Goal: Task Accomplishment & Management: Manage account settings

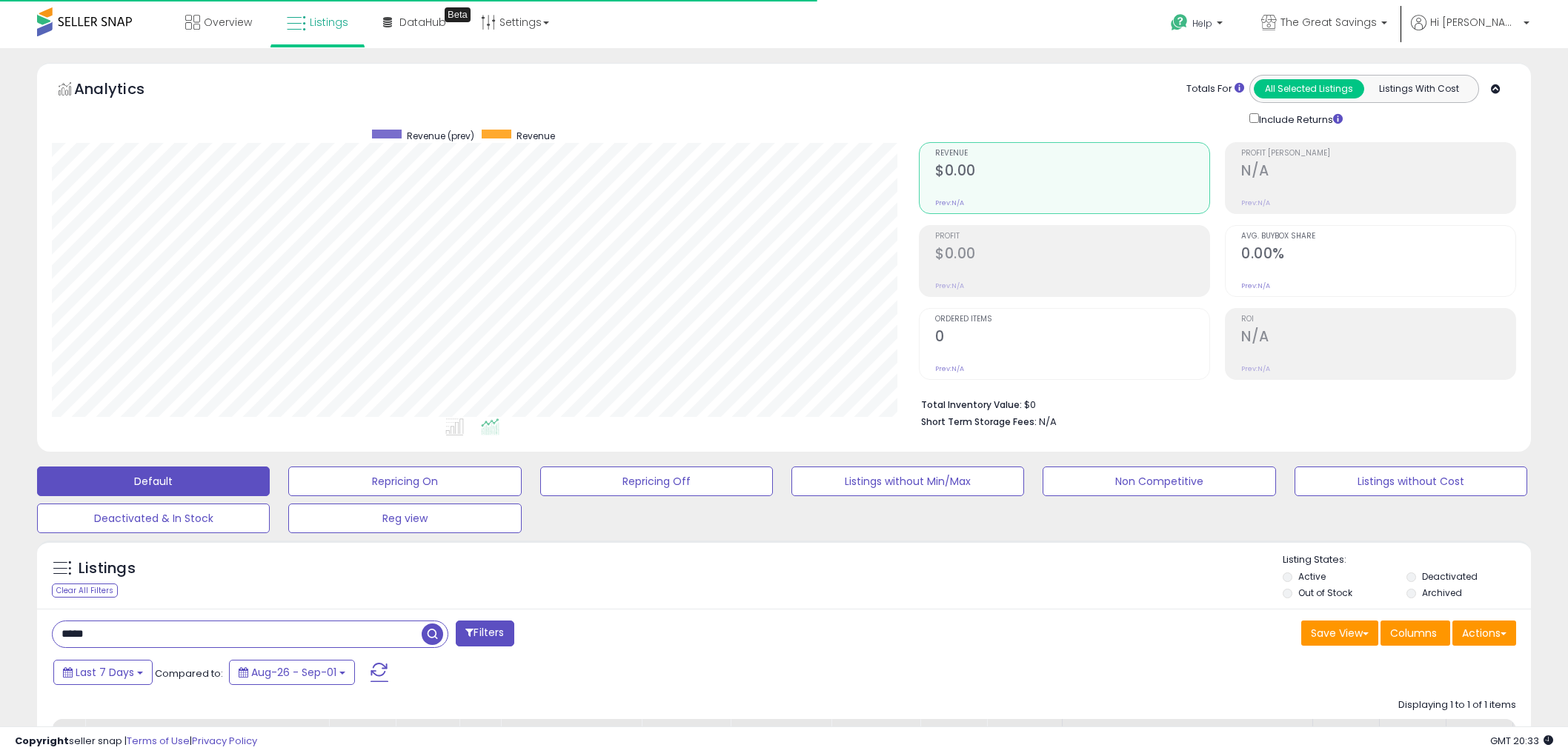
select select "**"
click at [171, 621] on input "*****" at bounding box center [237, 635] width 369 height 26
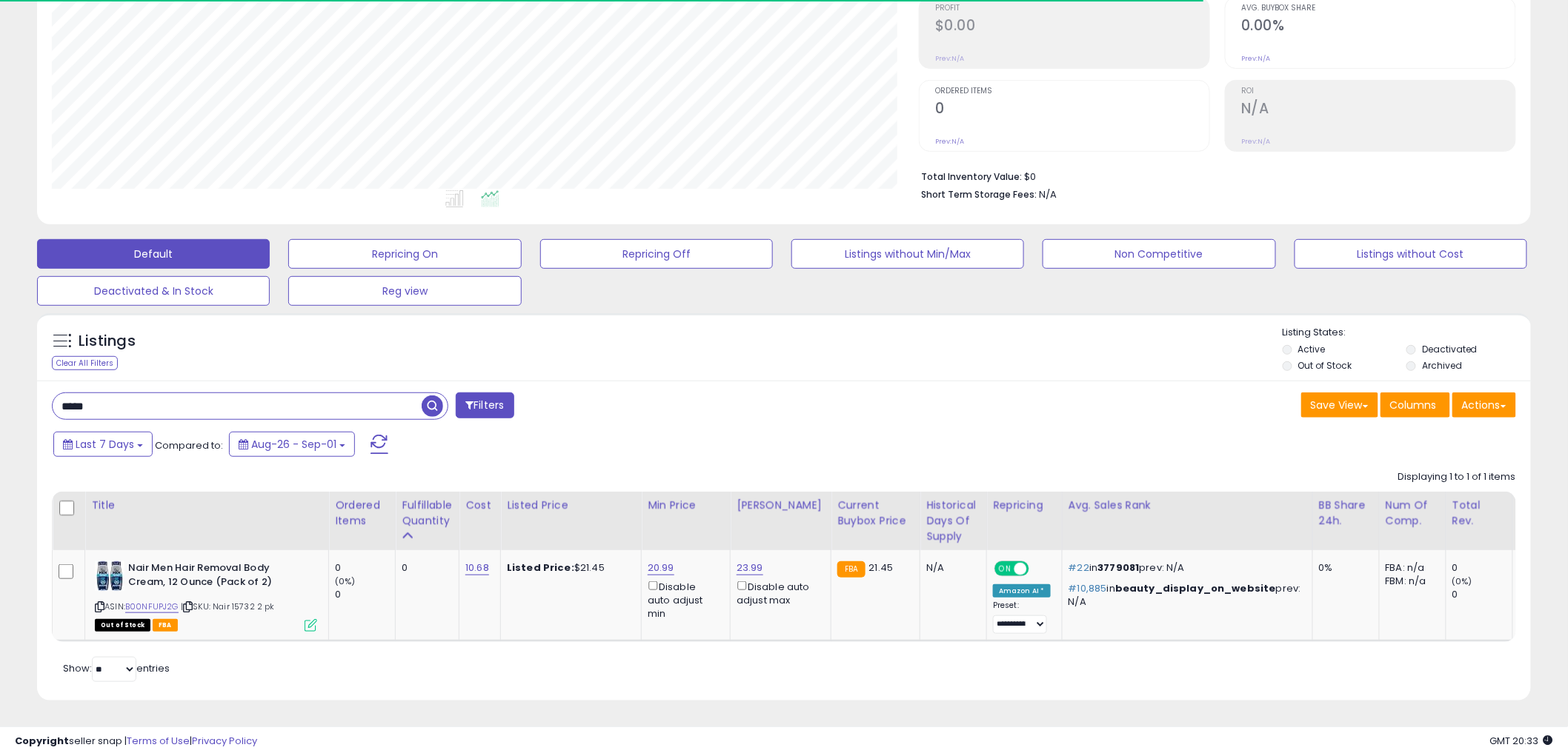
scroll to position [303, 867]
click at [433, 395] on span "button" at bounding box center [433, 406] width 22 height 22
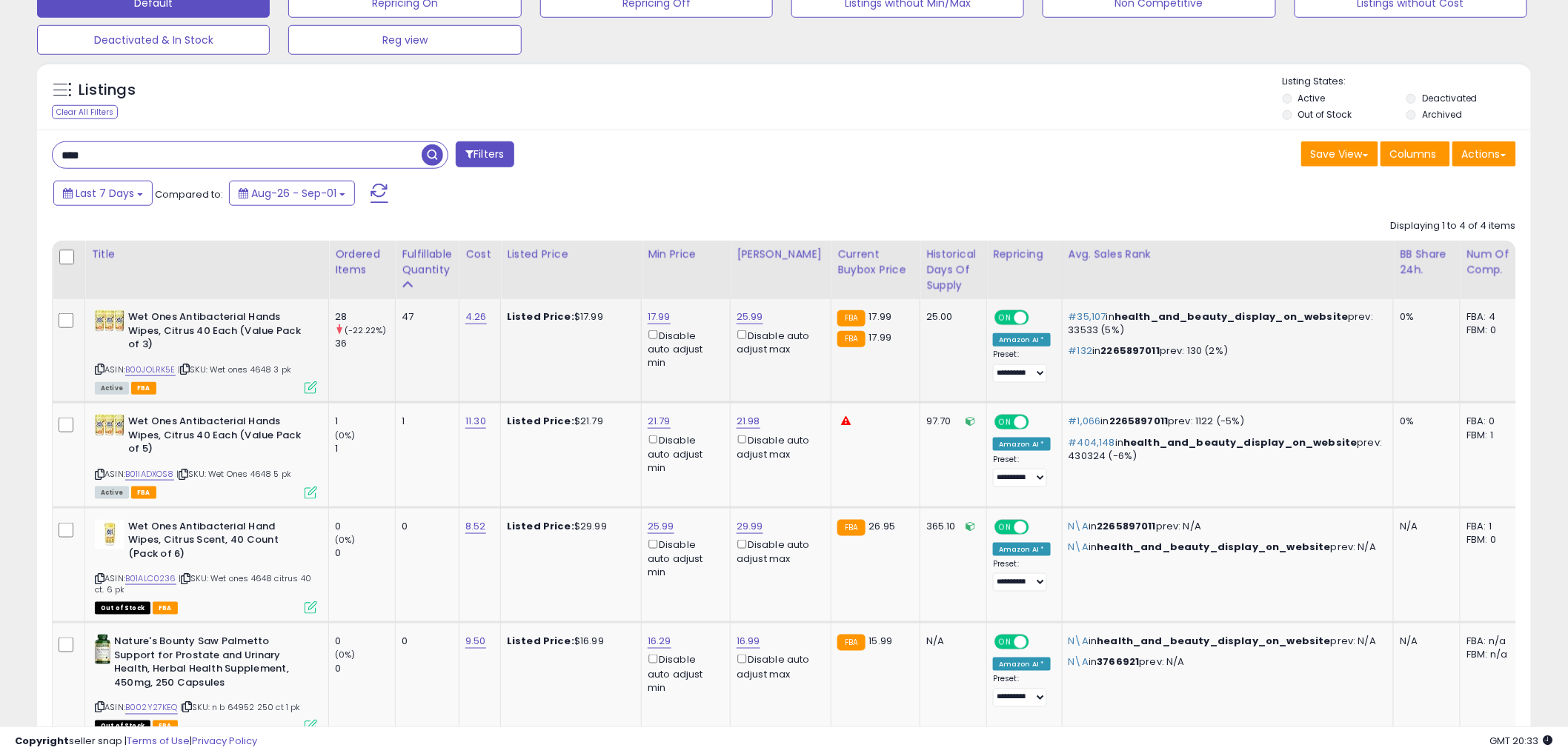
click at [98, 368] on icon at bounding box center [100, 369] width 9 height 9
click at [241, 153] on input "****" at bounding box center [237, 156] width 369 height 26
click at [435, 152] on span "button" at bounding box center [433, 156] width 22 height 22
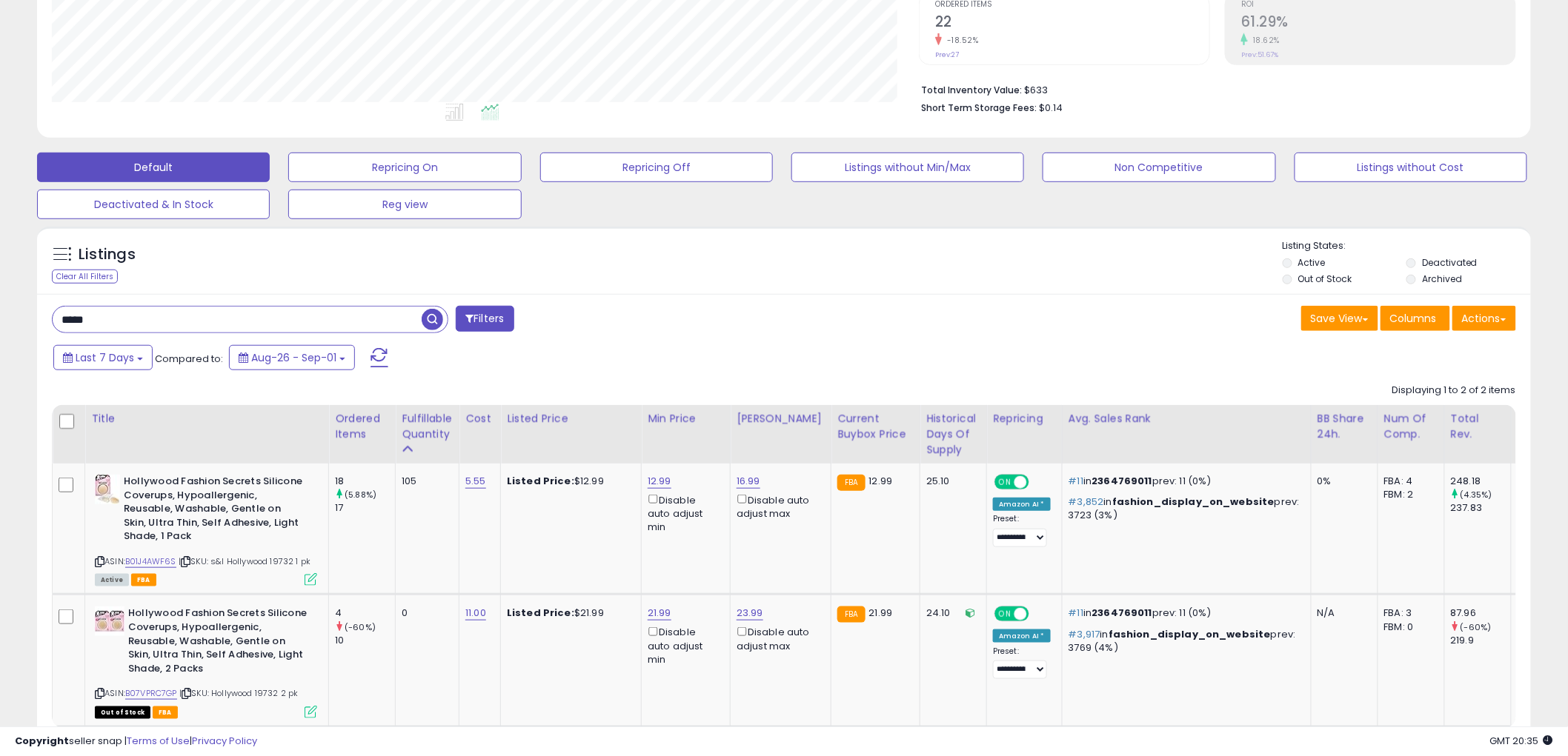
click at [190, 322] on input "*****" at bounding box center [237, 320] width 369 height 26
type input "*****"
click at [433, 321] on span "button" at bounding box center [433, 320] width 22 height 22
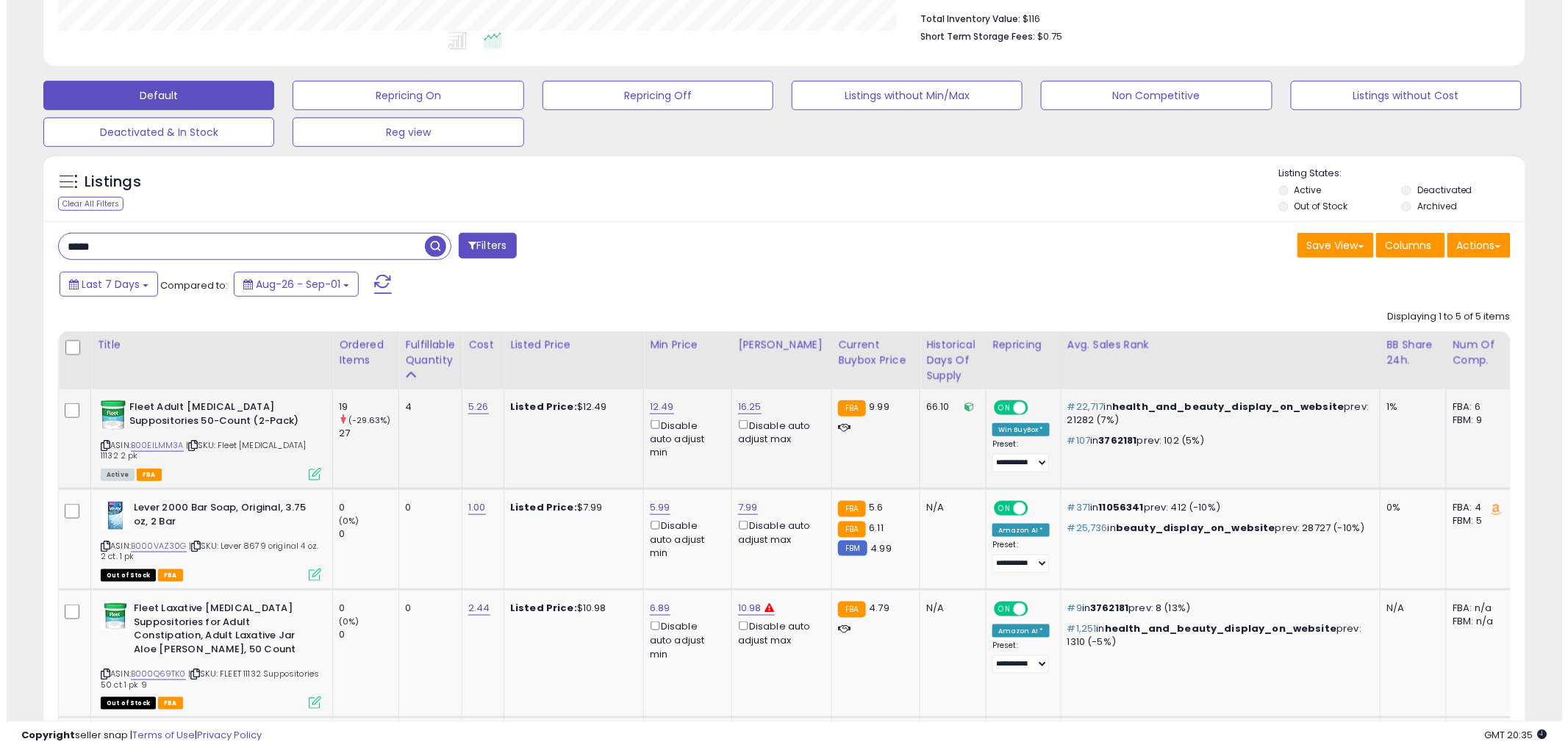
scroll to position [362, 0]
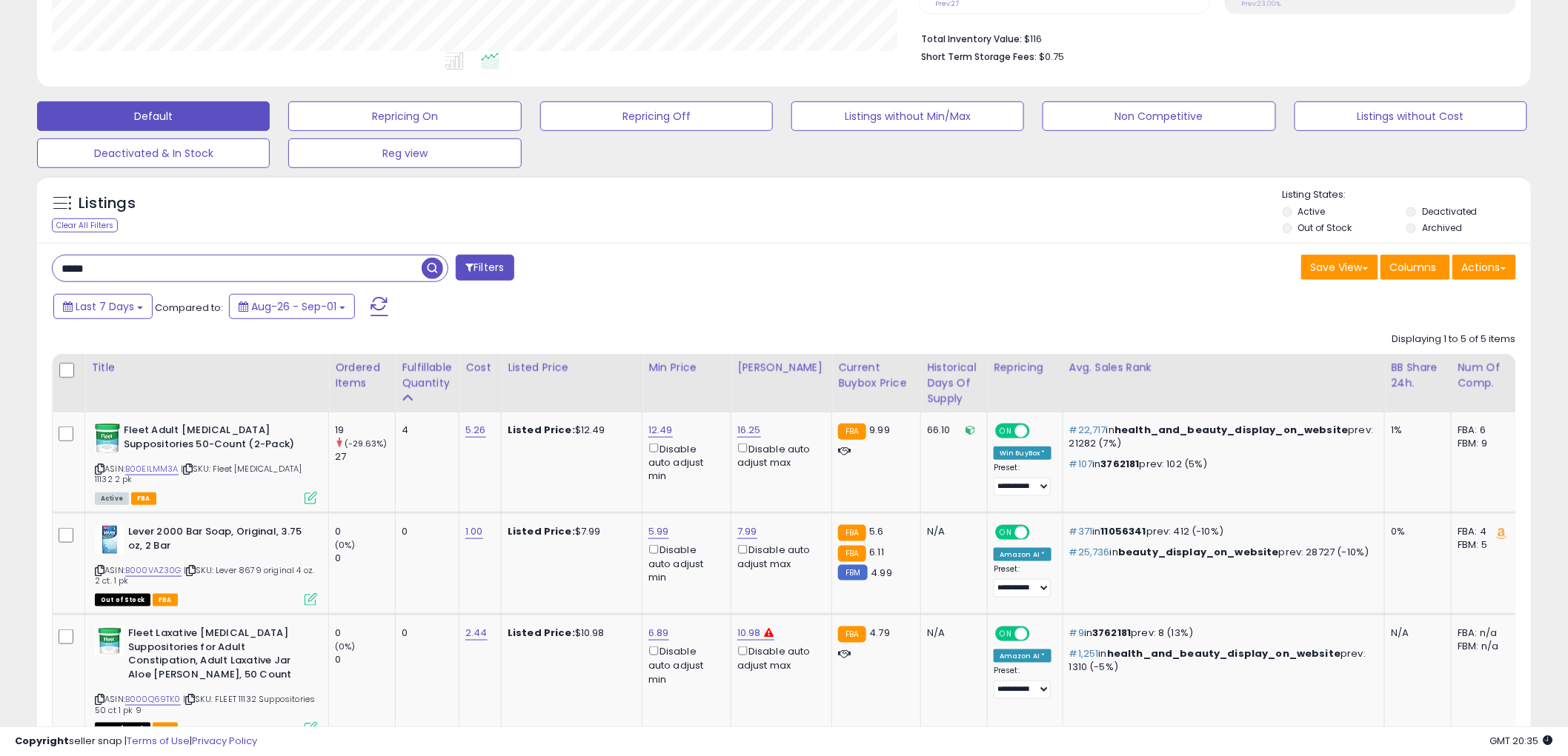
drag, startPoint x: 100, startPoint y: 468, endPoint x: 19, endPoint y: 398, distance: 107.1
click at [99, 467] on icon at bounding box center [100, 469] width 9 height 9
click at [311, 492] on icon at bounding box center [310, 498] width 12 height 12
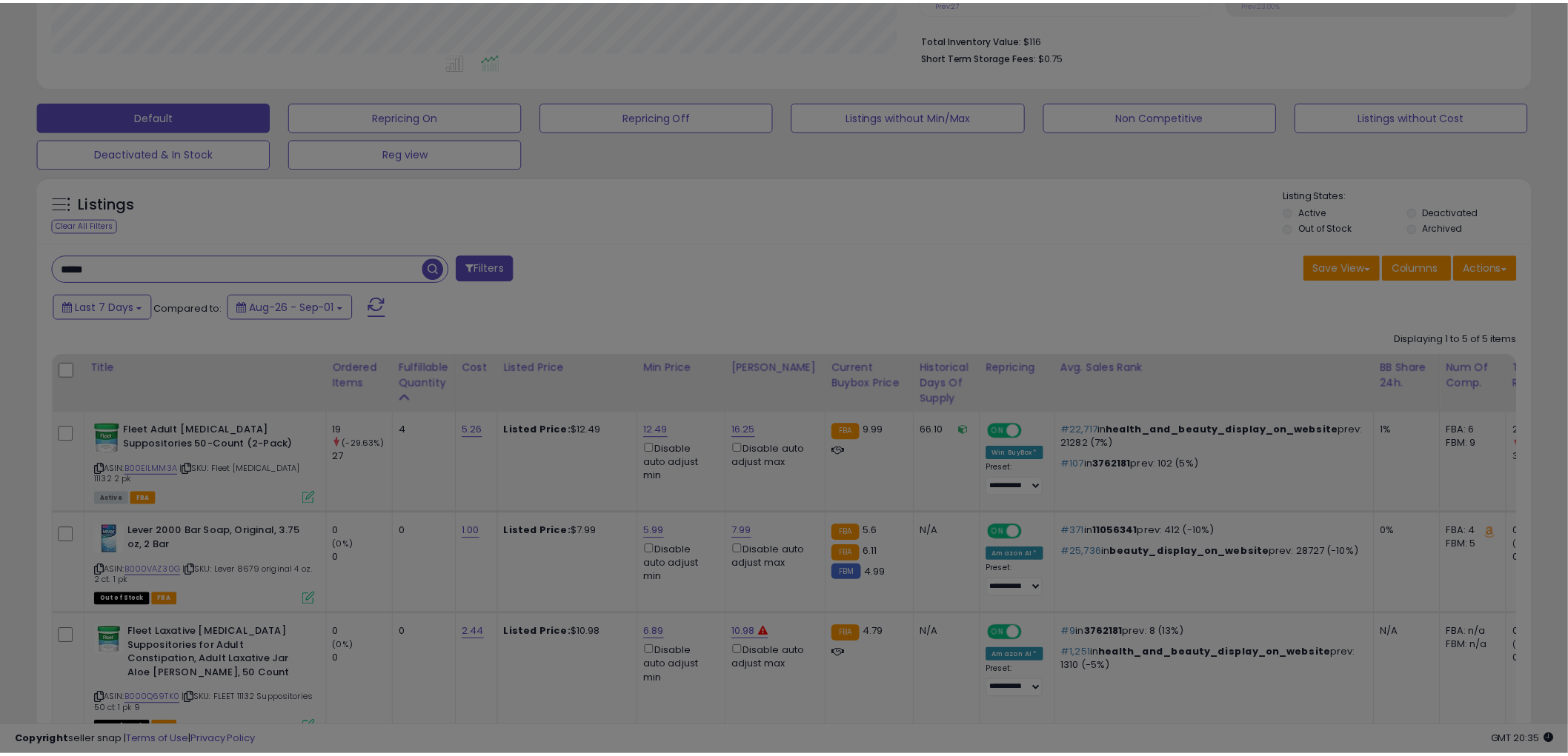
scroll to position [303, 875]
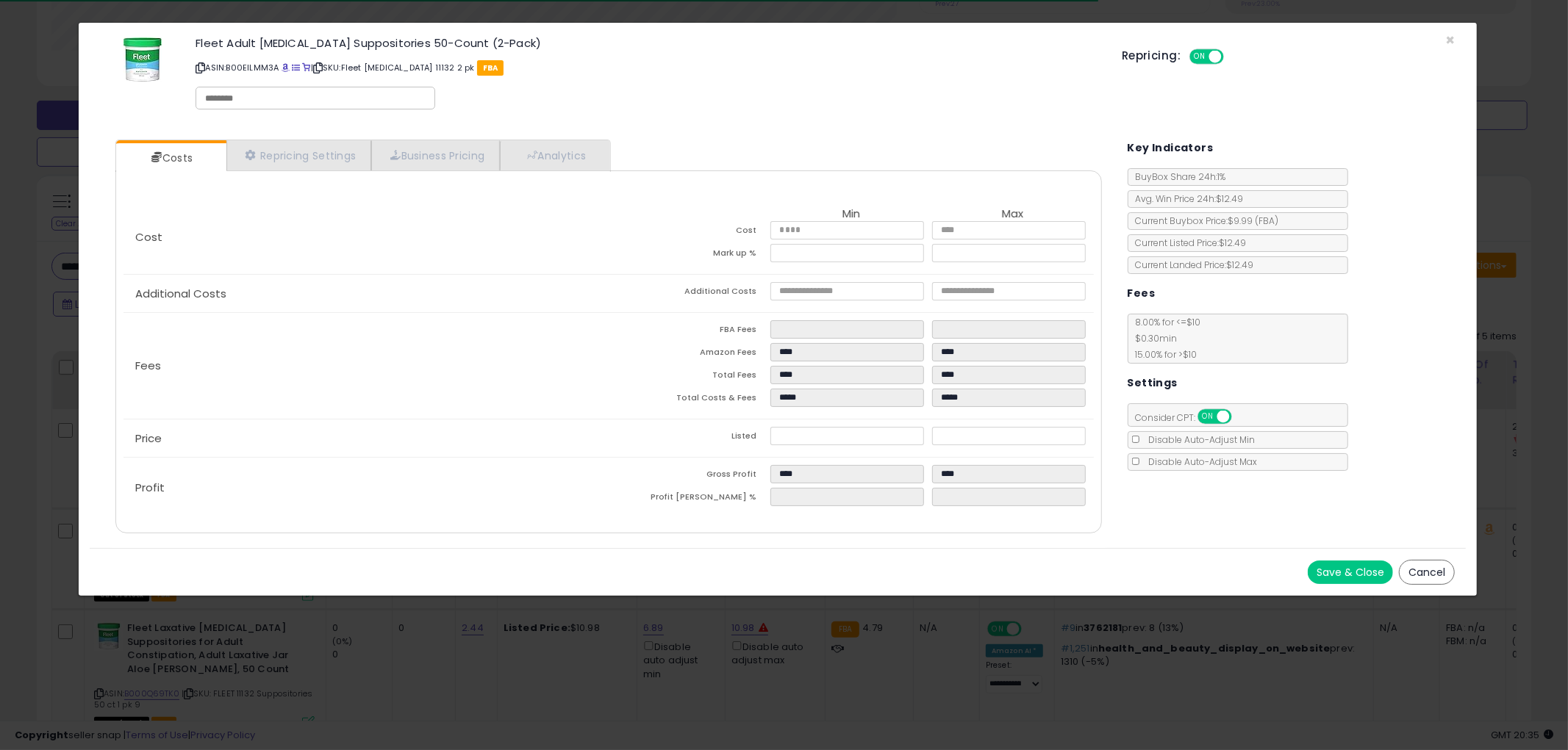
click at [1422, 569] on button "Cancel" at bounding box center [1427, 572] width 56 height 25
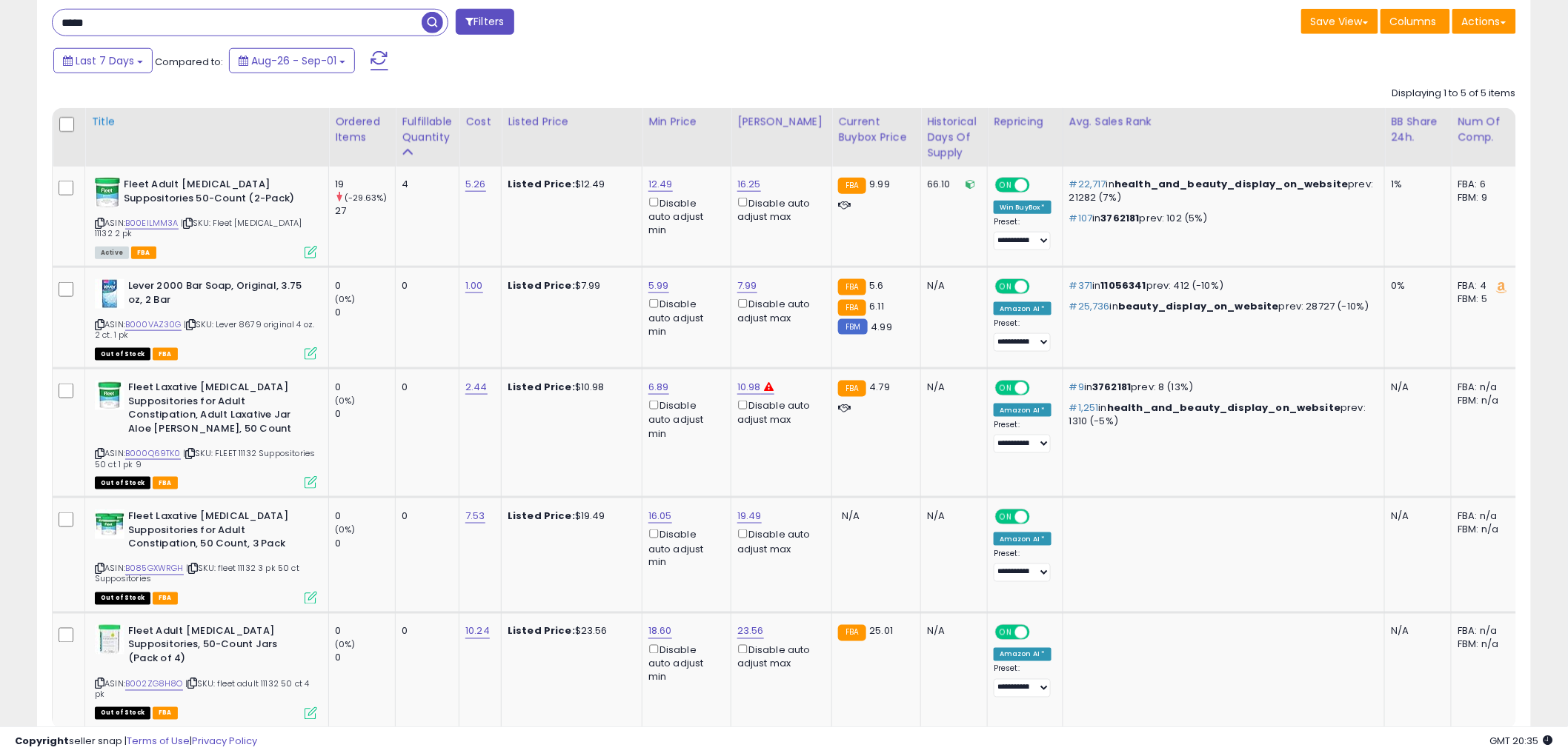
scroll to position [612, 0]
click at [98, 452] on icon at bounding box center [100, 453] width 9 height 9
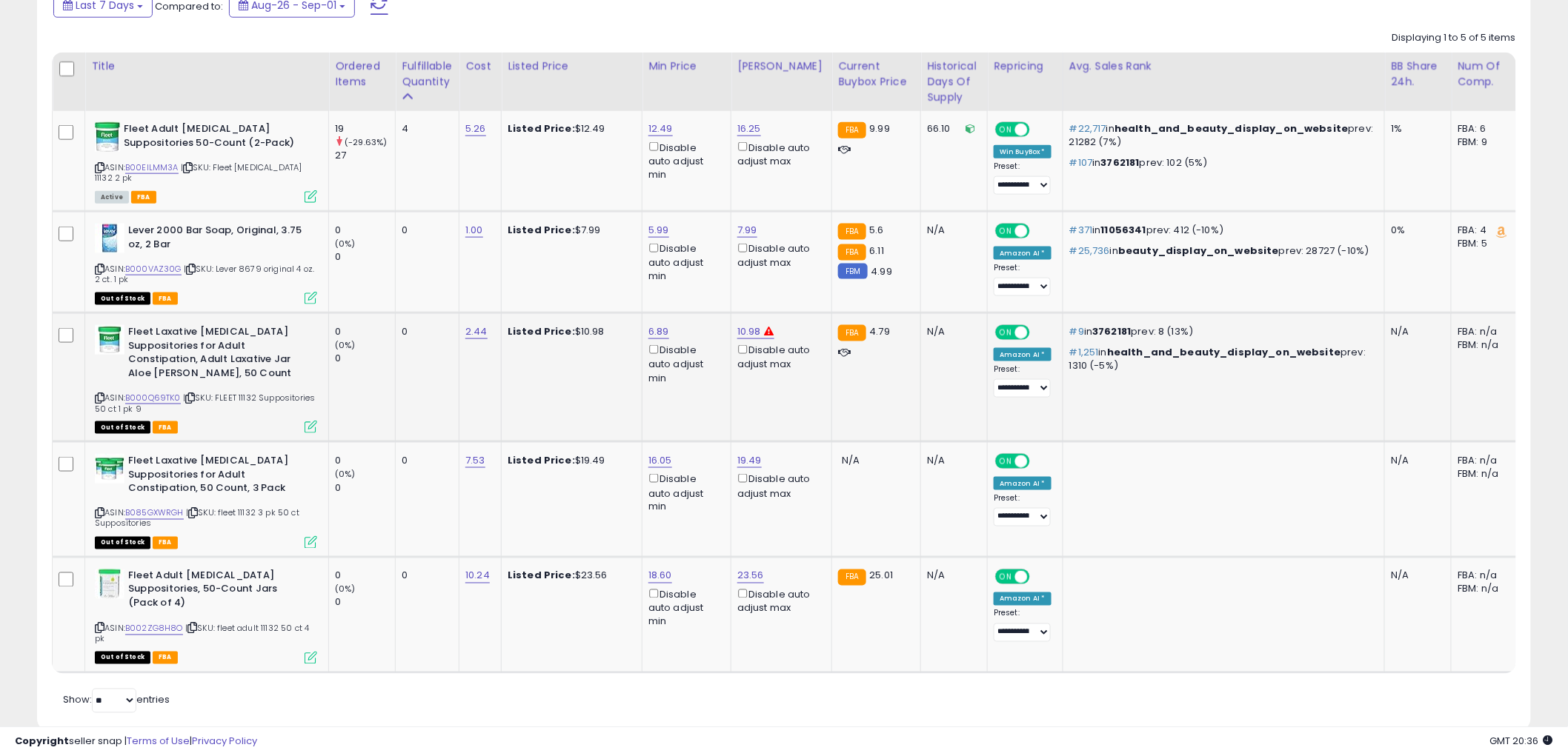
scroll to position [694, 0]
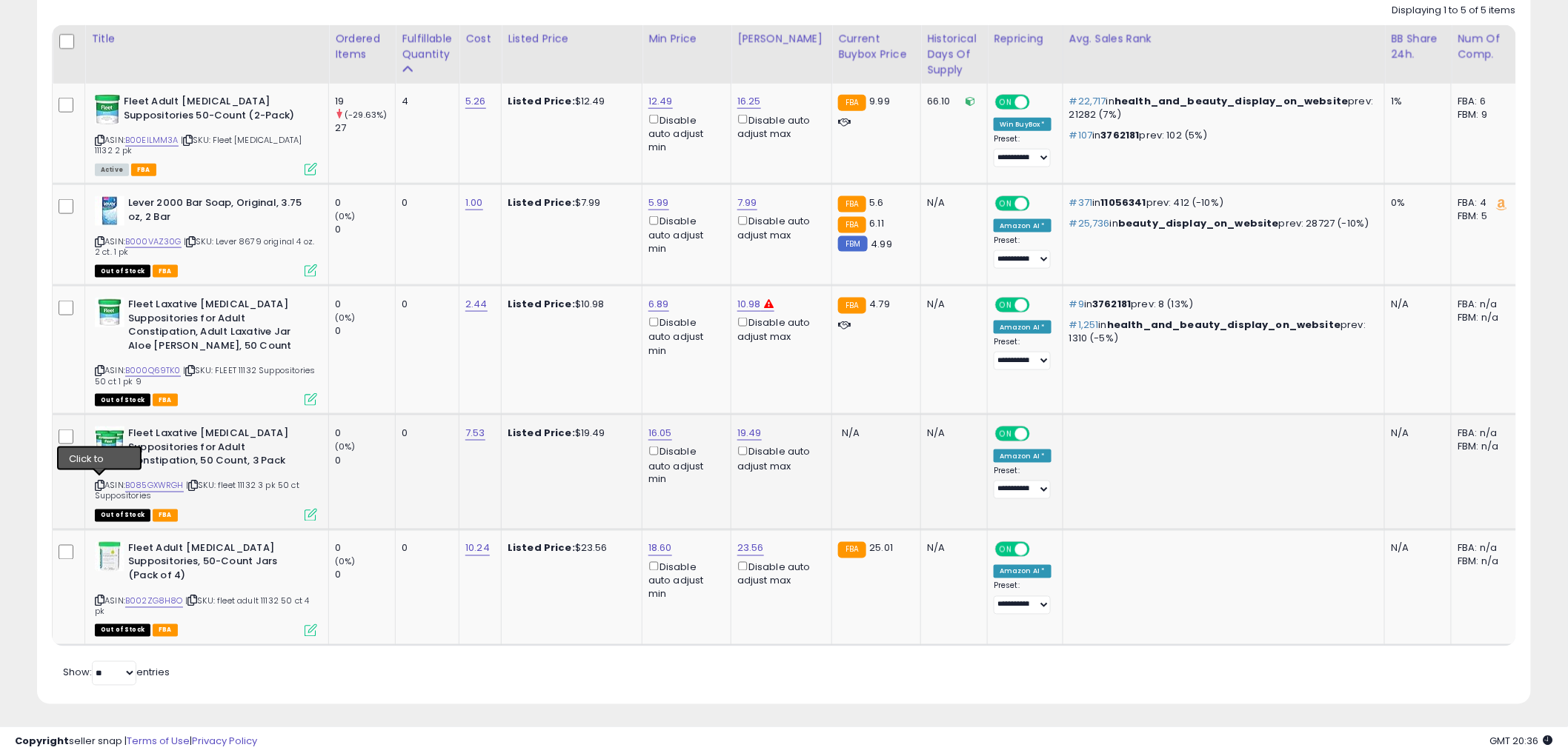
click at [97, 485] on icon at bounding box center [100, 486] width 9 height 9
click at [96, 597] on icon at bounding box center [100, 601] width 9 height 9
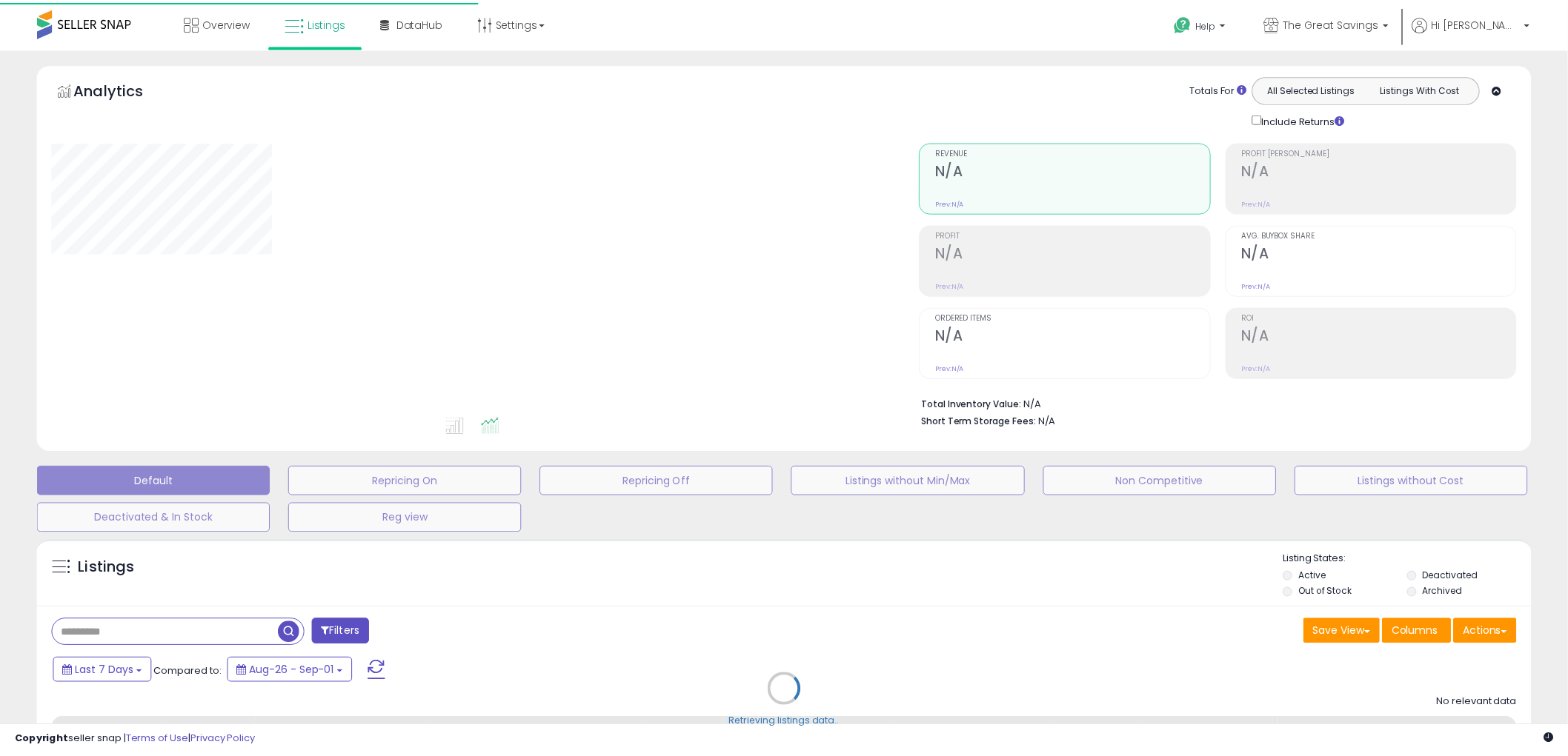
scroll to position [165, 0]
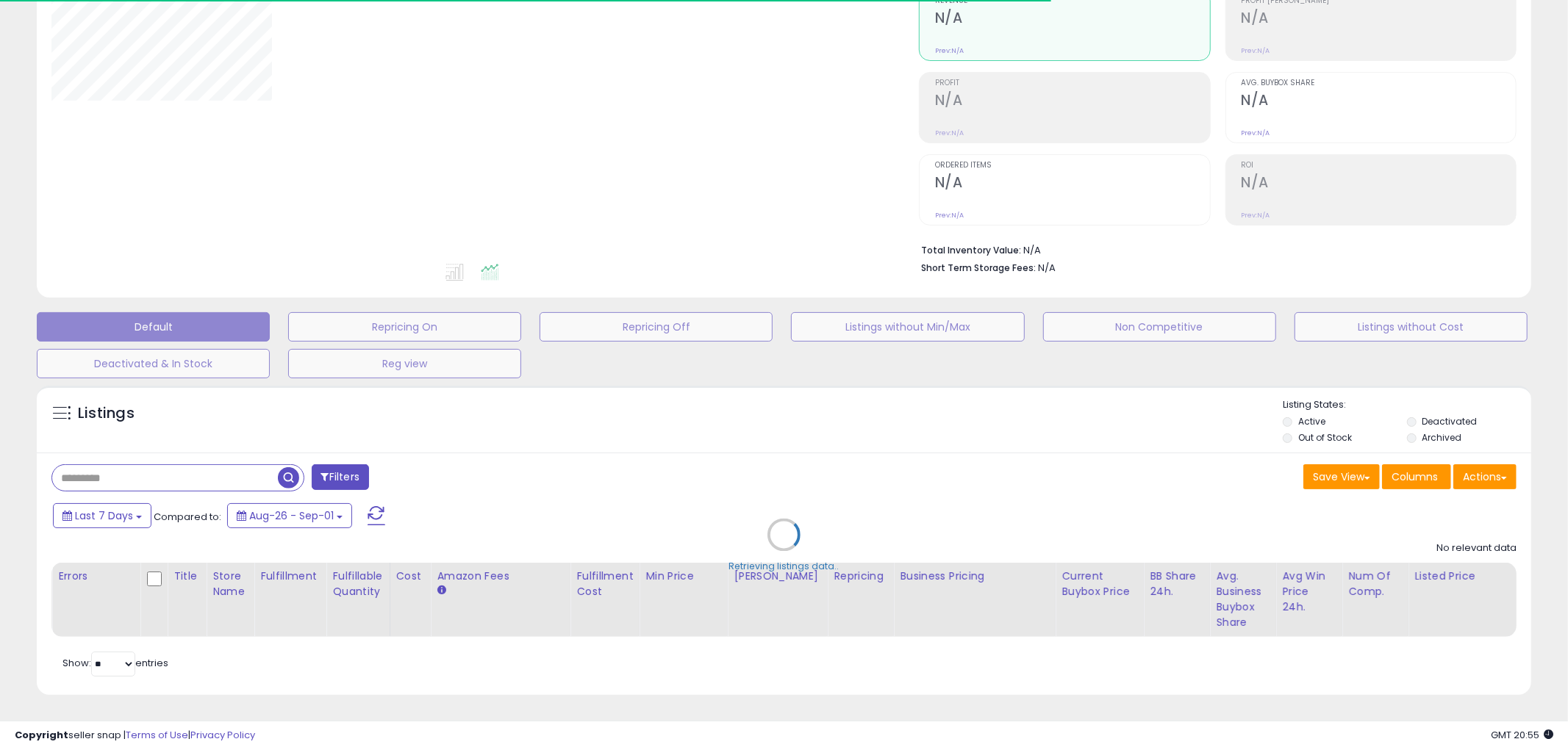
type input "*****"
select select "**"
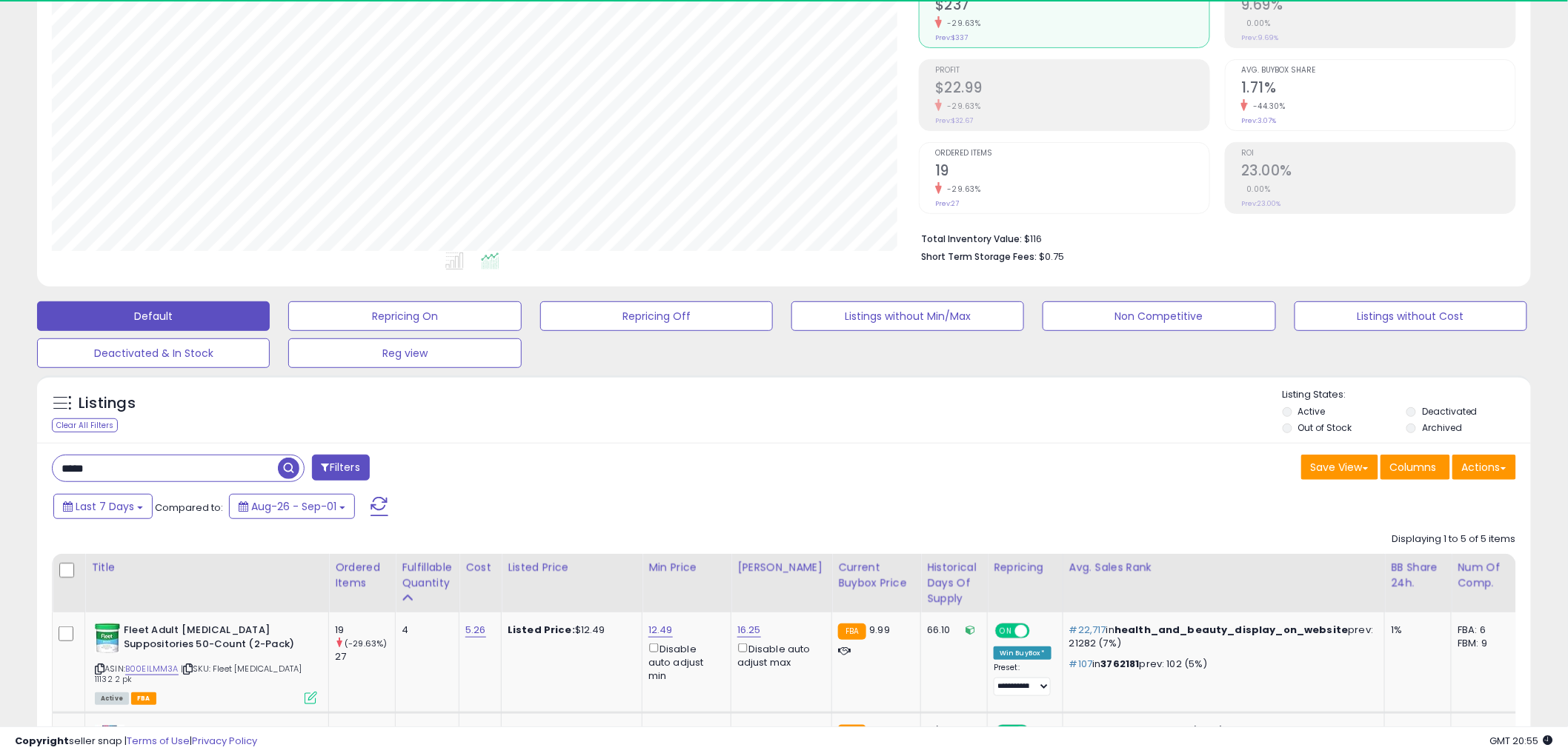
scroll to position [303, 867]
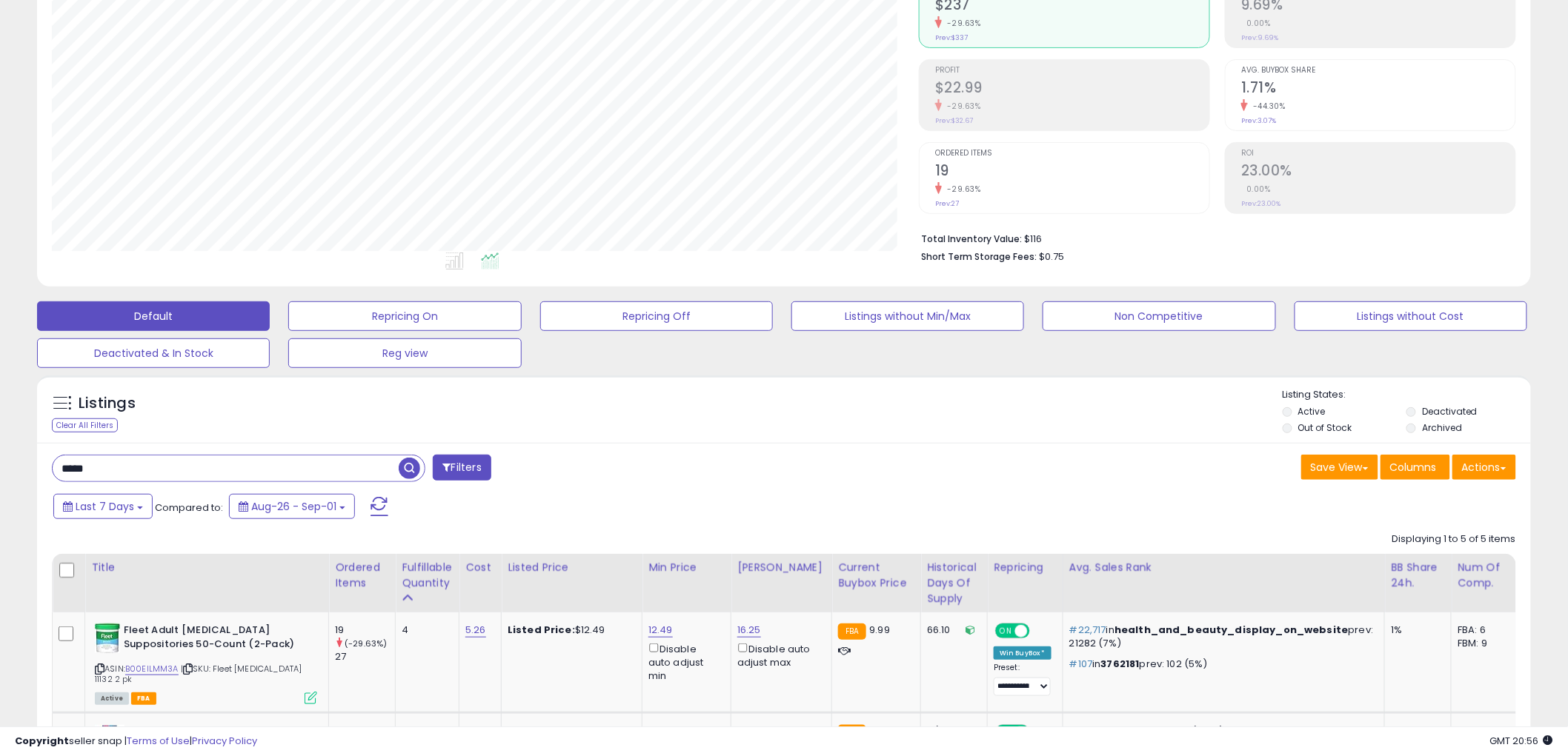
click at [204, 460] on input "*****" at bounding box center [225, 469] width 346 height 26
click at [204, 460] on input "*****" at bounding box center [237, 469] width 369 height 26
type input "*****"
click at [430, 465] on span "button" at bounding box center [433, 469] width 22 height 22
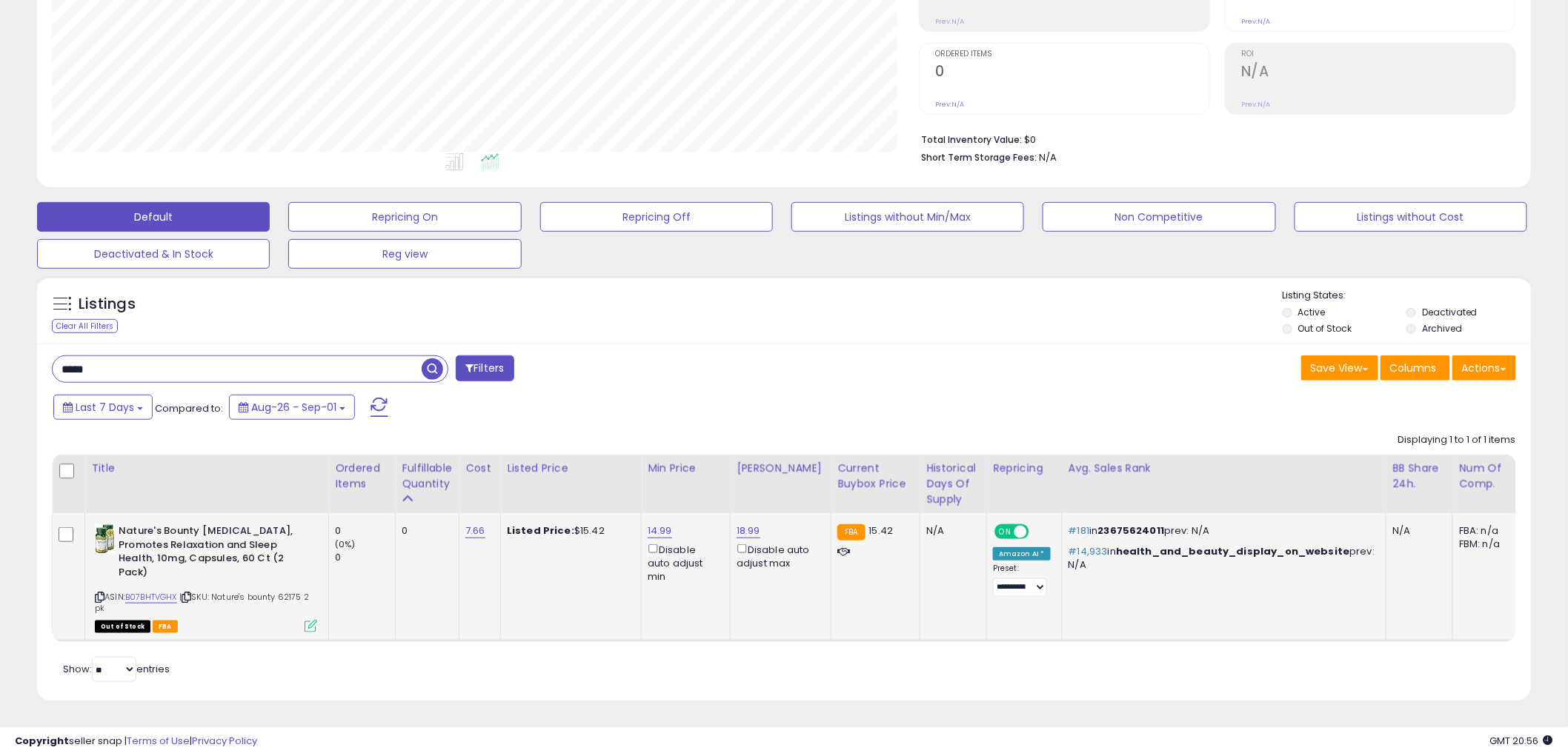
click at [308, 620] on icon at bounding box center [310, 626] width 12 height 12
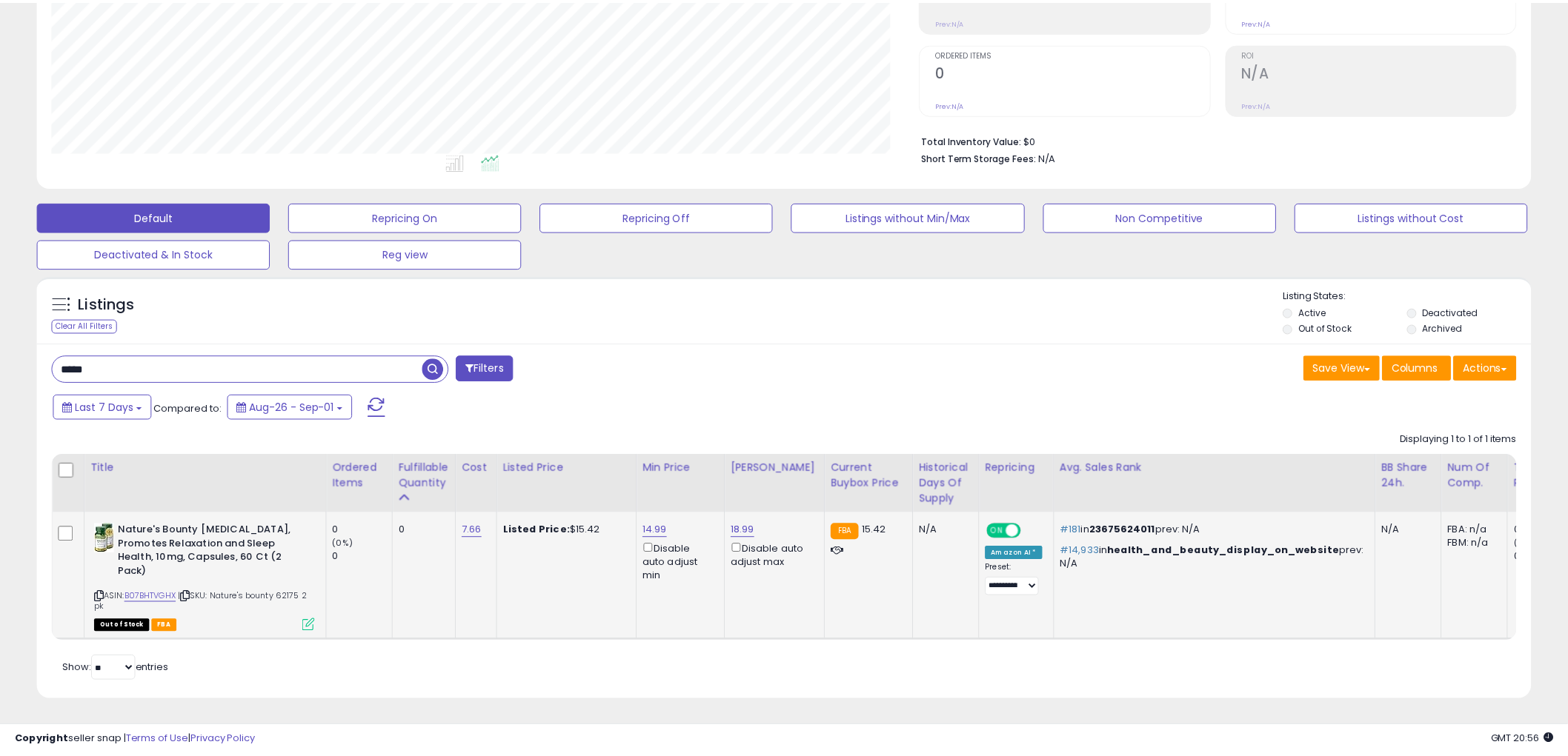
scroll to position [303, 875]
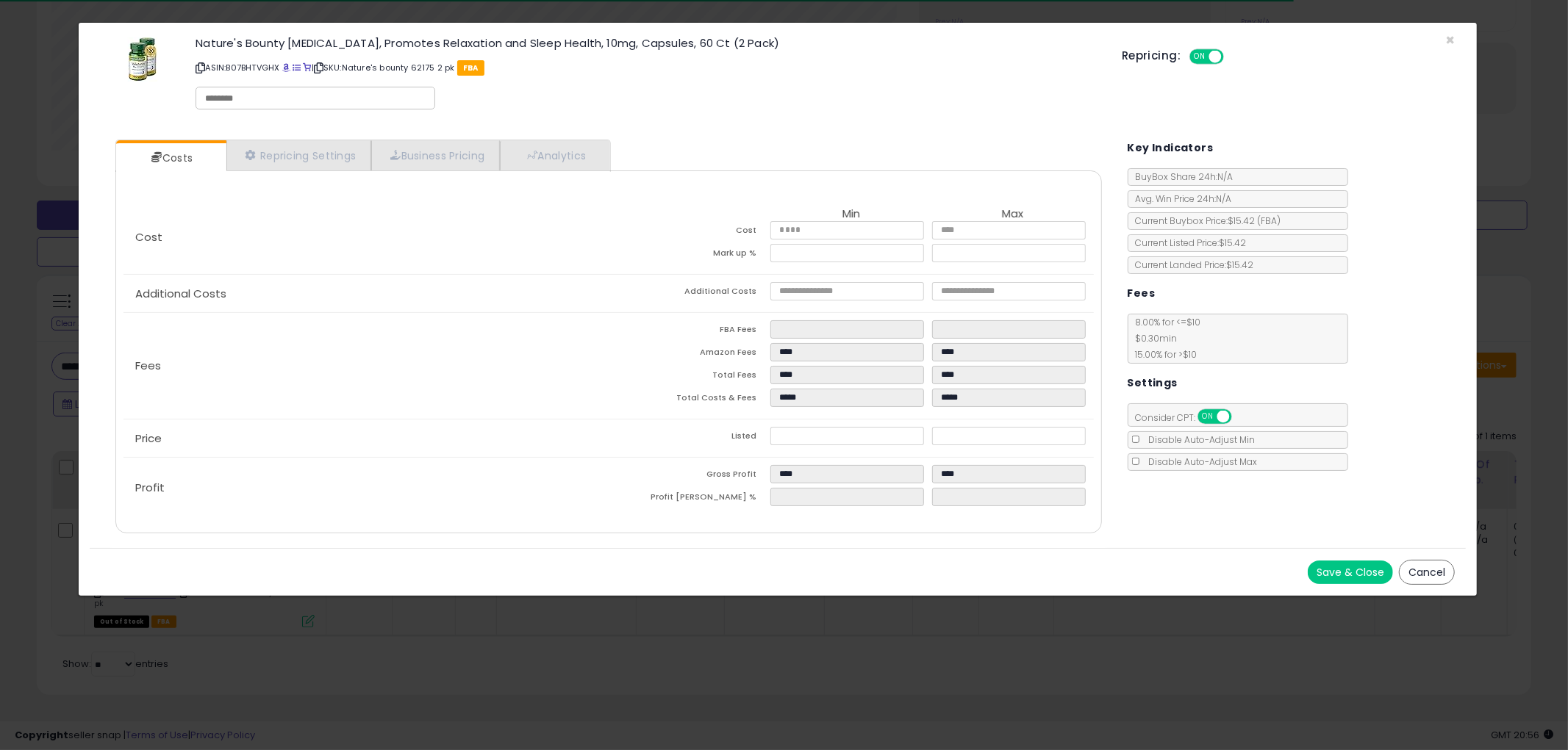
click at [1423, 571] on button "Cancel" at bounding box center [1427, 572] width 56 height 25
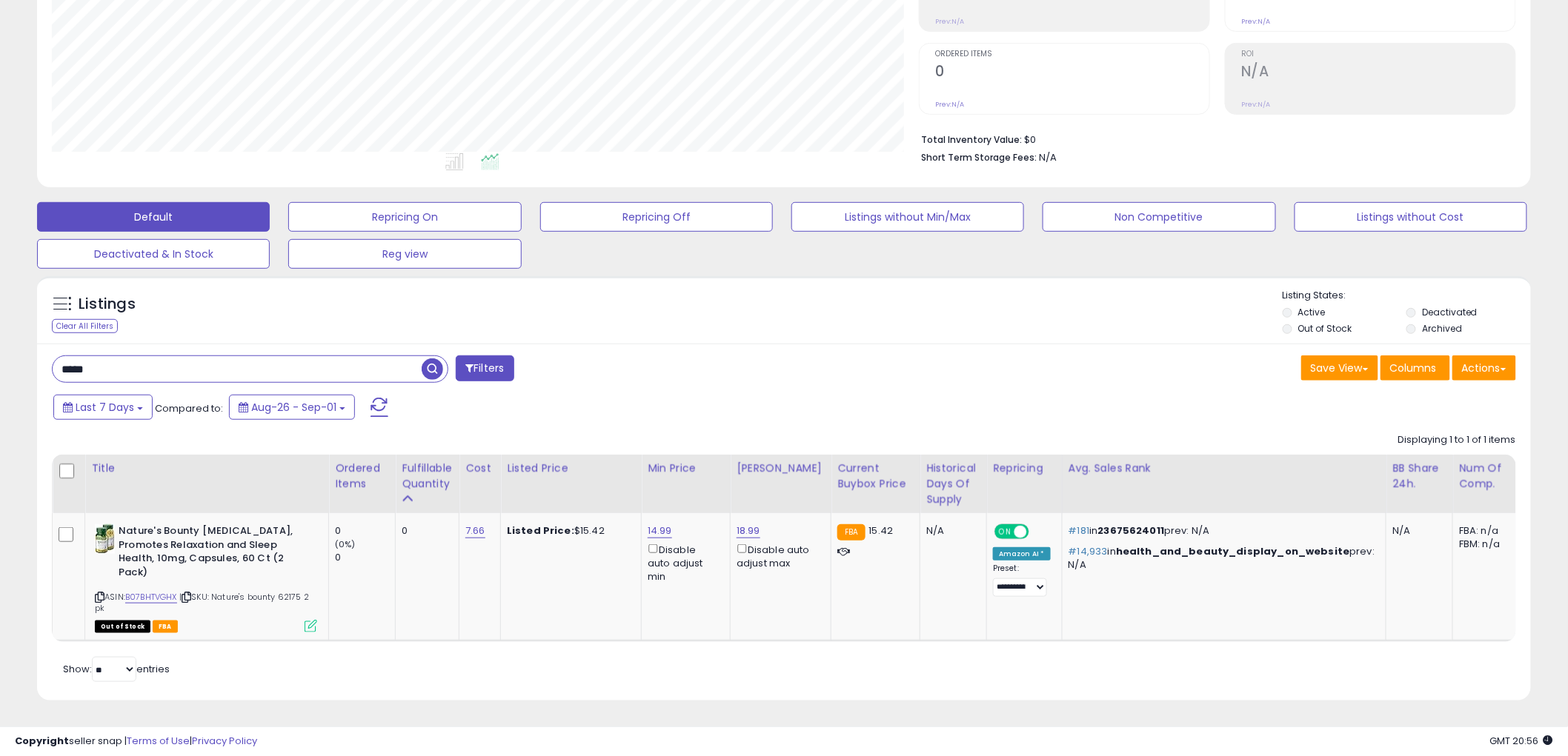
scroll to position [740455, 740026]
drag, startPoint x: 98, startPoint y: 586, endPoint x: 130, endPoint y: 544, distance: 52.8
click at [98, 594] on icon at bounding box center [100, 597] width 9 height 9
click at [743, 513] on td "18.99 Disable auto adjust max" at bounding box center [781, 577] width 101 height 128
click at [743, 524] on link "18.99" at bounding box center [748, 531] width 24 height 15
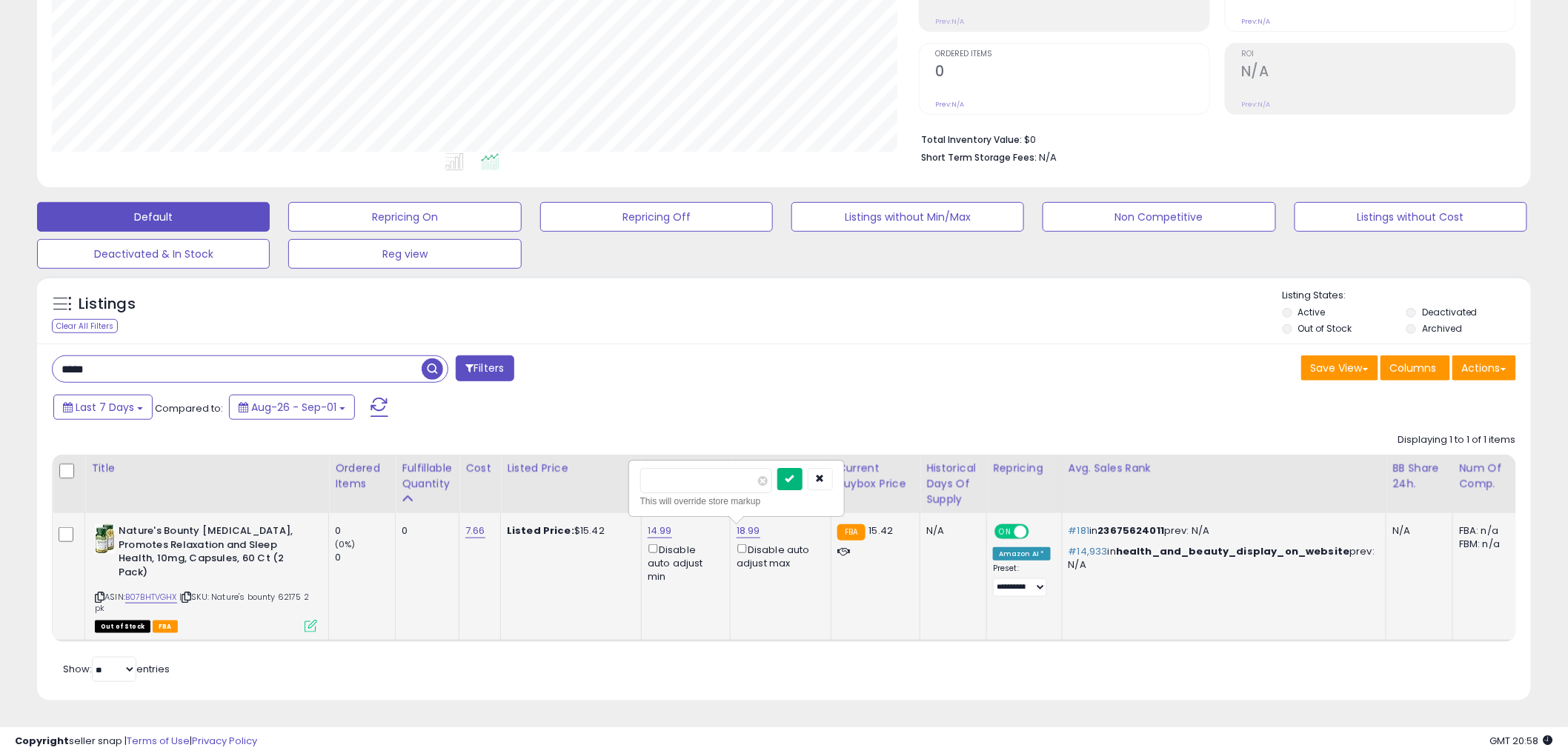
type input "****"
click at [794, 474] on icon "submit" at bounding box center [789, 478] width 9 height 9
click at [185, 367] on input "*****" at bounding box center [237, 369] width 369 height 26
type input "****"
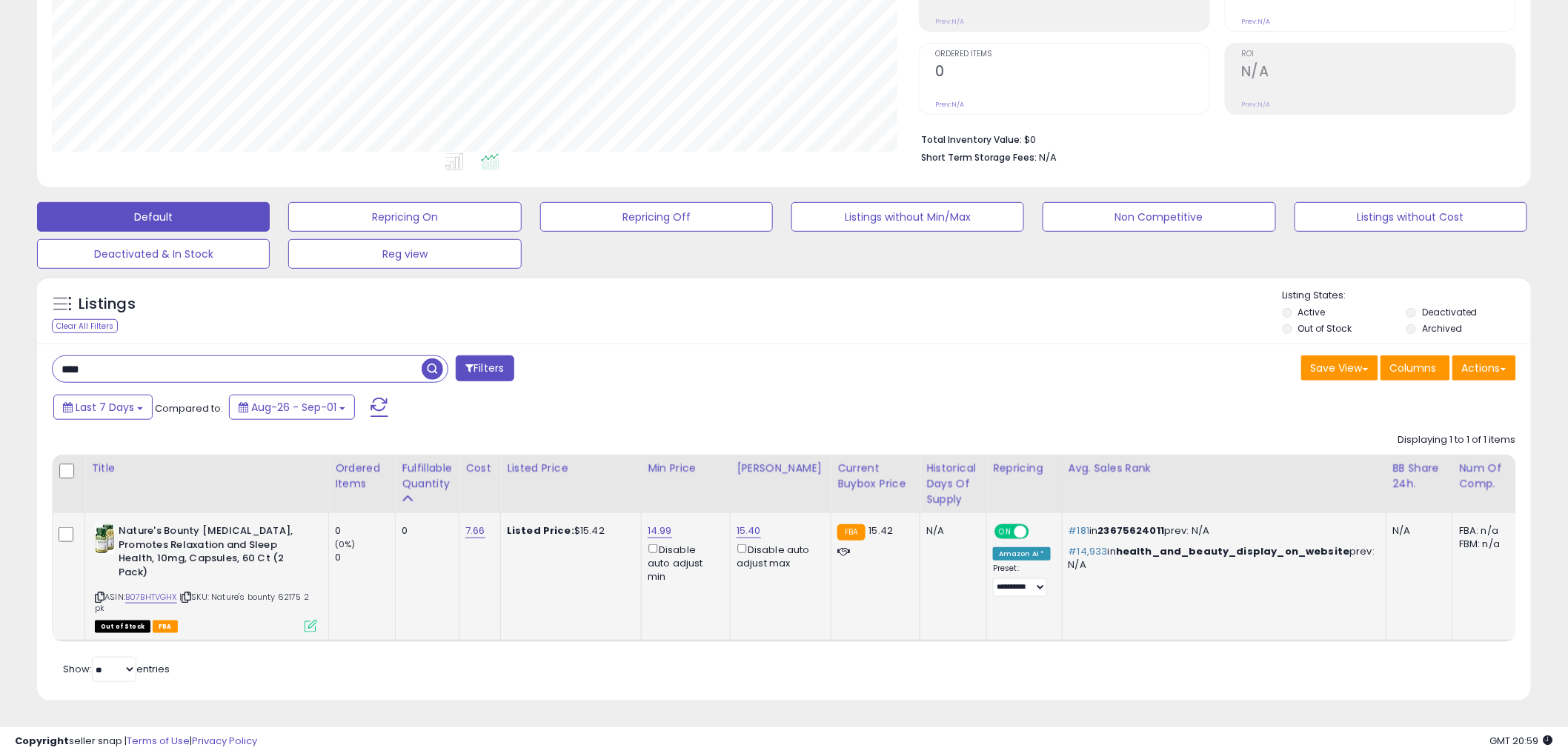
click at [433, 361] on span "button" at bounding box center [433, 369] width 22 height 22
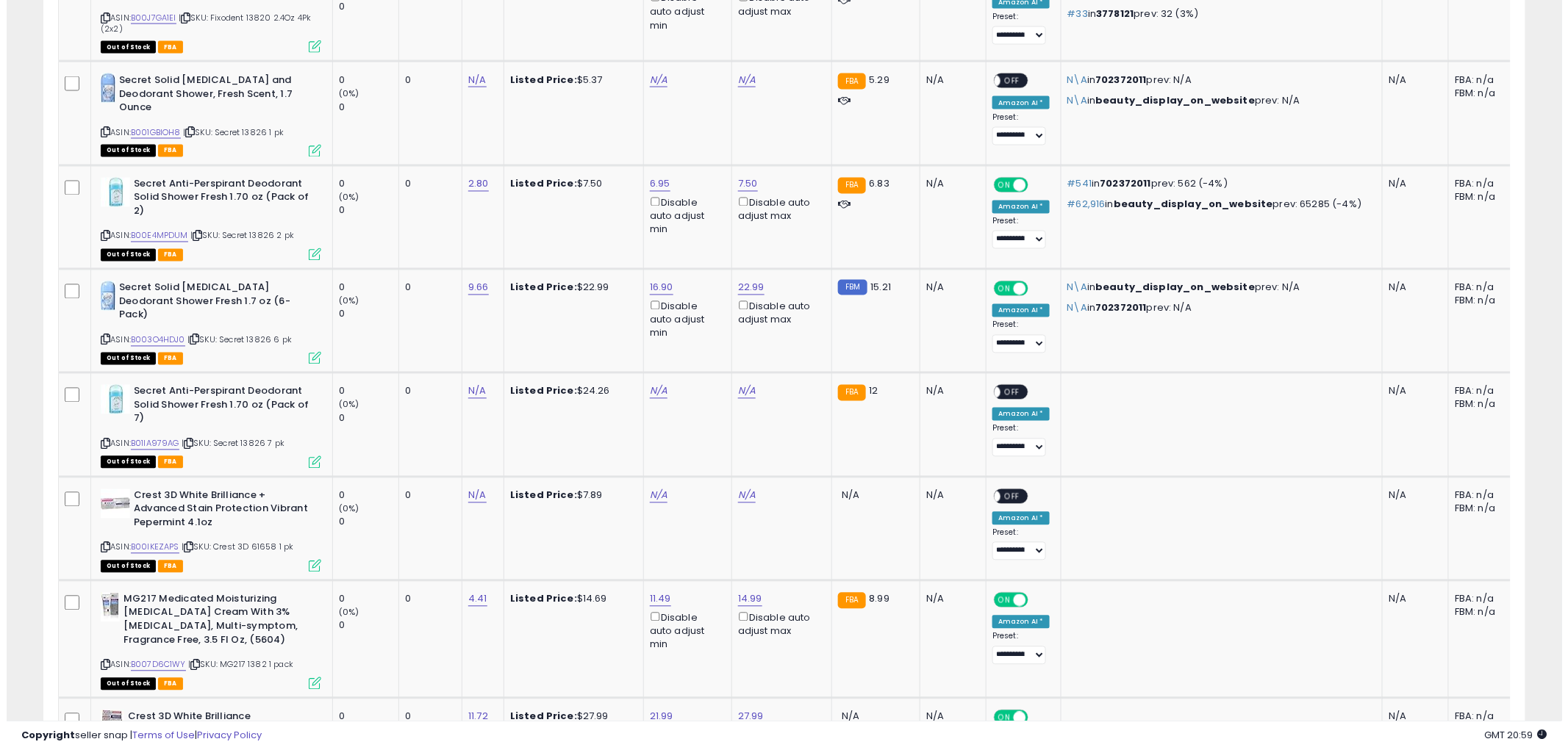
scroll to position [1215, 0]
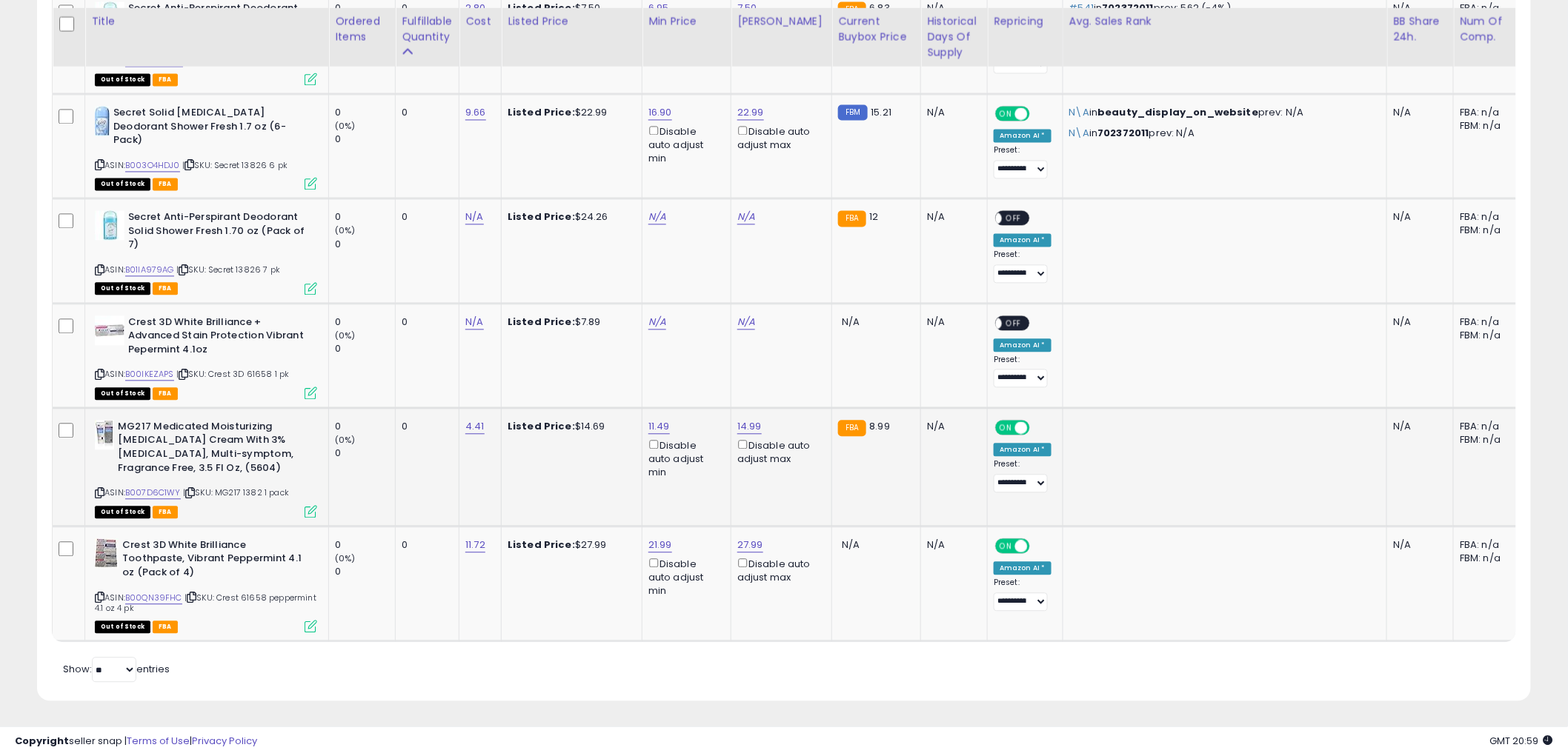
click at [306, 505] on icon at bounding box center [310, 511] width 12 height 12
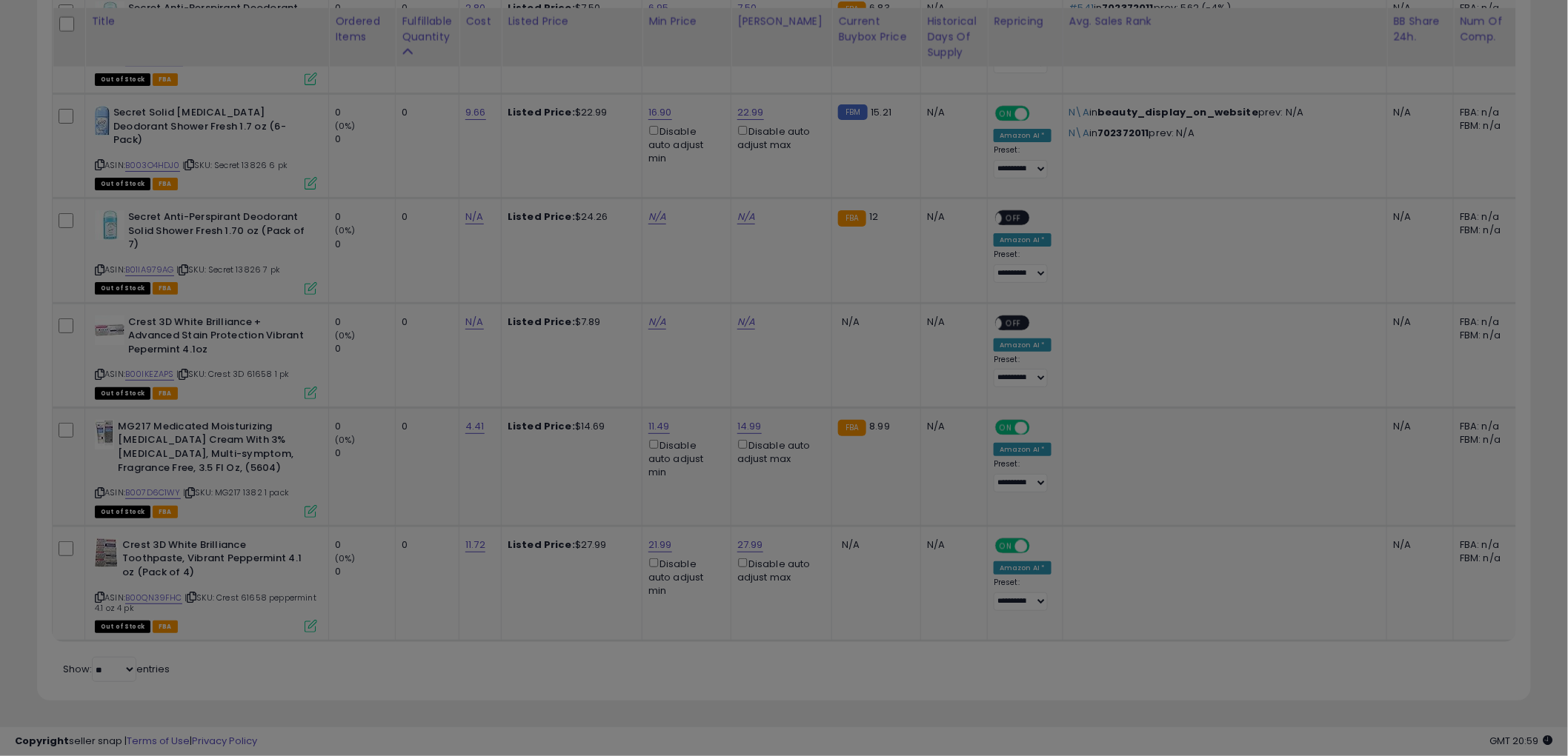
scroll to position [303, 875]
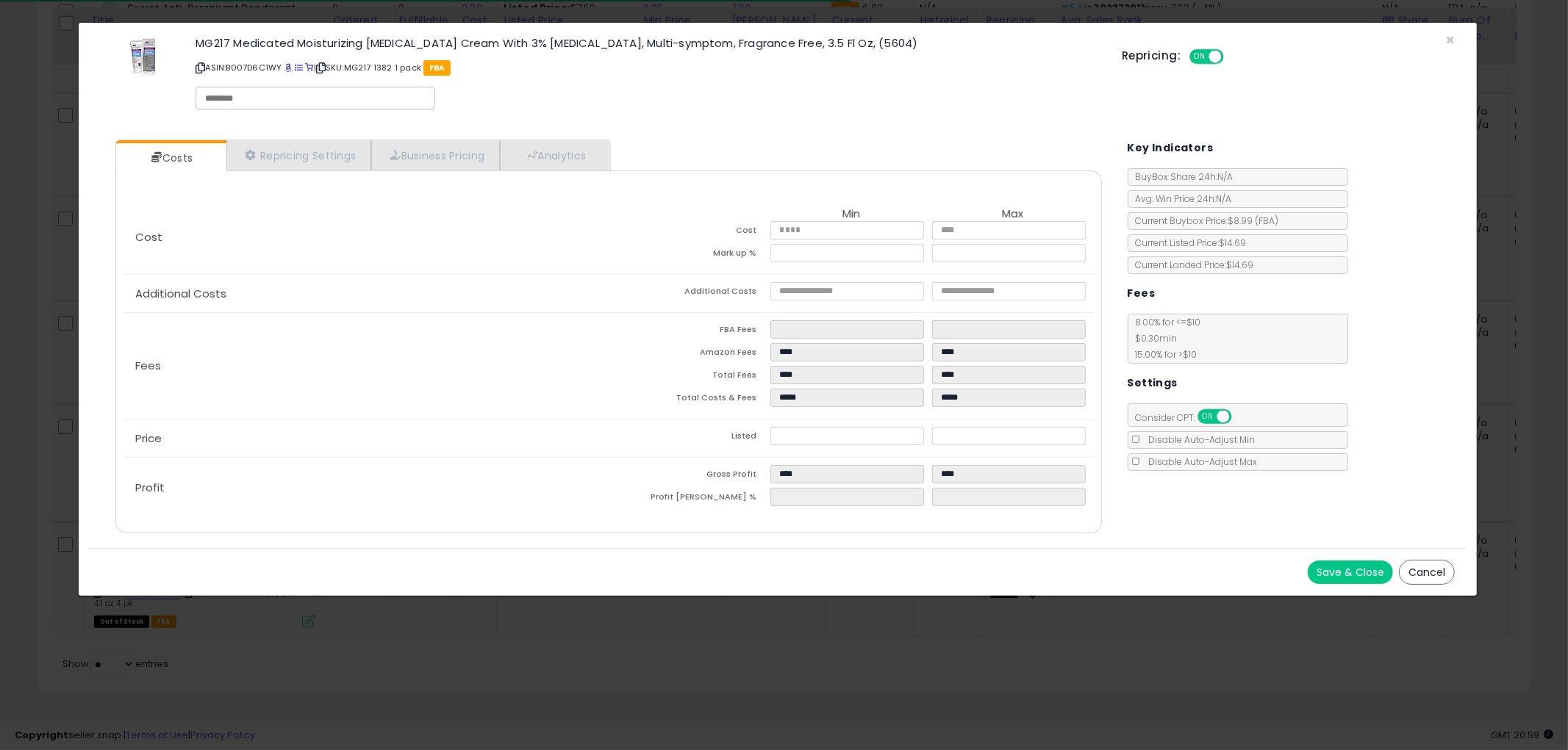
click at [1446, 574] on button "Cancel" at bounding box center [1427, 572] width 56 height 25
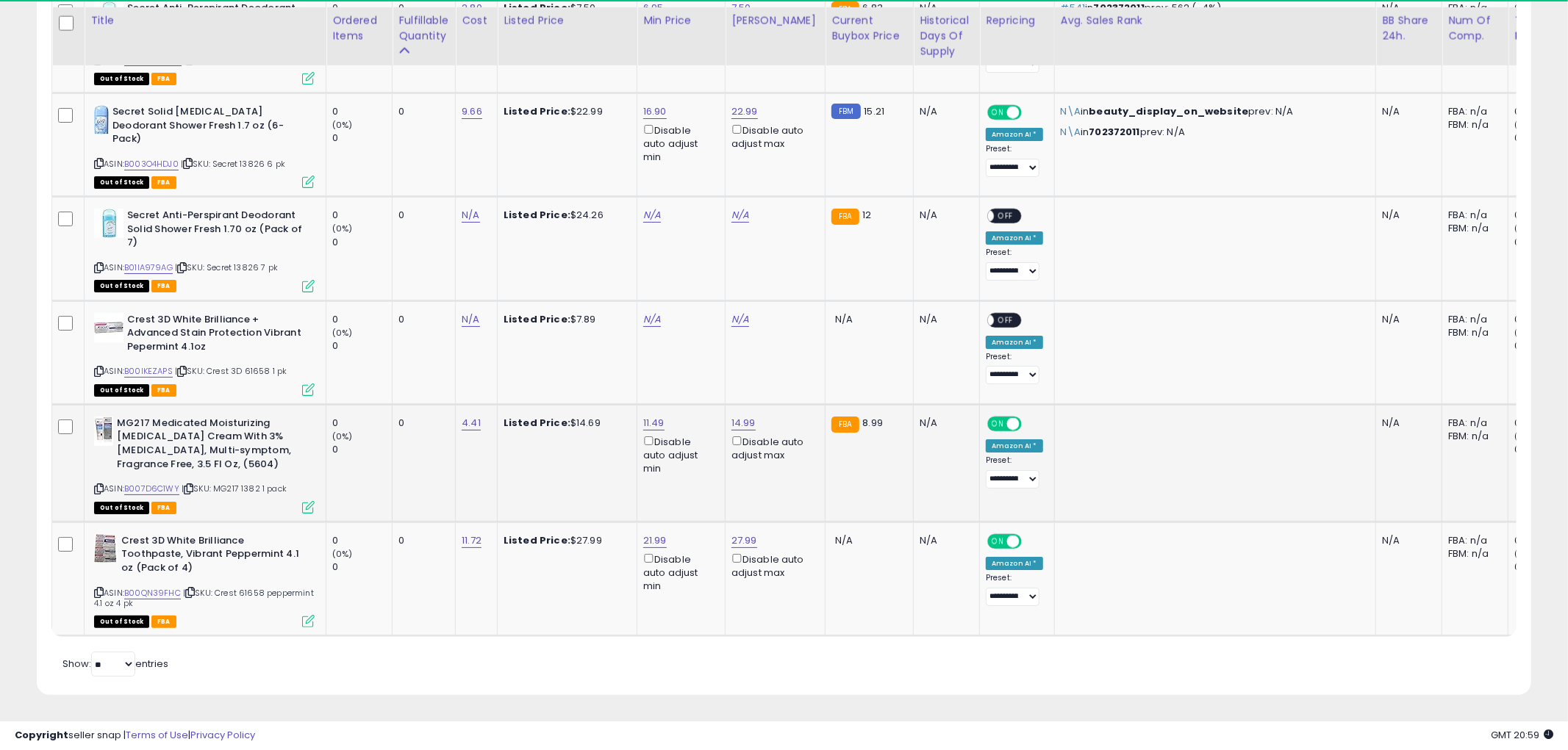
scroll to position [734579, 734228]
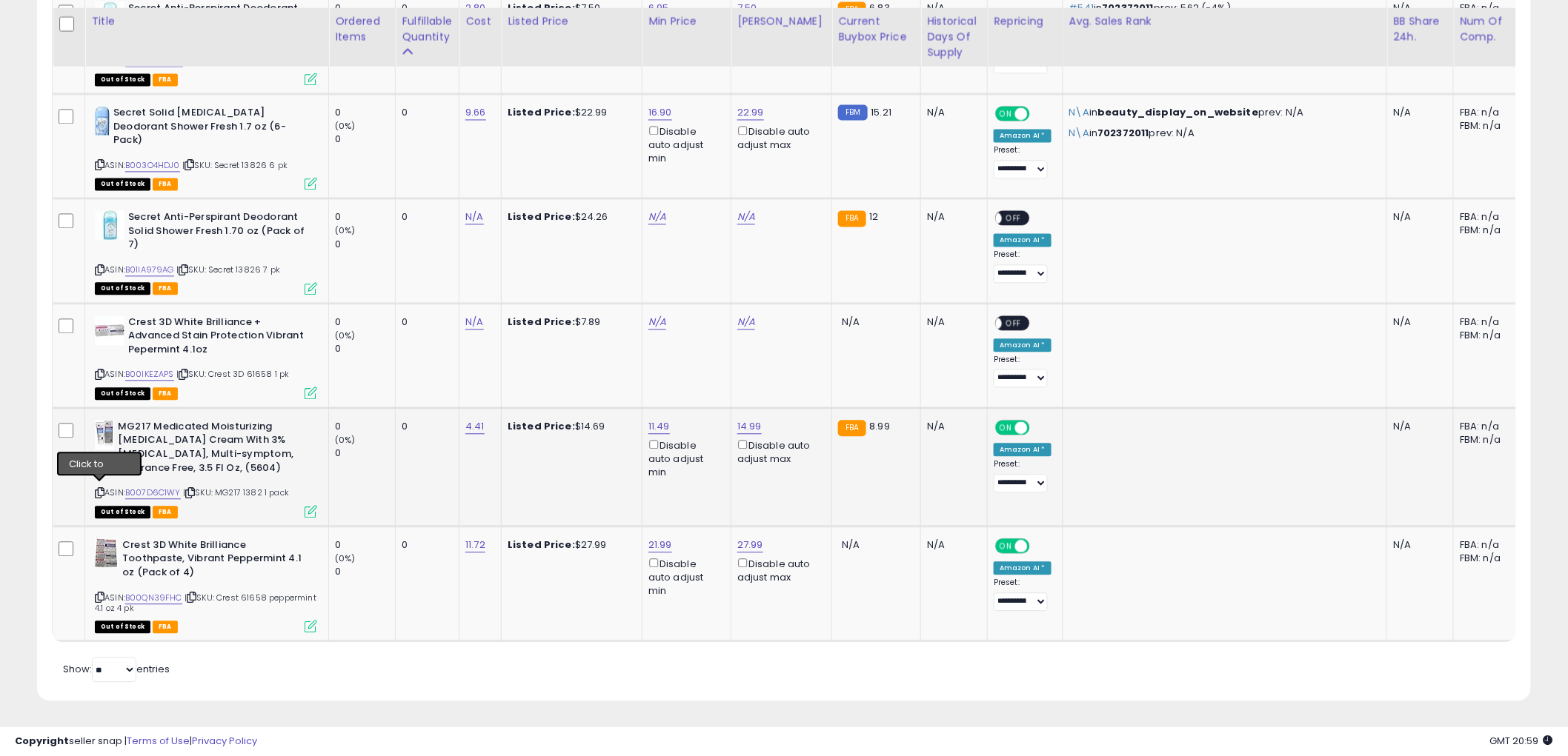
click at [99, 489] on icon at bounding box center [100, 493] width 9 height 9
click at [98, 489] on icon at bounding box center [100, 493] width 9 height 9
click at [309, 505] on icon at bounding box center [310, 511] width 12 height 12
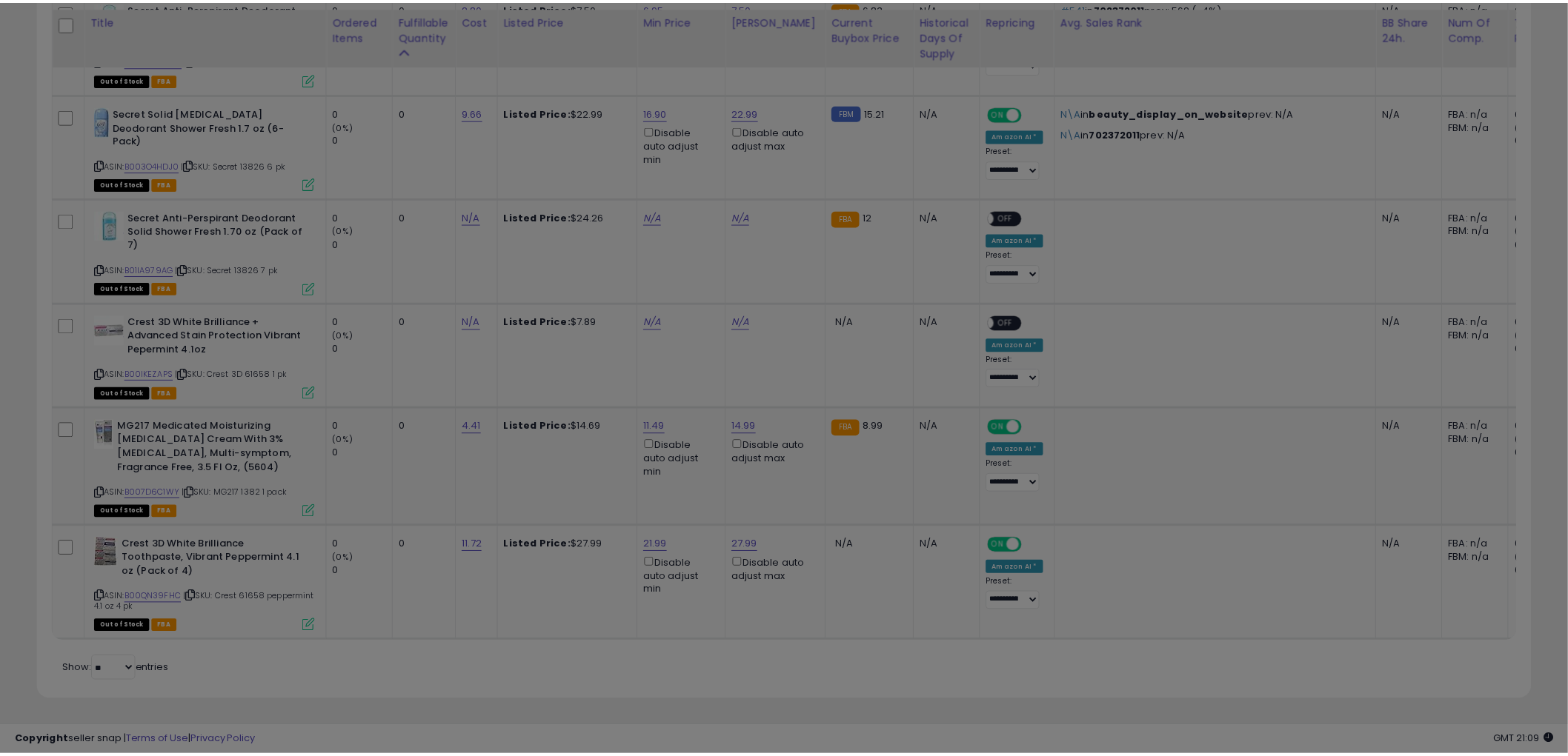
scroll to position [303, 875]
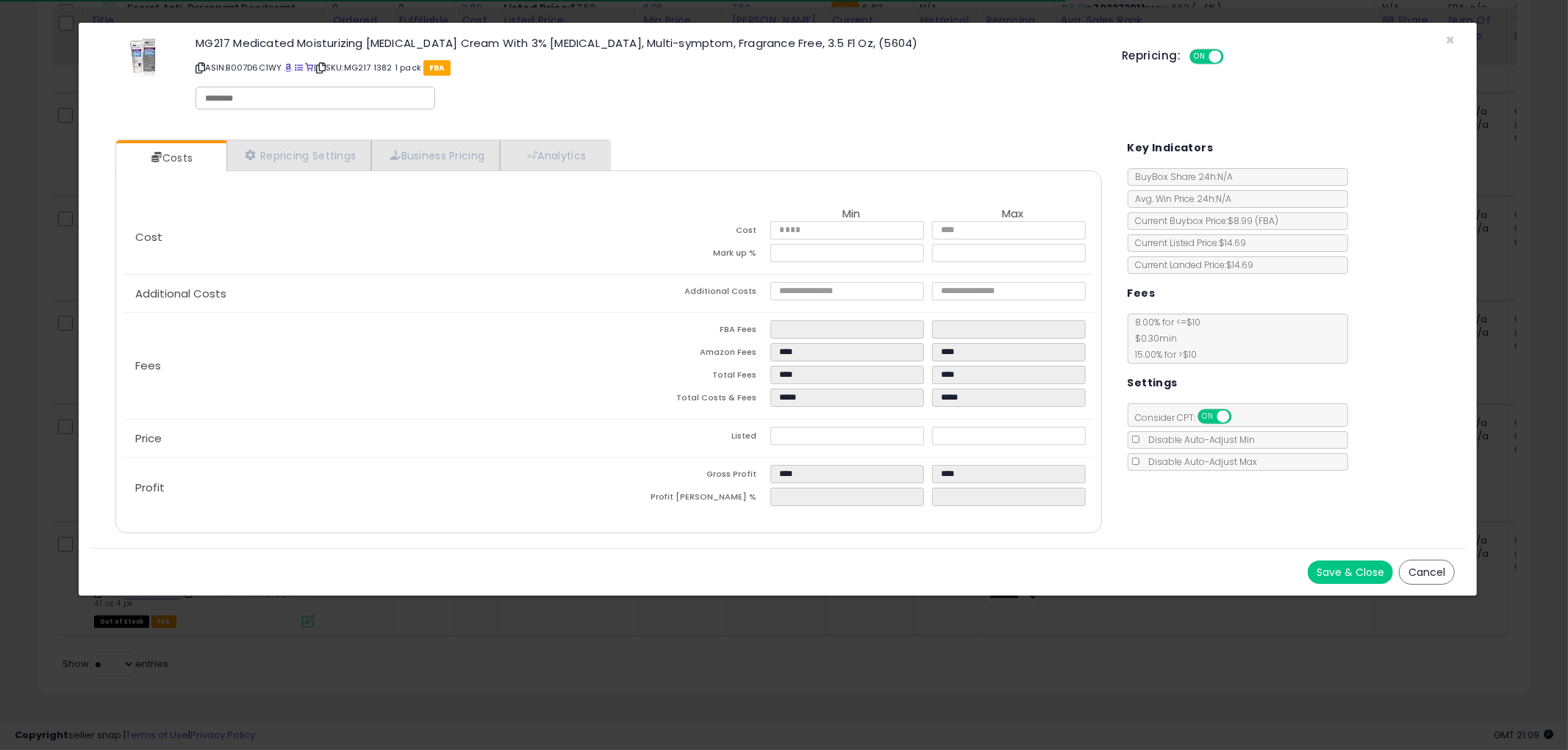
drag, startPoint x: 1413, startPoint y: 576, endPoint x: 1407, endPoint y: 563, distance: 14.3
click at [1413, 575] on button "Cancel" at bounding box center [1427, 572] width 56 height 25
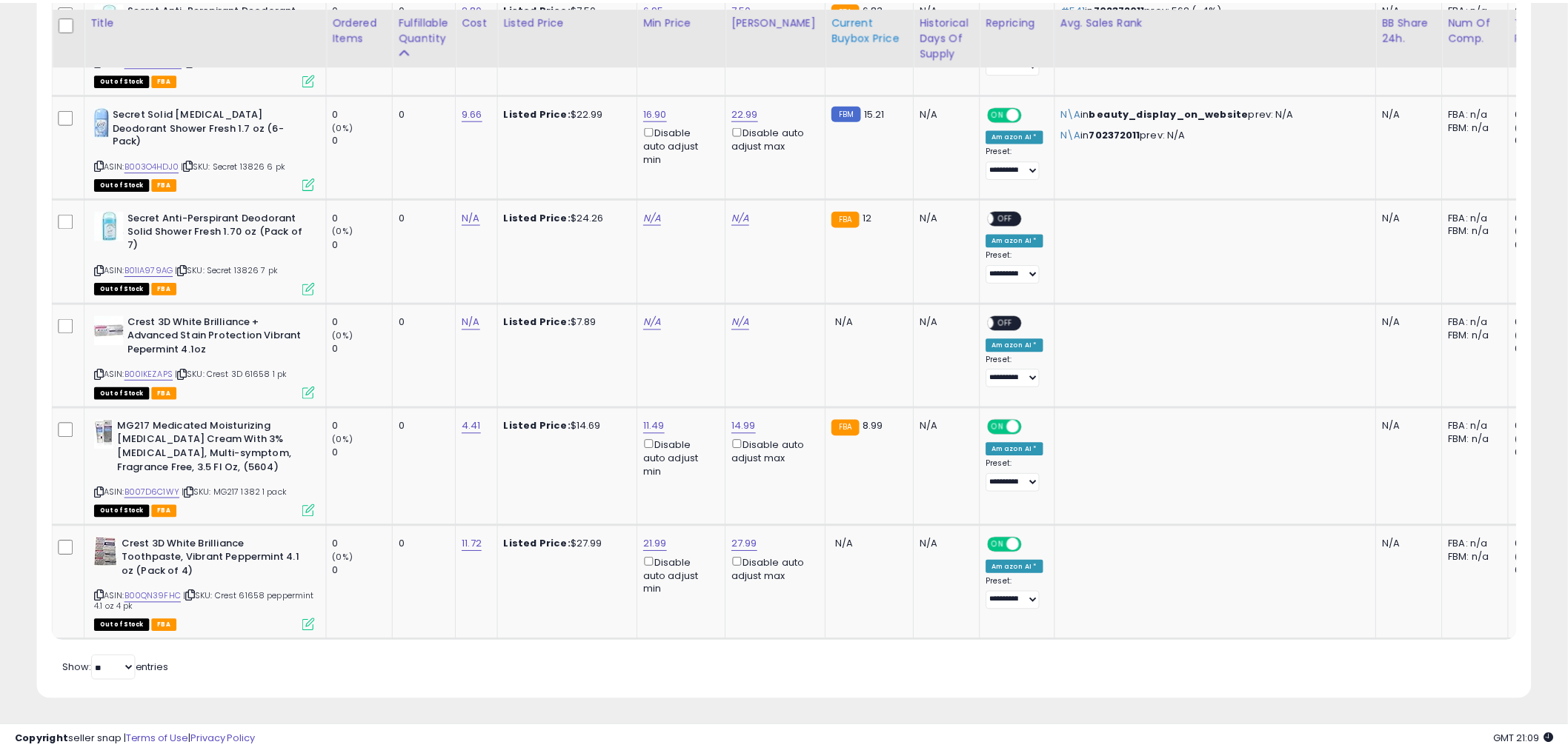
scroll to position [740455, 740026]
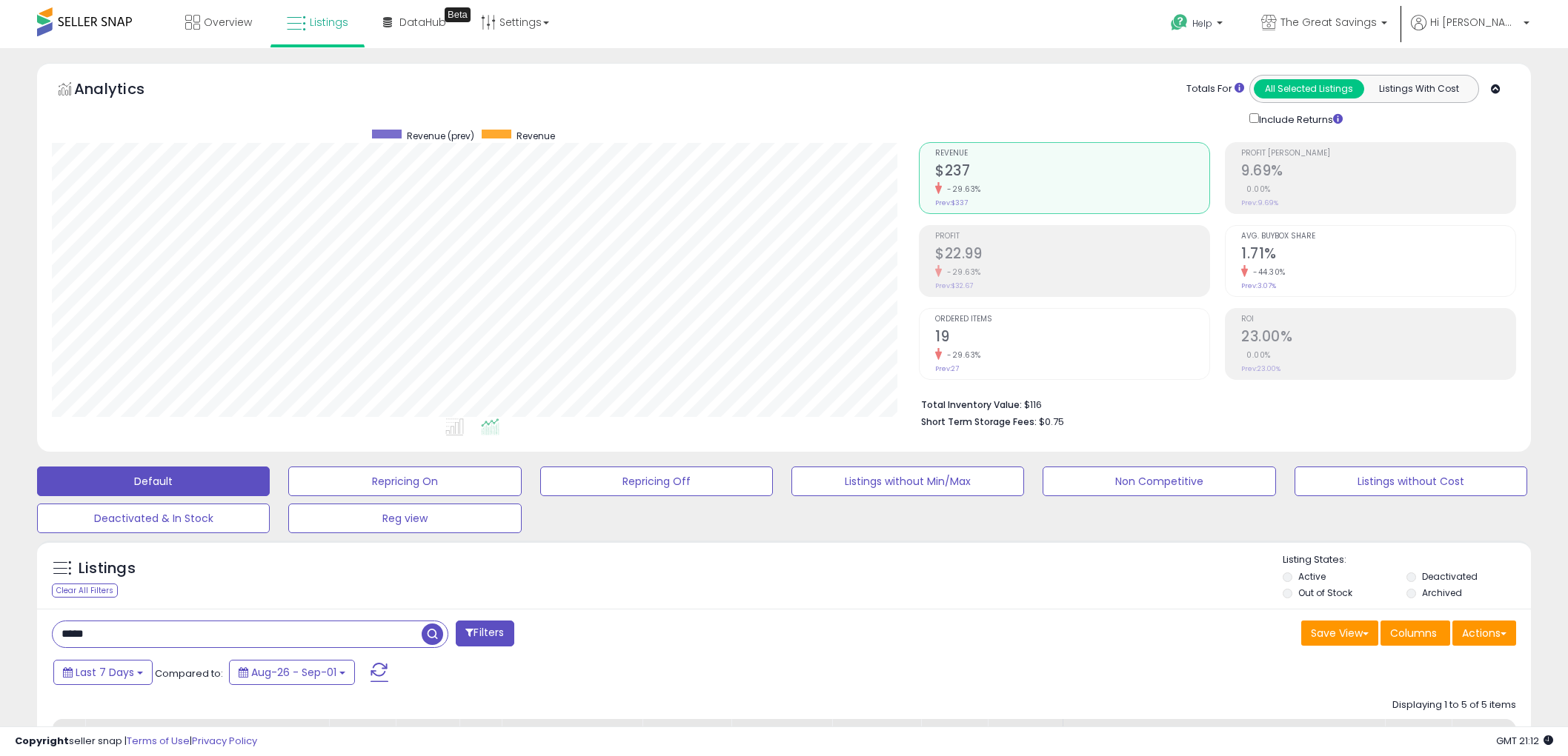
select select "**"
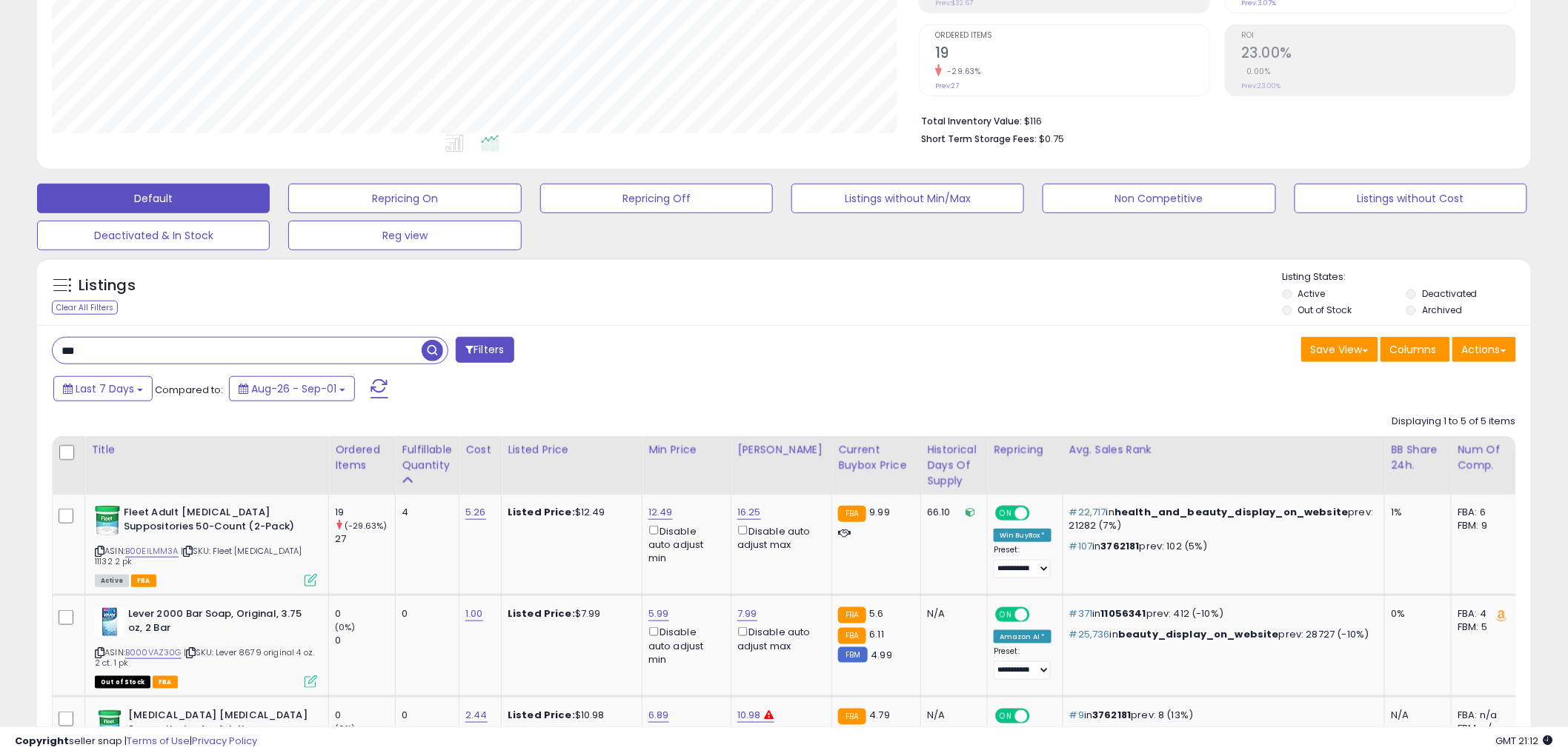
scroll to position [303, 867]
click at [430, 356] on span "button" at bounding box center [433, 351] width 22 height 22
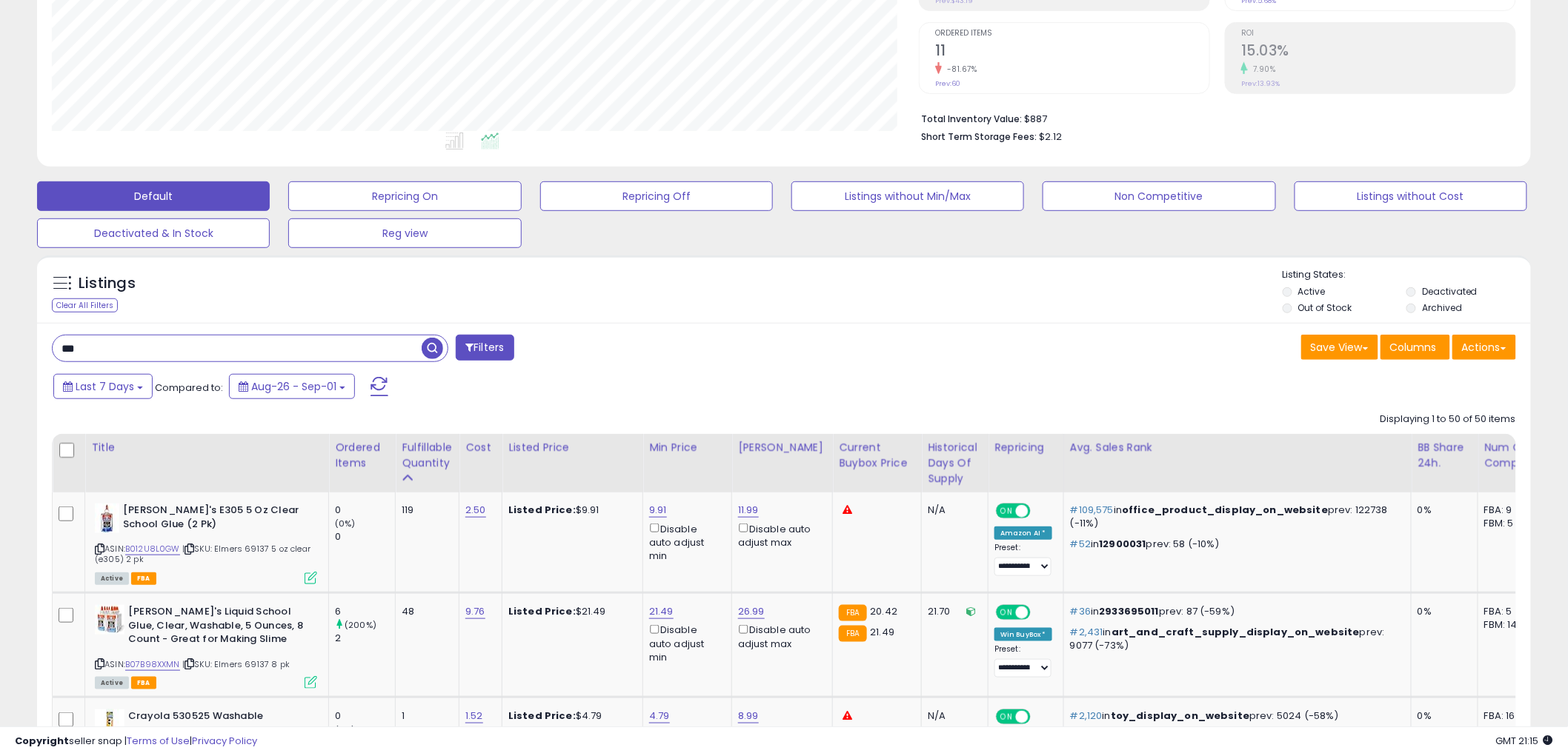
scroll to position [314, 0]
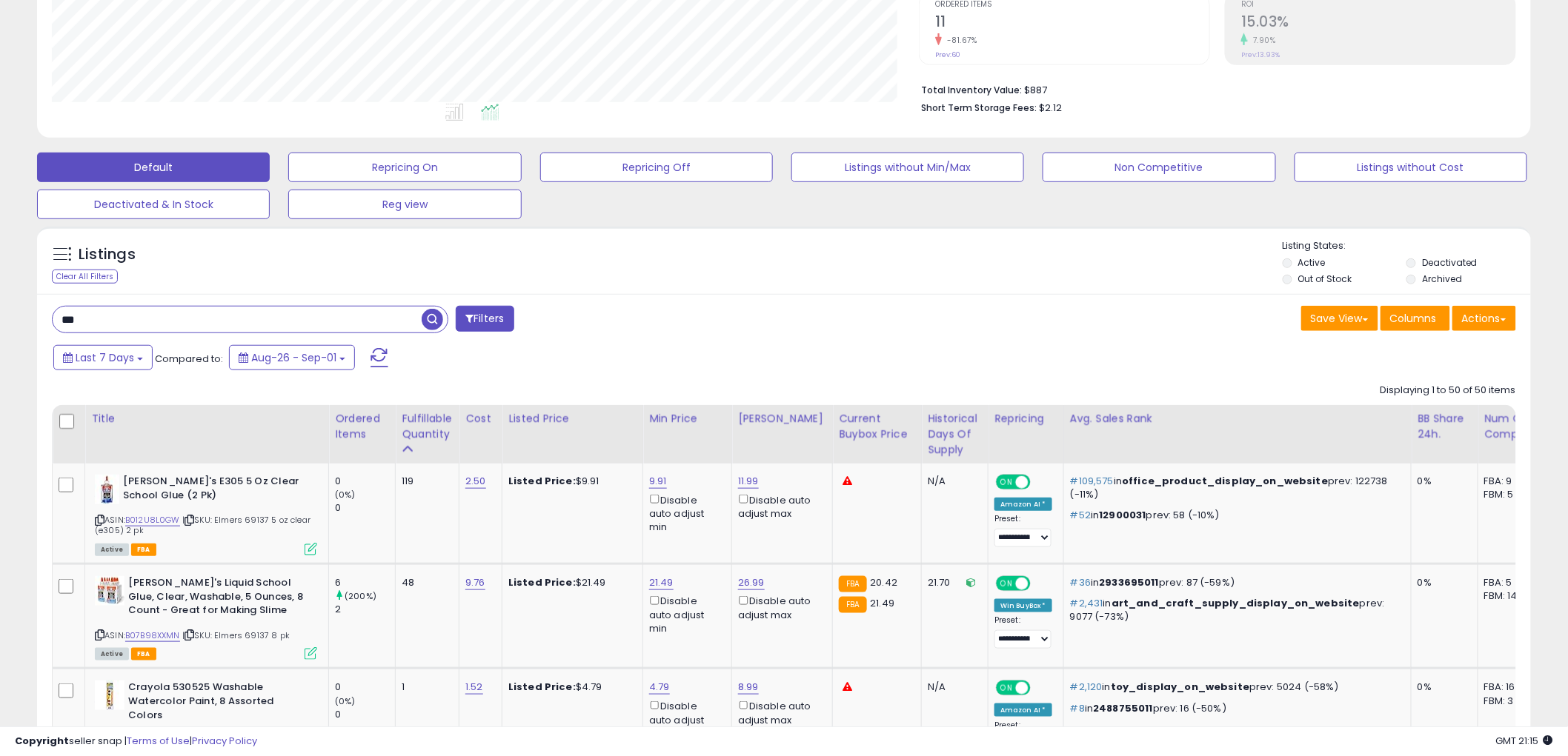
click at [224, 322] on input "***" at bounding box center [237, 320] width 369 height 26
click at [432, 321] on span "button" at bounding box center [433, 320] width 22 height 22
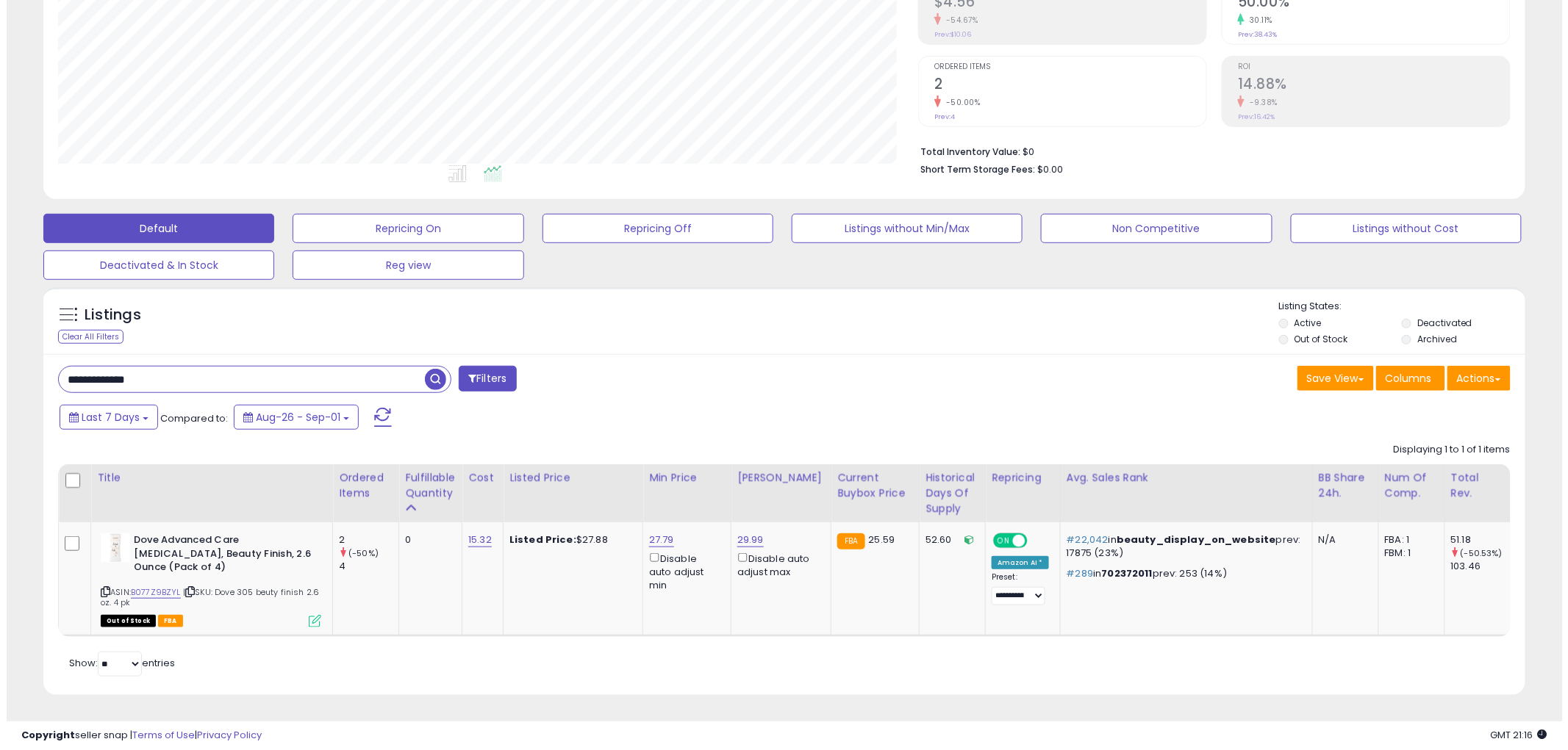
scroll to position [262, 0]
click at [310, 615] on icon at bounding box center [308, 621] width 12 height 12
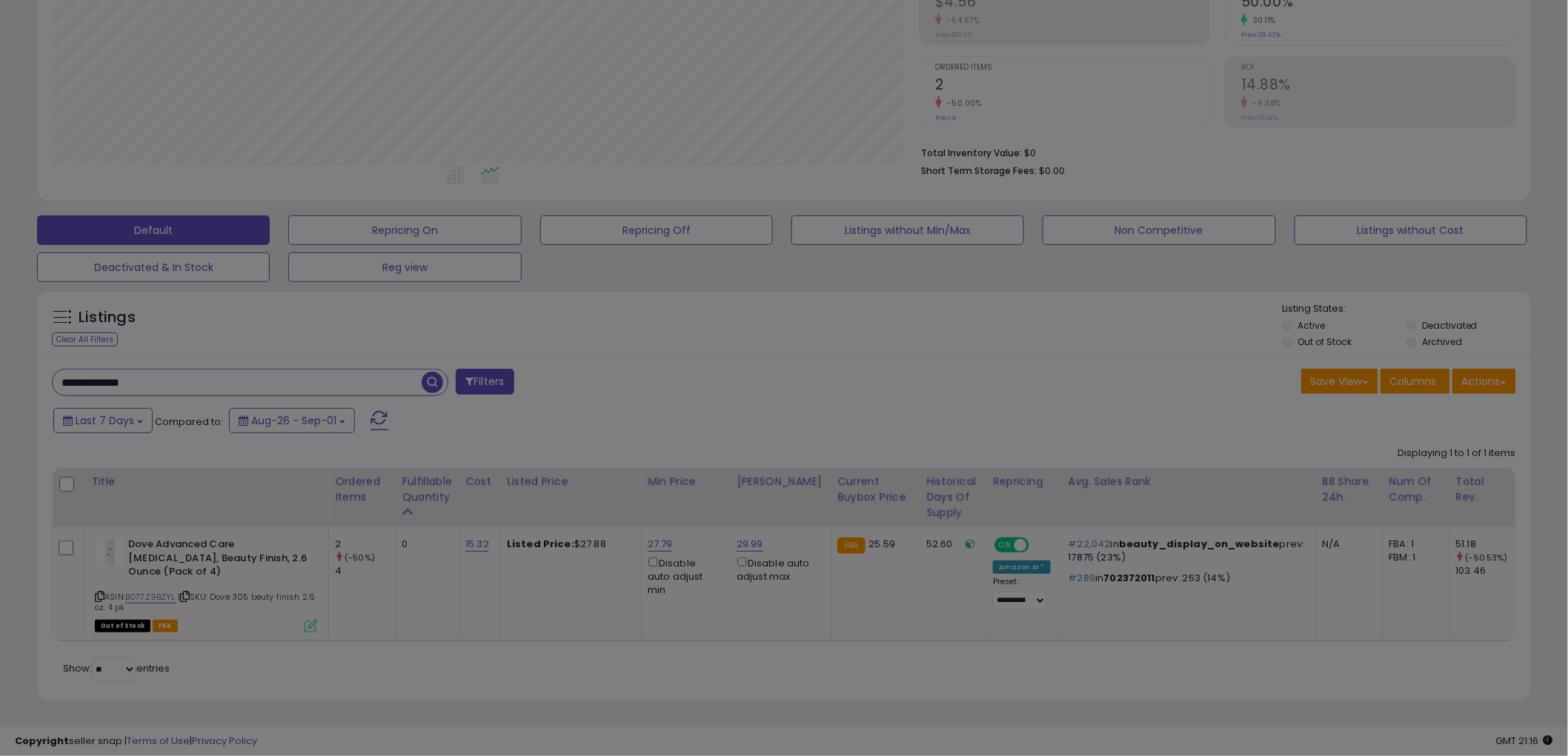
scroll to position [303, 875]
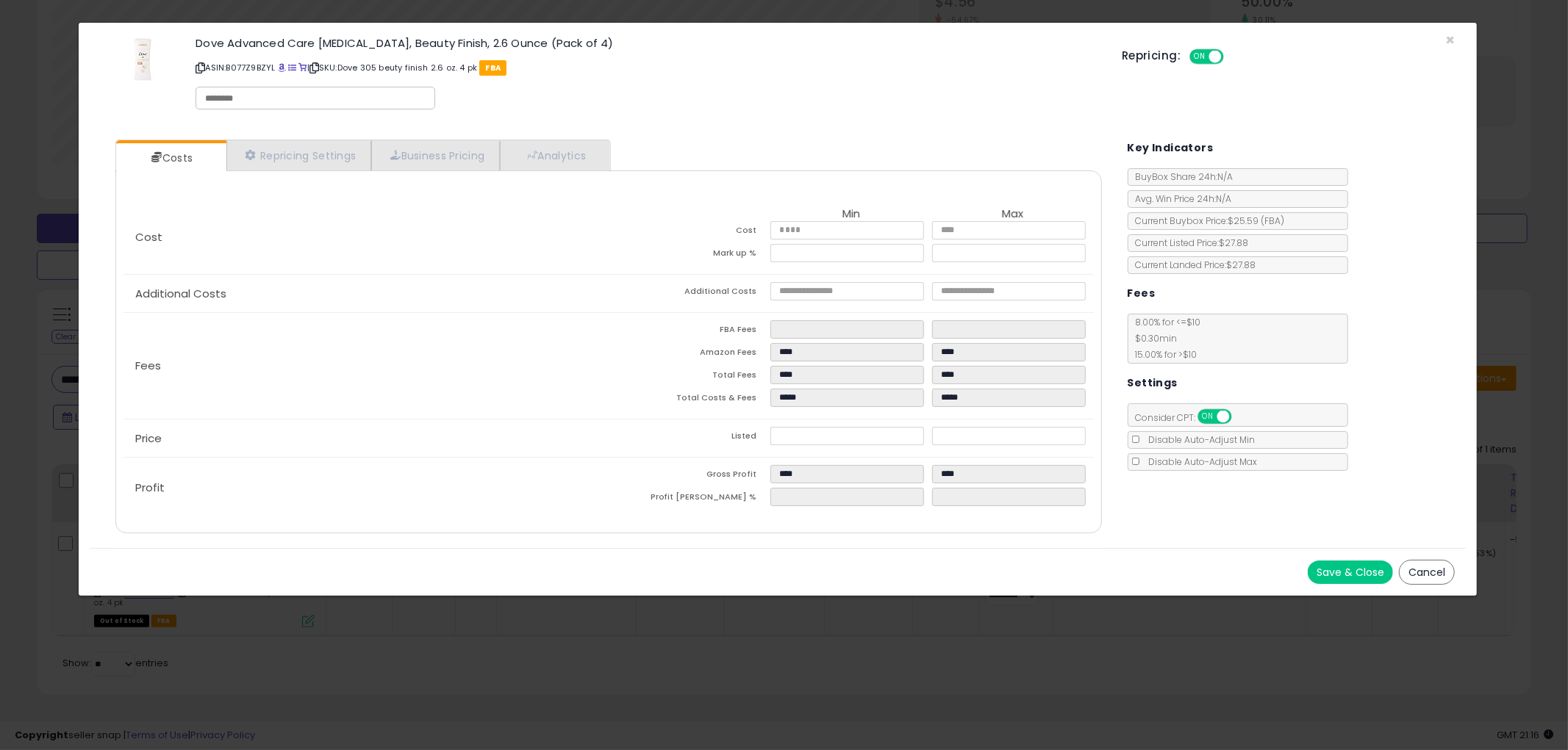
click at [1441, 560] on button "Cancel" at bounding box center [1427, 572] width 56 height 25
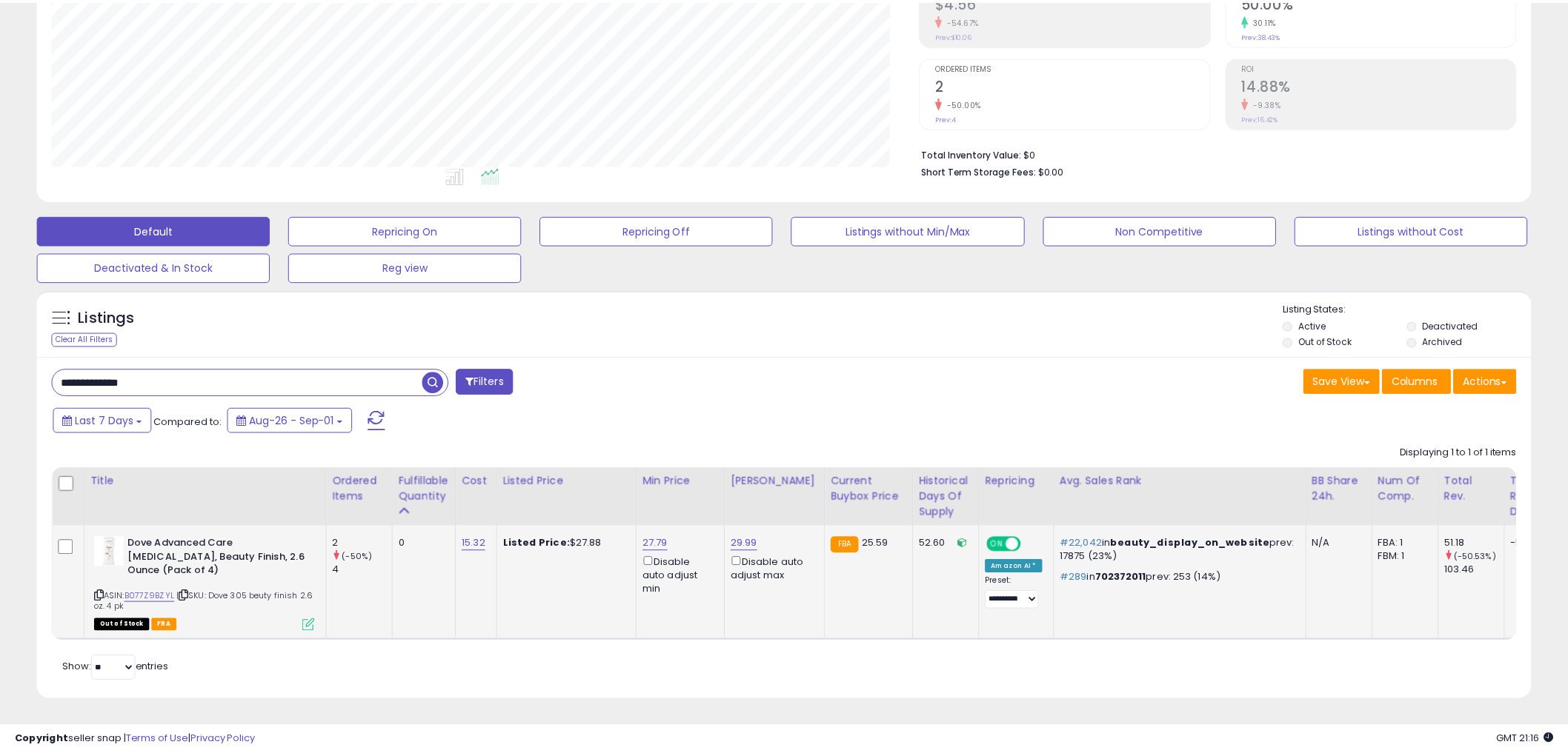
scroll to position [740455, 740026]
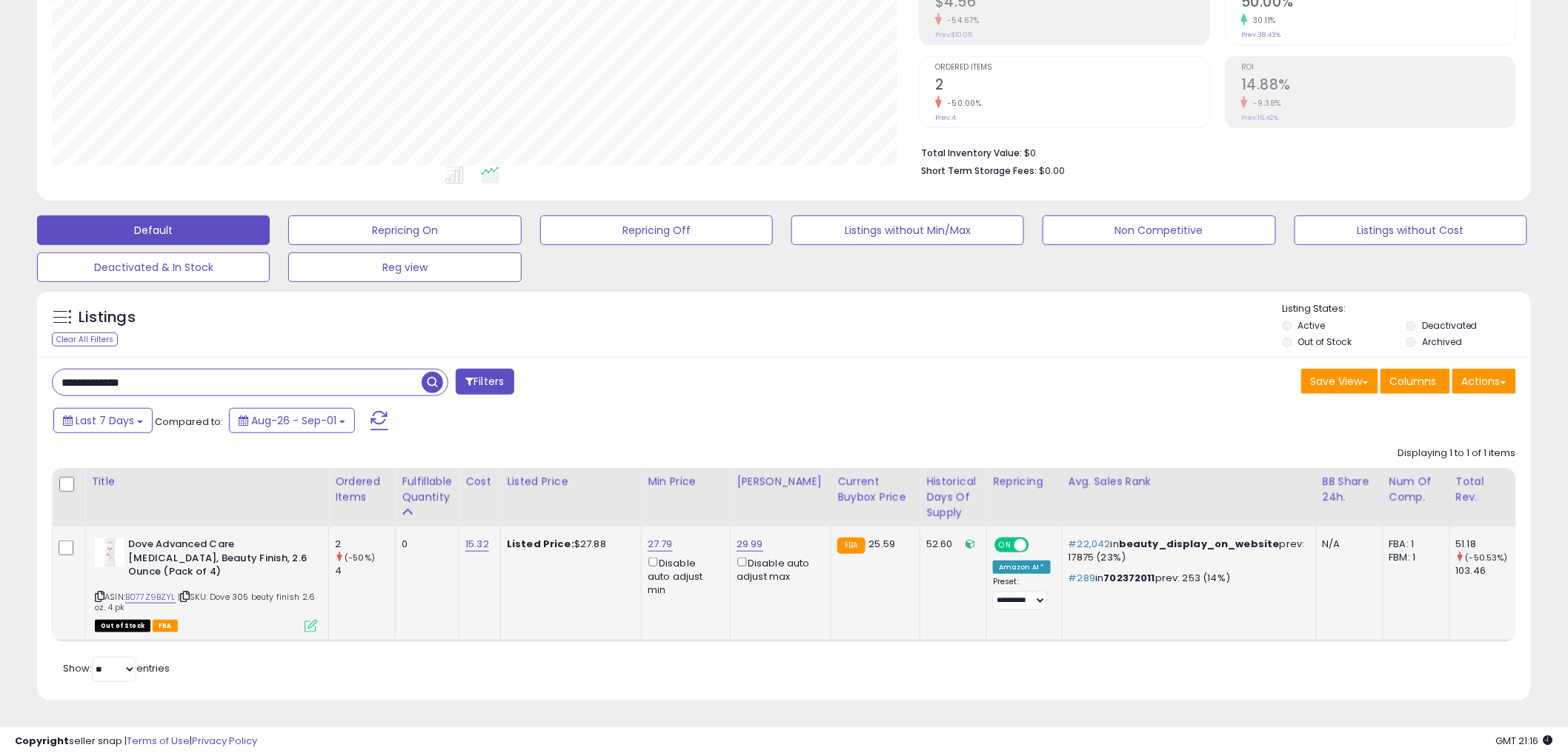
drag, startPoint x: 98, startPoint y: 581, endPoint x: 9, endPoint y: 567, distance: 90.1
click at [98, 593] on icon at bounding box center [100, 597] width 9 height 9
click at [188, 370] on input "**********" at bounding box center [237, 383] width 369 height 26
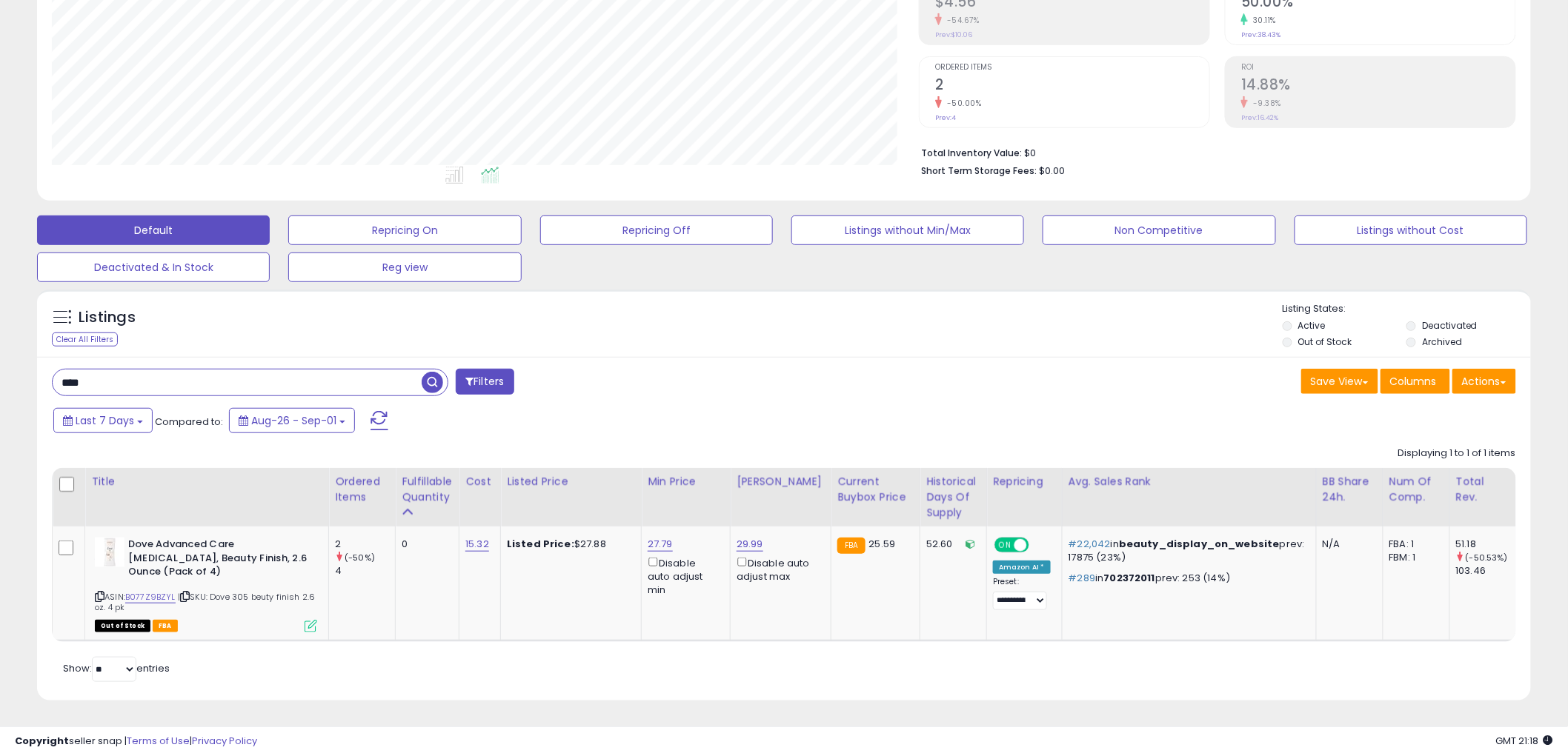
click at [427, 372] on span "button" at bounding box center [433, 383] width 22 height 22
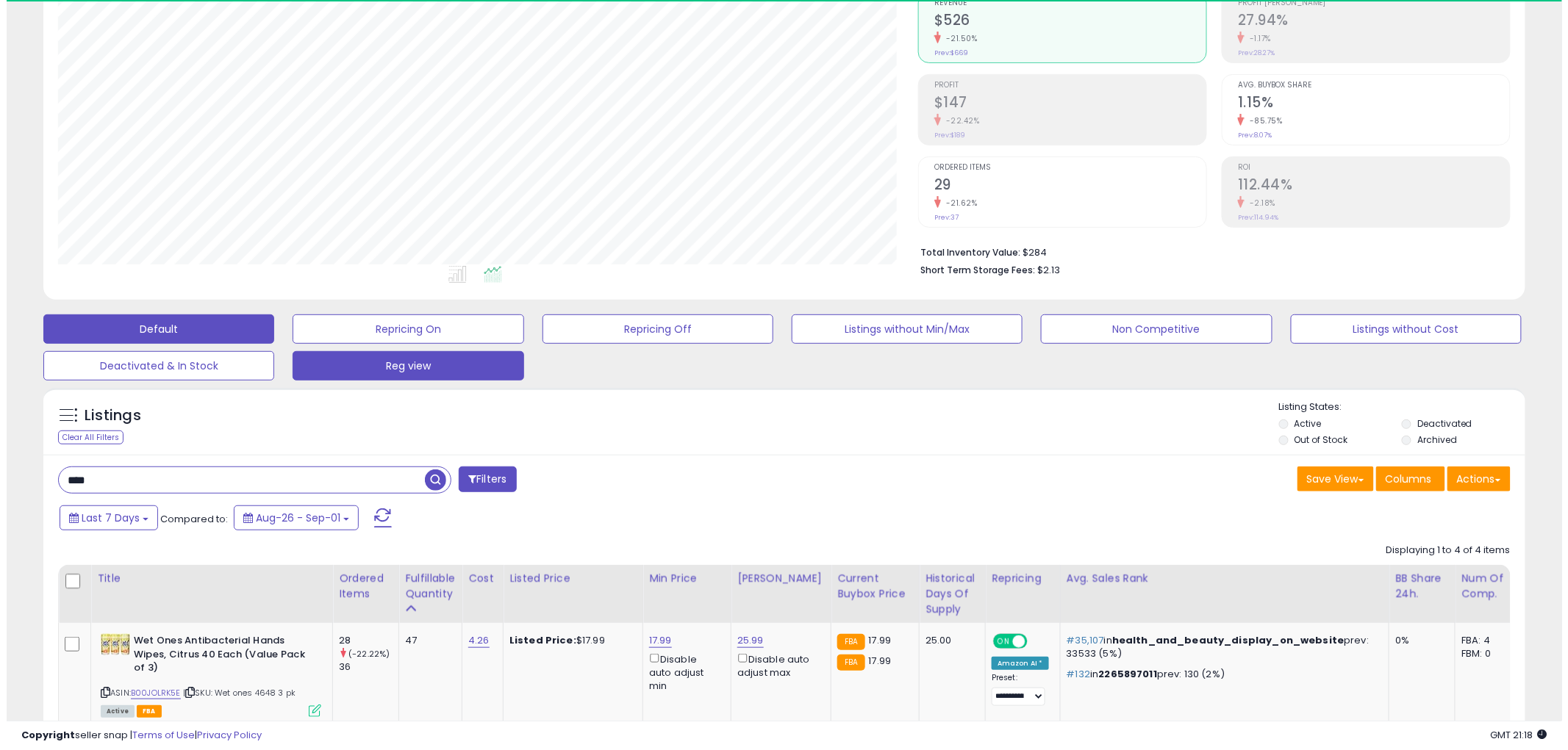
scroll to position [301, 860]
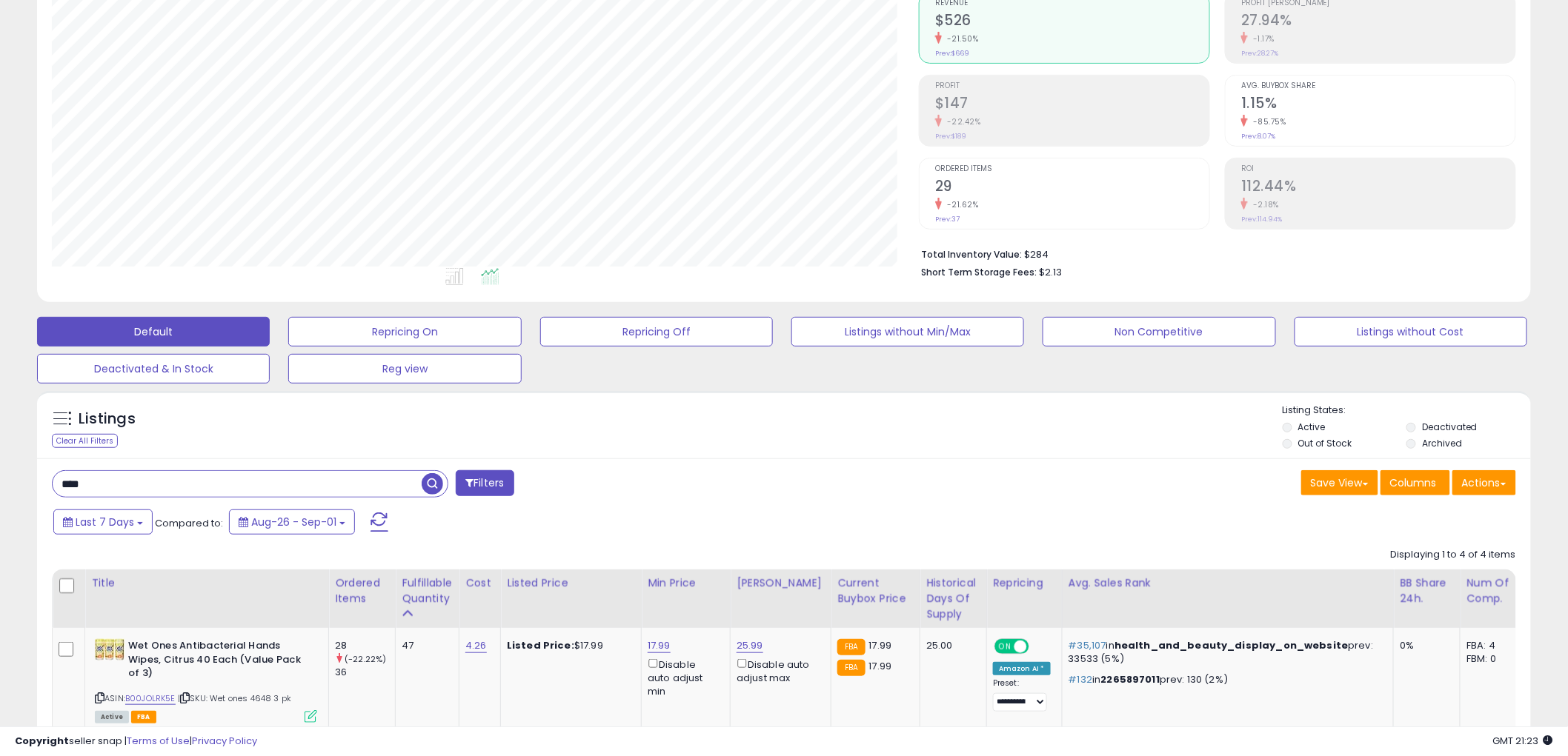
click at [139, 487] on input "****" at bounding box center [237, 484] width 369 height 26
type input "********"
click at [437, 487] on span "button" at bounding box center [433, 484] width 22 height 22
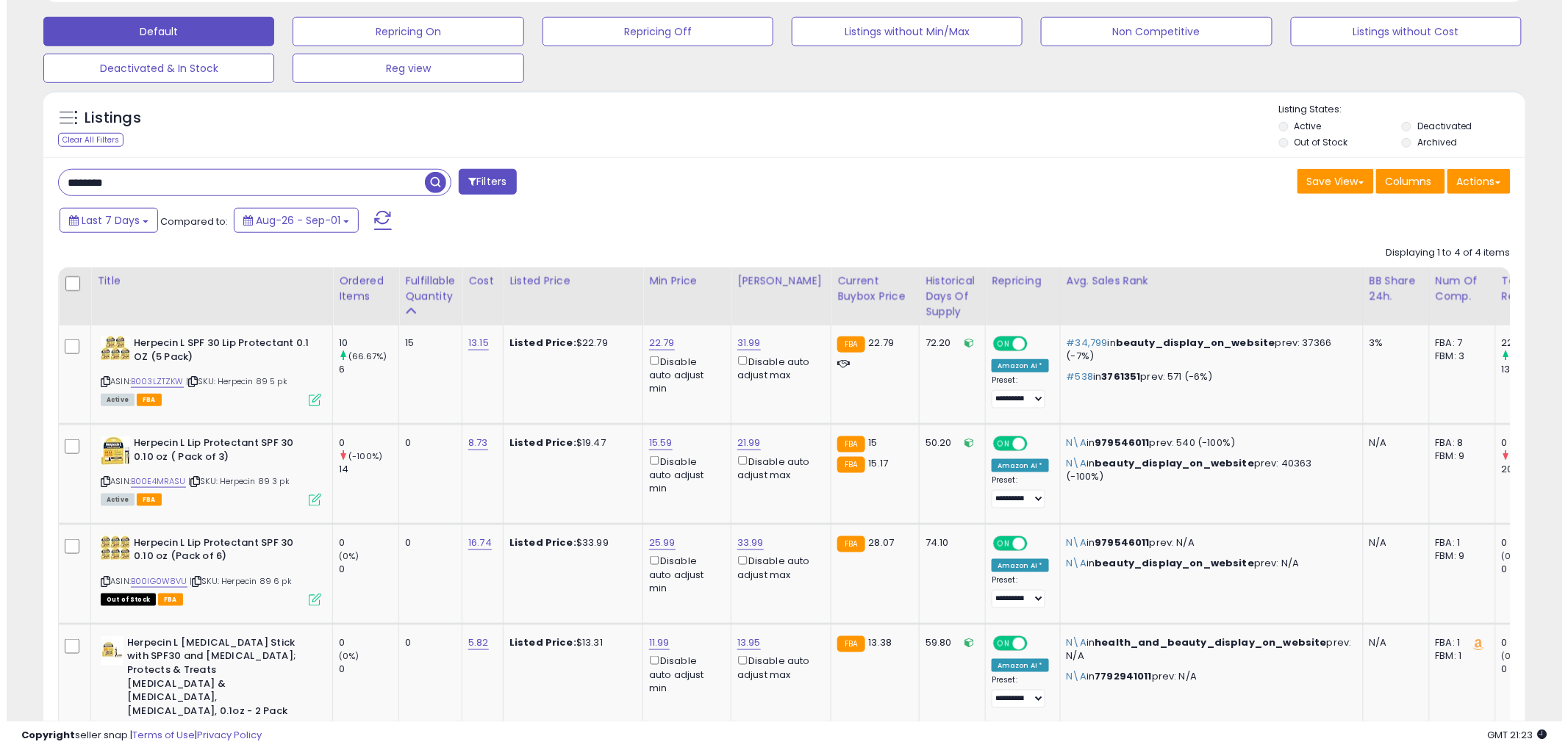
scroll to position [474, 0]
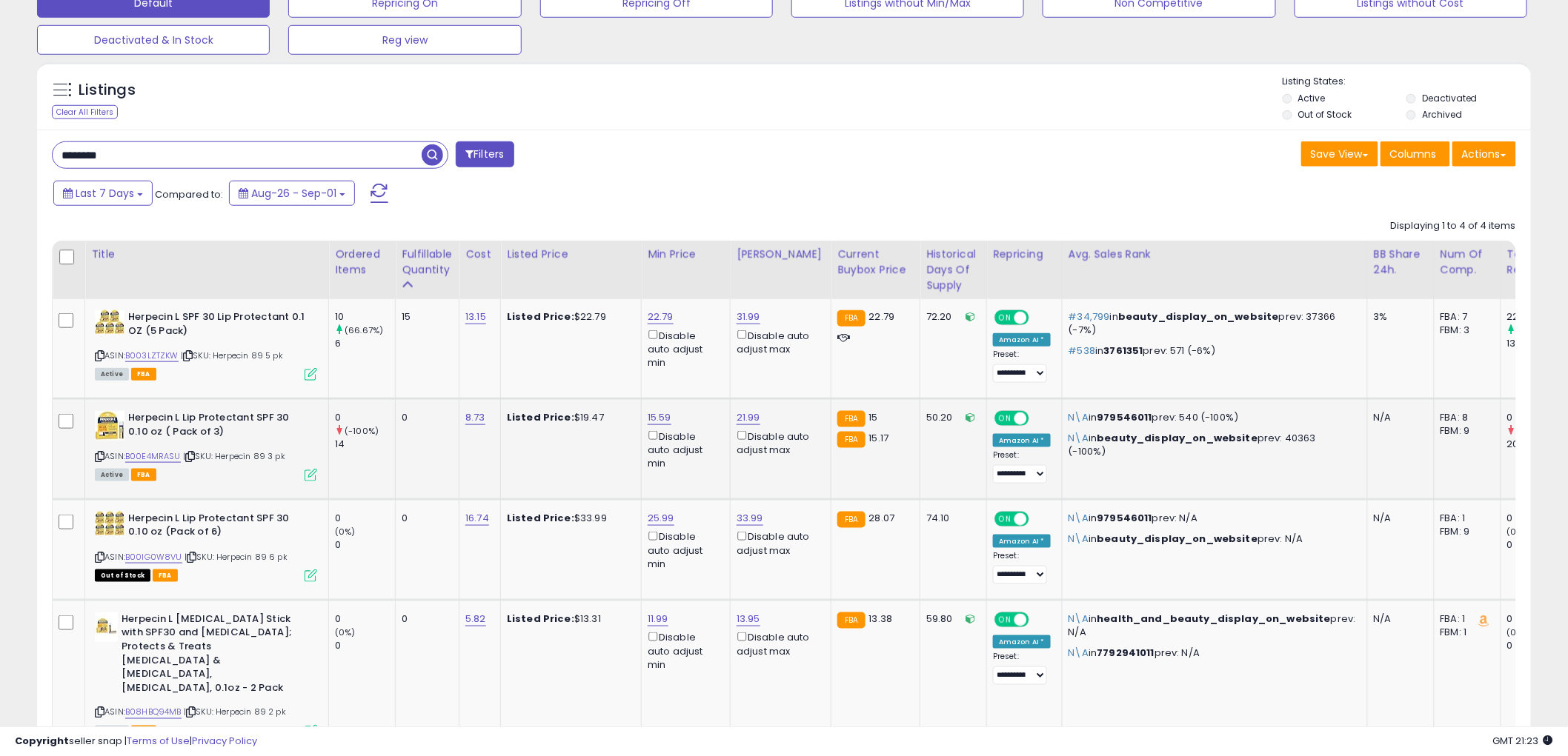
click at [310, 469] on icon at bounding box center [310, 475] width 12 height 12
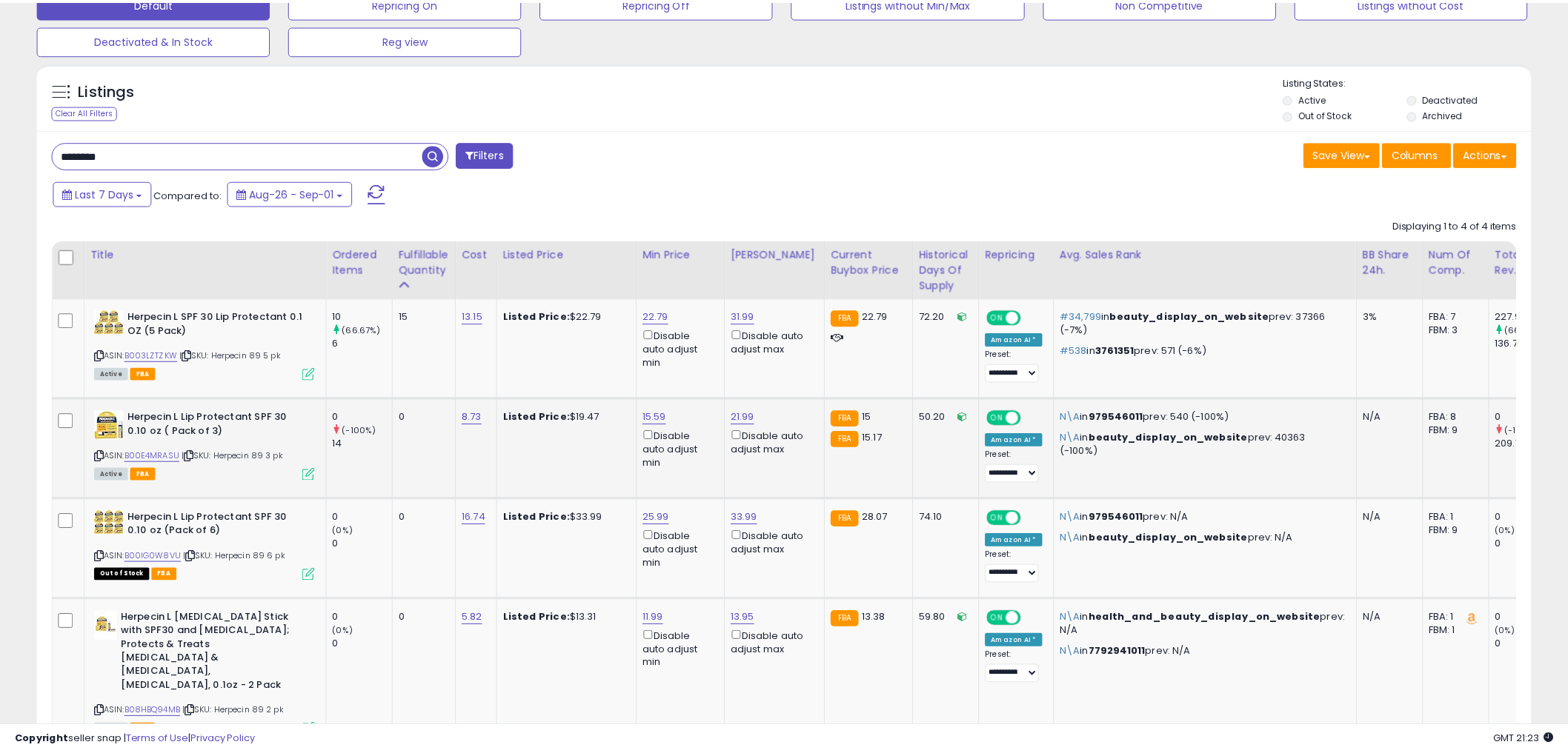
scroll to position [303, 875]
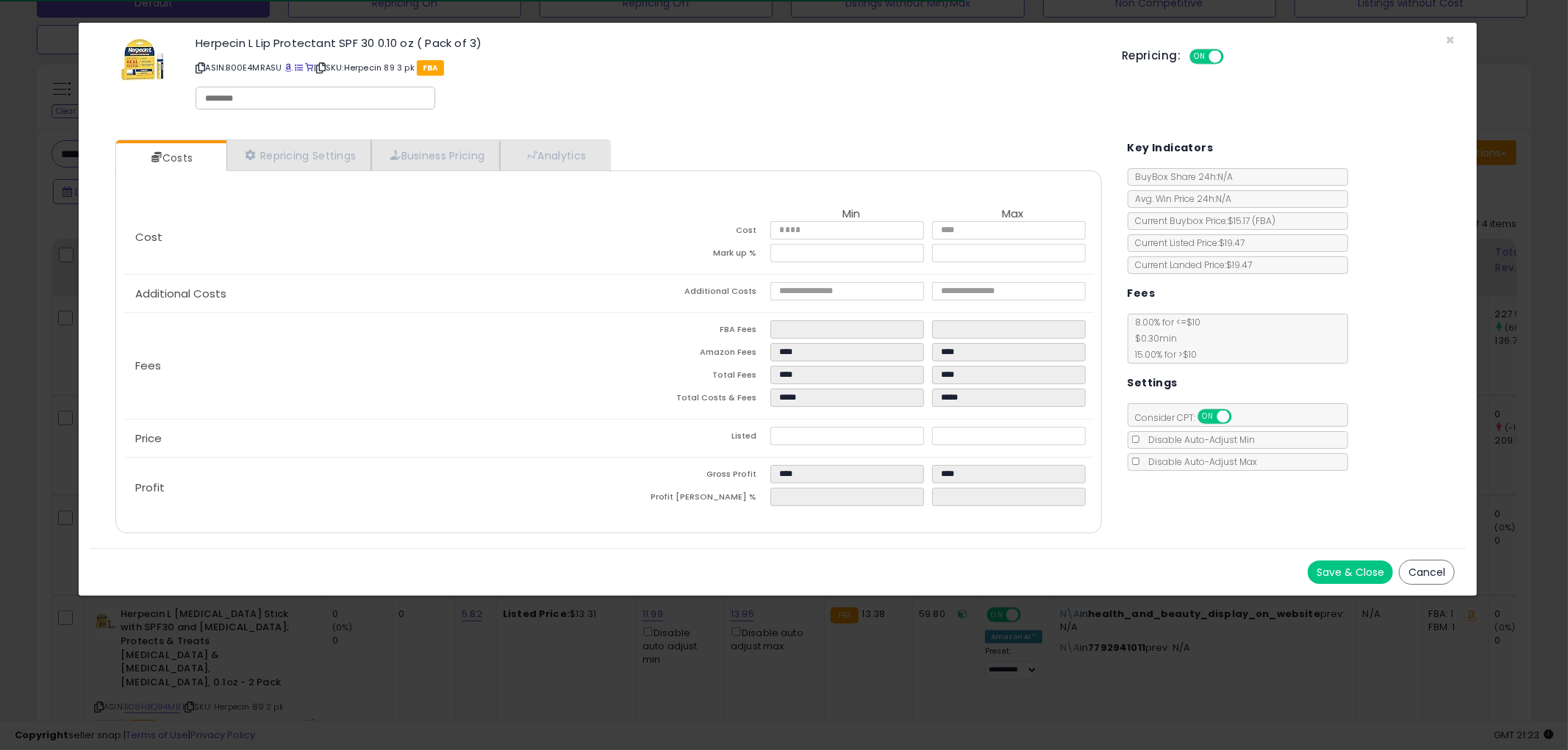
click at [1413, 570] on button "Cancel" at bounding box center [1427, 572] width 56 height 25
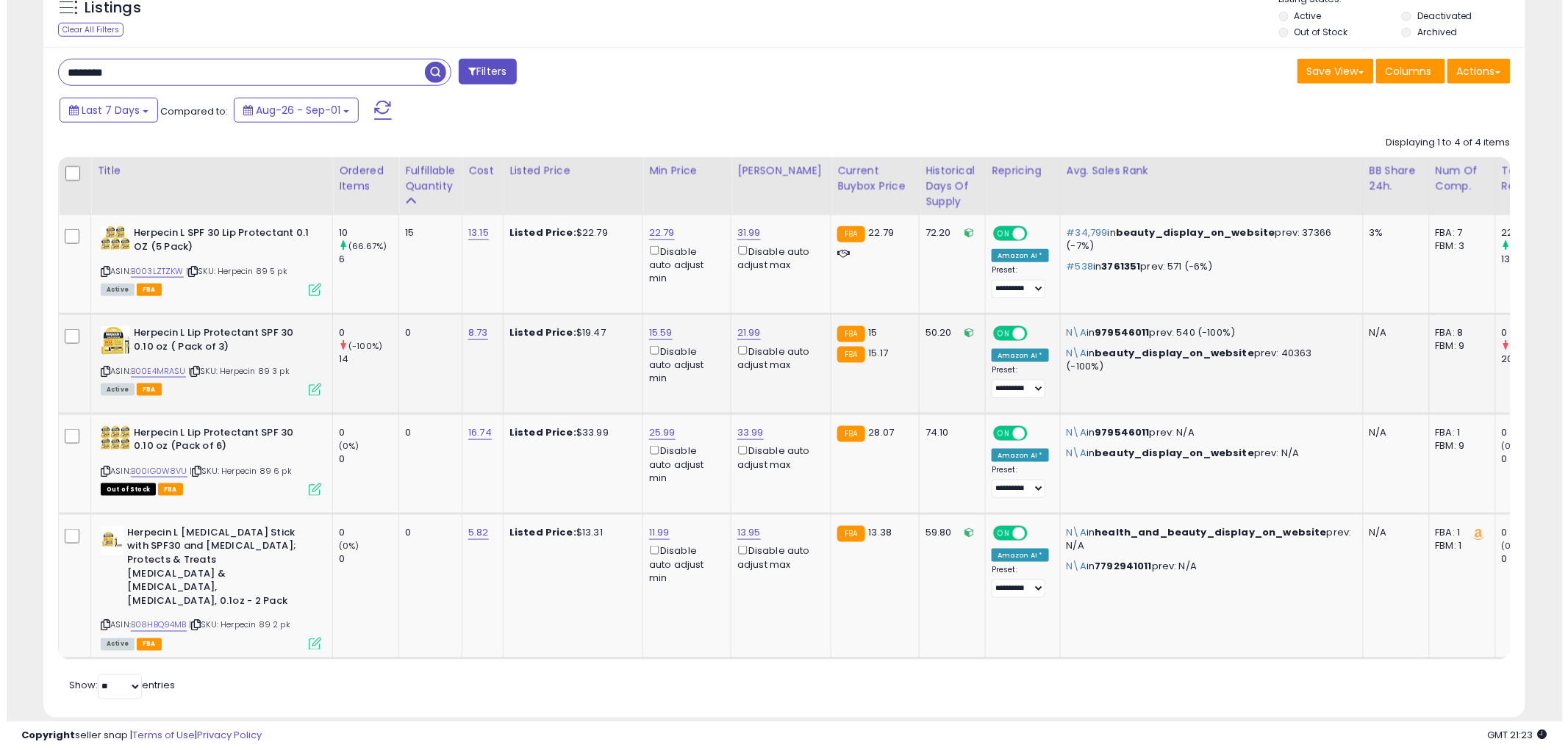
scroll to position [562, 0]
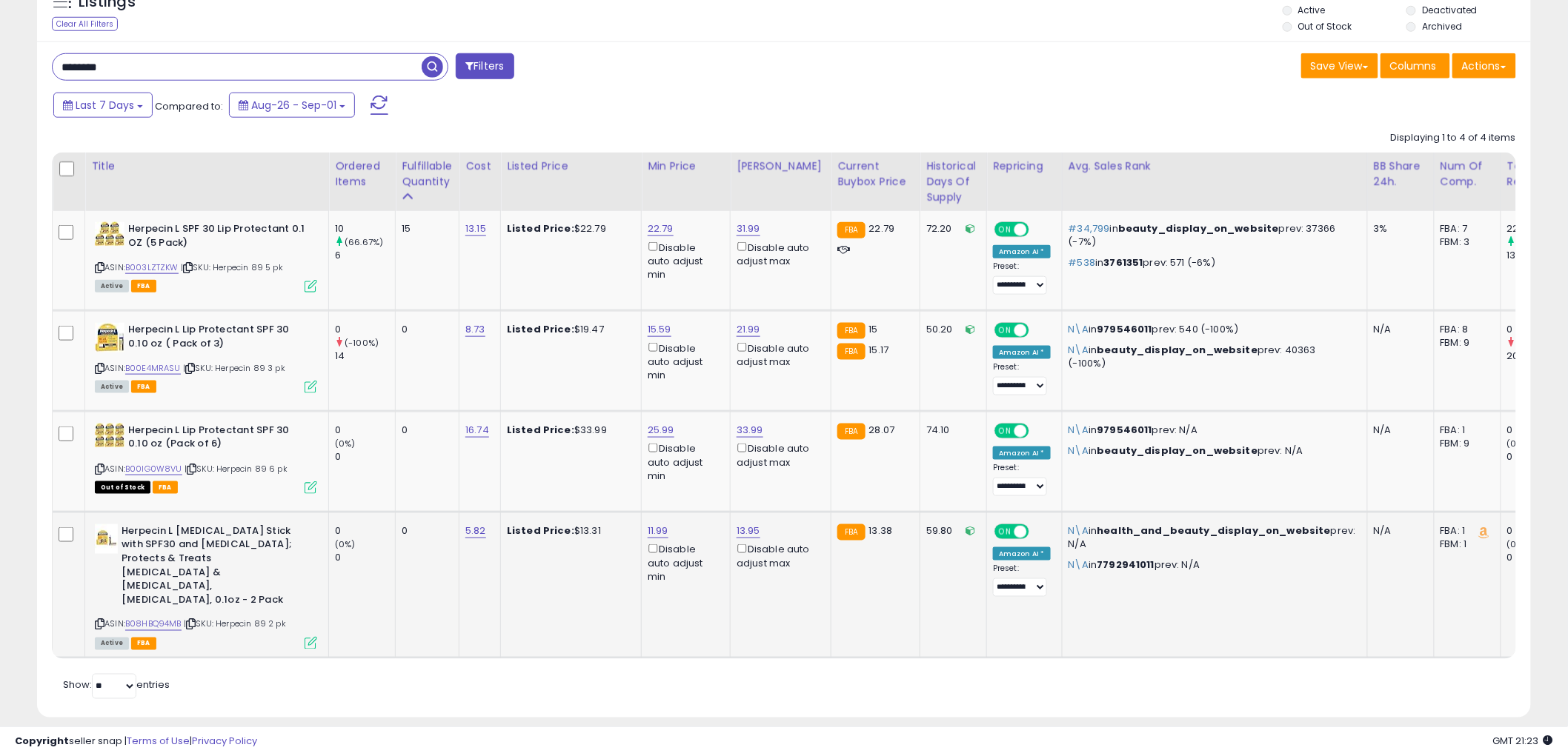
click at [310, 637] on icon at bounding box center [310, 643] width 12 height 12
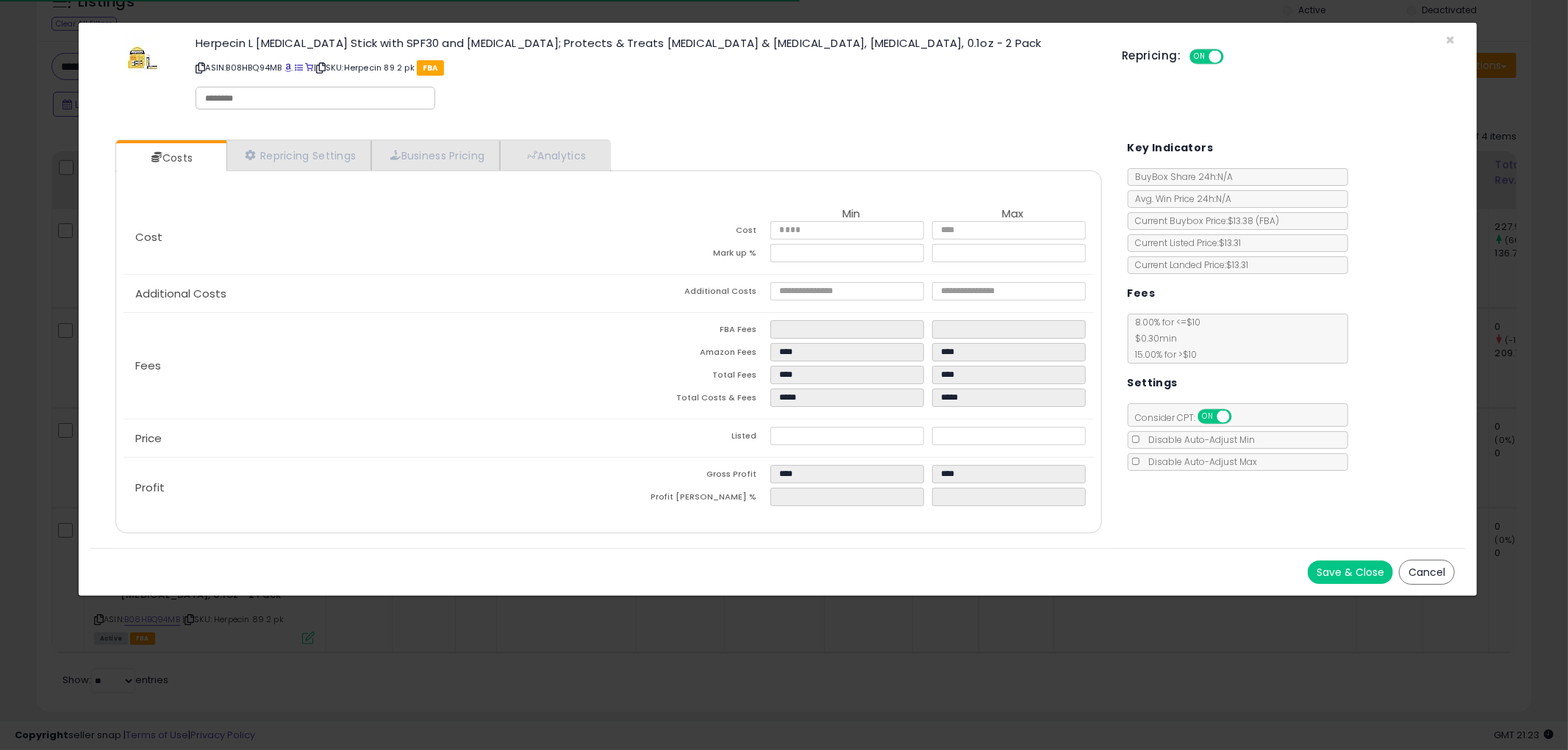
click at [1422, 575] on button "Cancel" at bounding box center [1427, 572] width 56 height 25
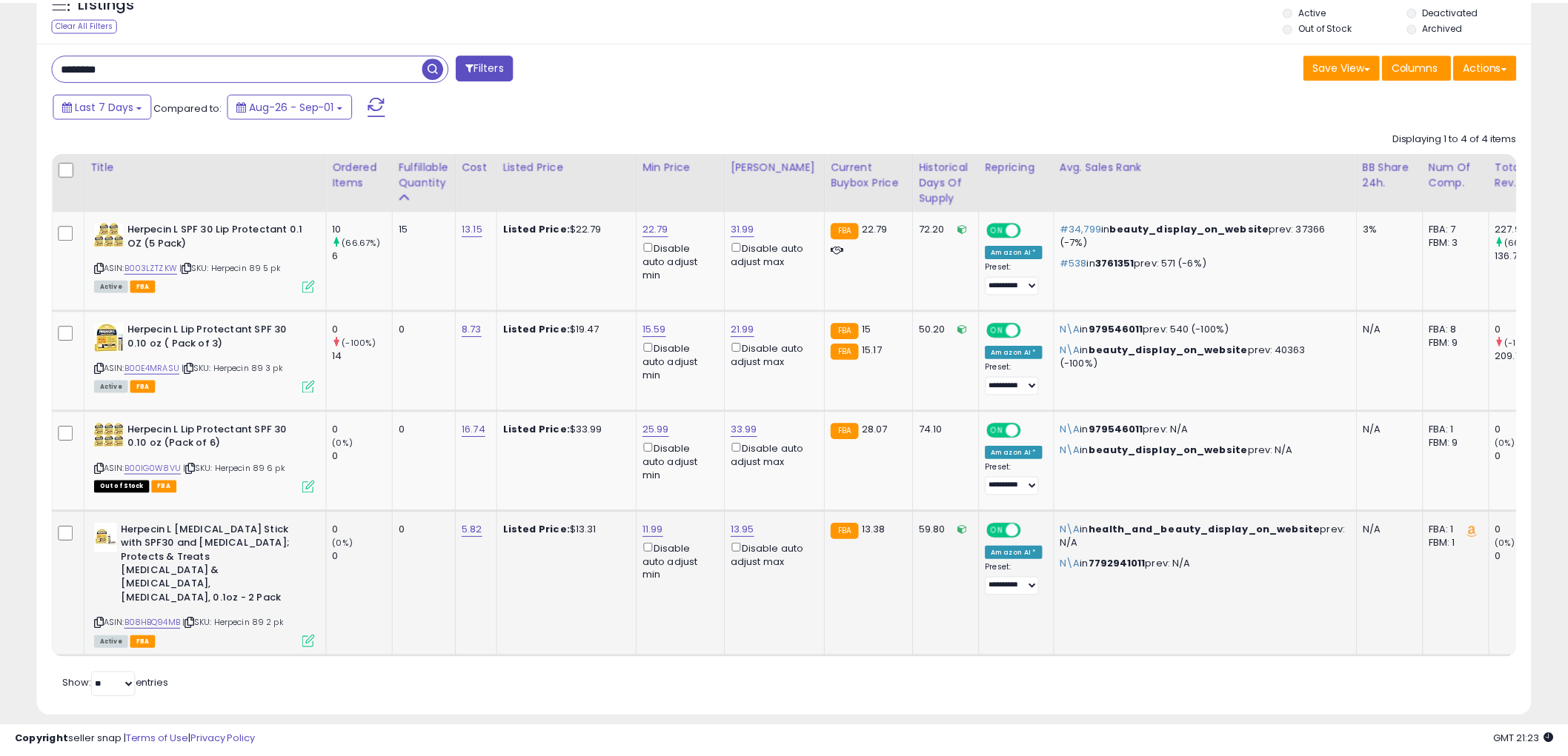
scroll to position [740455, 740026]
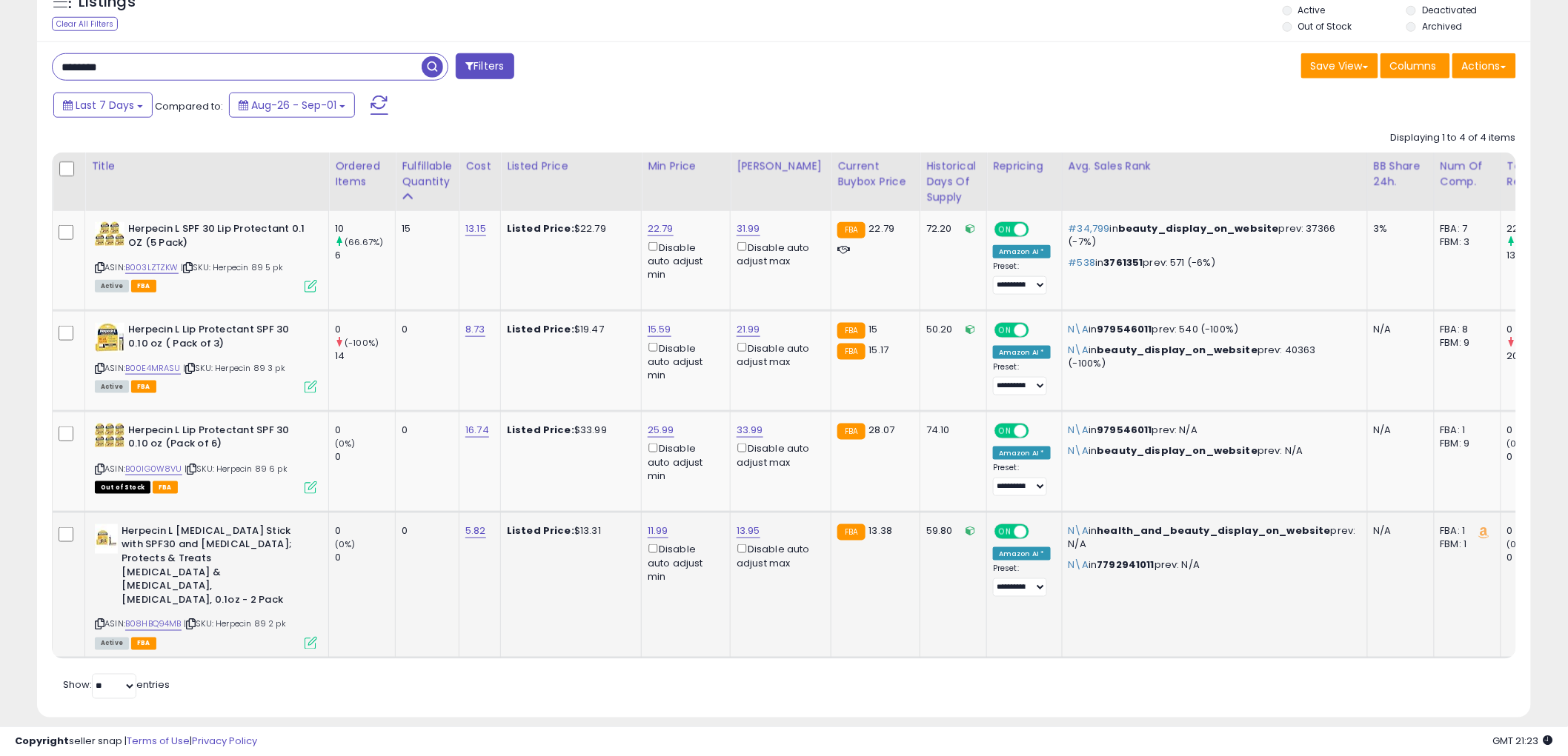
click at [101, 621] on icon at bounding box center [100, 624] width 9 height 9
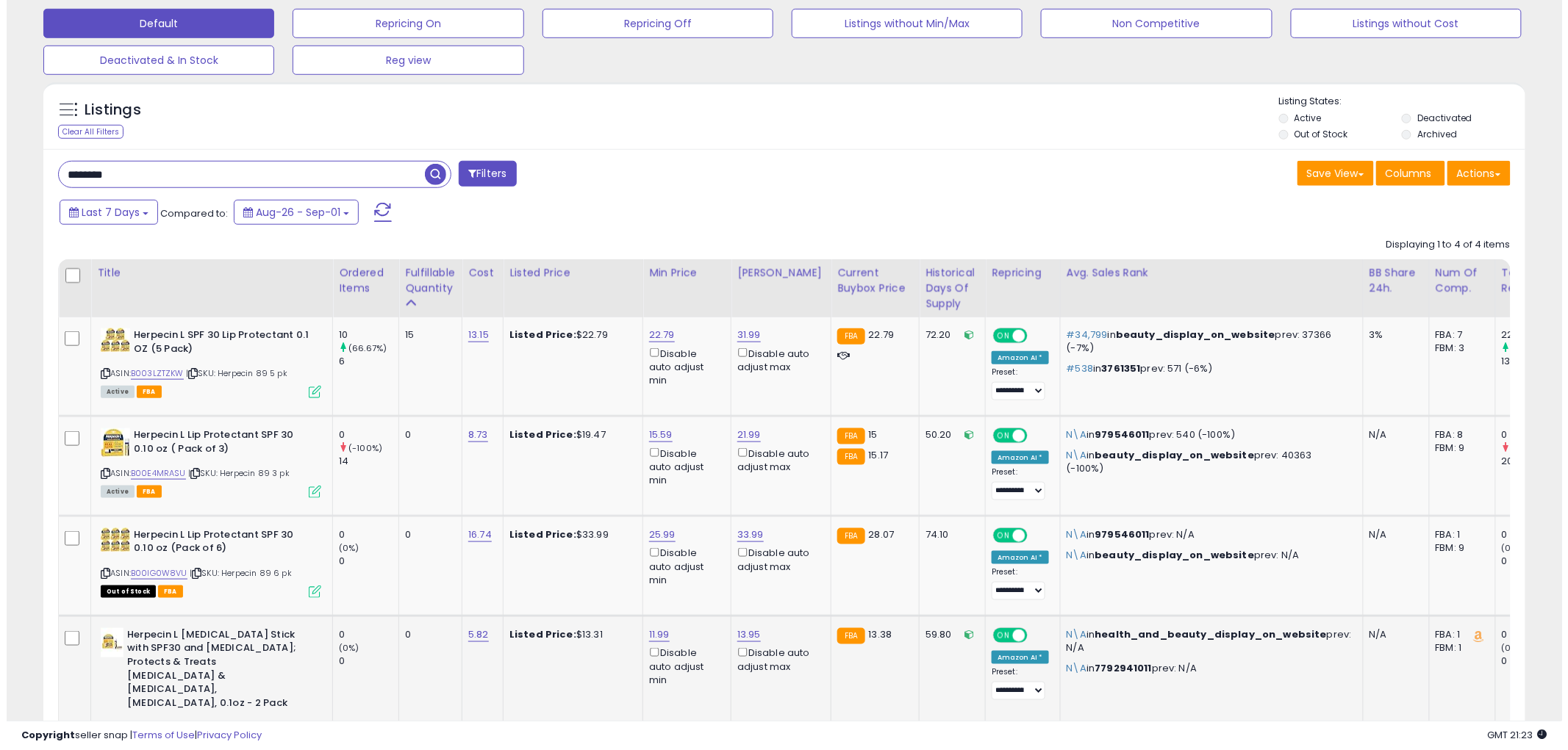
scroll to position [481, 0]
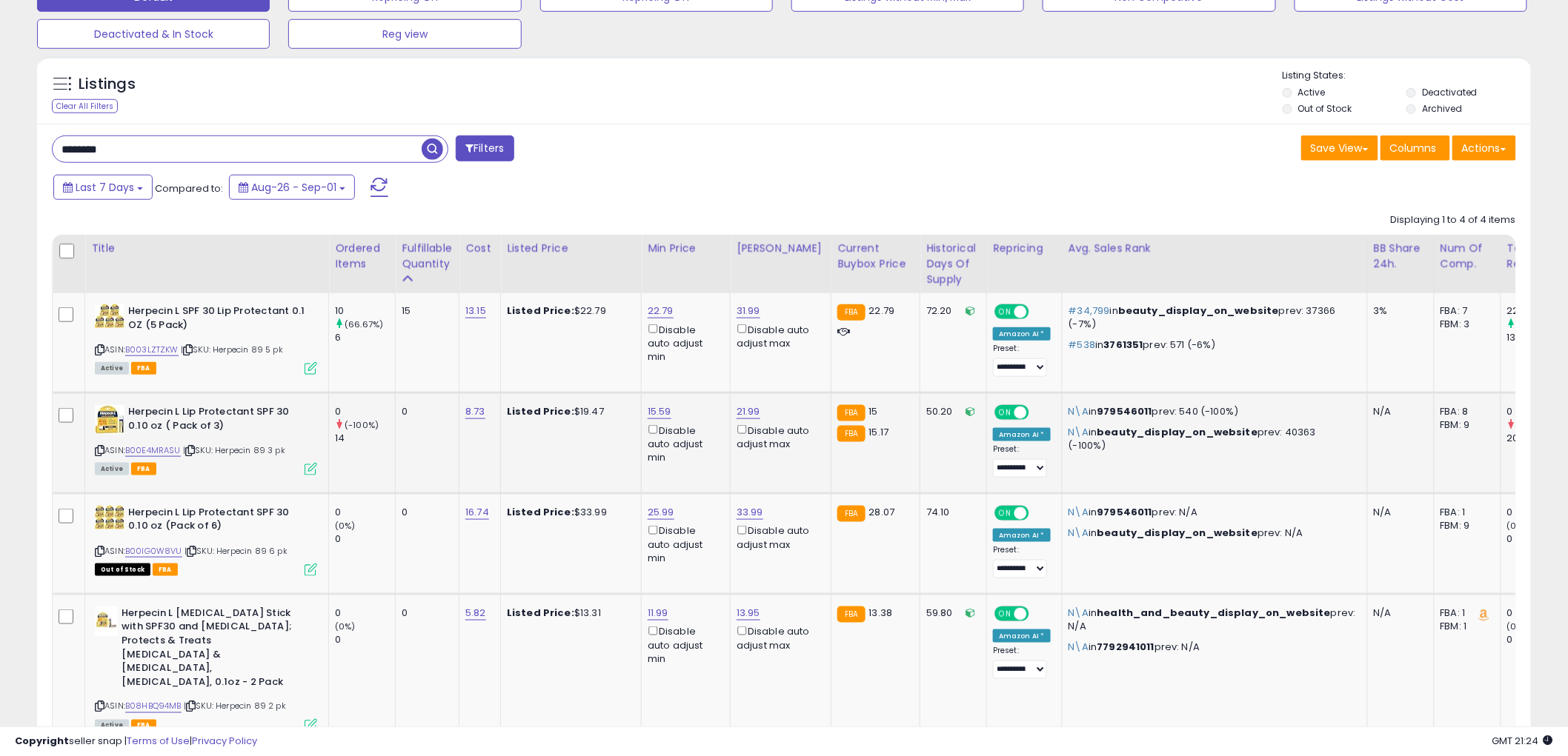
click at [101, 450] on icon at bounding box center [100, 450] width 9 height 9
click at [306, 470] on icon at bounding box center [310, 469] width 12 height 12
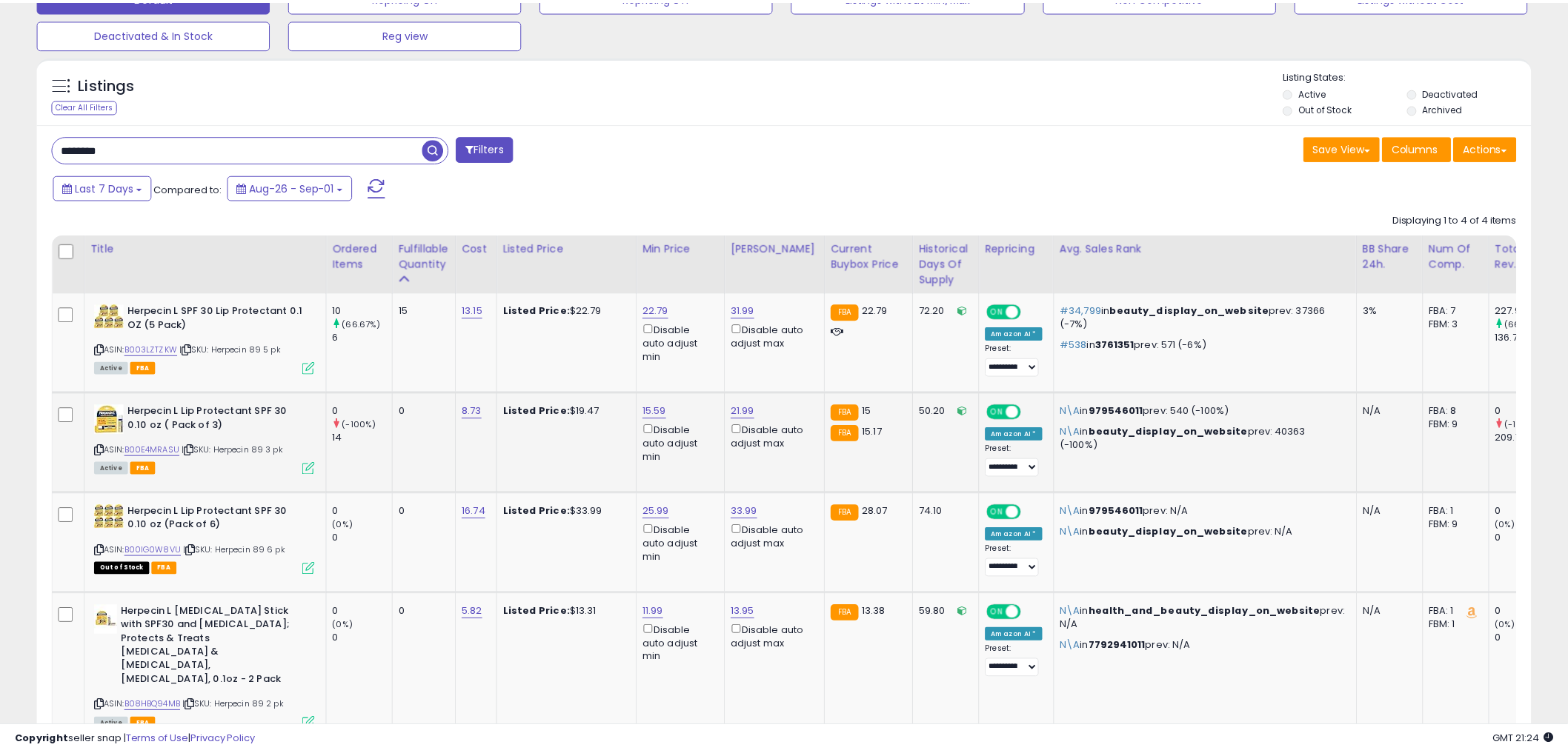
scroll to position [303, 875]
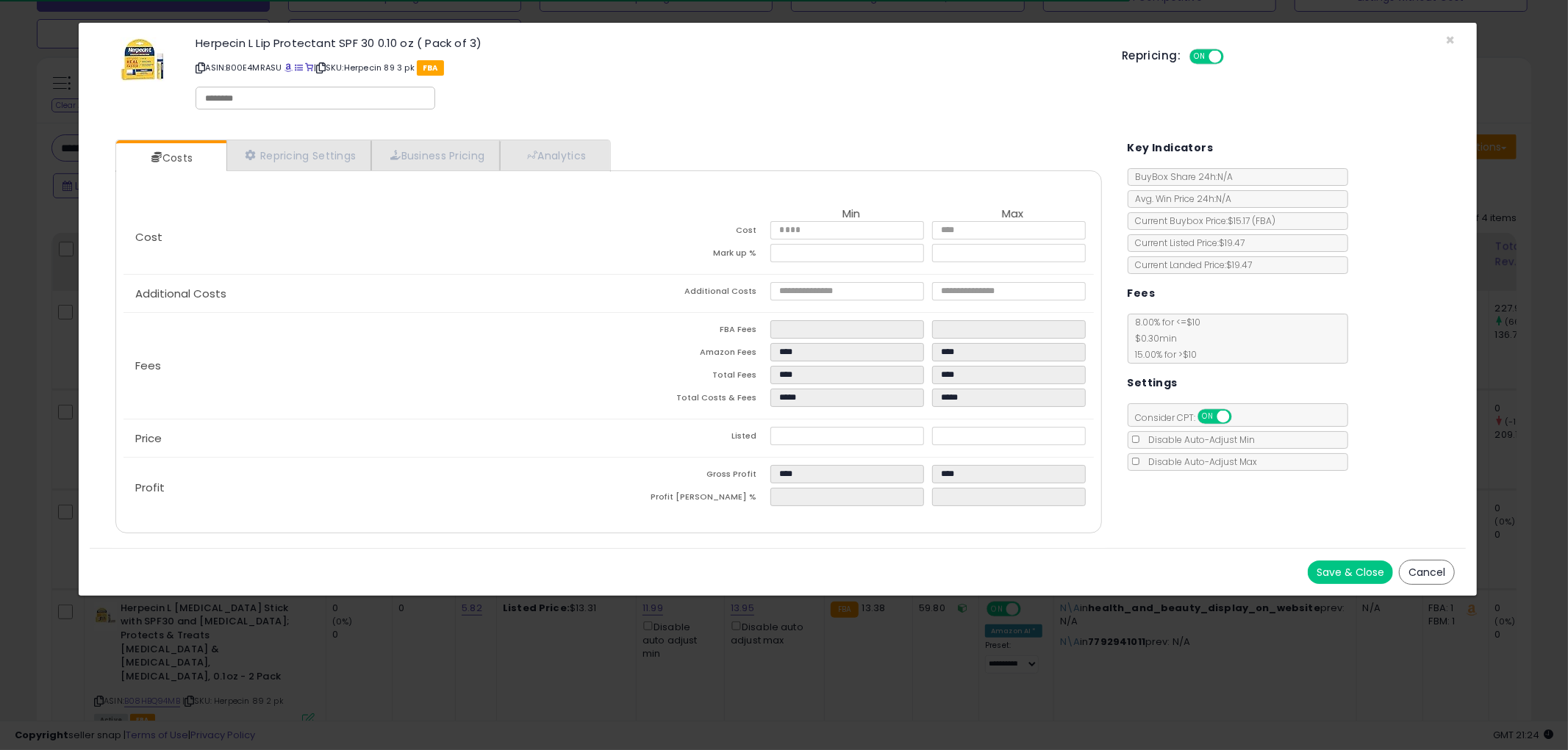
click at [1421, 557] on div "Save & Close Cancel" at bounding box center [778, 572] width 1376 height 48
click at [1419, 574] on button "Cancel" at bounding box center [1427, 572] width 56 height 25
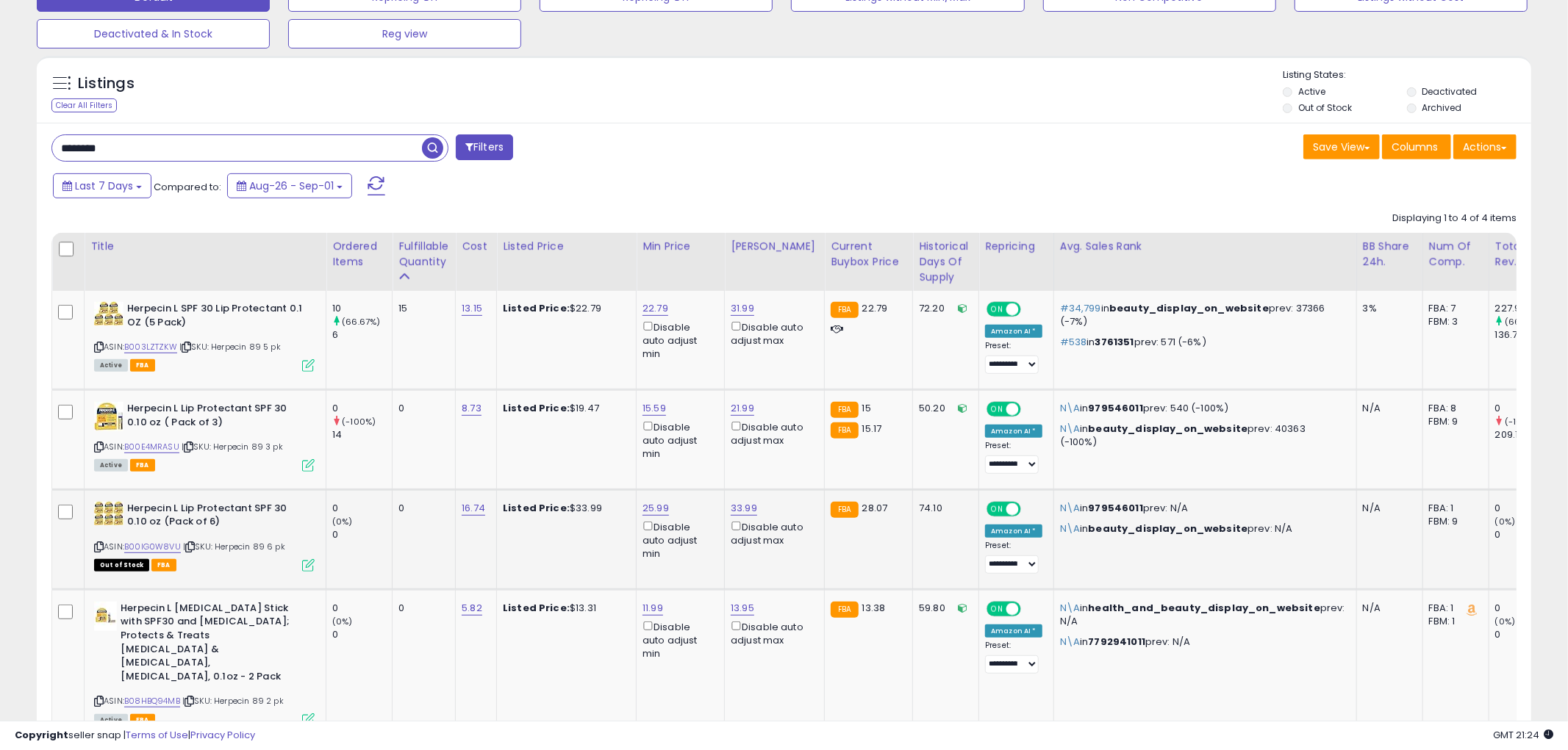
scroll to position [734579, 734228]
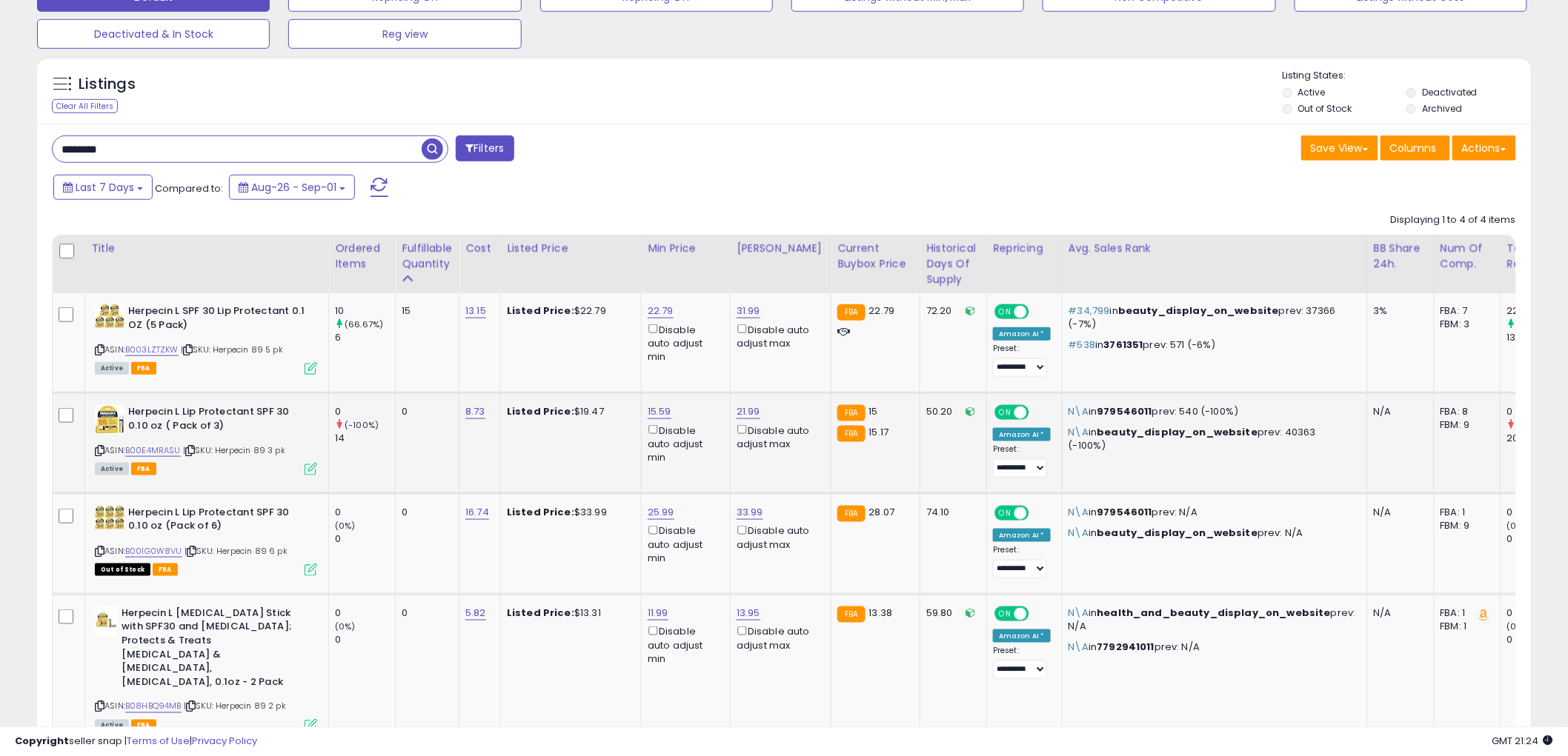
click at [309, 465] on icon at bounding box center [310, 469] width 12 height 12
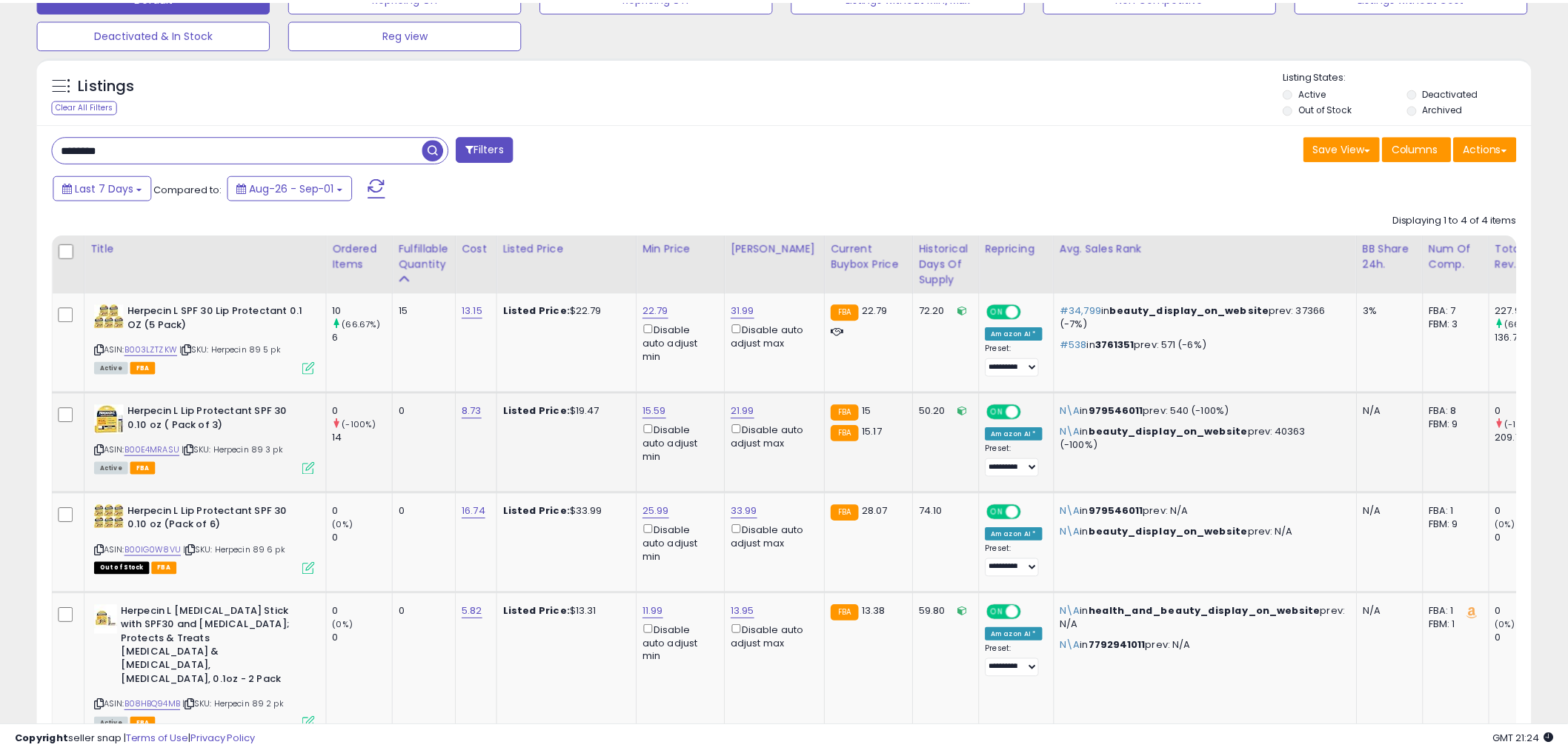
scroll to position [303, 875]
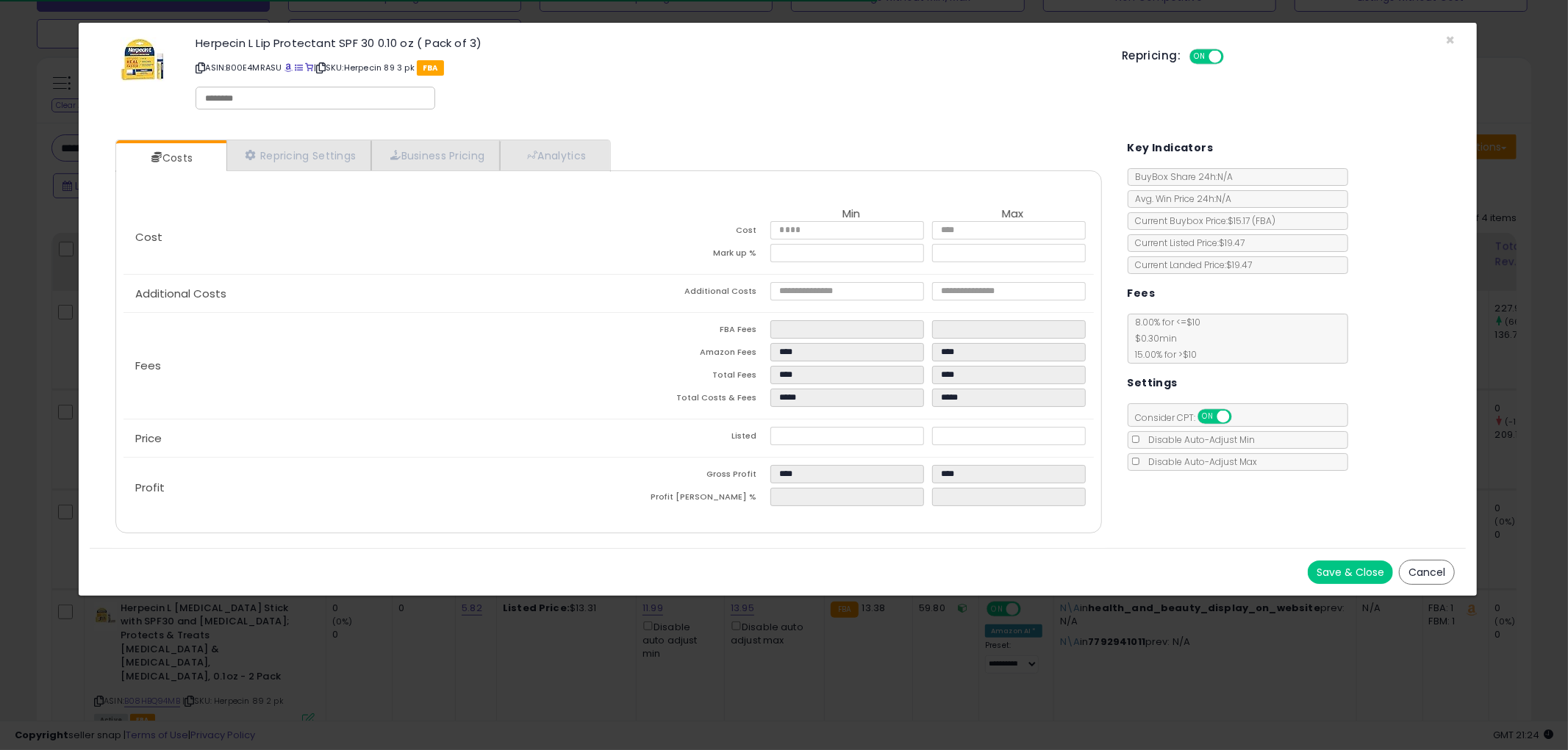
click at [1428, 575] on button "Cancel" at bounding box center [1427, 572] width 56 height 25
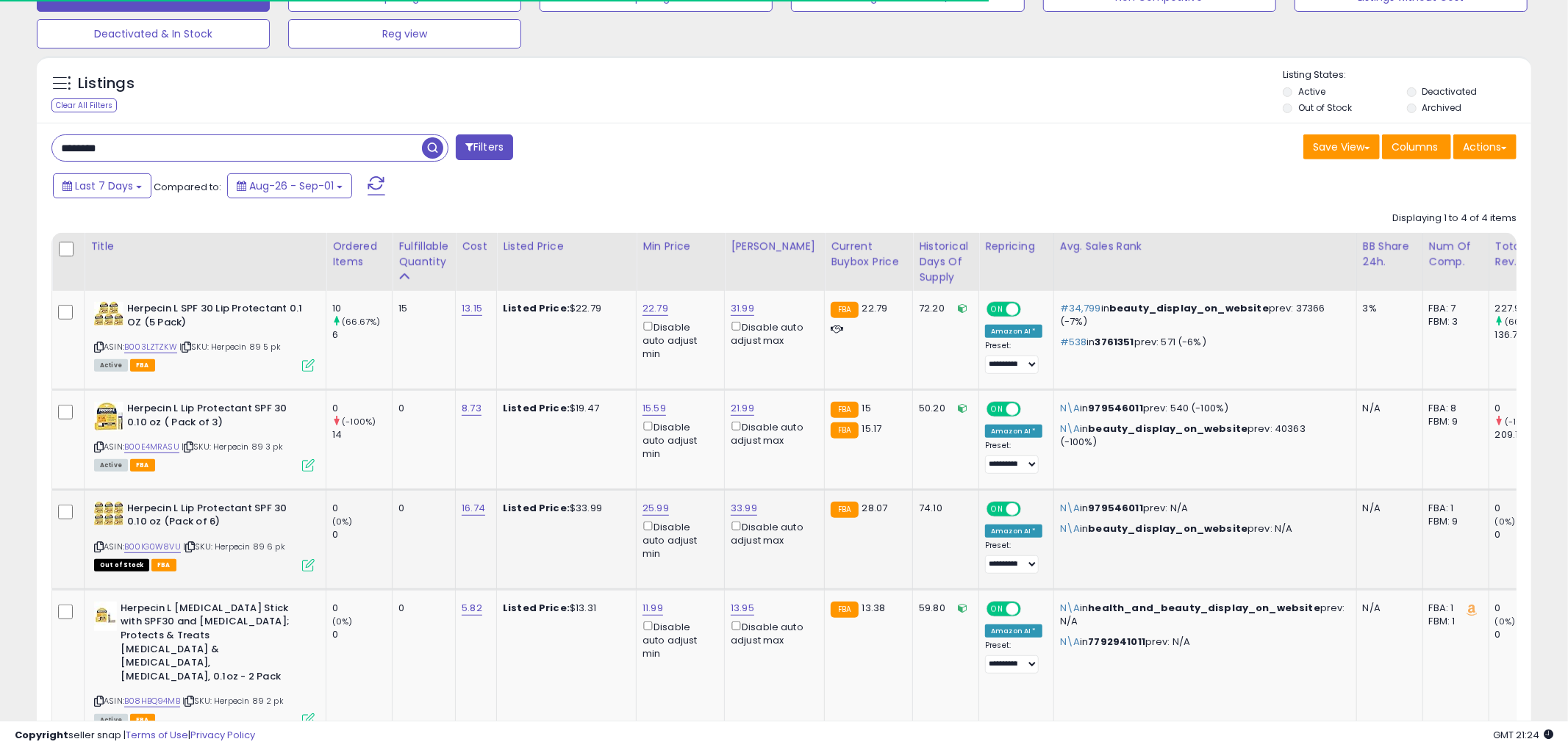
scroll to position [734579, 734228]
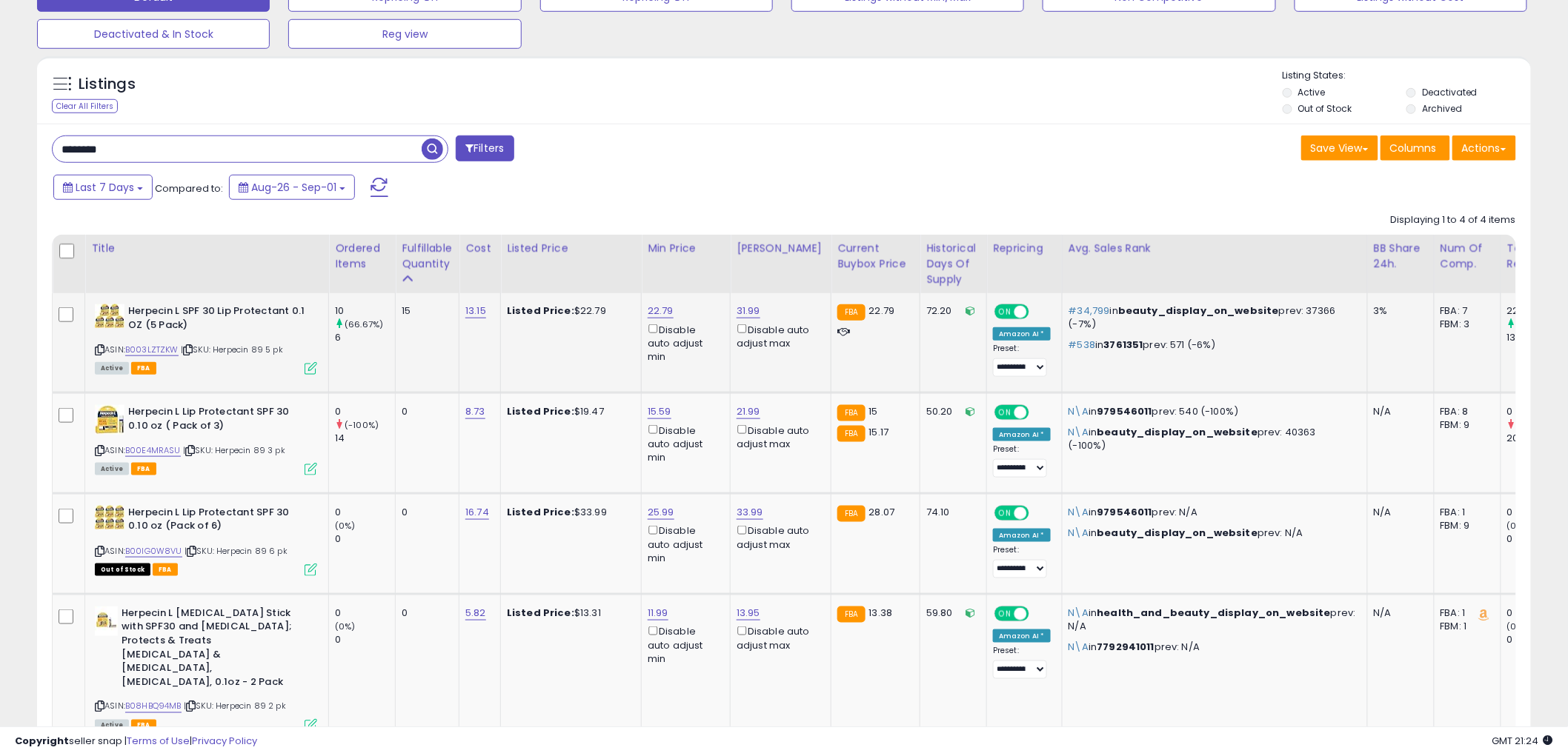
click at [313, 367] on icon at bounding box center [310, 368] width 12 height 12
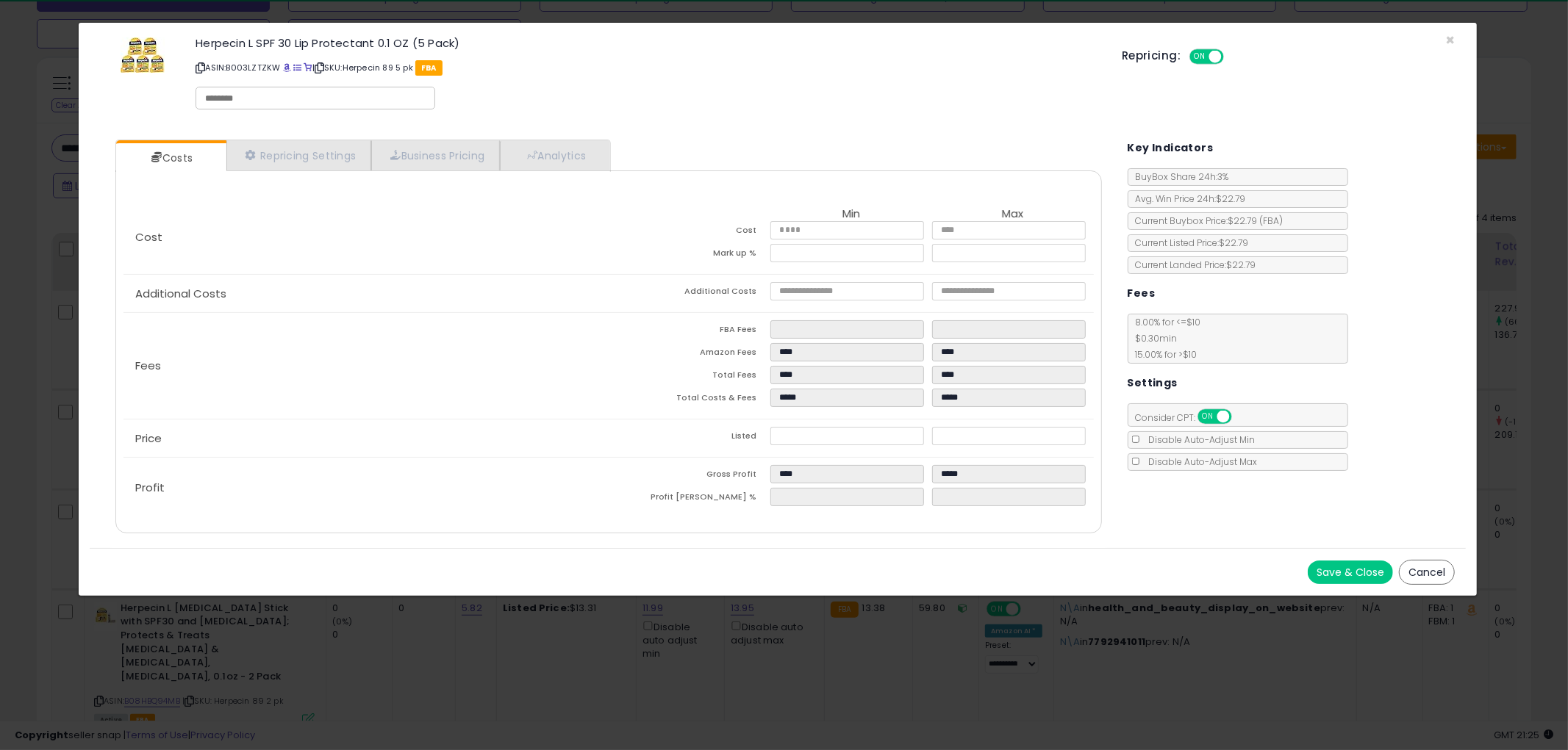
click at [1438, 574] on button "Cancel" at bounding box center [1427, 572] width 56 height 25
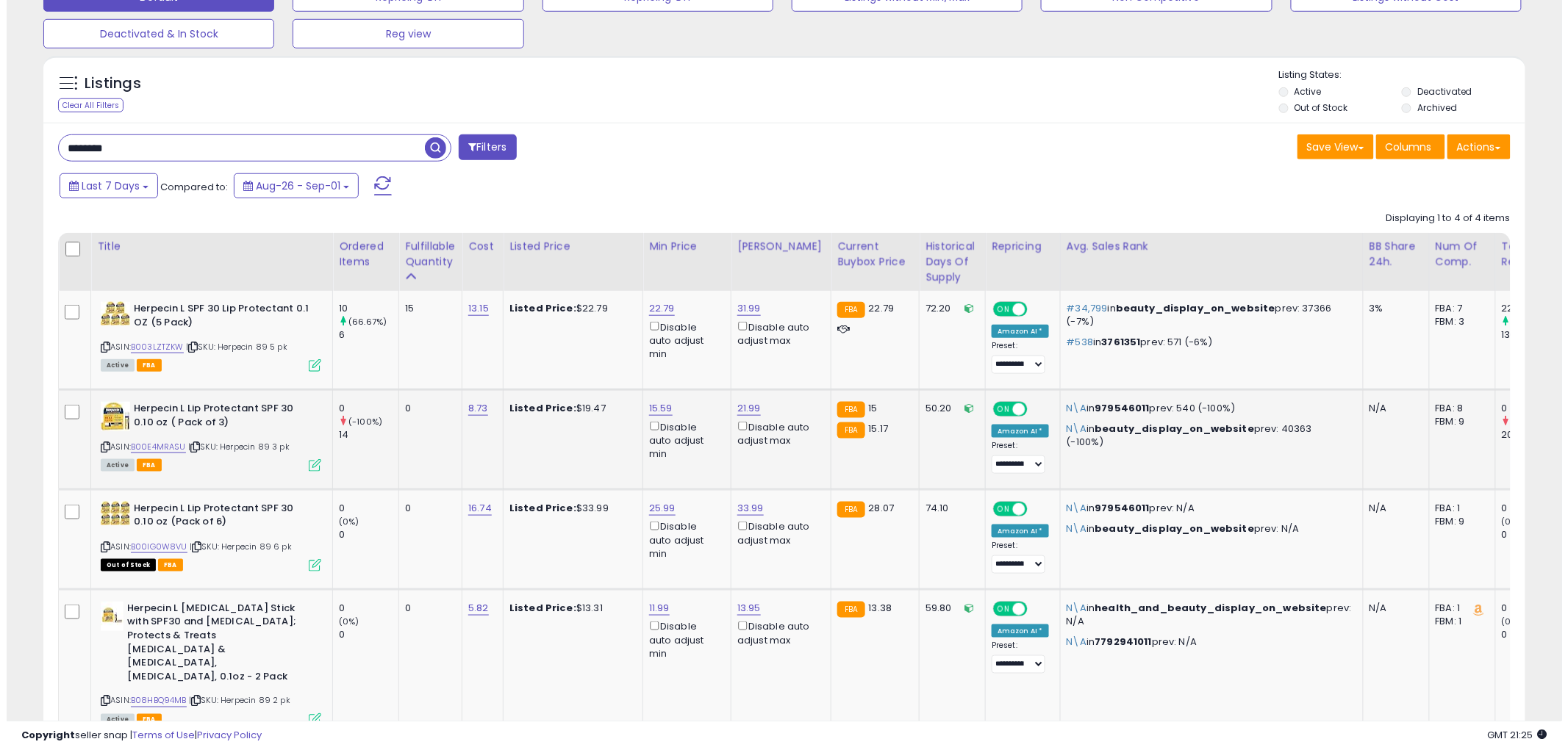
scroll to position [734579, 734228]
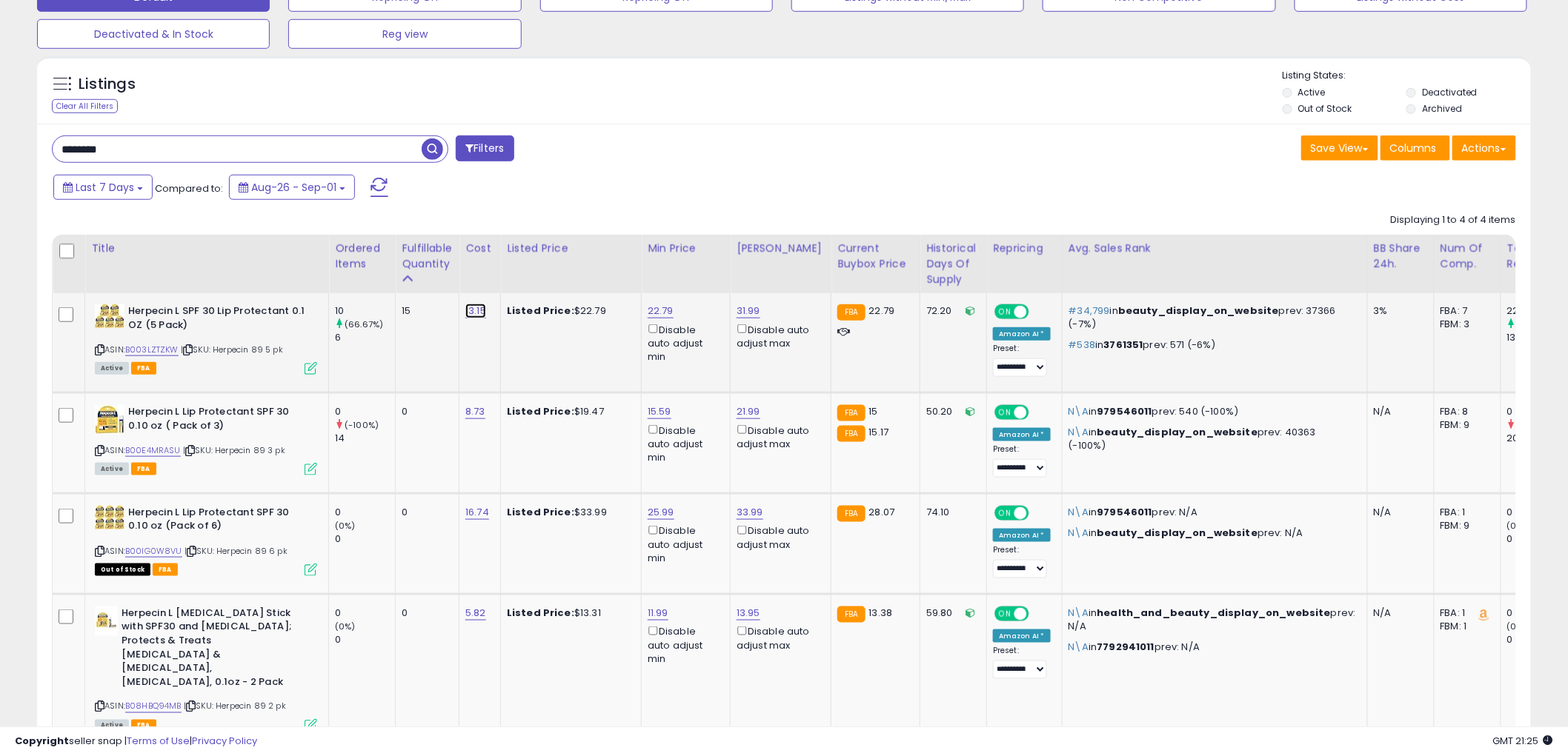
click at [477, 307] on link "13.15" at bounding box center [475, 310] width 21 height 15
type input "*****"
click at [530, 276] on button "submit" at bounding box center [518, 274] width 26 height 22
click at [312, 365] on icon at bounding box center [310, 368] width 12 height 12
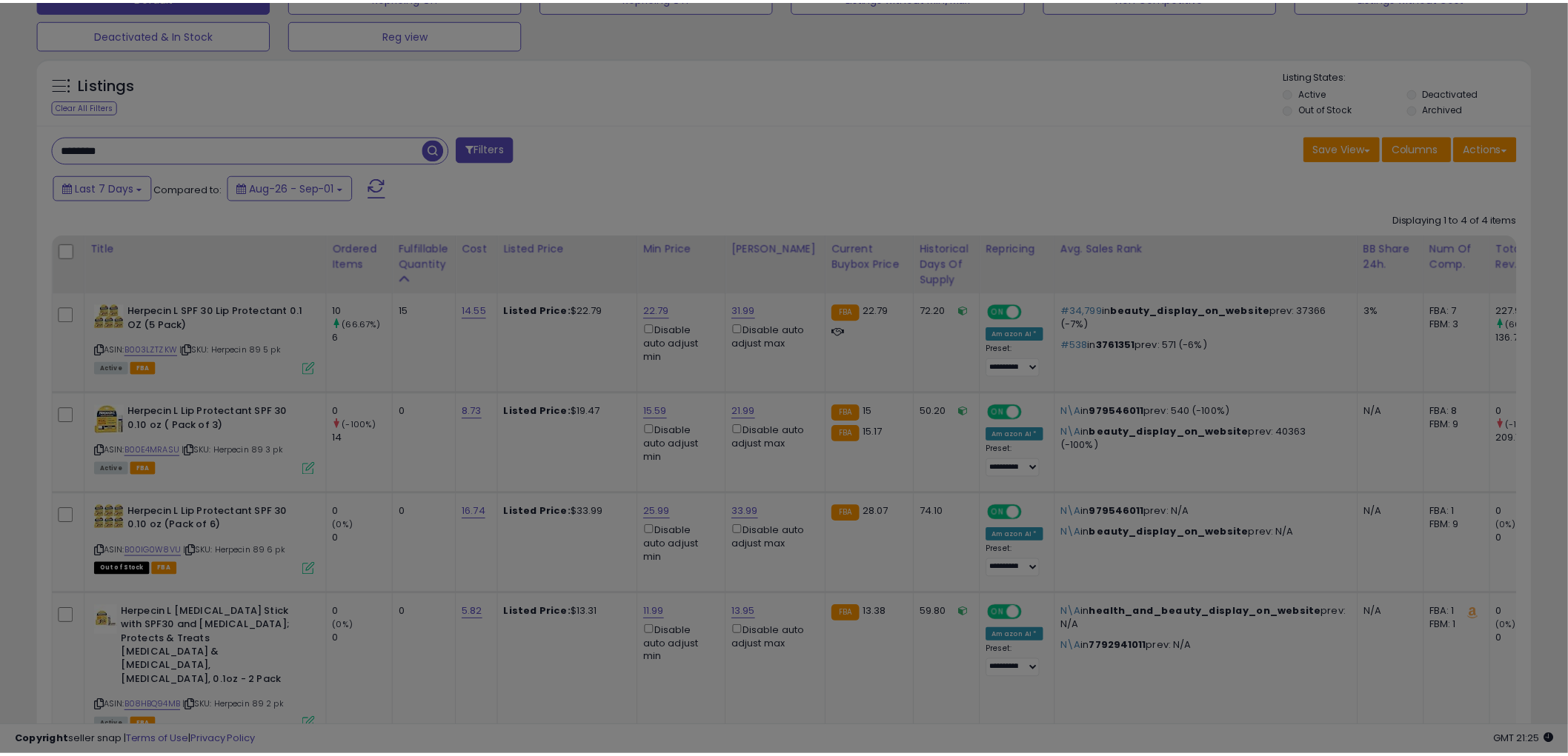
scroll to position [303, 875]
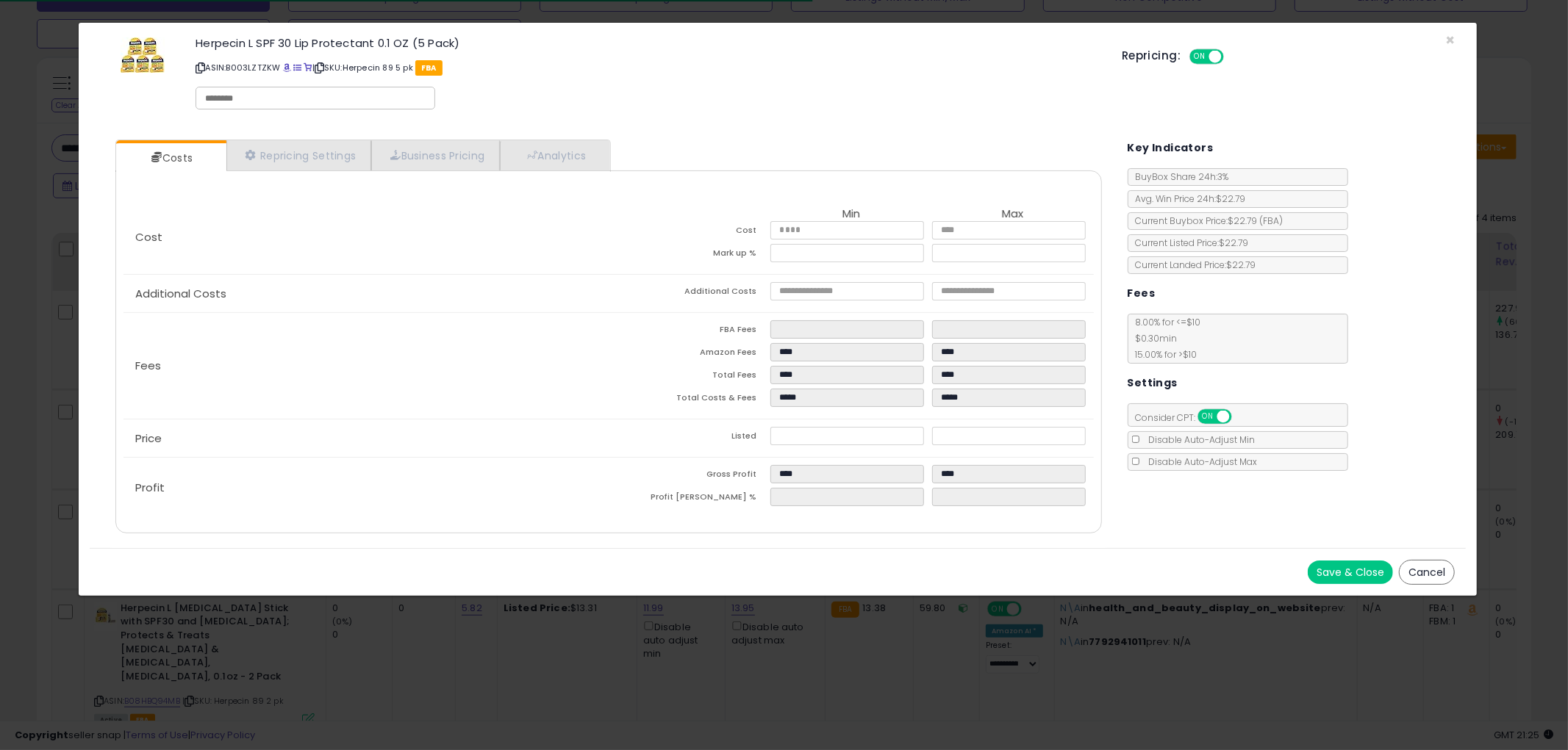
click at [1424, 570] on button "Cancel" at bounding box center [1427, 572] width 56 height 25
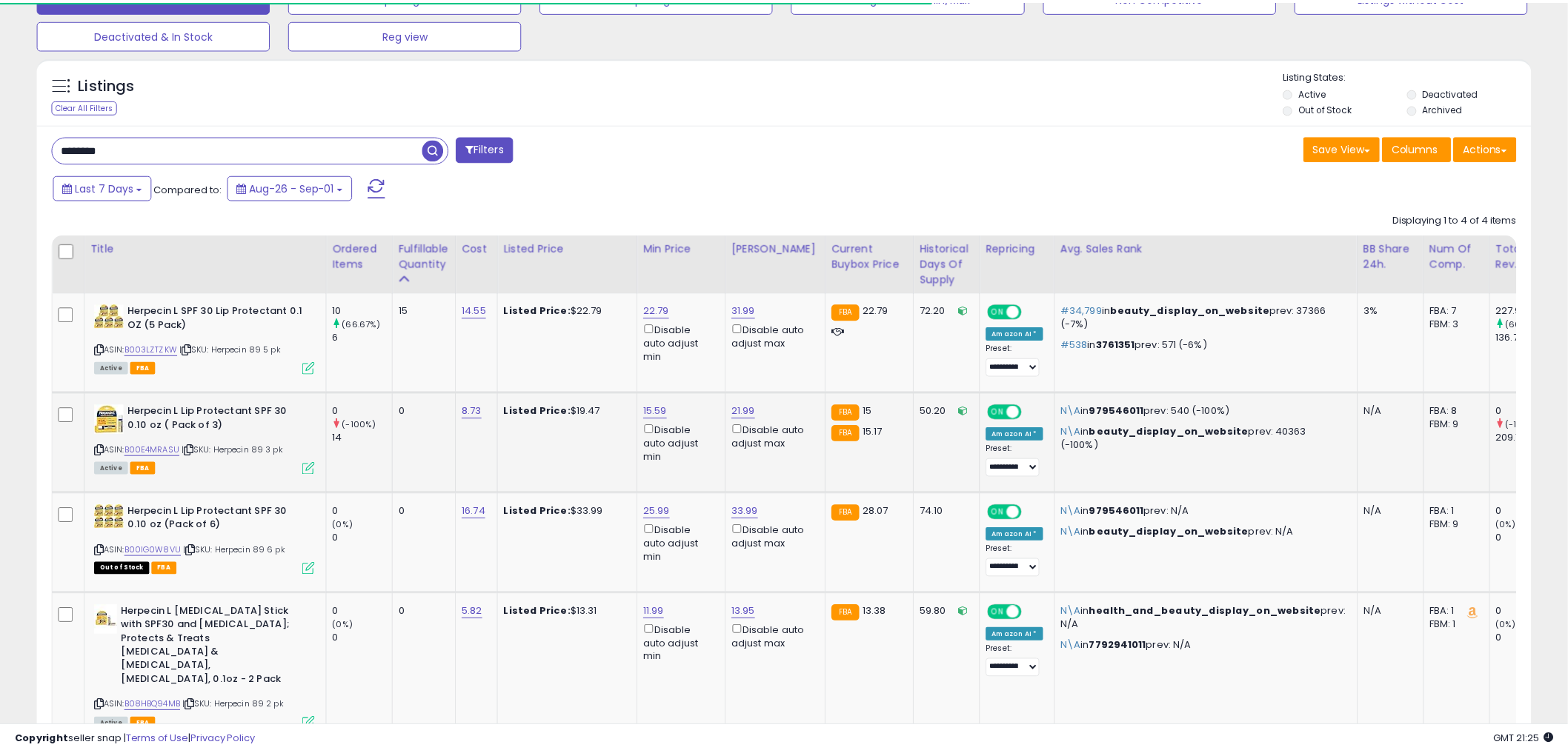
scroll to position [740455, 740026]
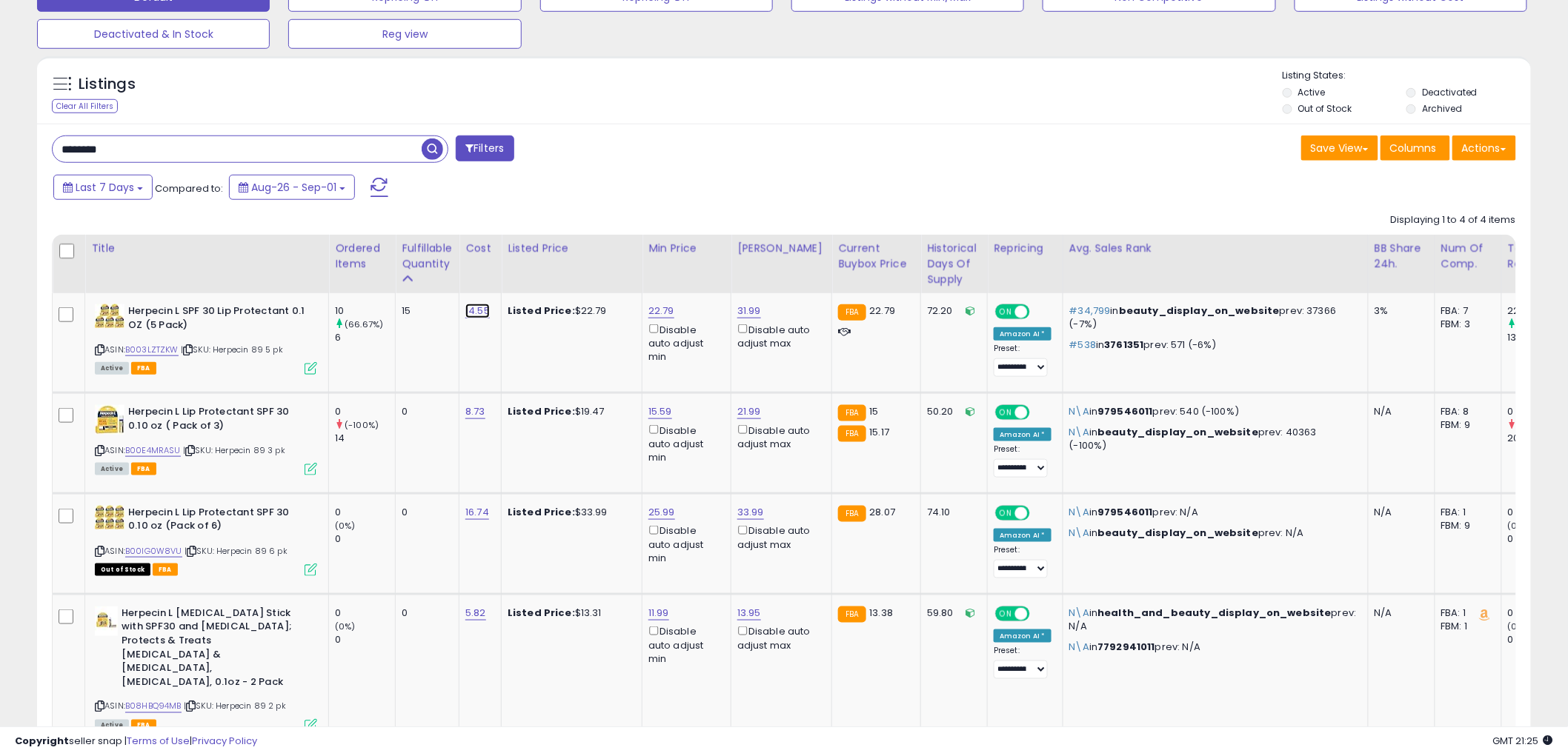
click at [473, 309] on link "14.55" at bounding box center [478, 310] width 25 height 15
type input "*****"
click at [532, 280] on button "submit" at bounding box center [519, 274] width 26 height 22
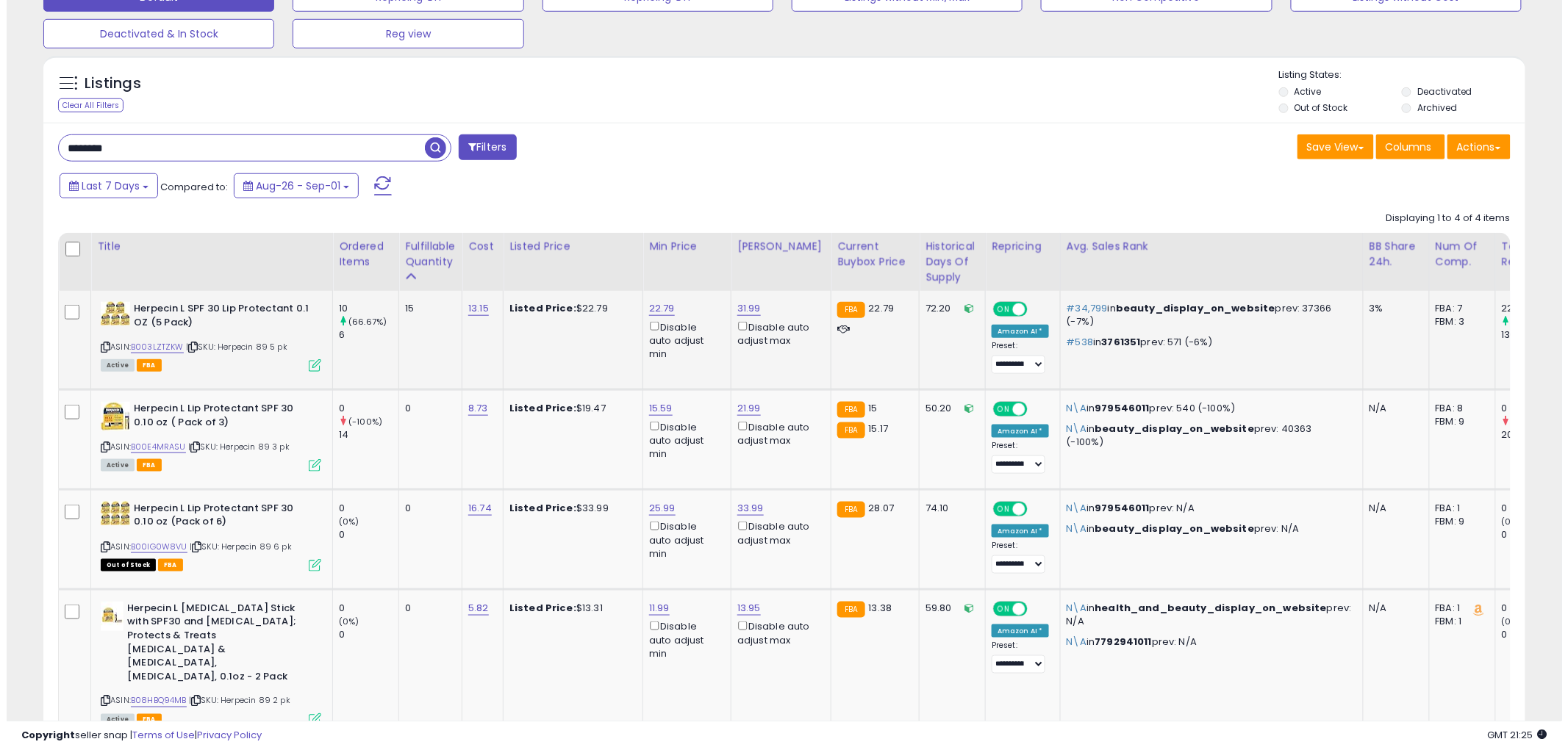
scroll to position [562, 0]
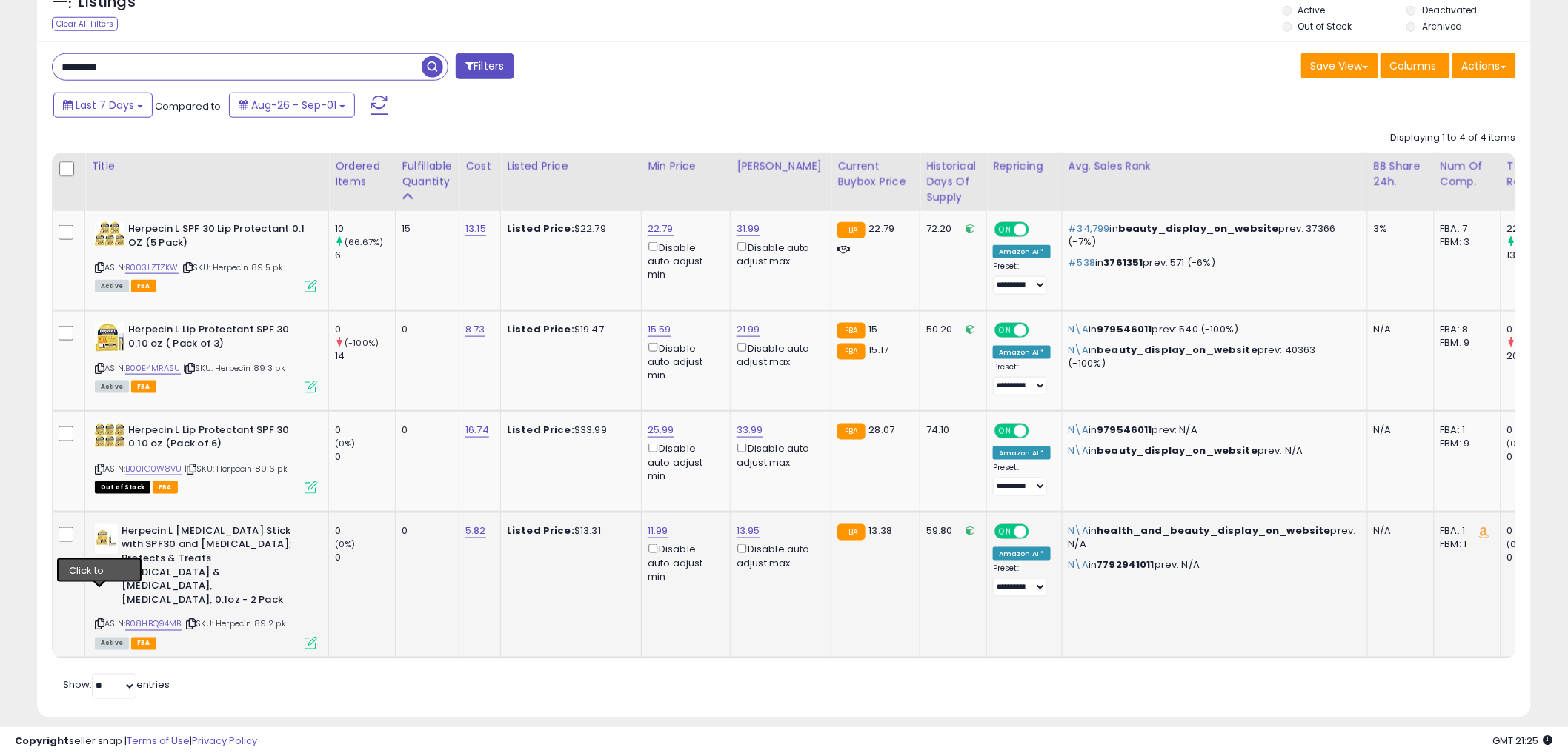
click at [101, 621] on icon at bounding box center [100, 624] width 9 height 9
click at [311, 637] on icon at bounding box center [310, 643] width 12 height 12
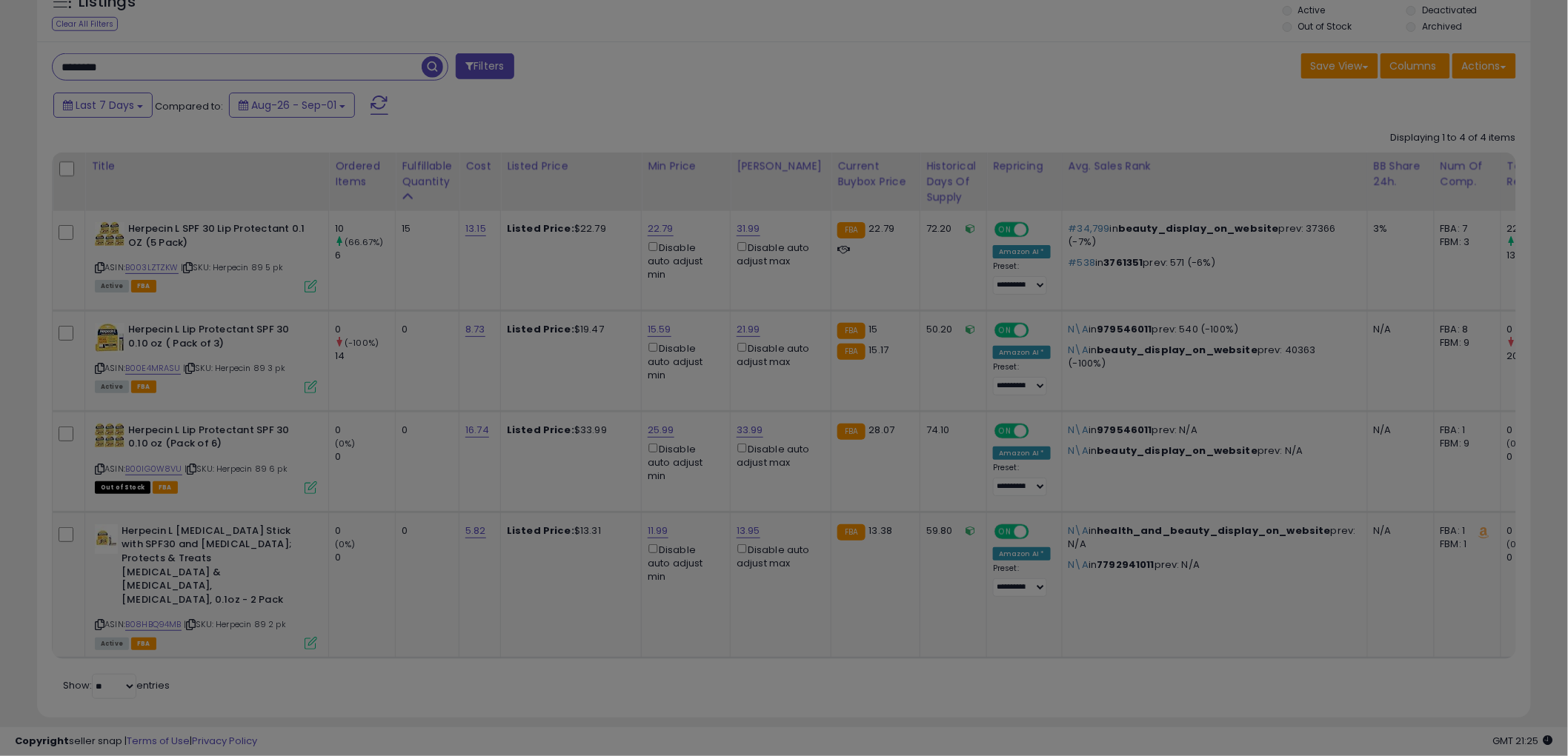
scroll to position [303, 875]
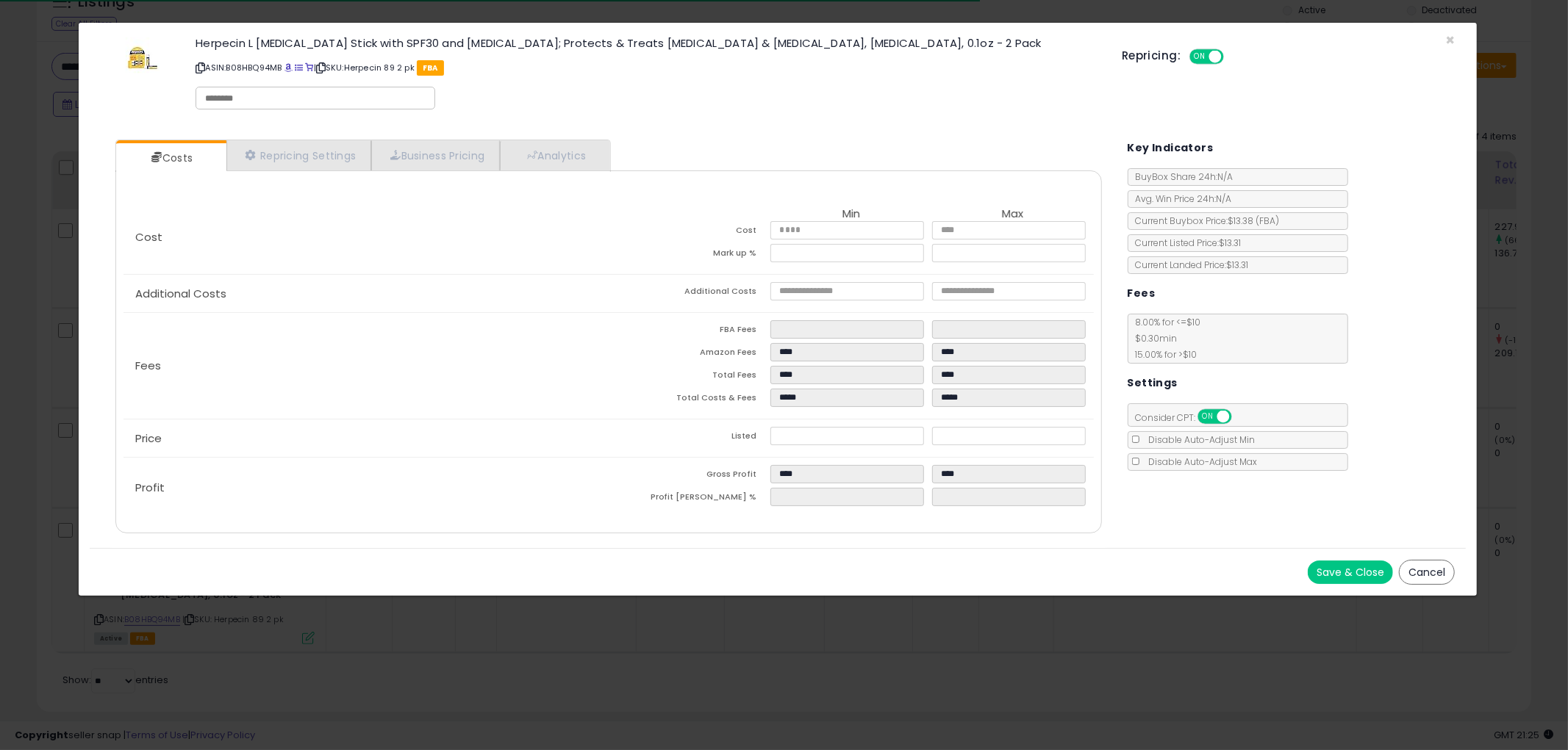
click at [1437, 564] on button "Cancel" at bounding box center [1427, 572] width 56 height 25
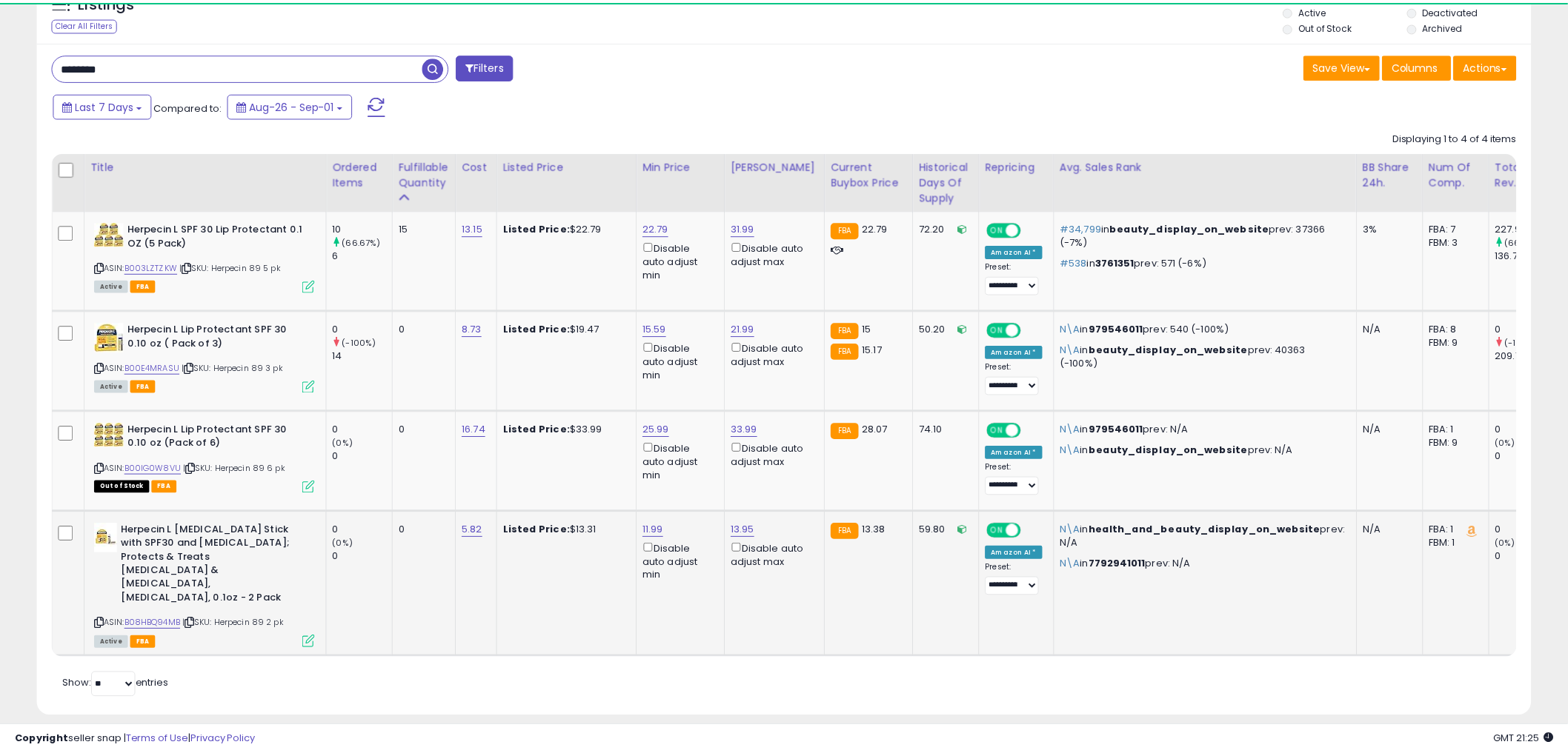
scroll to position [740455, 740026]
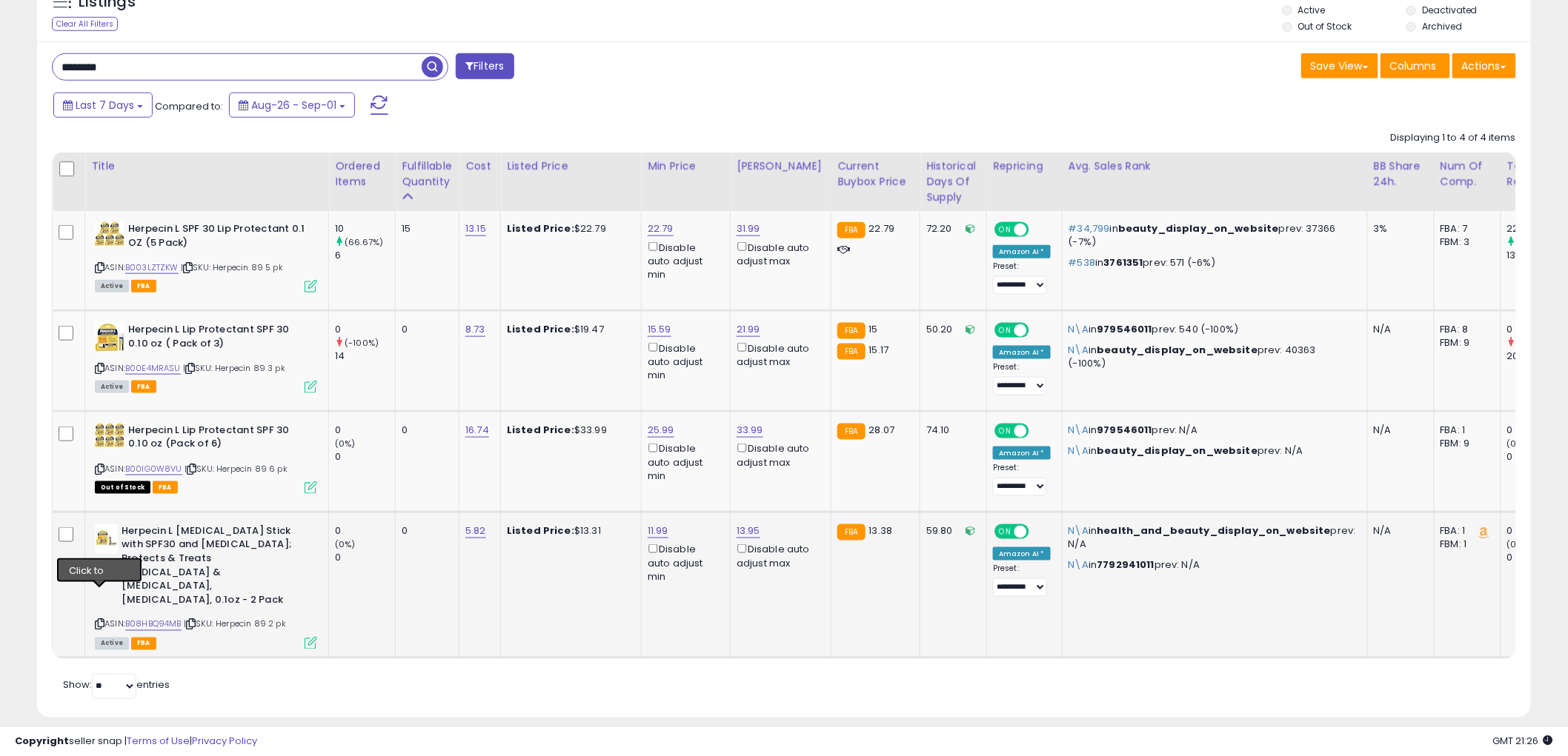
click at [102, 621] on icon at bounding box center [100, 624] width 9 height 9
click at [245, 70] on input "********" at bounding box center [237, 67] width 369 height 26
type input "****"
click at [434, 64] on span "button" at bounding box center [433, 67] width 22 height 22
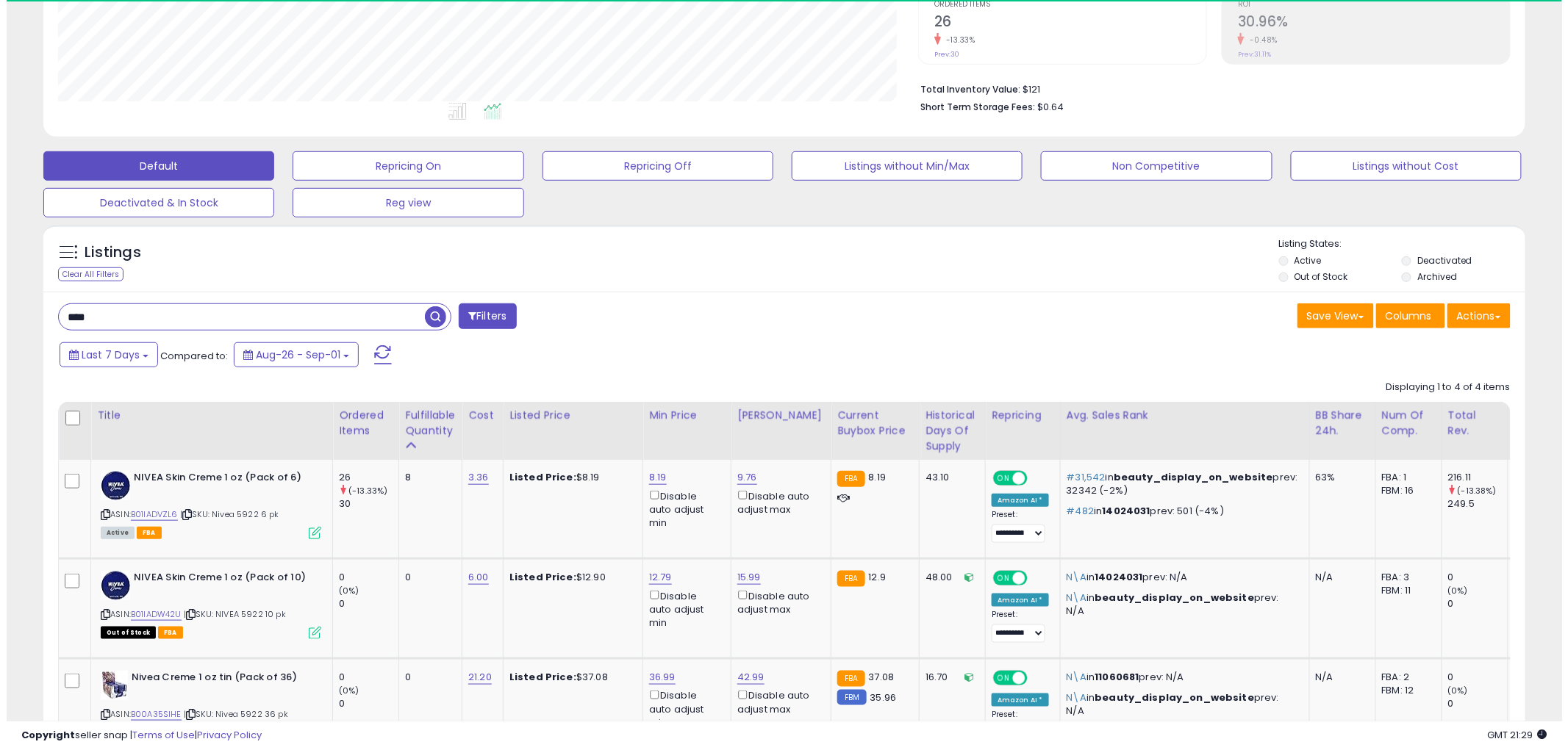
scroll to position [301, 860]
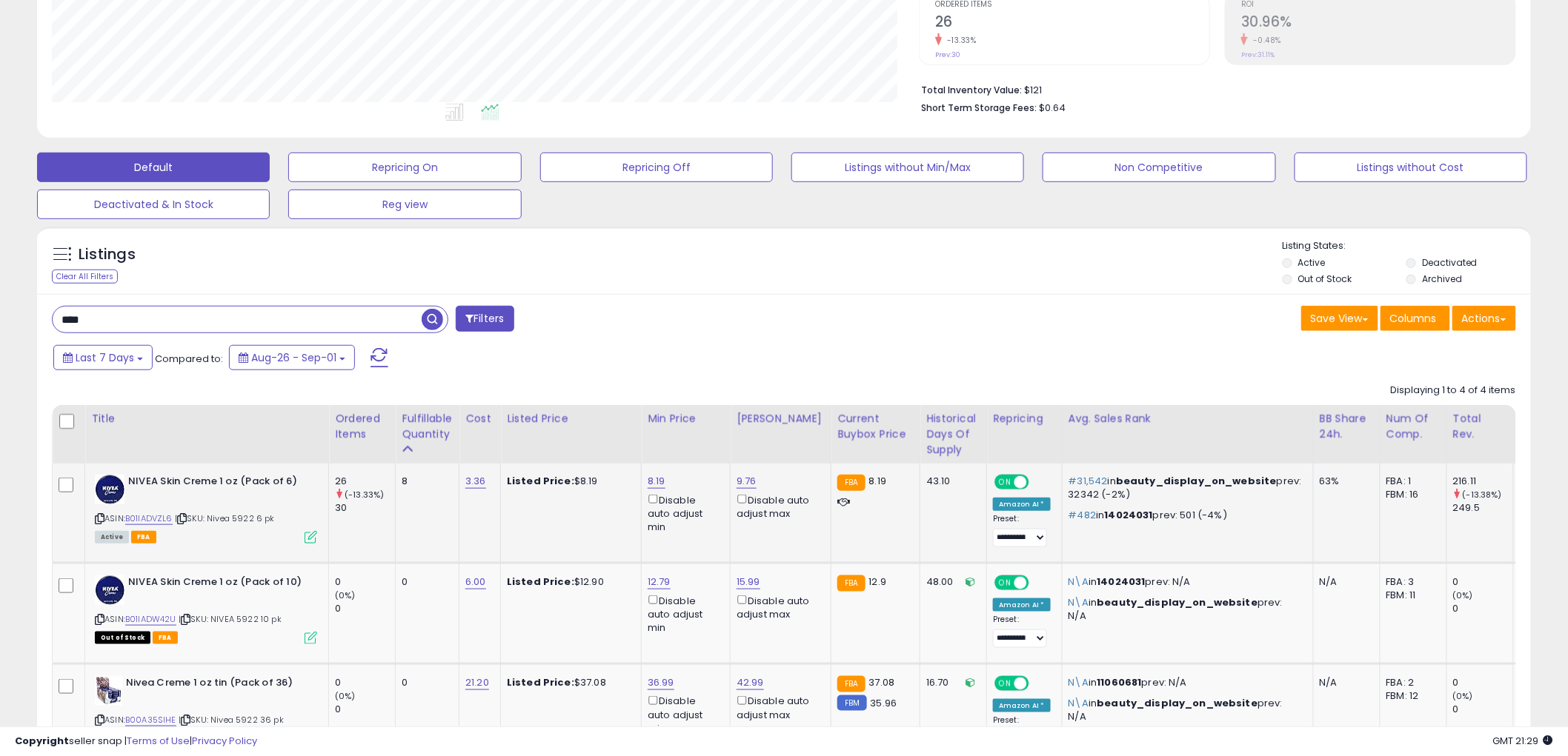
click at [306, 539] on icon at bounding box center [310, 537] width 12 height 12
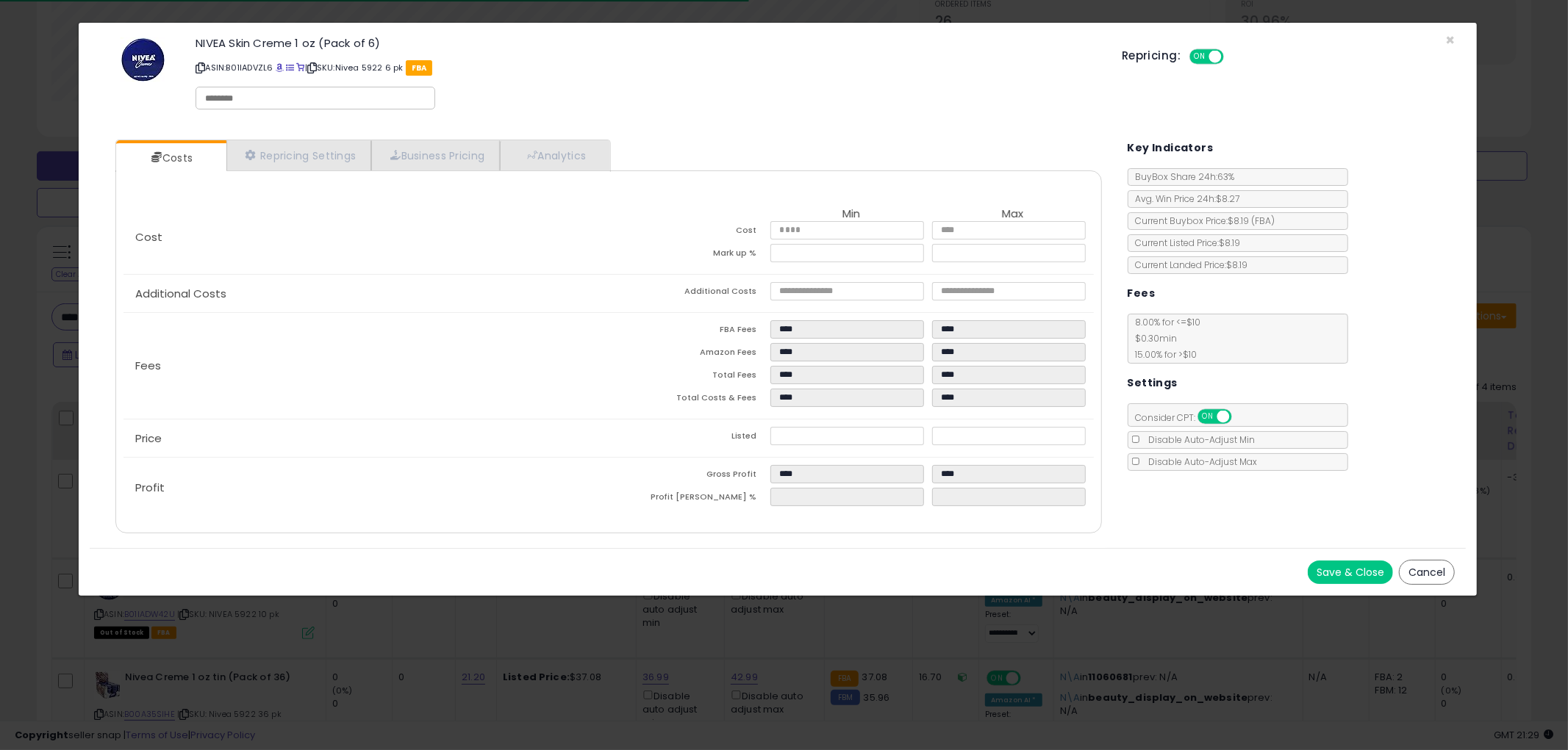
click at [1443, 573] on button "Cancel" at bounding box center [1427, 572] width 56 height 25
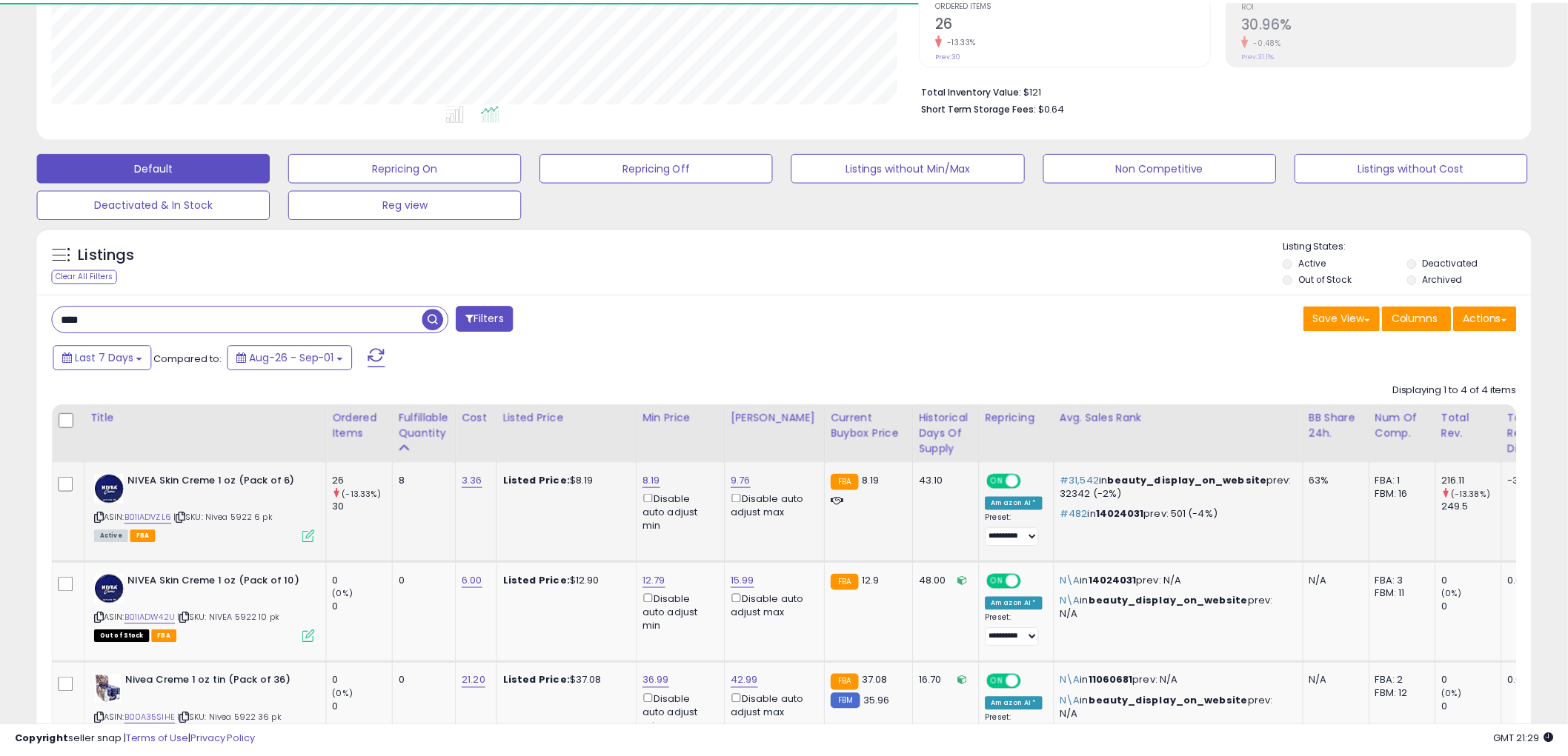
scroll to position [740455, 740026]
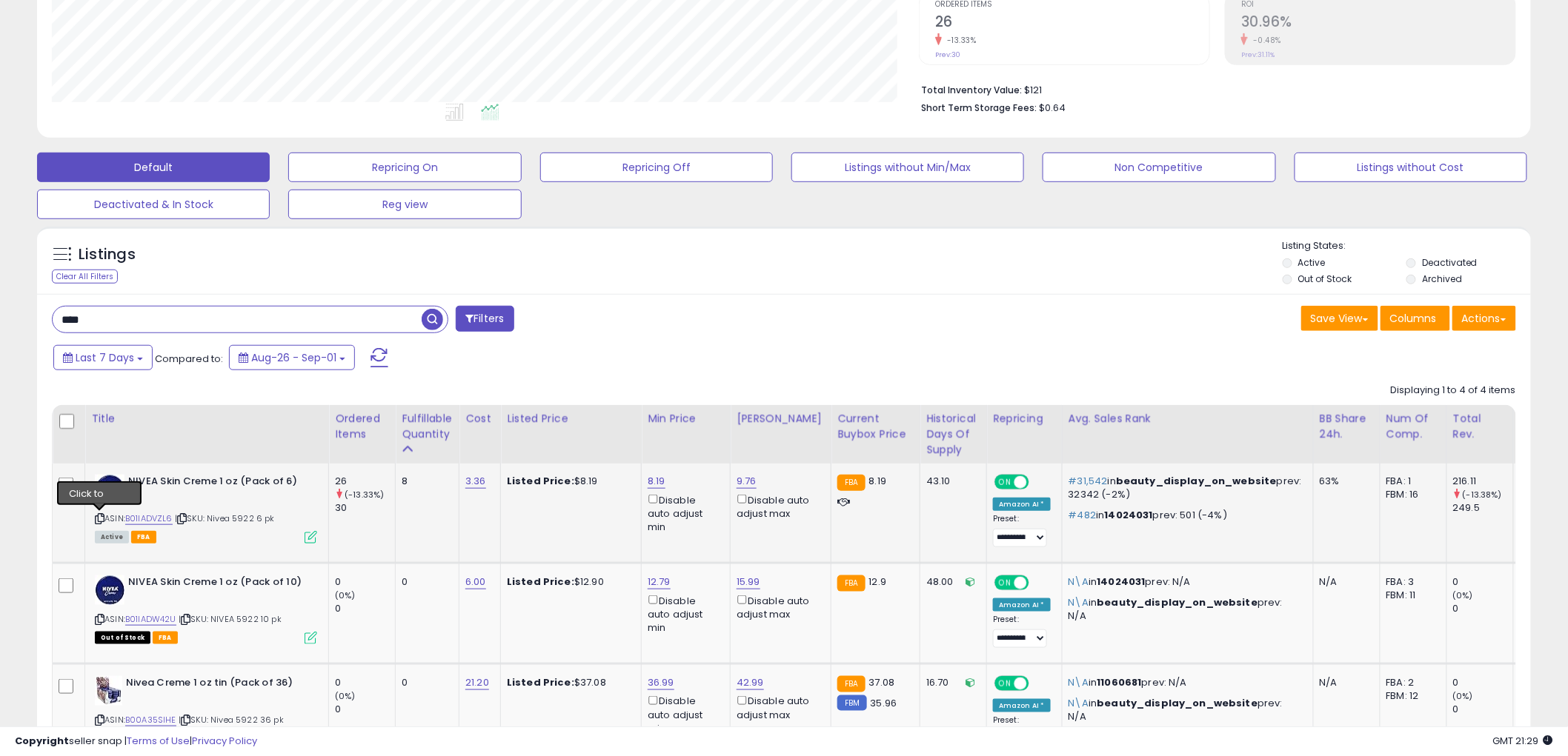
click at [97, 516] on icon at bounding box center [100, 518] width 9 height 9
click at [98, 515] on icon at bounding box center [100, 518] width 9 height 9
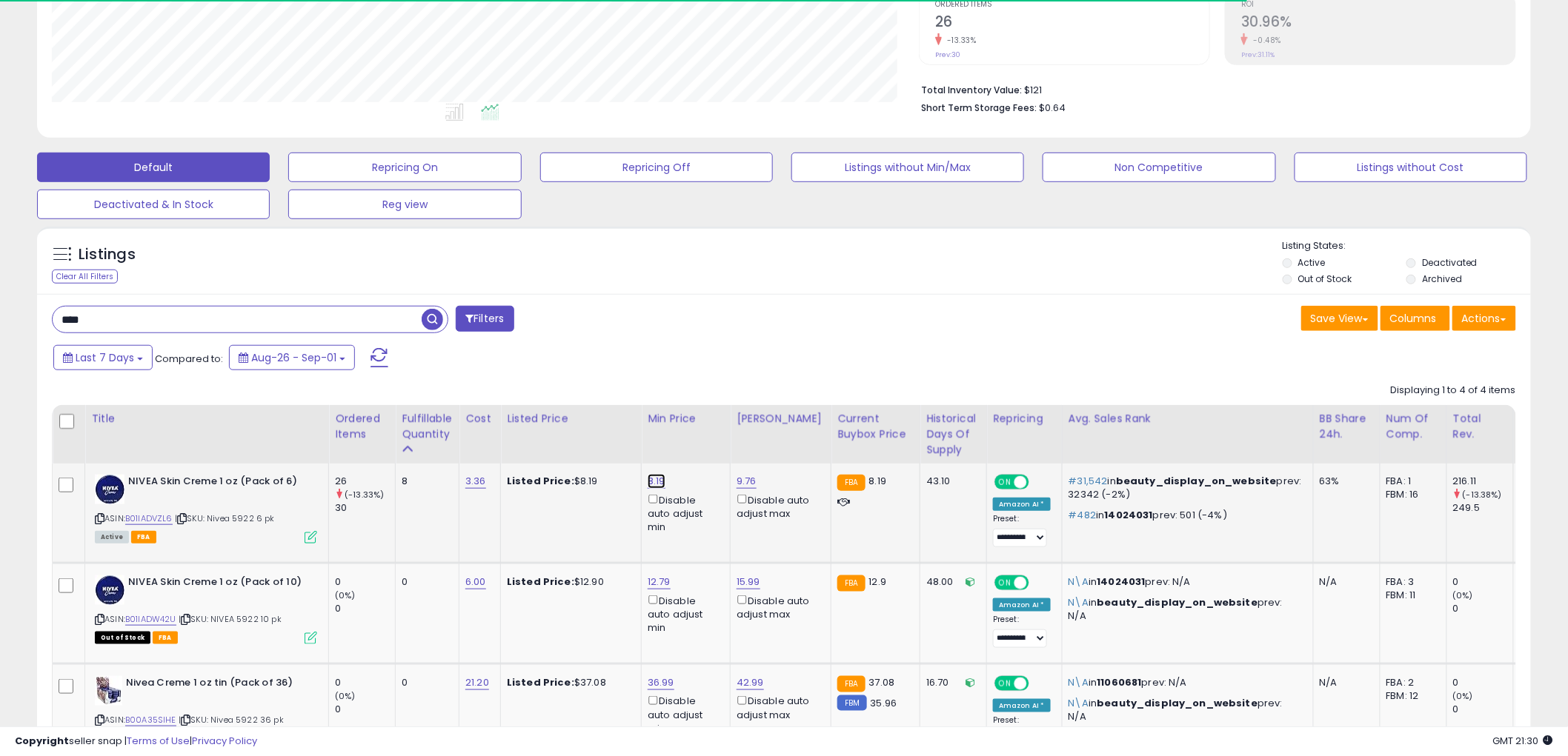
click at [659, 481] on link "8.19" at bounding box center [656, 481] width 18 height 15
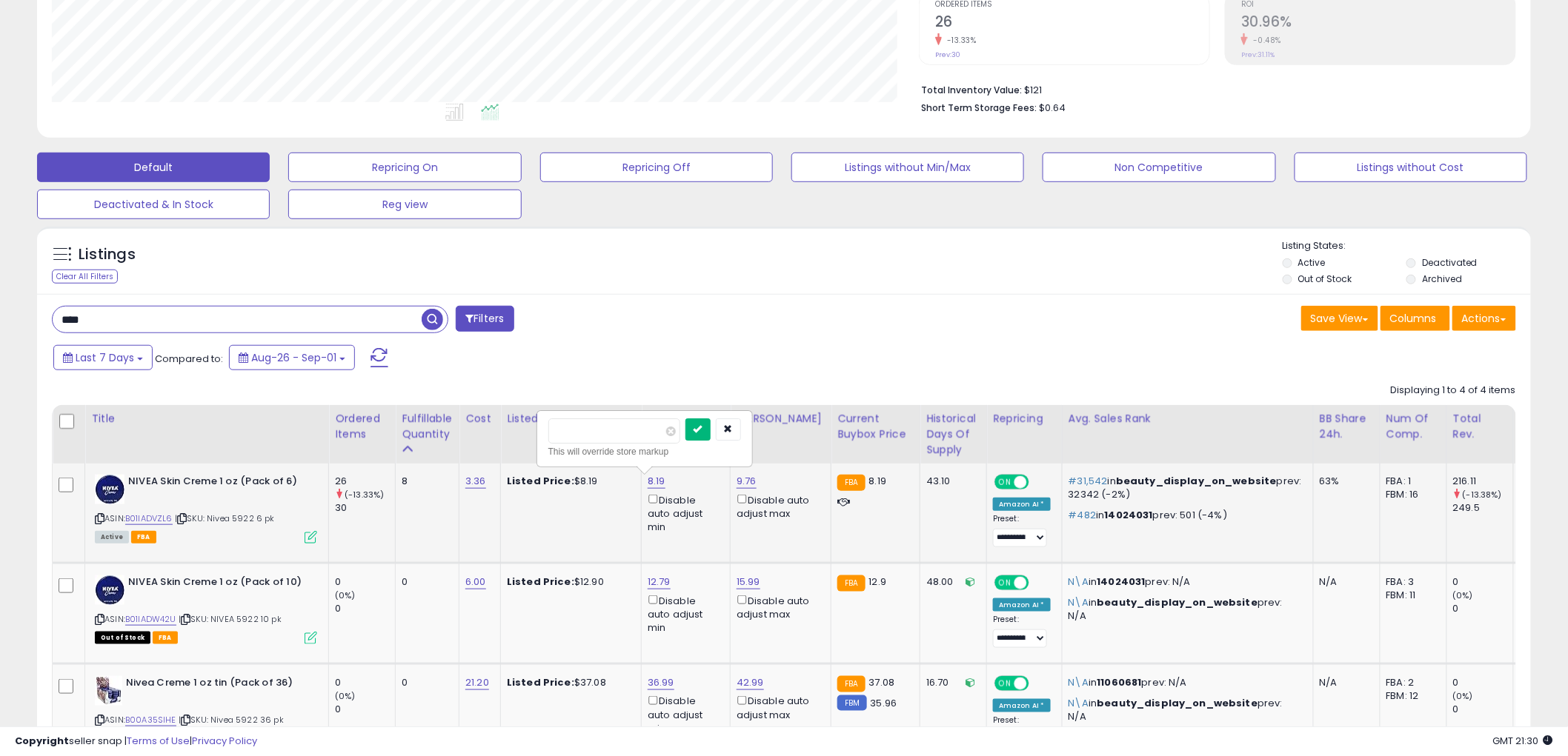
type input "****"
click at [710, 426] on button "submit" at bounding box center [698, 429] width 26 height 22
click at [283, 308] on input "****" at bounding box center [237, 320] width 369 height 26
click at [426, 319] on span "button" at bounding box center [433, 320] width 22 height 22
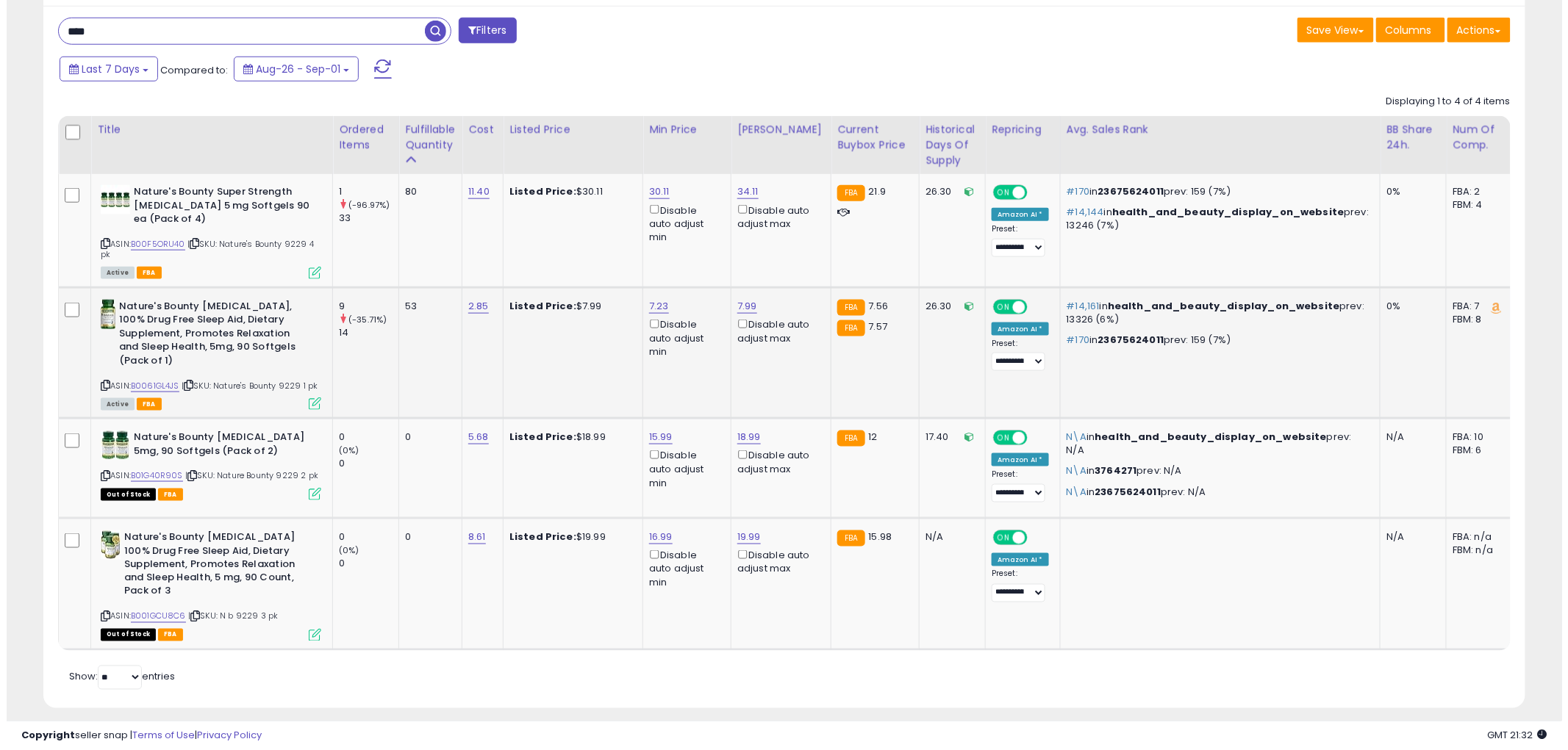
scroll to position [638, 0]
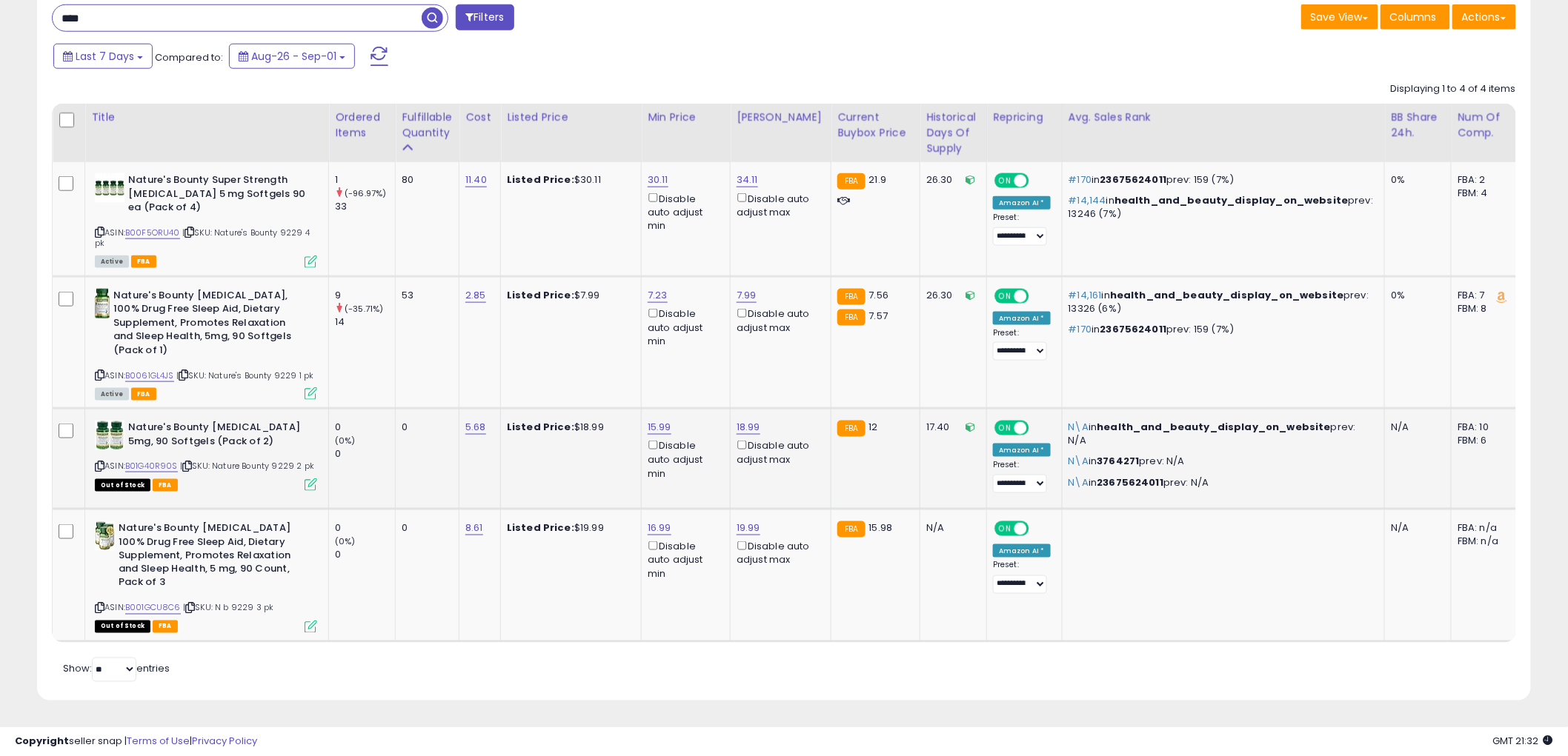
click at [311, 478] on icon at bounding box center [310, 484] width 12 height 12
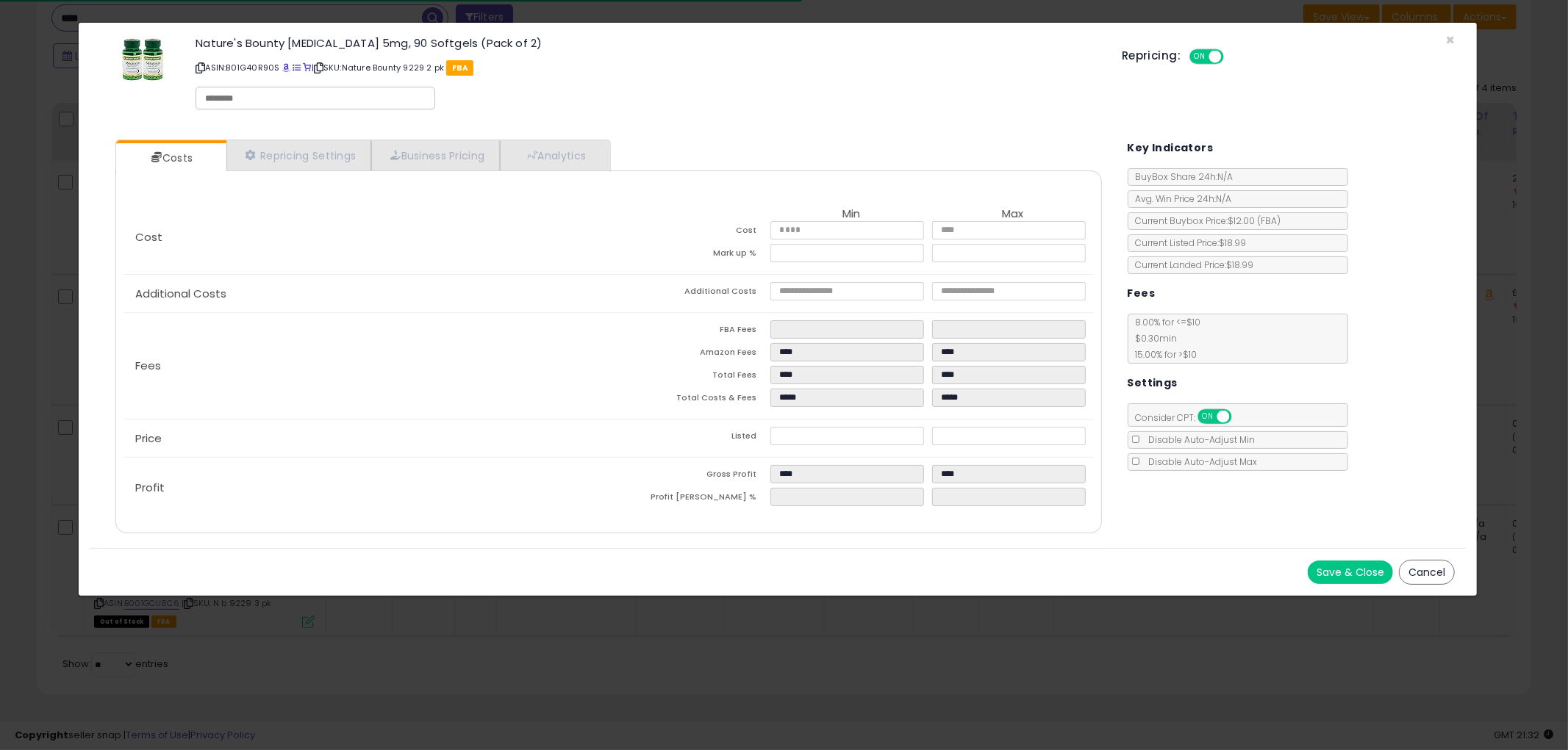
click at [1419, 573] on button "Cancel" at bounding box center [1427, 572] width 56 height 25
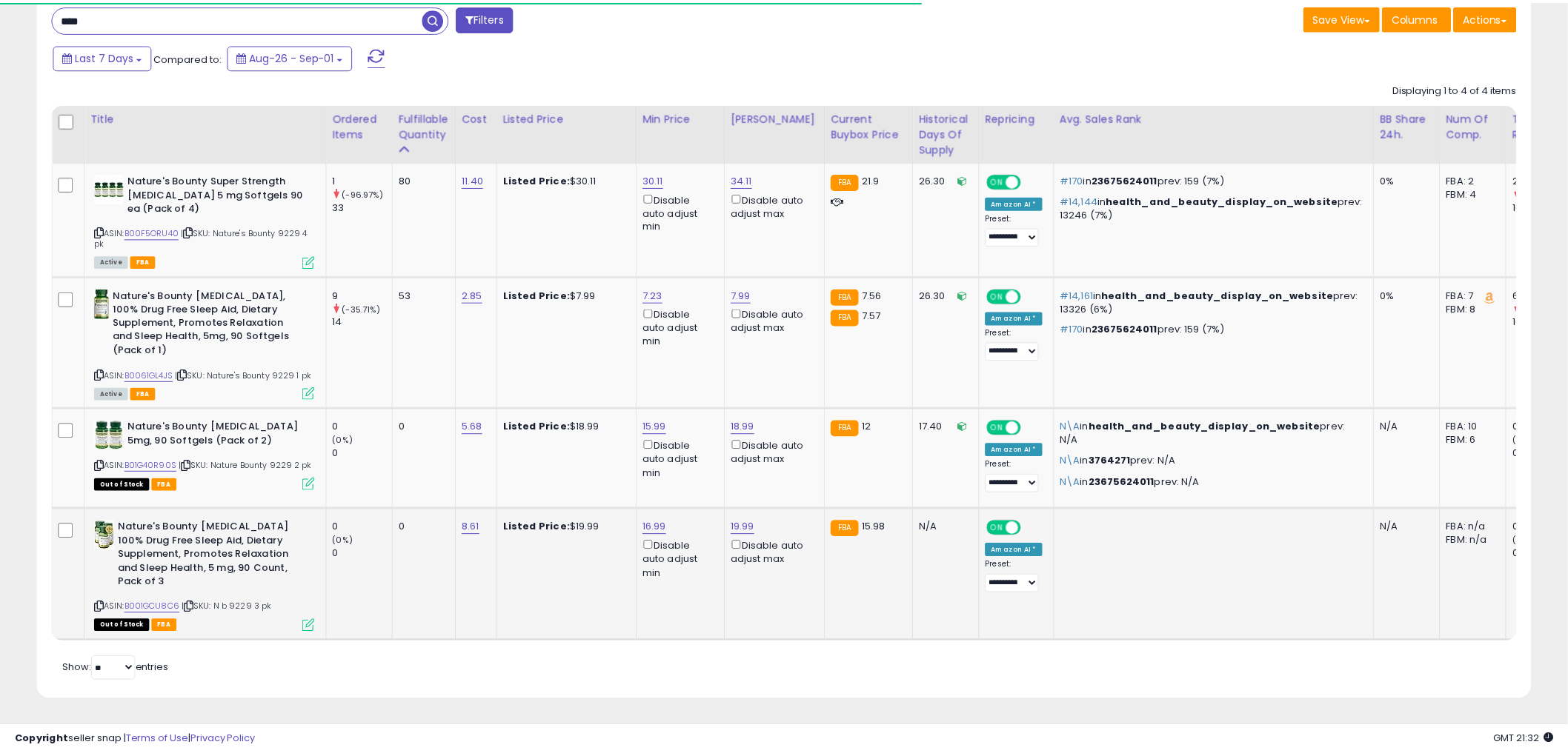
scroll to position [740455, 740026]
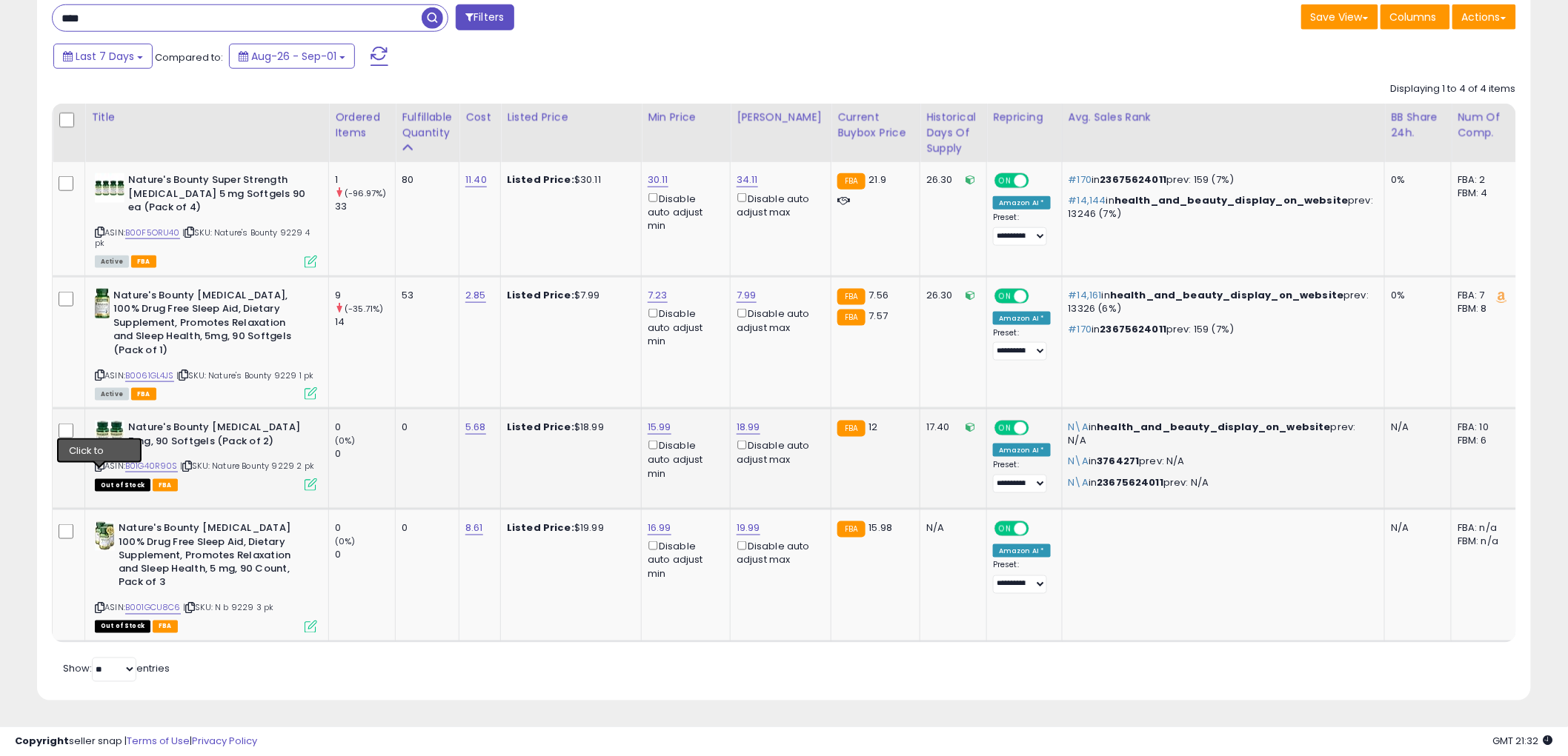
click at [101, 462] on icon at bounding box center [100, 466] width 9 height 9
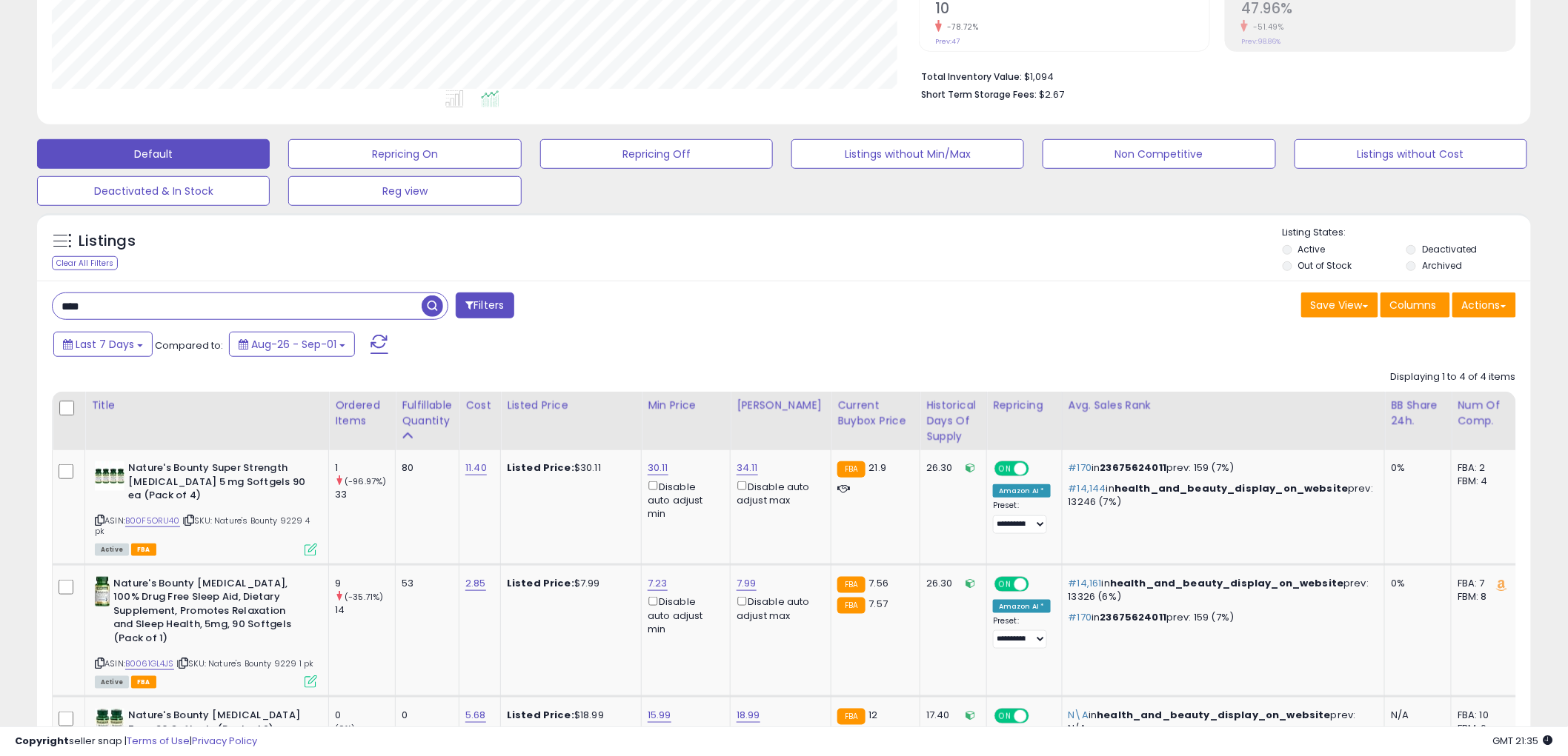
scroll to position [314, 0]
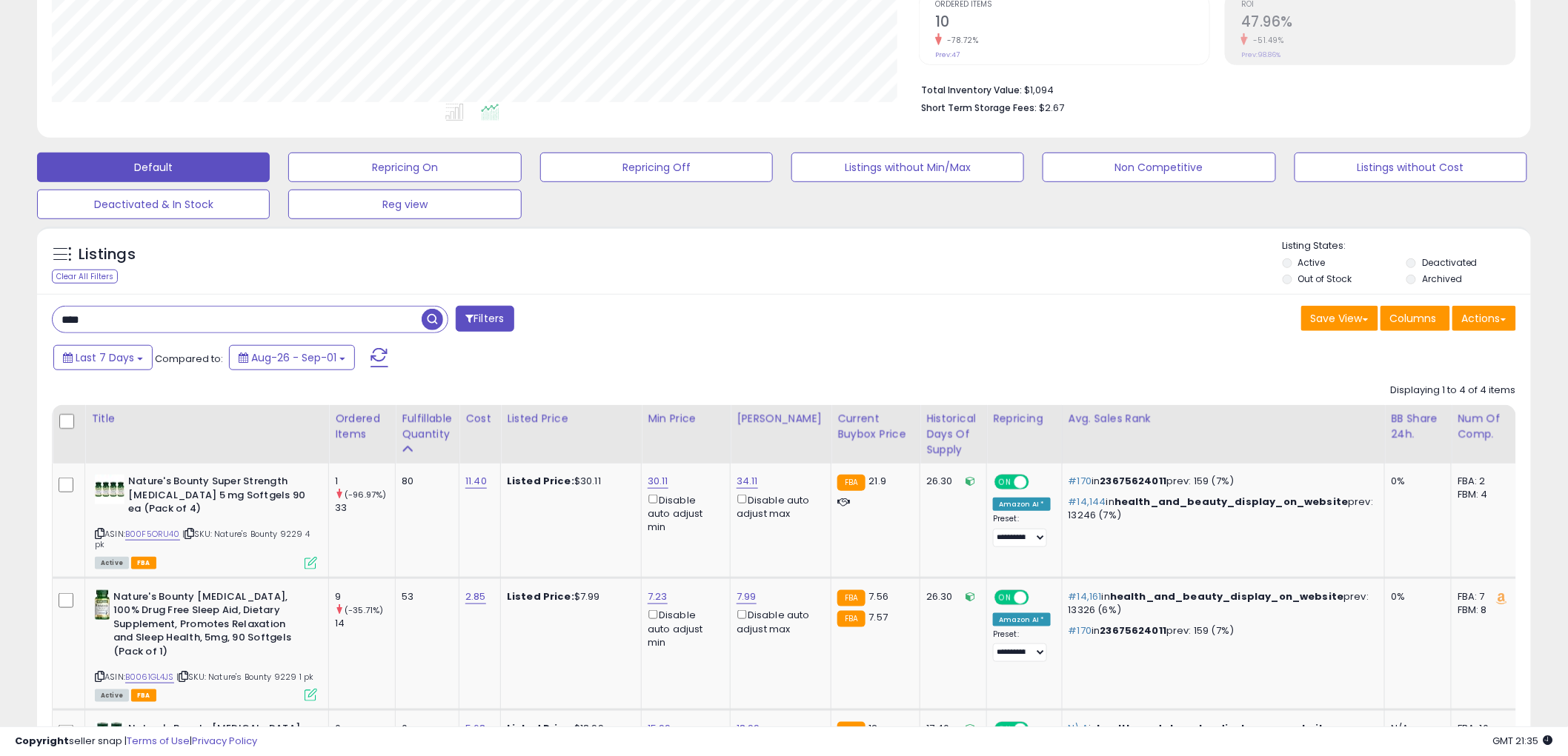
click at [187, 322] on input "****" at bounding box center [237, 320] width 369 height 26
type input "****"
click at [428, 321] on span "button" at bounding box center [433, 320] width 22 height 22
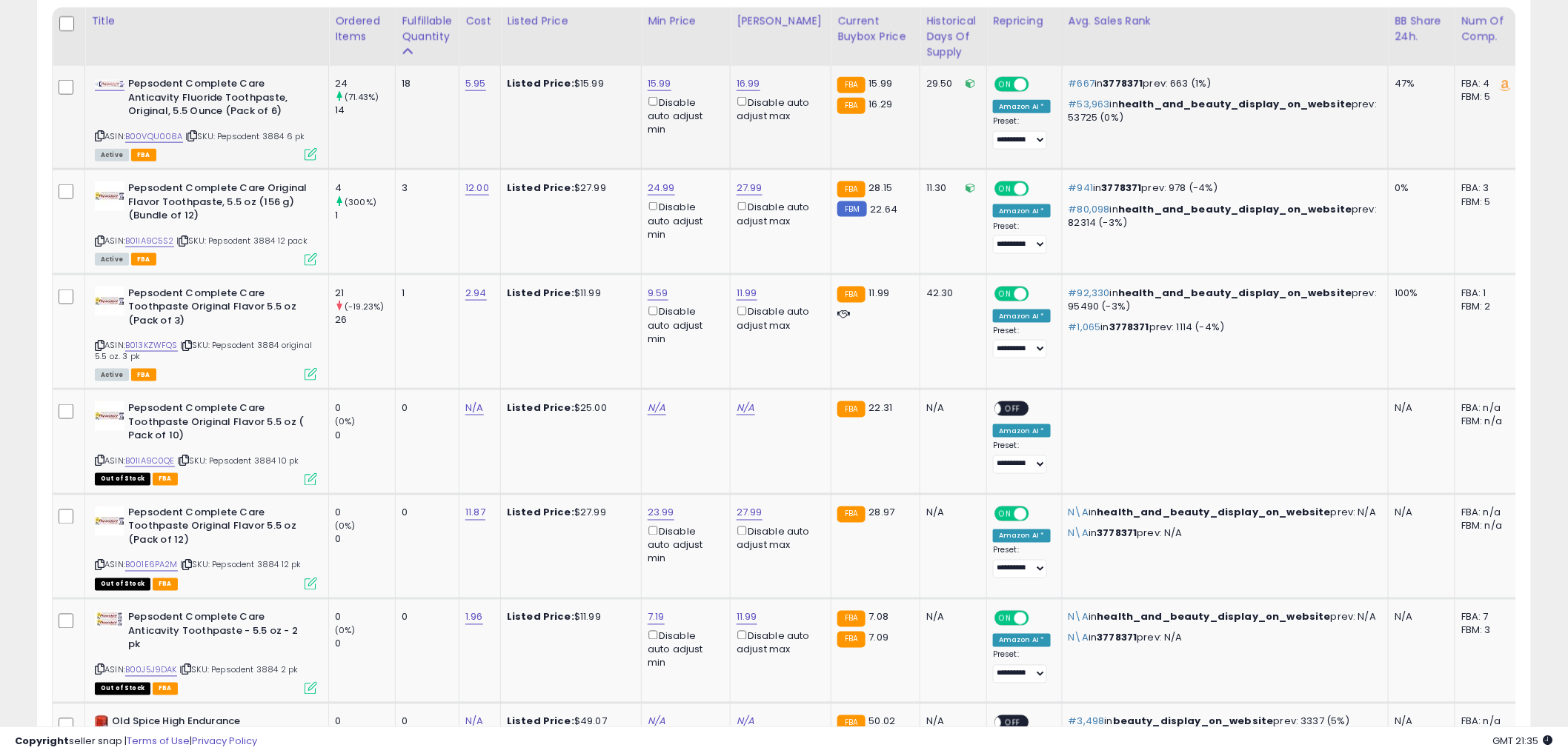
scroll to position [711, 0]
drag, startPoint x: 98, startPoint y: 345, endPoint x: 15, endPoint y: 364, distance: 85.1
click at [98, 344] on icon at bounding box center [100, 346] width 9 height 9
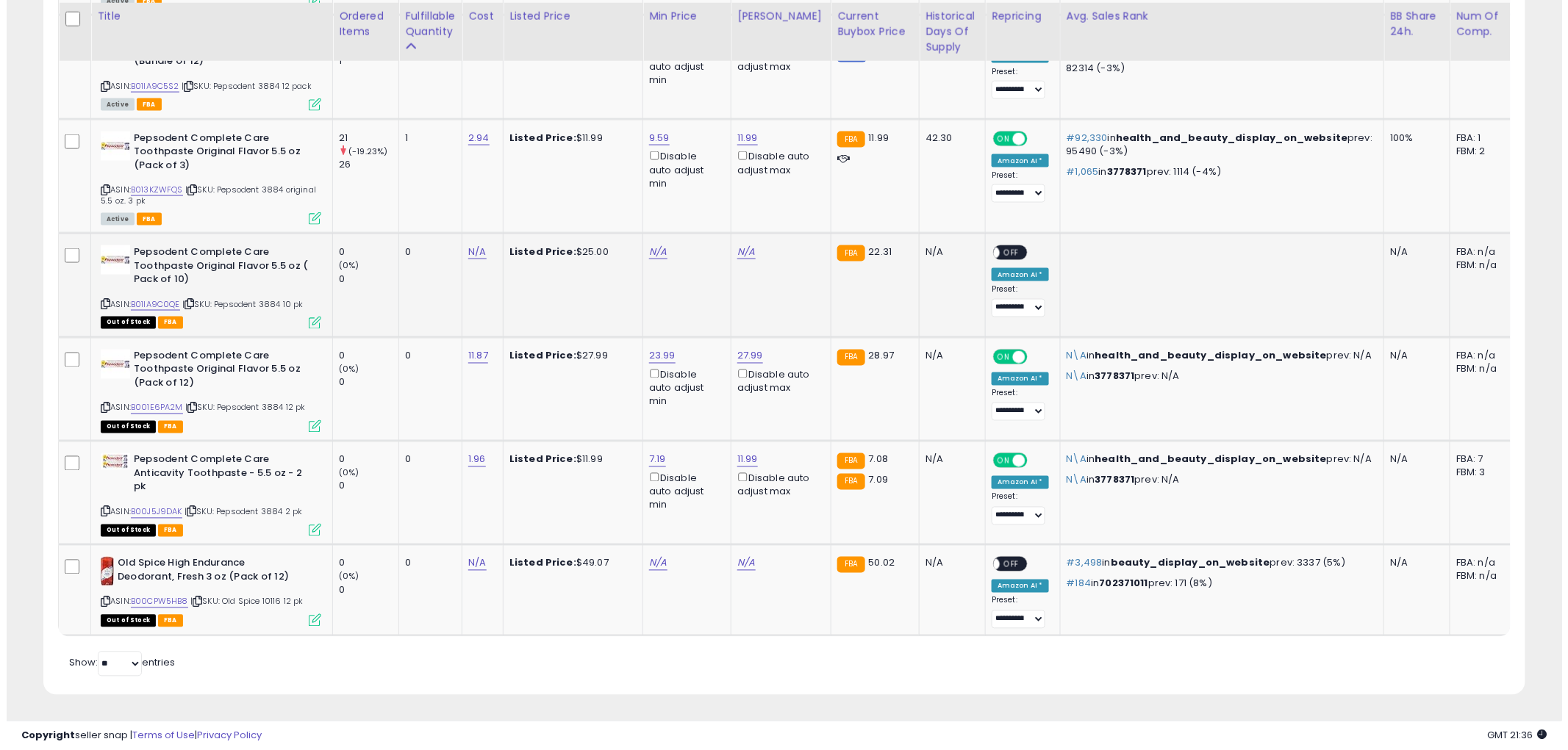
scroll to position [460, 0]
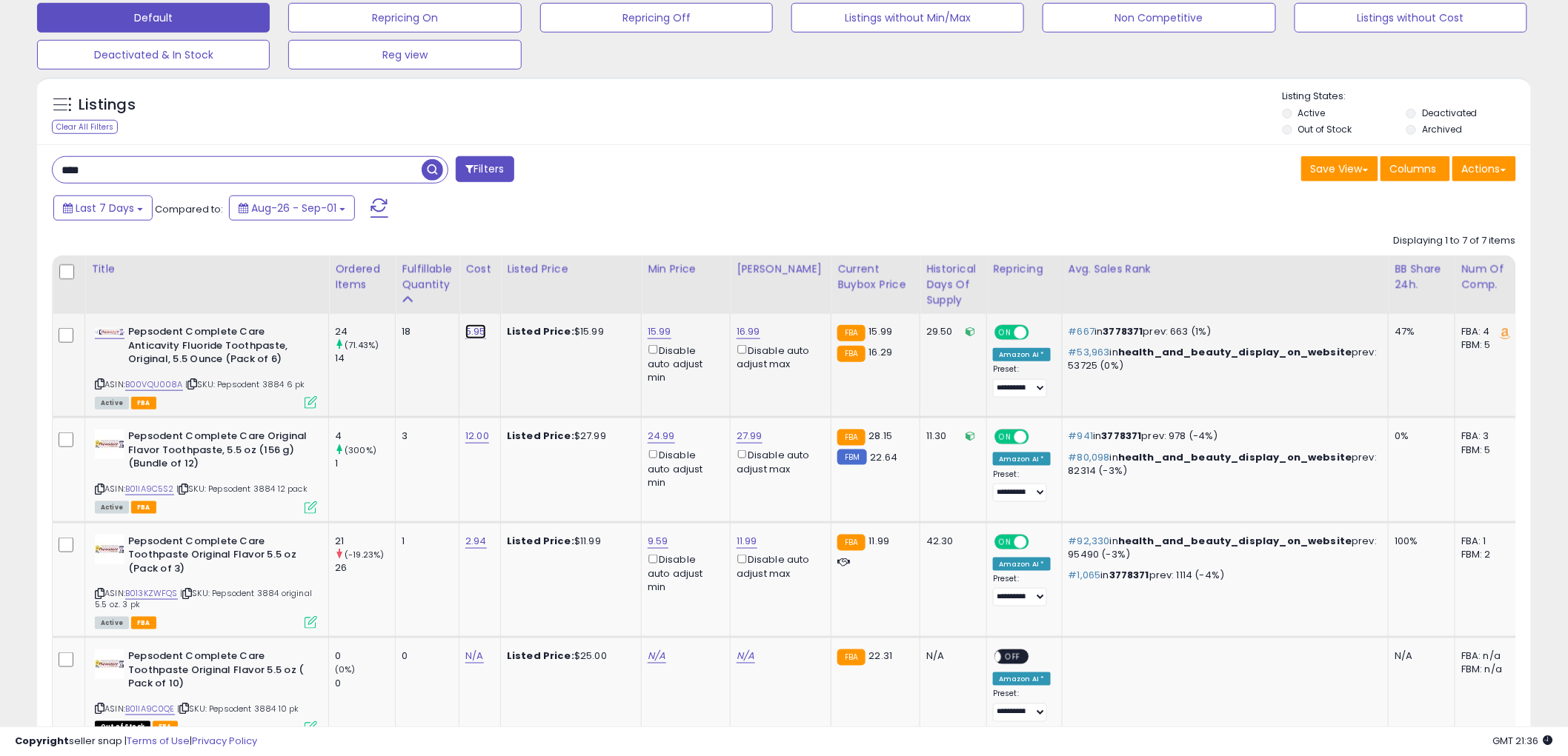
click at [475, 330] on link "5.95" at bounding box center [475, 331] width 21 height 15
type input "****"
click at [530, 297] on button "submit" at bounding box center [518, 295] width 26 height 22
click at [314, 401] on icon at bounding box center [310, 402] width 12 height 12
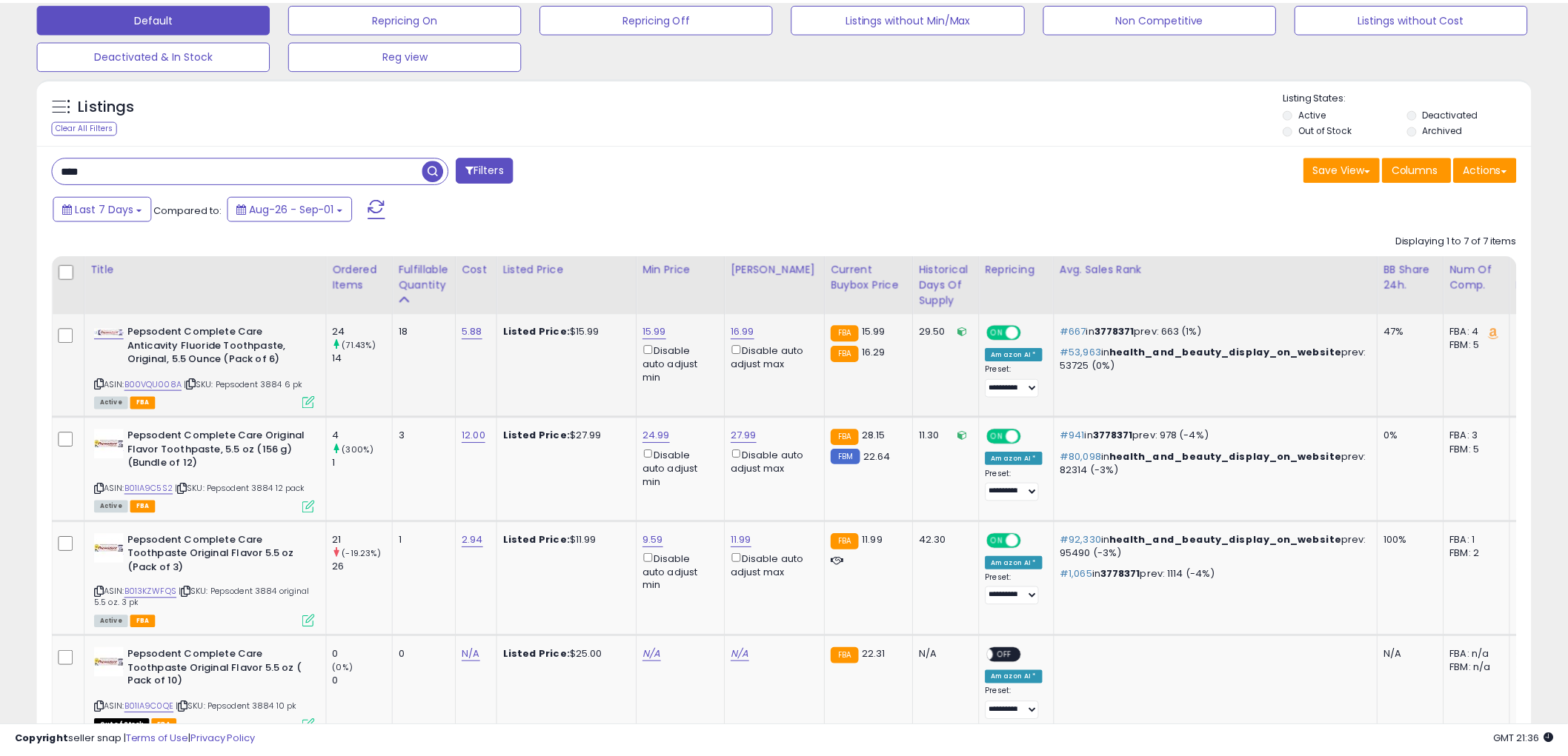
scroll to position [303, 875]
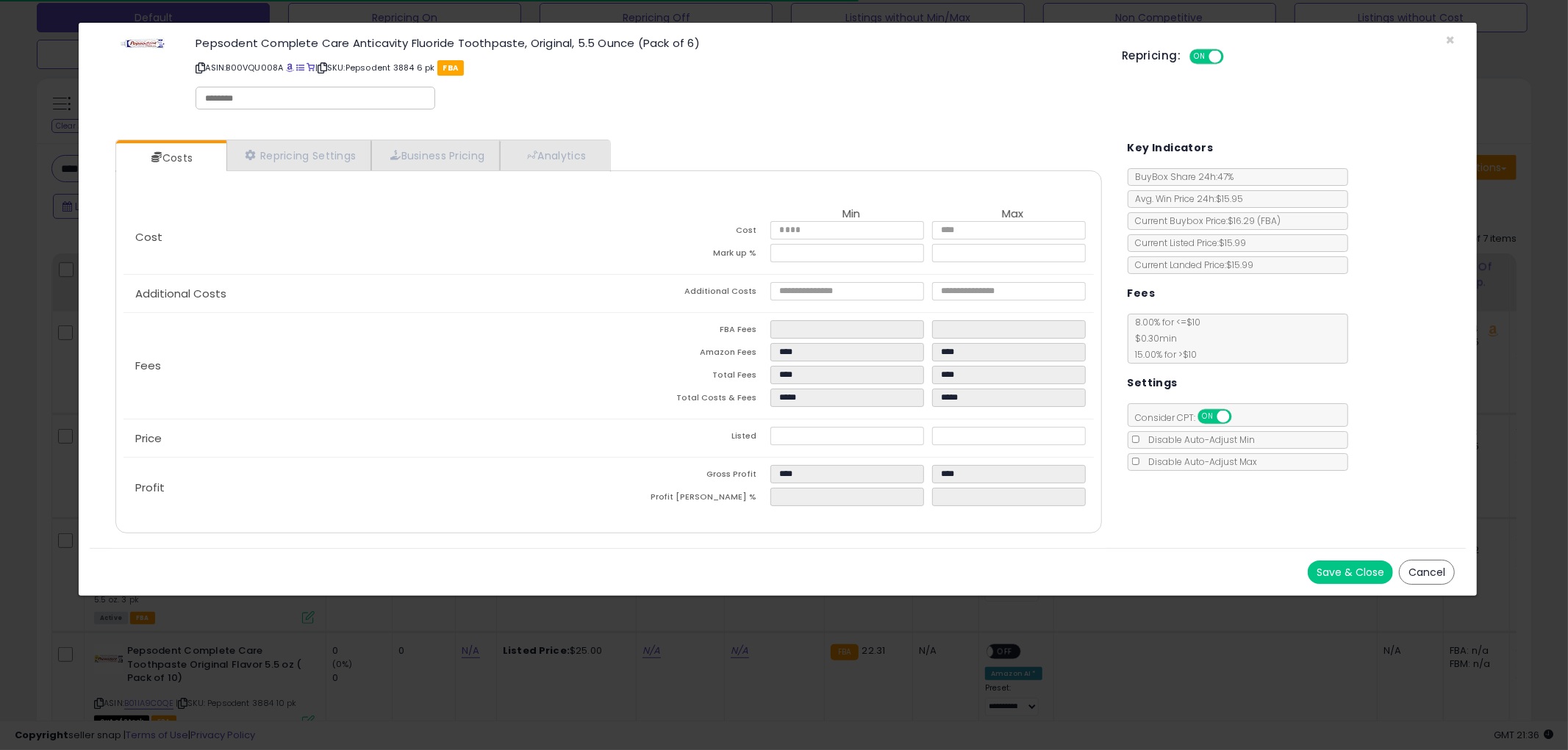
drag, startPoint x: 1427, startPoint y: 567, endPoint x: 1373, endPoint y: 557, distance: 54.9
click at [1424, 567] on button "Cancel" at bounding box center [1427, 572] width 56 height 25
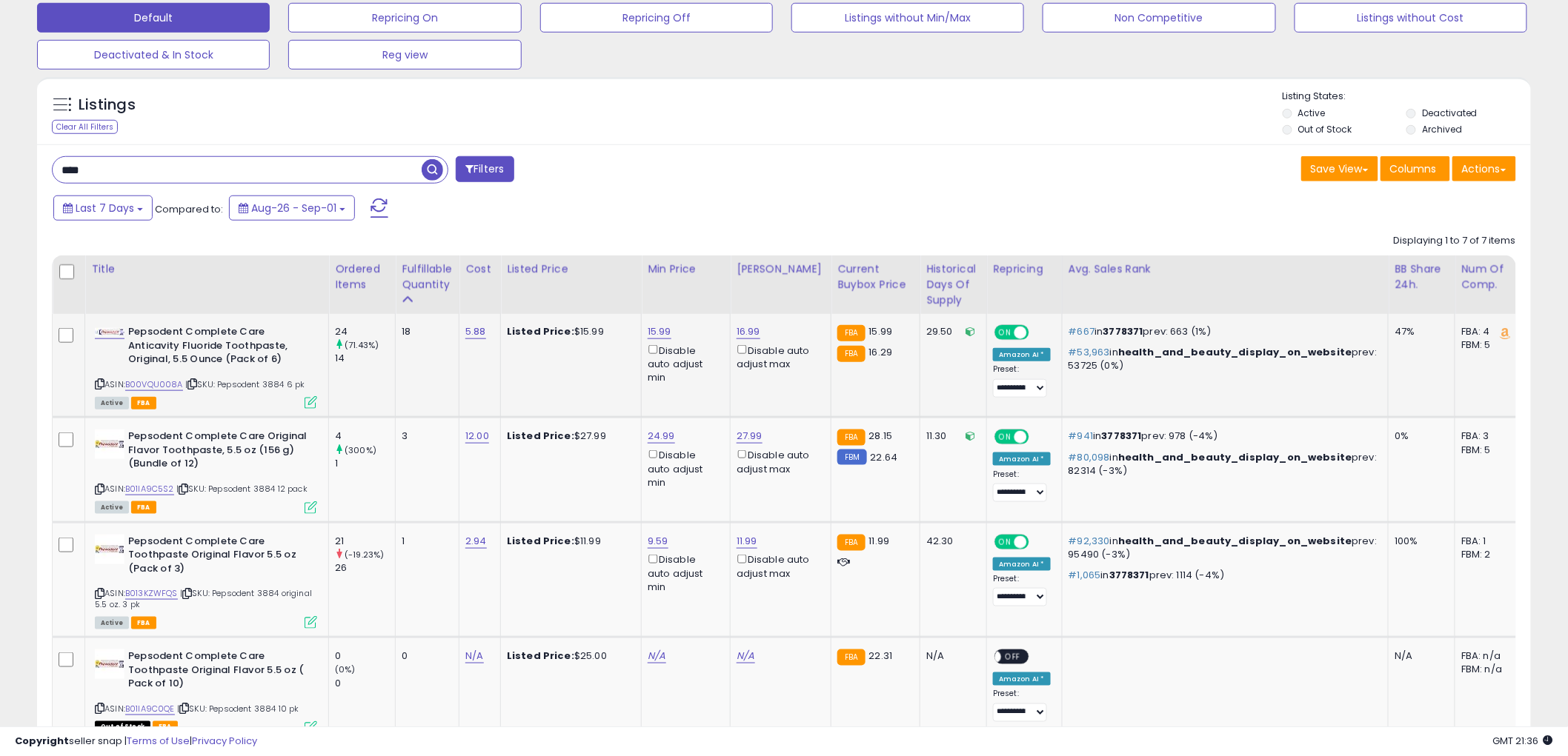
scroll to position [740455, 740026]
click at [97, 381] on icon at bounding box center [100, 384] width 9 height 9
click at [223, 170] on input "****" at bounding box center [237, 170] width 369 height 26
click at [435, 172] on span "button" at bounding box center [433, 170] width 22 height 22
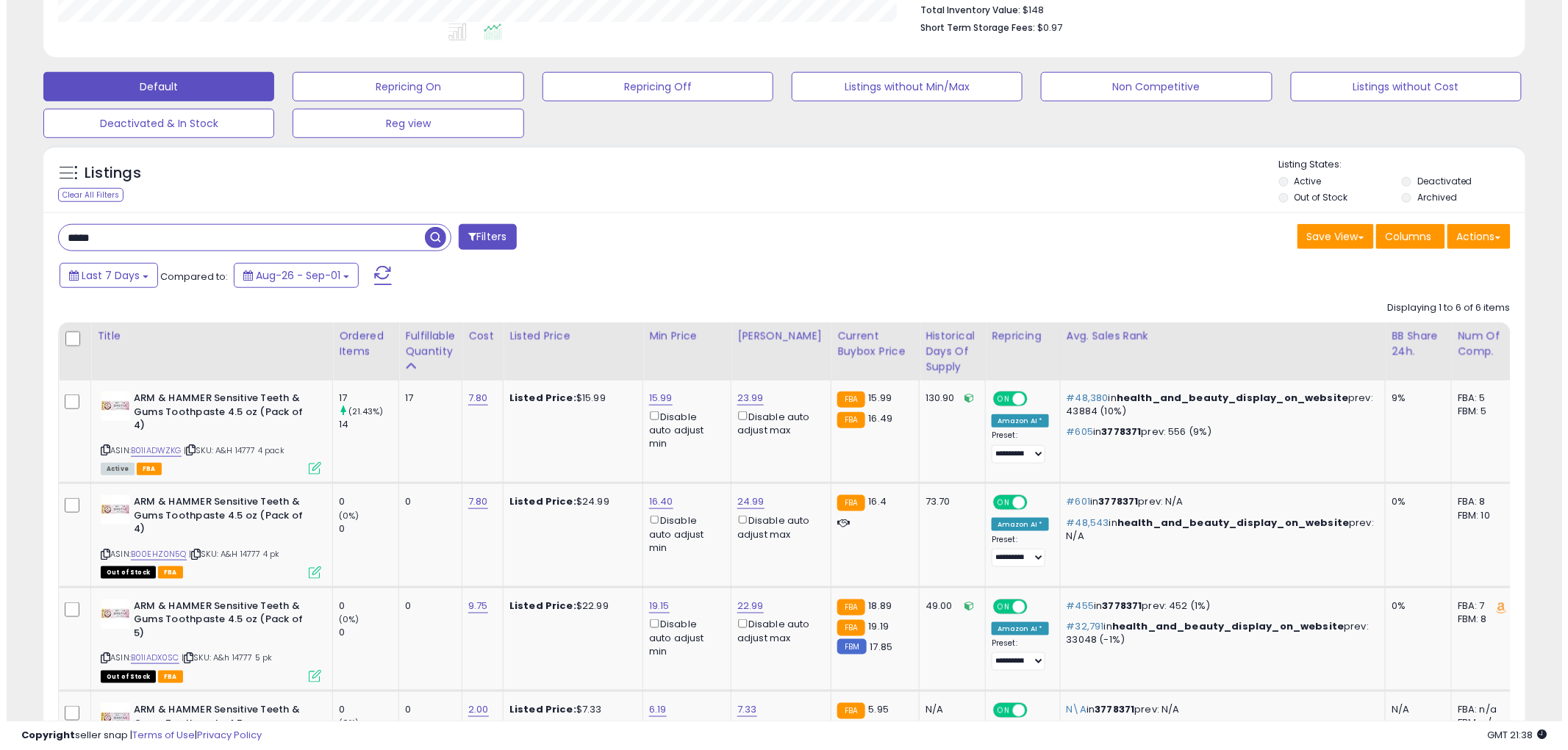
scroll to position [393, 0]
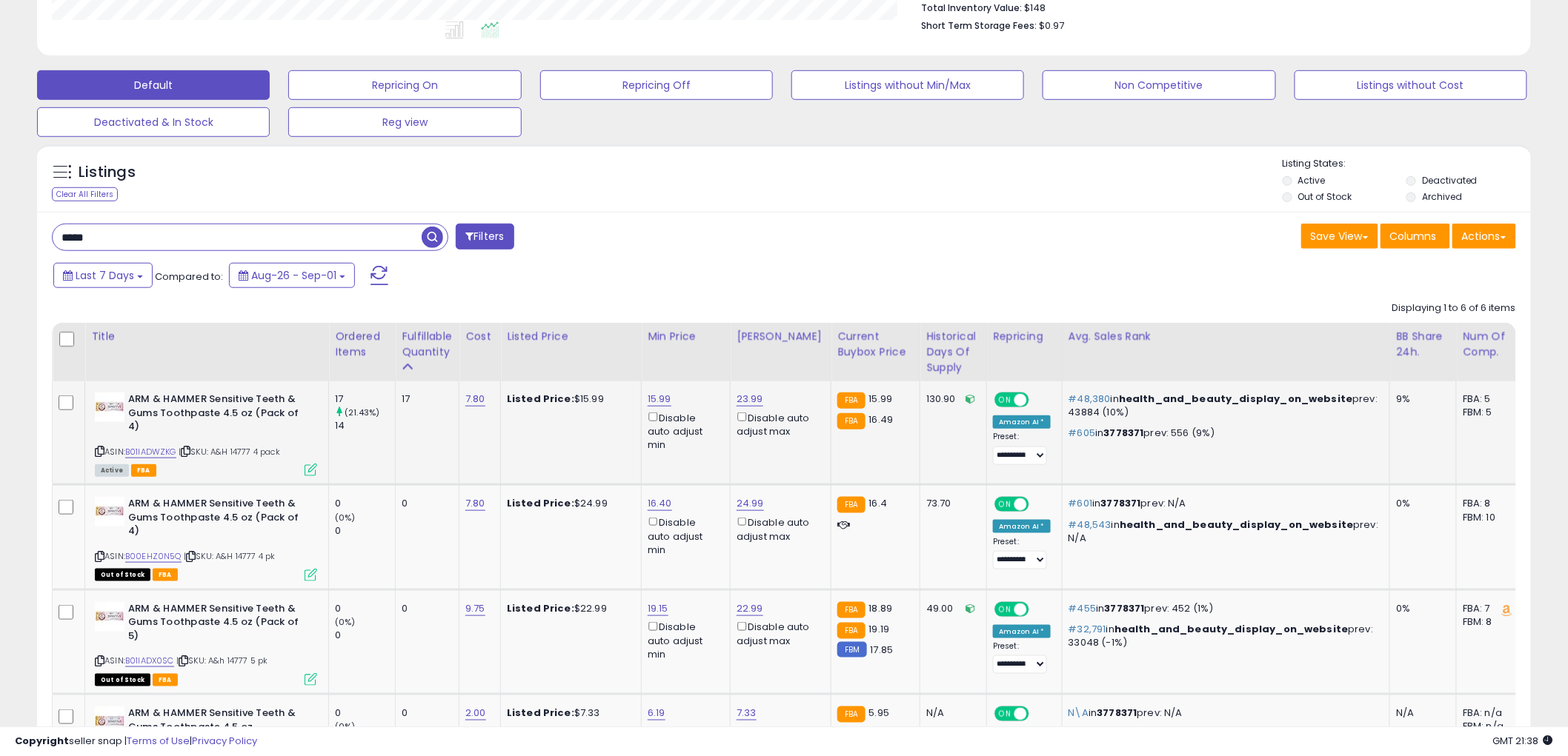
click at [307, 464] on icon at bounding box center [310, 470] width 12 height 12
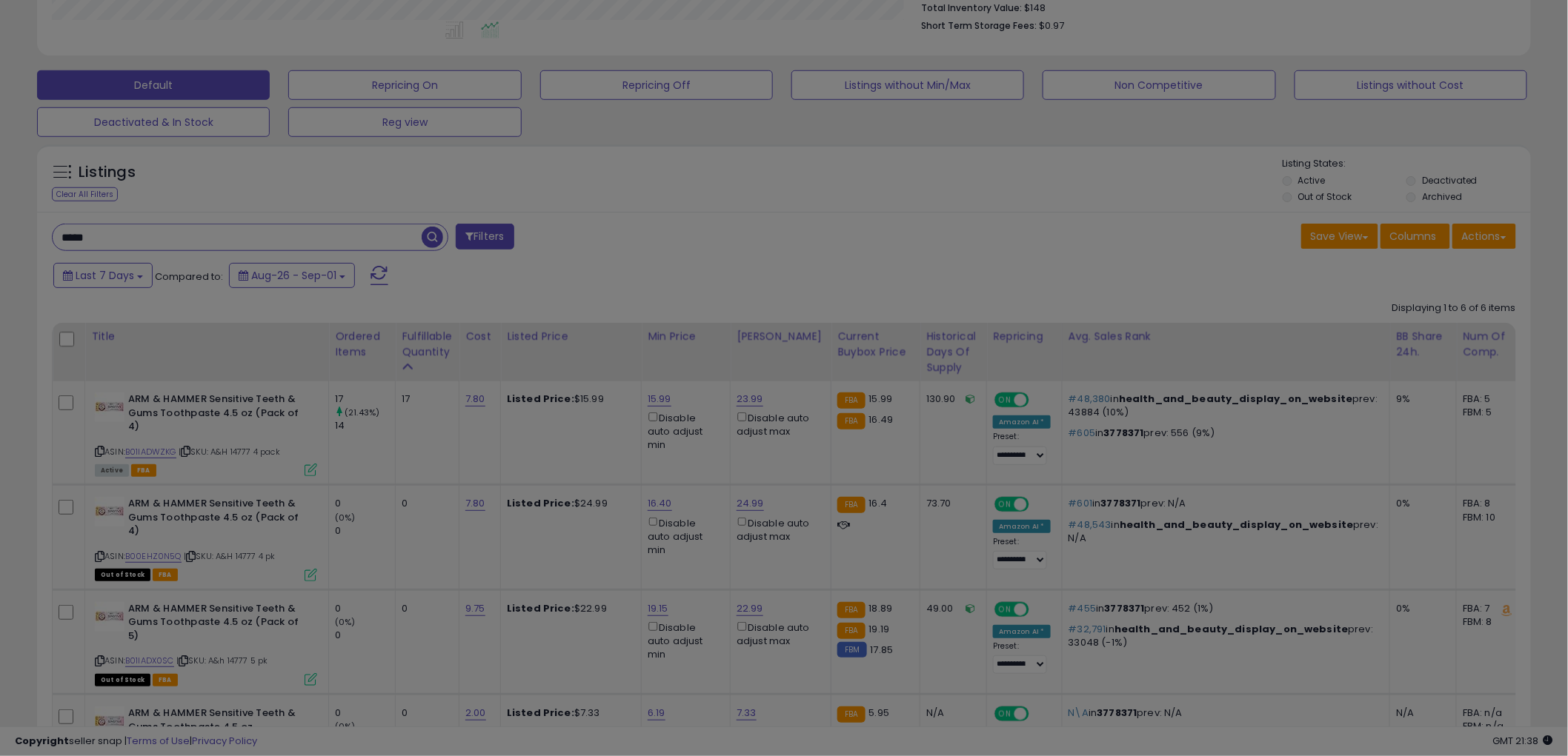
scroll to position [303, 875]
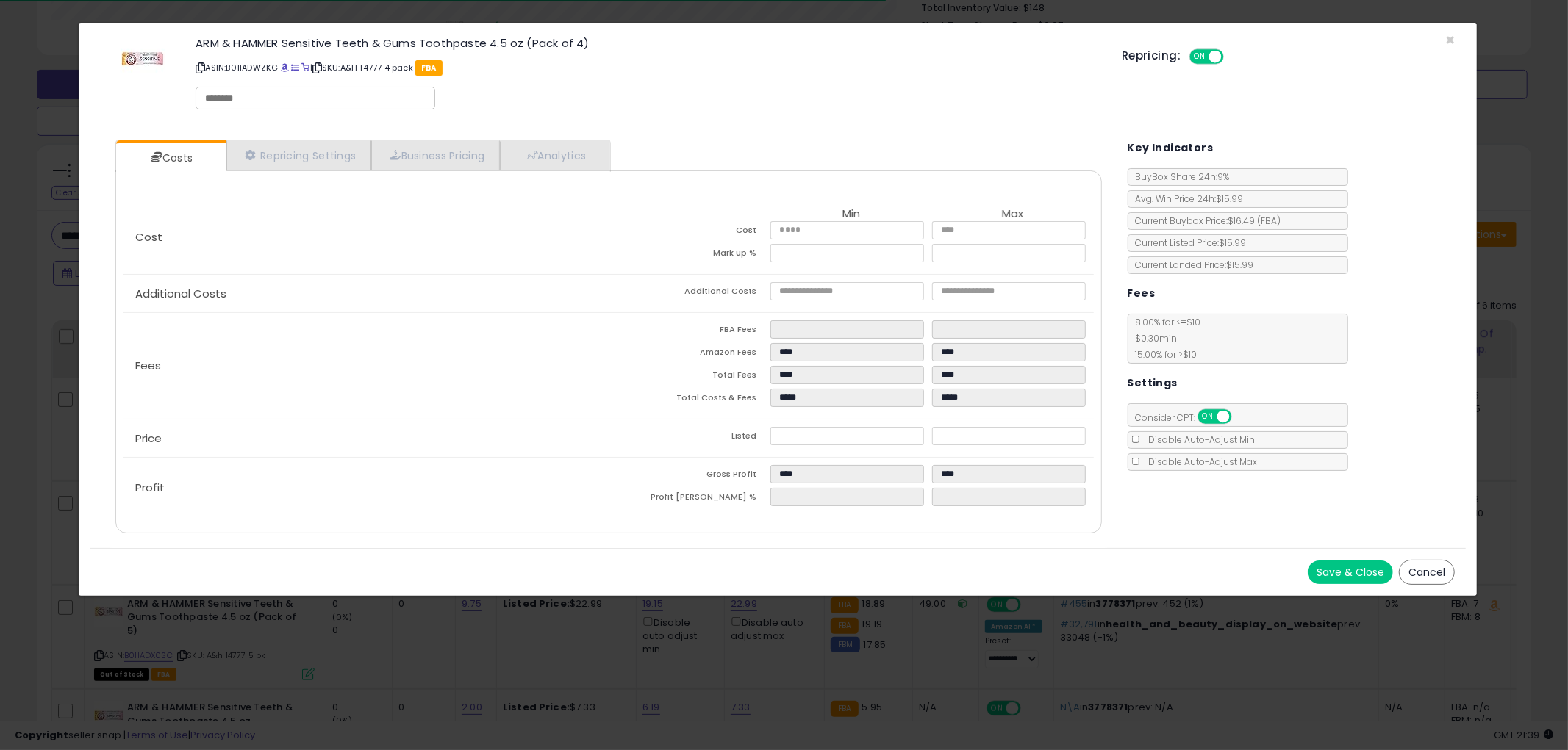
click at [1421, 568] on button "Cancel" at bounding box center [1427, 572] width 56 height 25
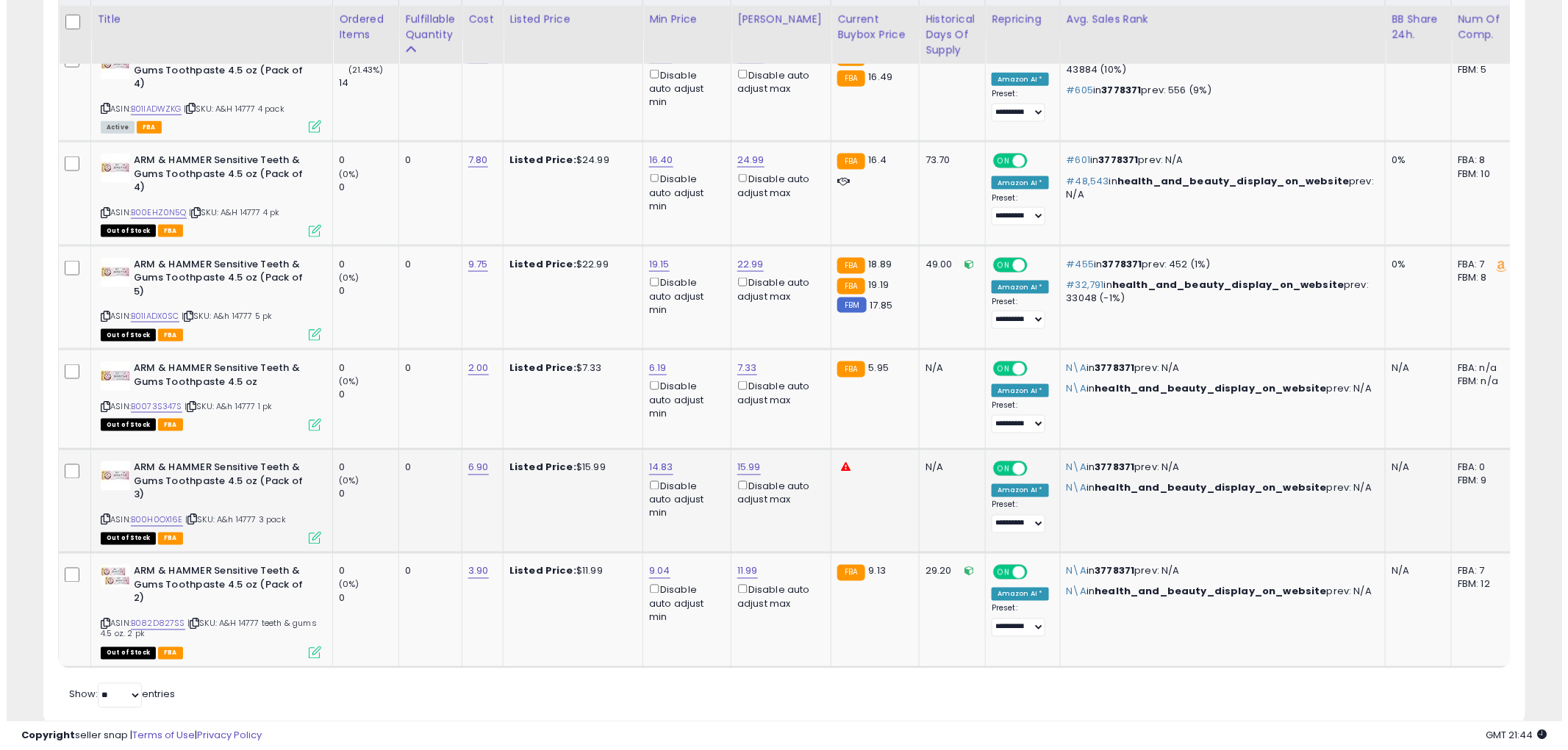
scroll to position [745, 0]
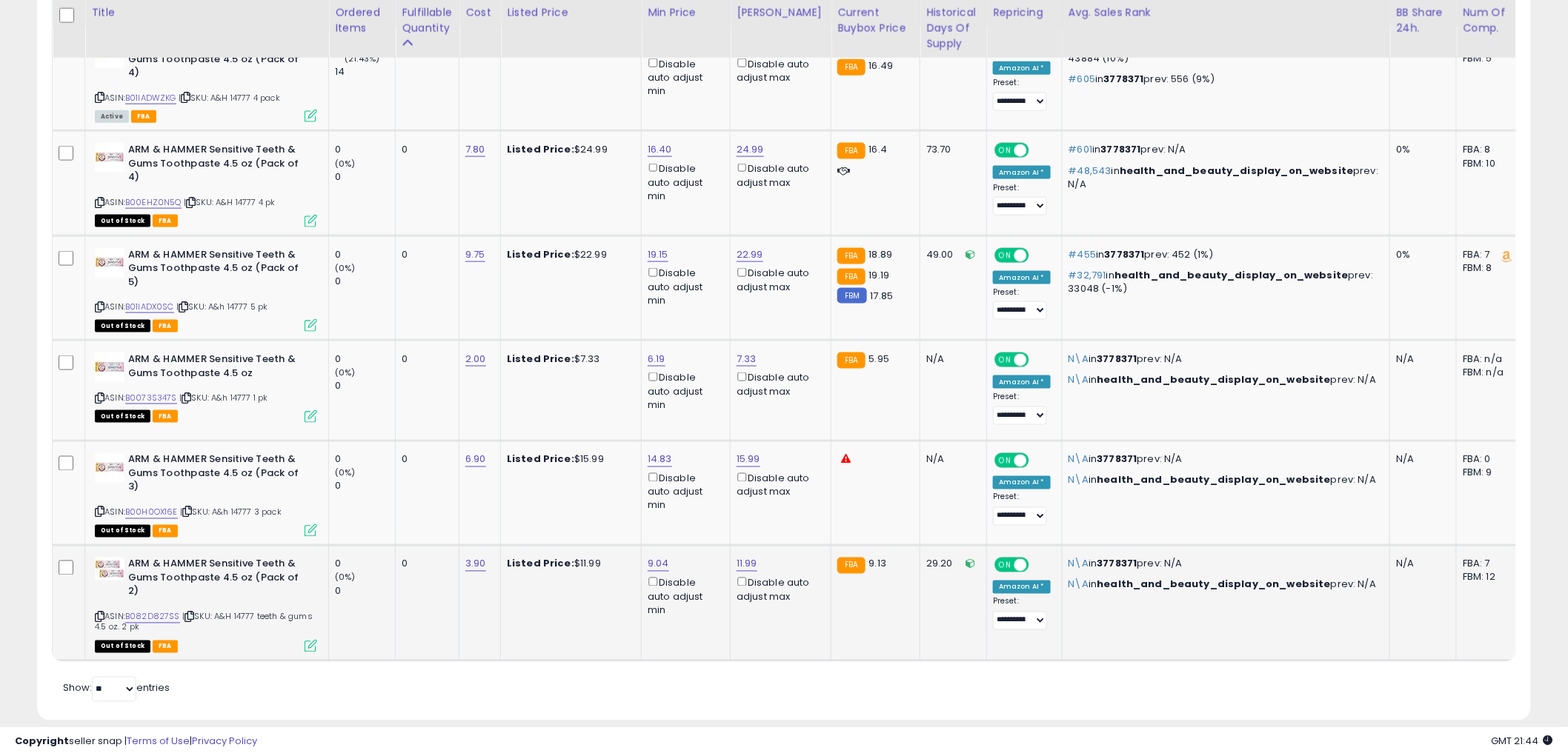
click at [306, 640] on icon at bounding box center [310, 646] width 12 height 12
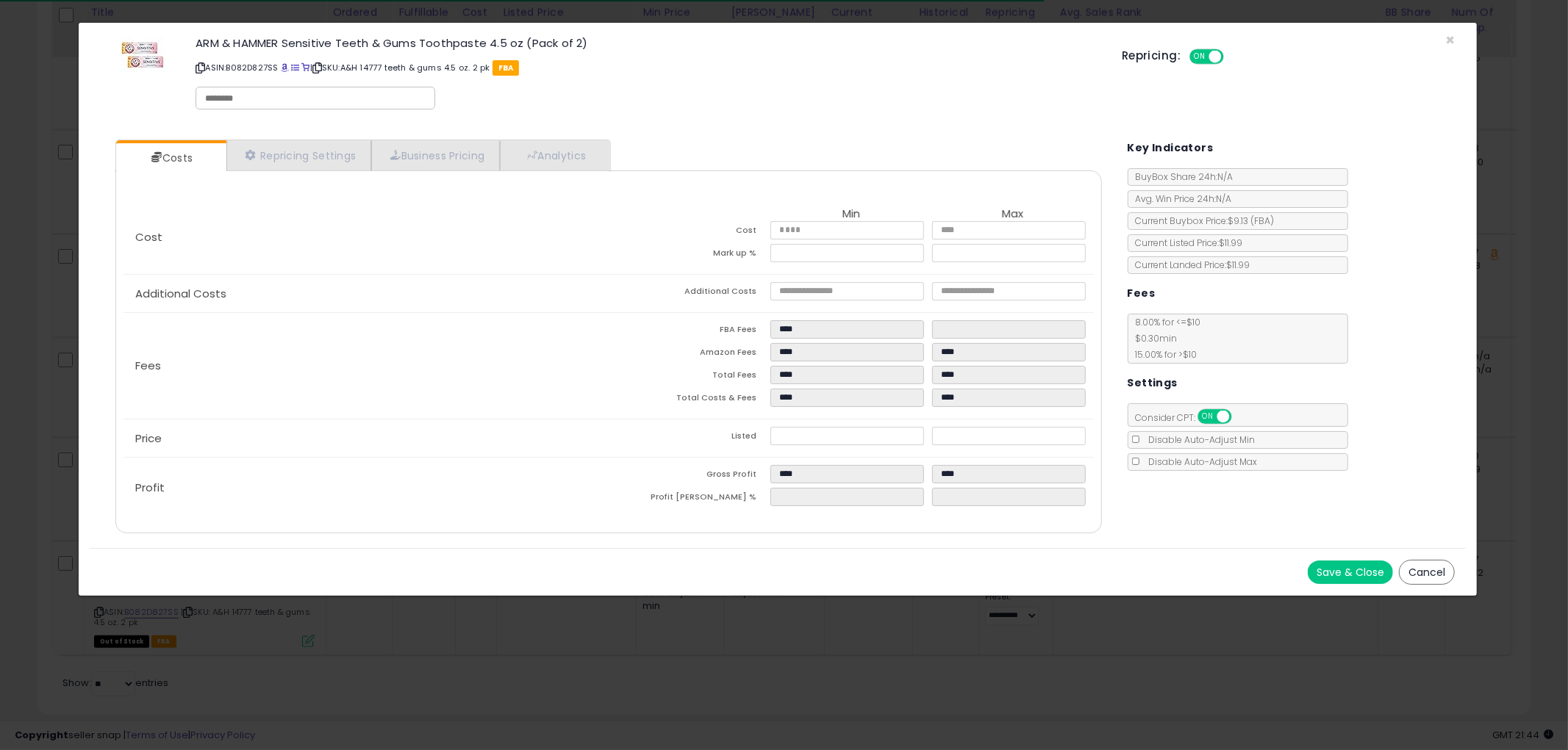
click at [1431, 570] on button "Cancel" at bounding box center [1427, 572] width 56 height 25
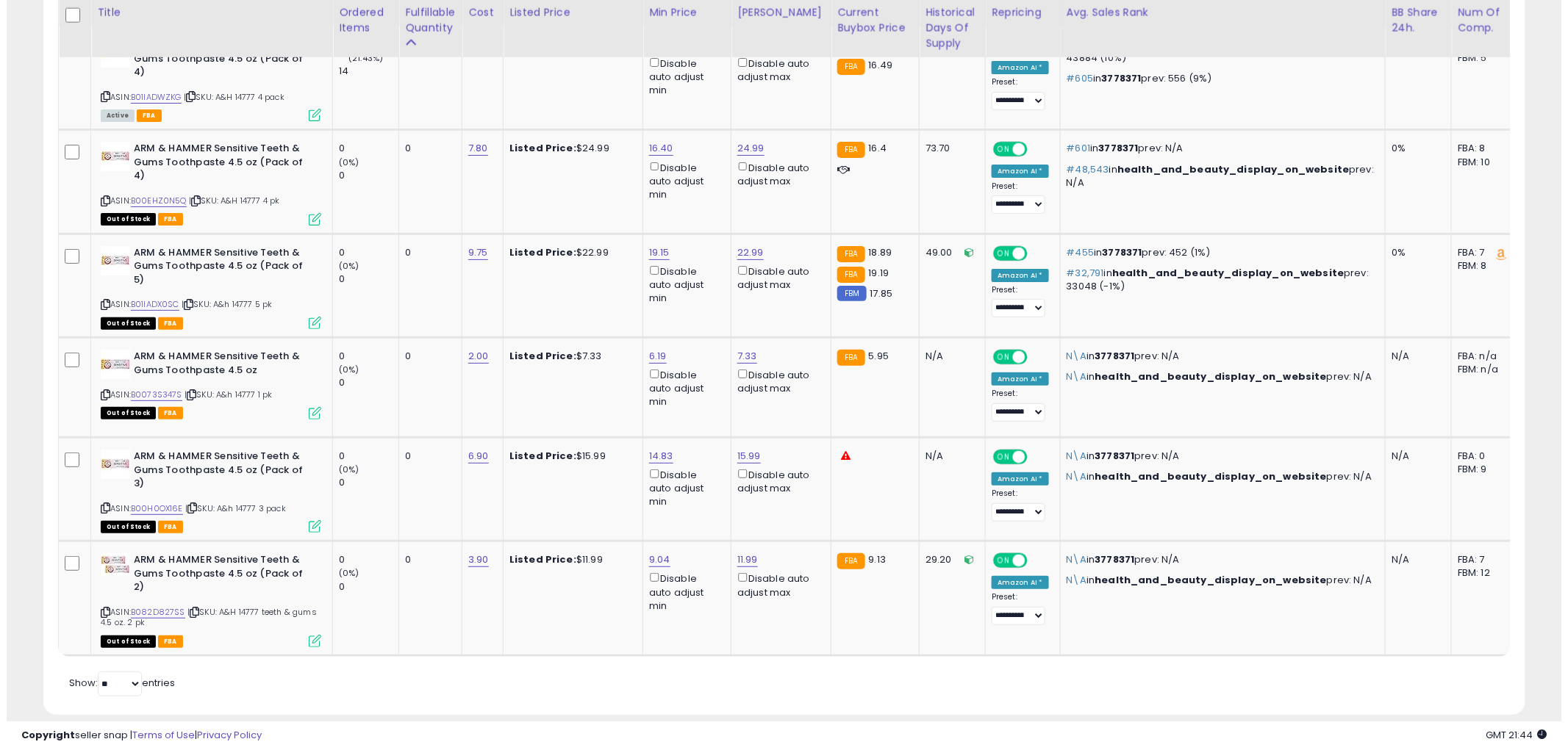
scroll to position [734579, 734228]
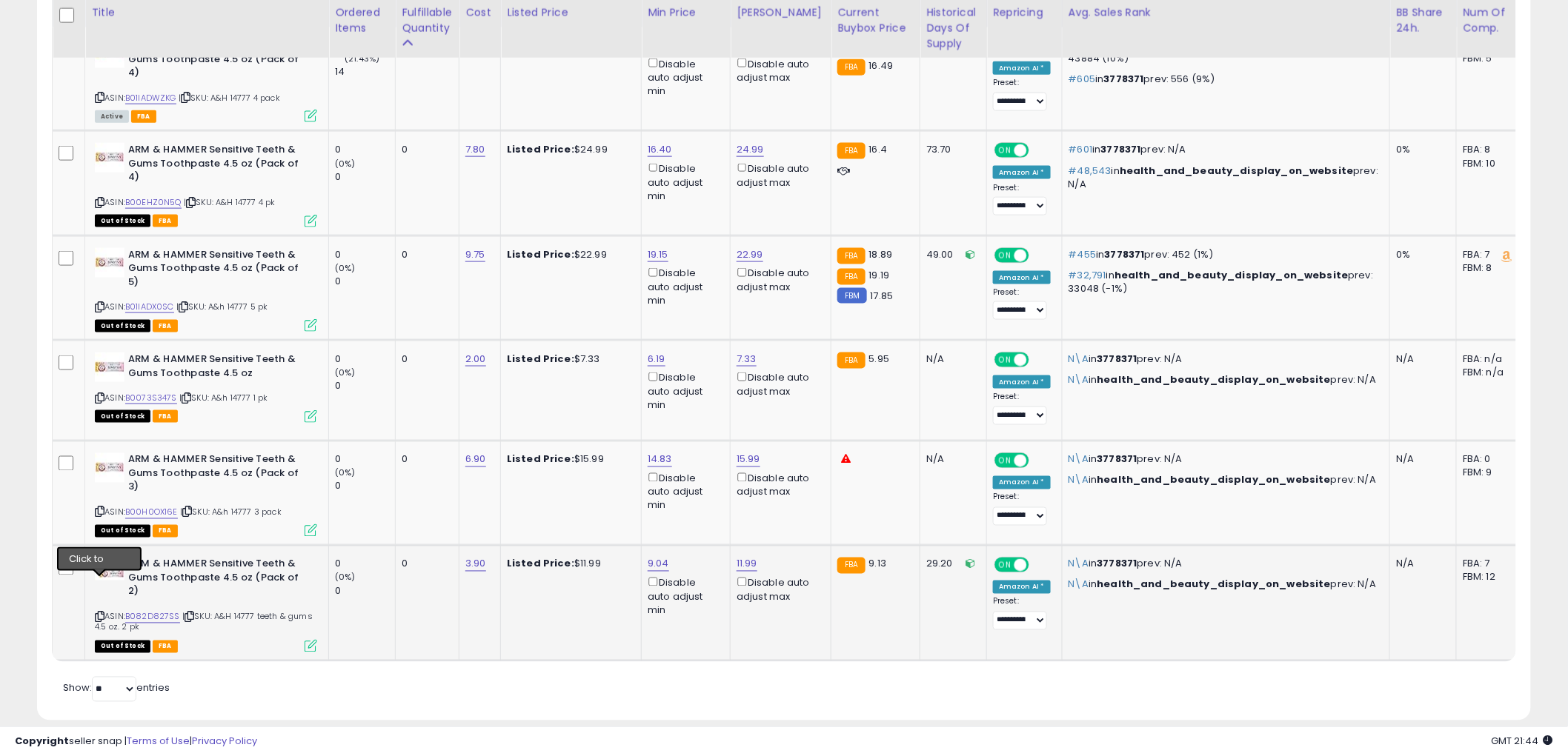
click at [99, 614] on icon at bounding box center [100, 617] width 9 height 9
click at [309, 640] on icon at bounding box center [310, 646] width 12 height 12
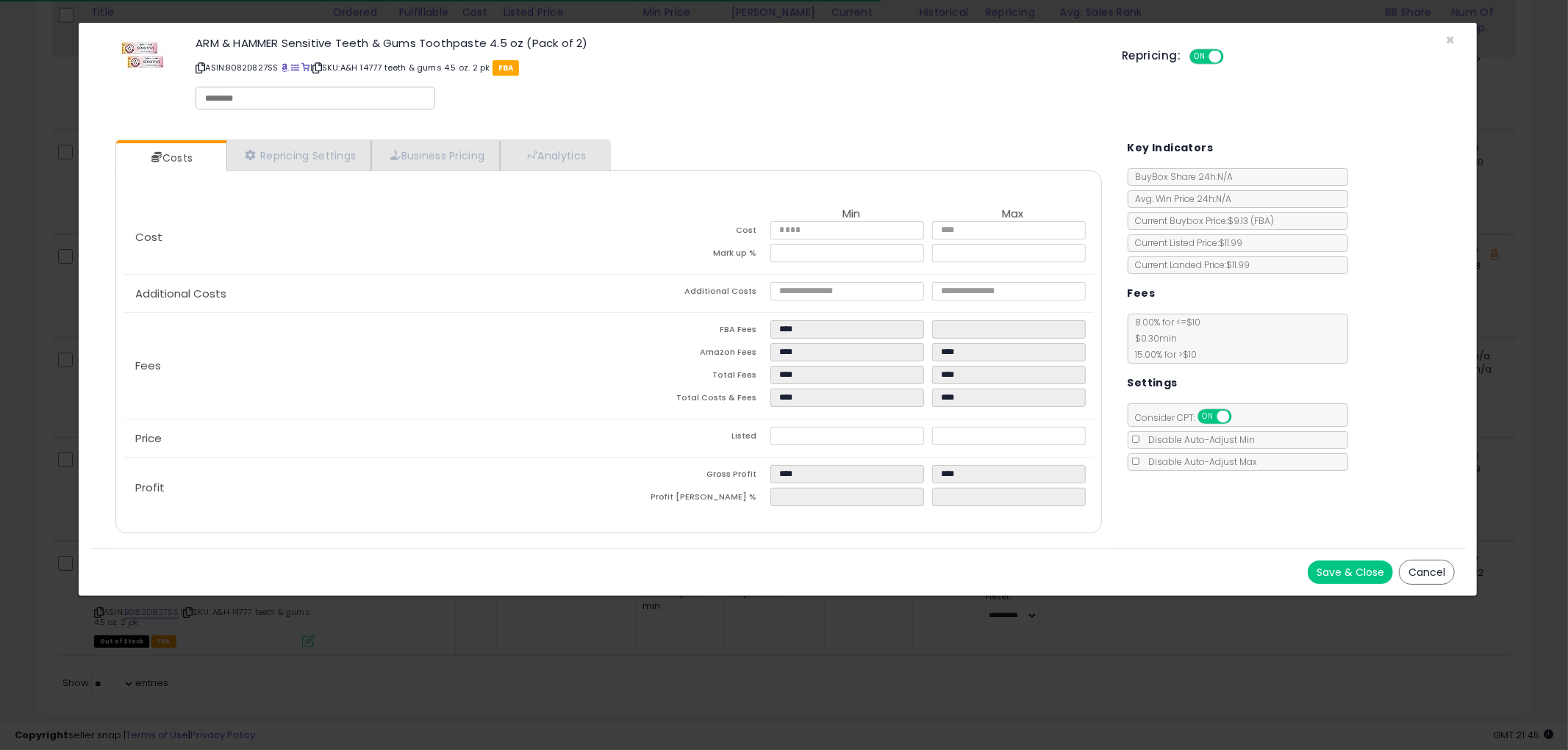
click at [1422, 566] on button "Cancel" at bounding box center [1427, 572] width 56 height 25
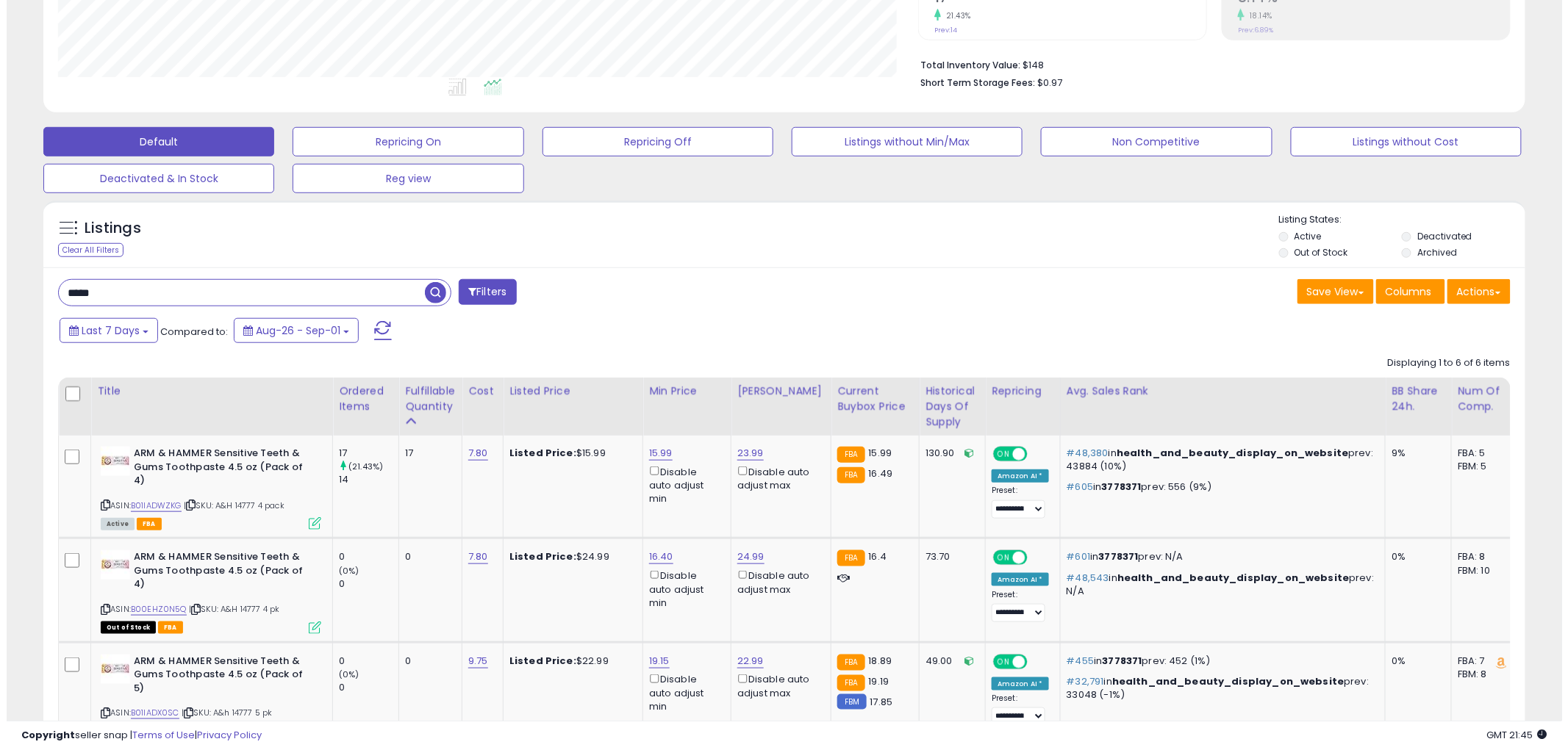
scroll to position [418, 0]
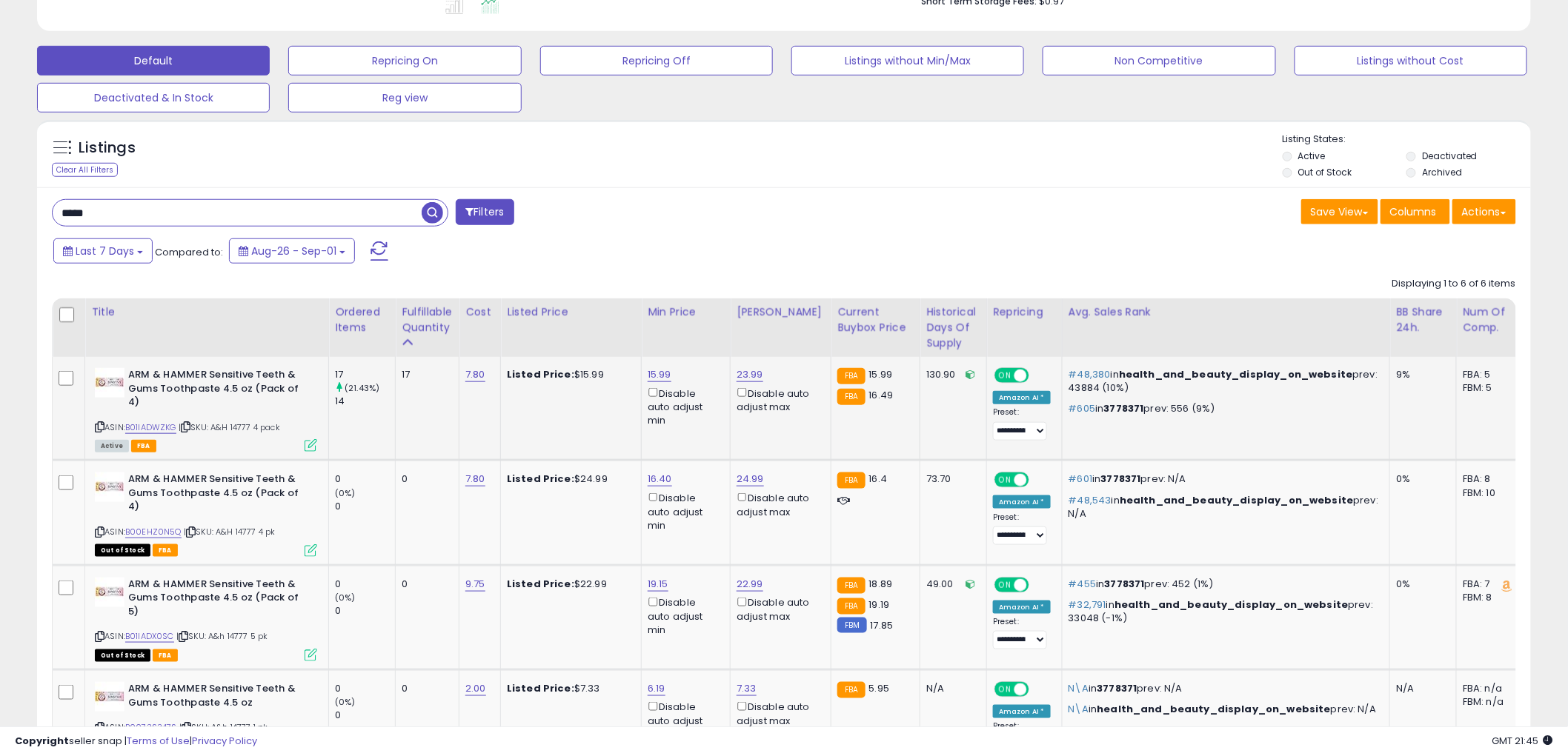
click at [310, 440] on icon at bounding box center [310, 446] width 12 height 12
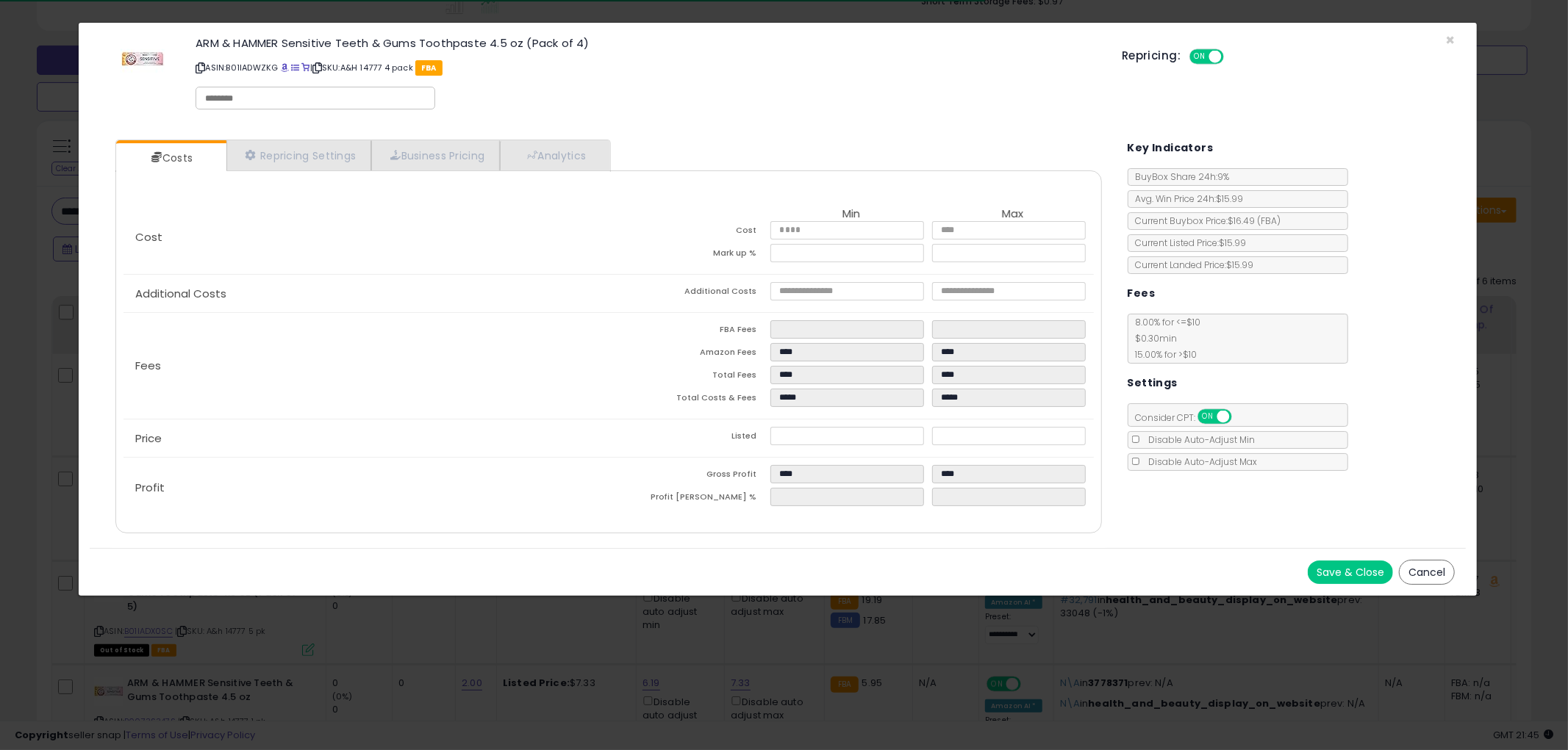
drag, startPoint x: 1423, startPoint y: 562, endPoint x: 1414, endPoint y: 557, distance: 10.3
click at [1423, 561] on button "Cancel" at bounding box center [1427, 572] width 56 height 25
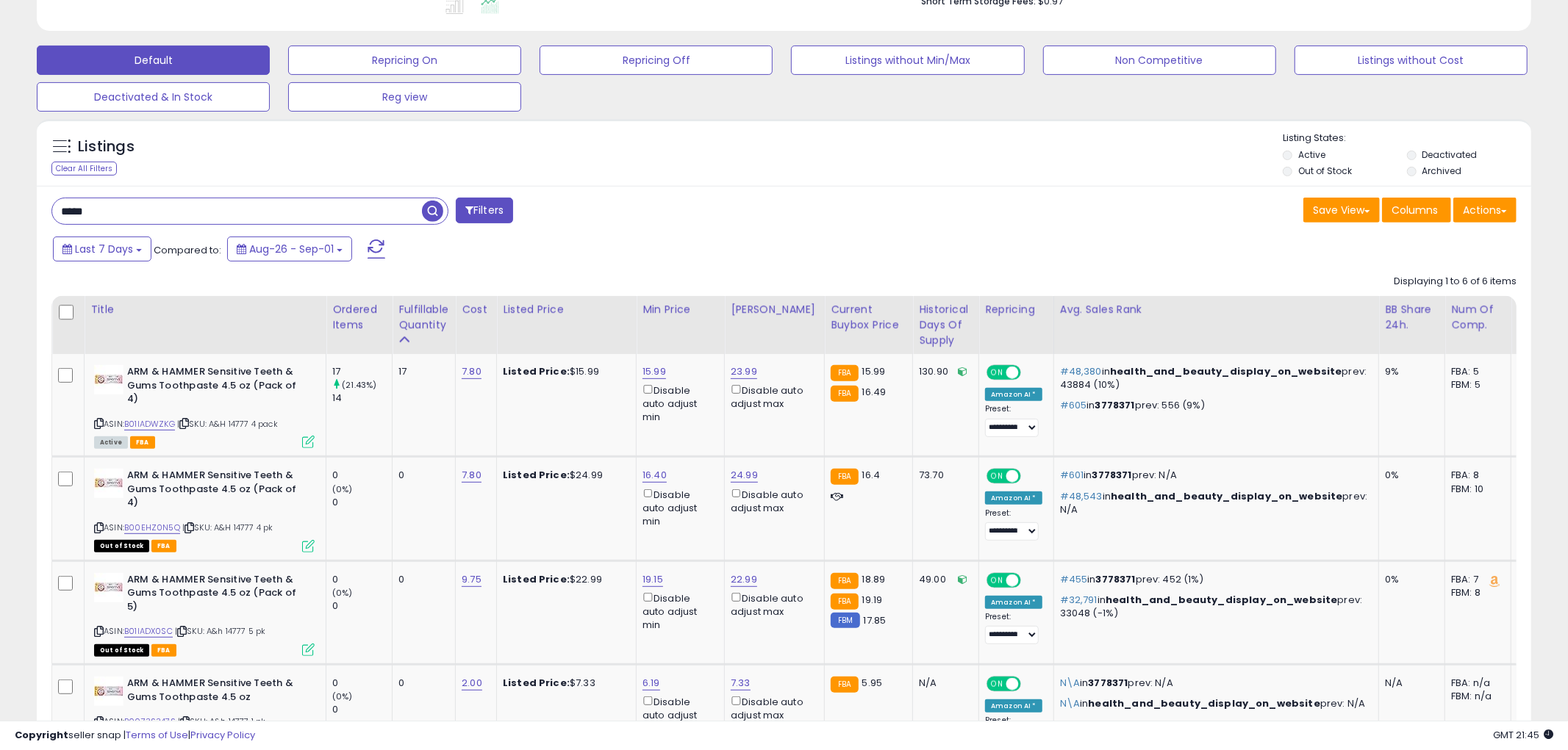
scroll to position [734579, 734228]
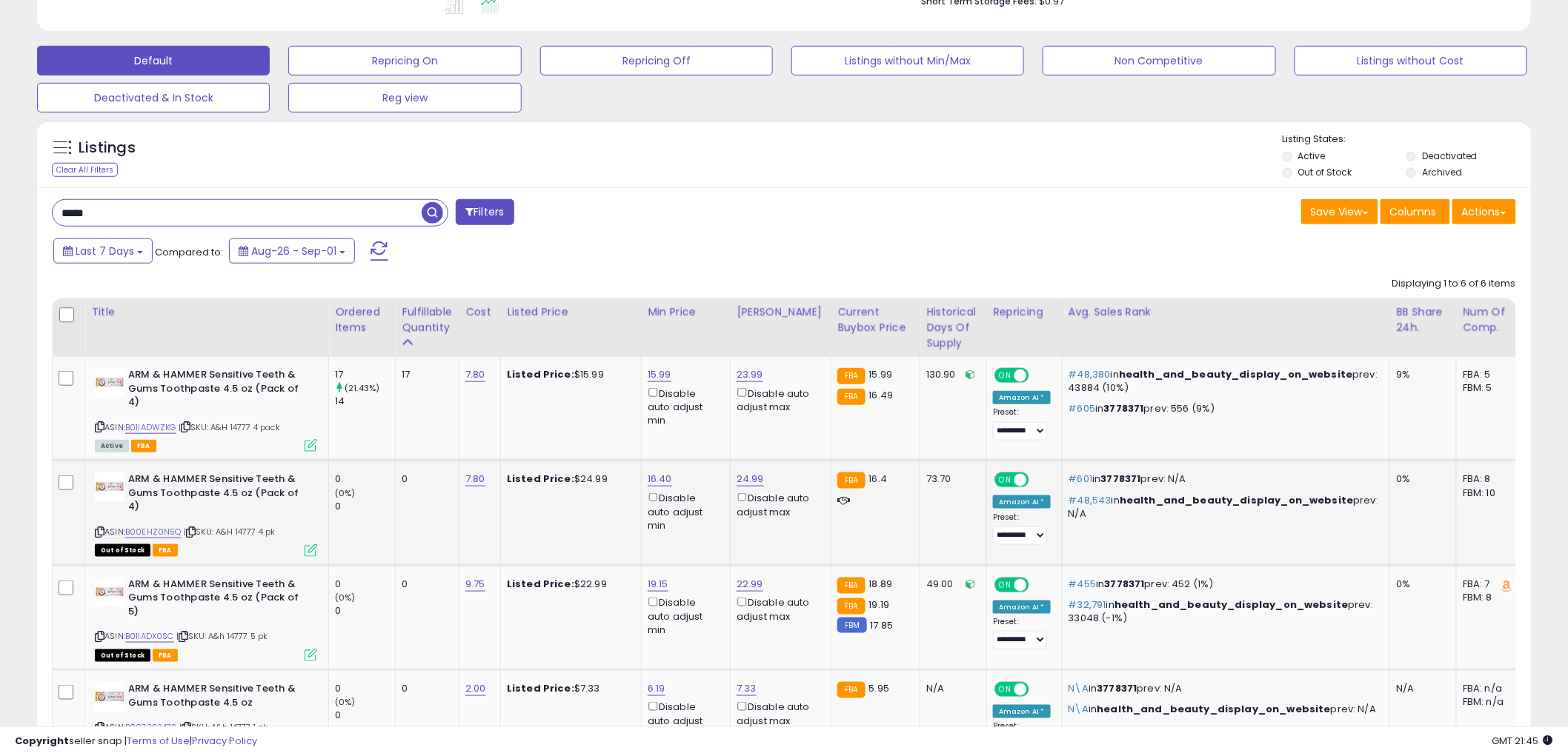
click at [312, 545] on icon at bounding box center [310, 551] width 12 height 12
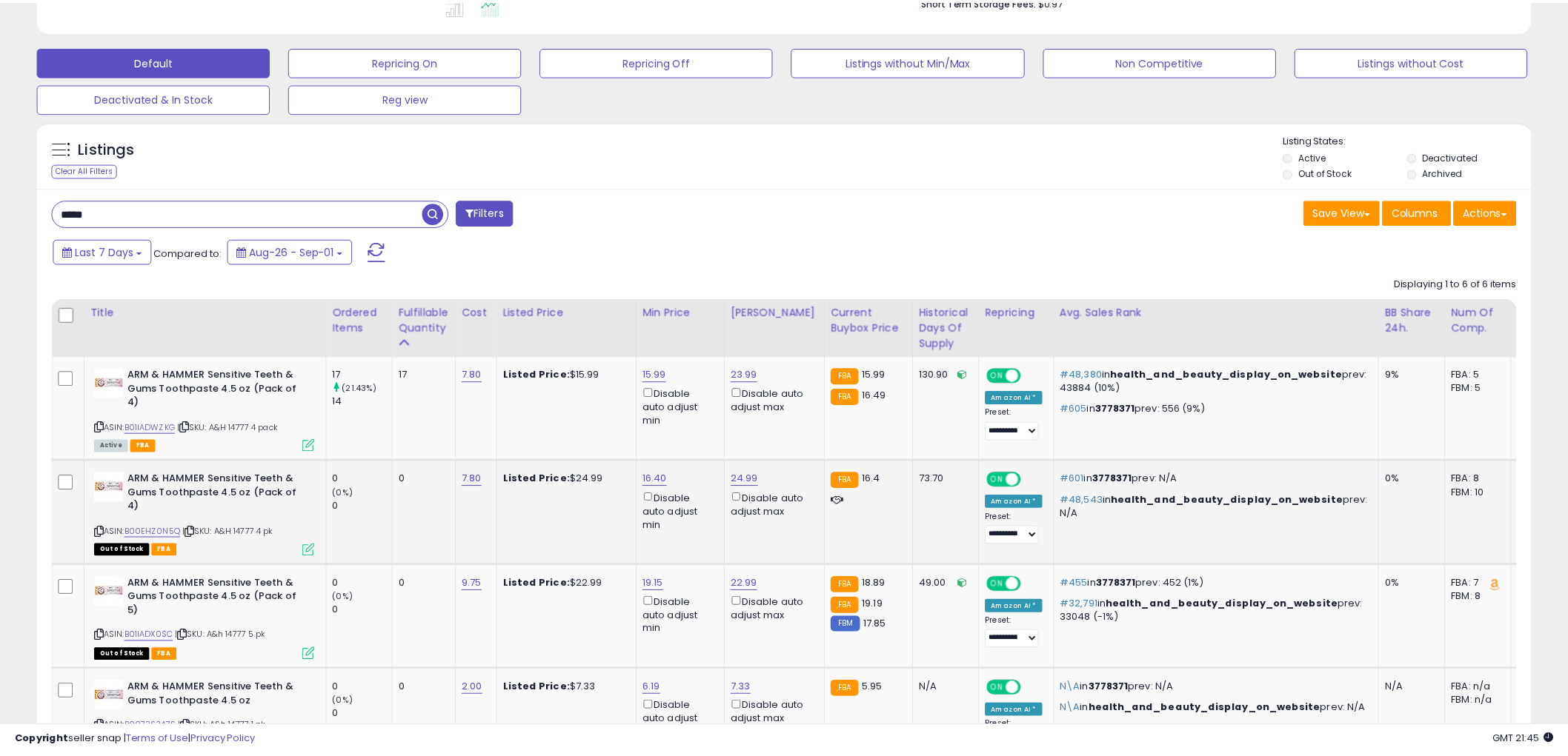
scroll to position [303, 875]
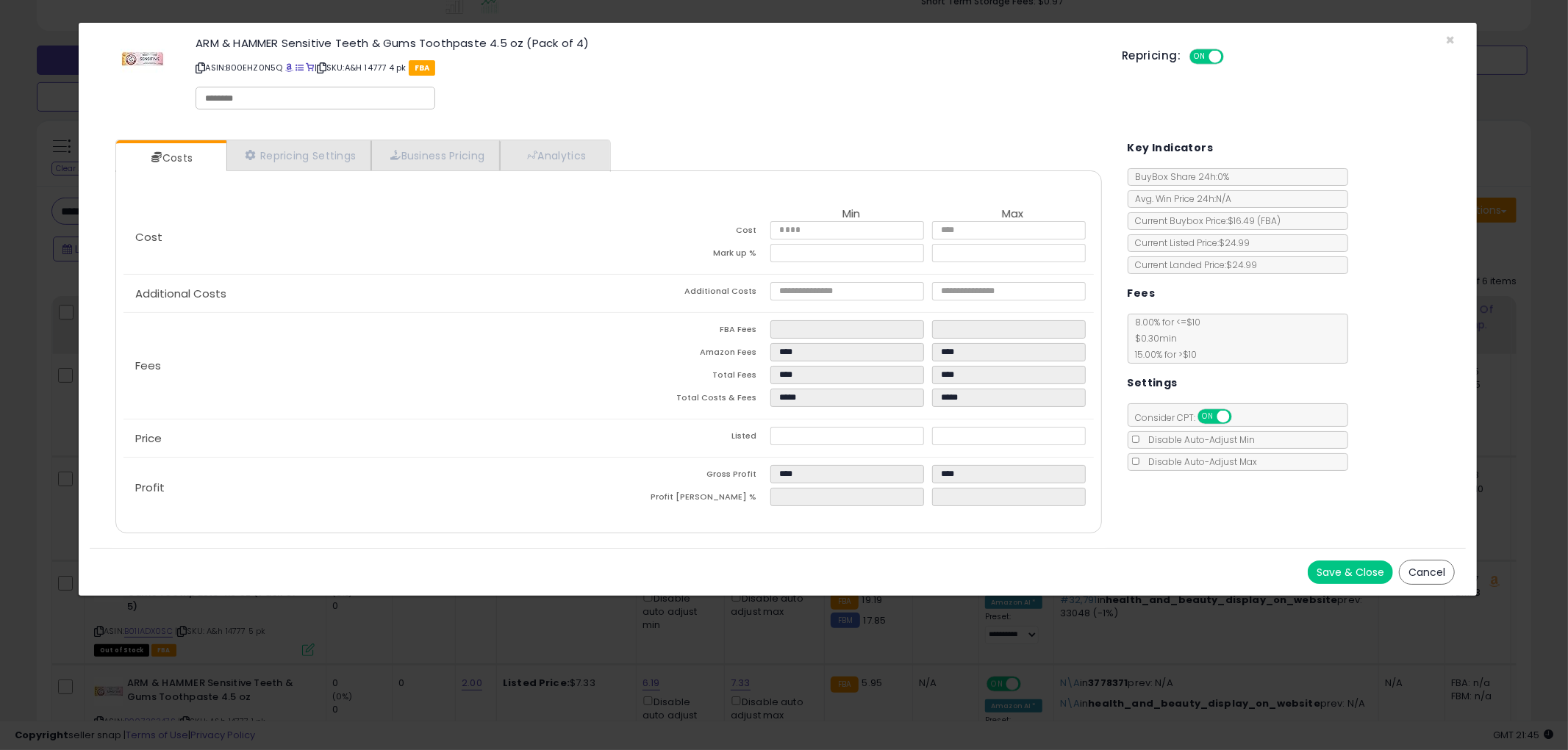
click at [1431, 571] on button "Cancel" at bounding box center [1427, 572] width 56 height 25
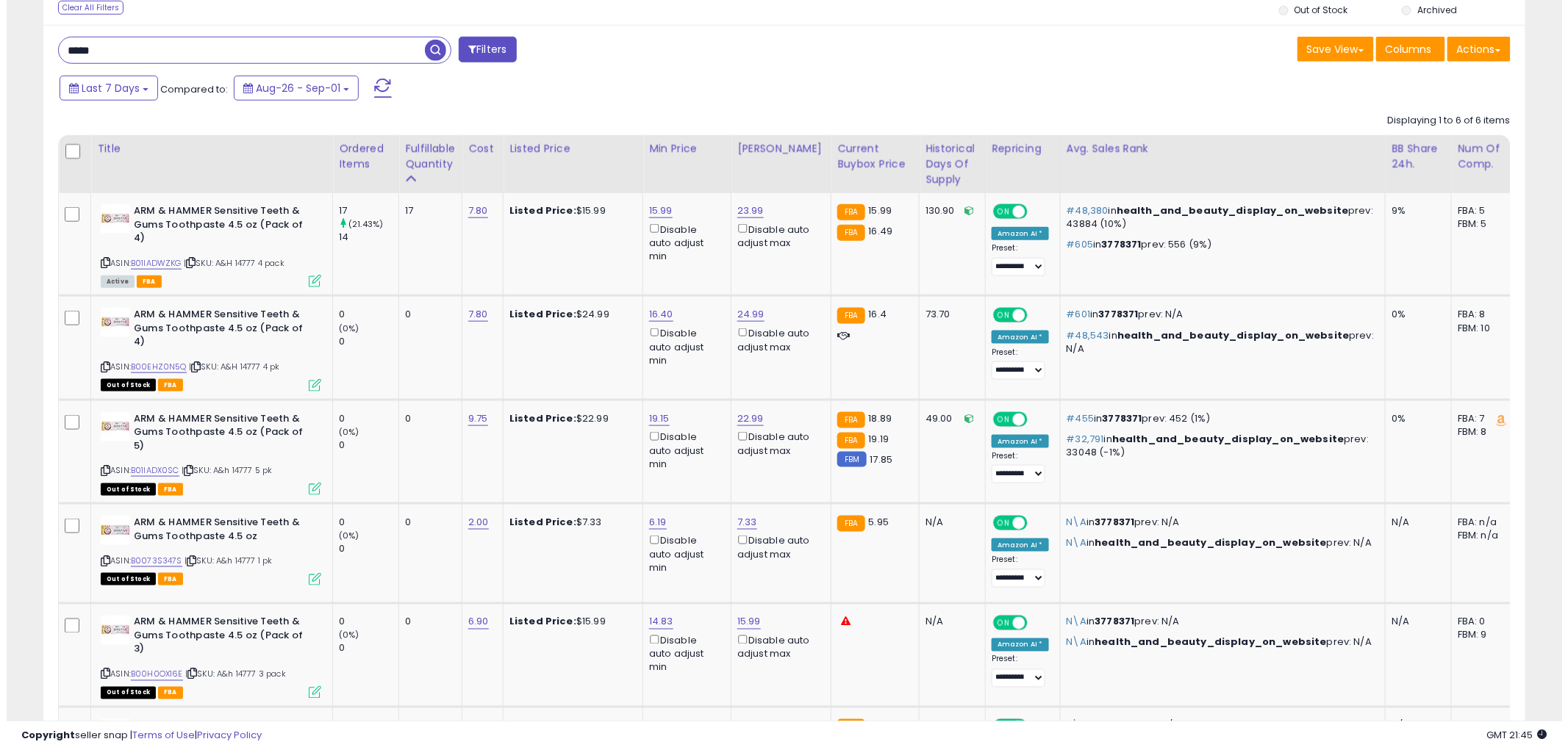
scroll to position [581, 0]
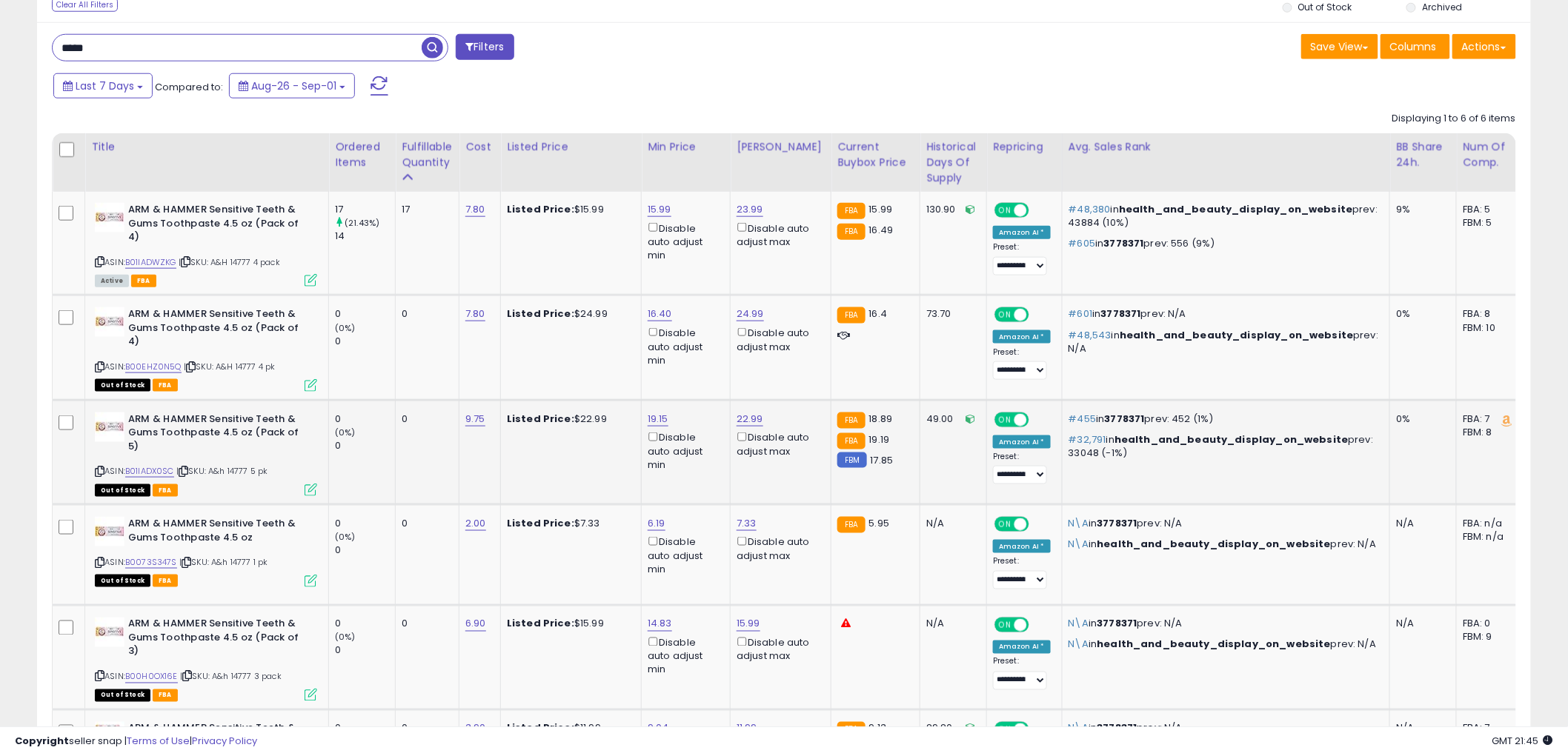
click at [312, 484] on icon at bounding box center [310, 490] width 12 height 12
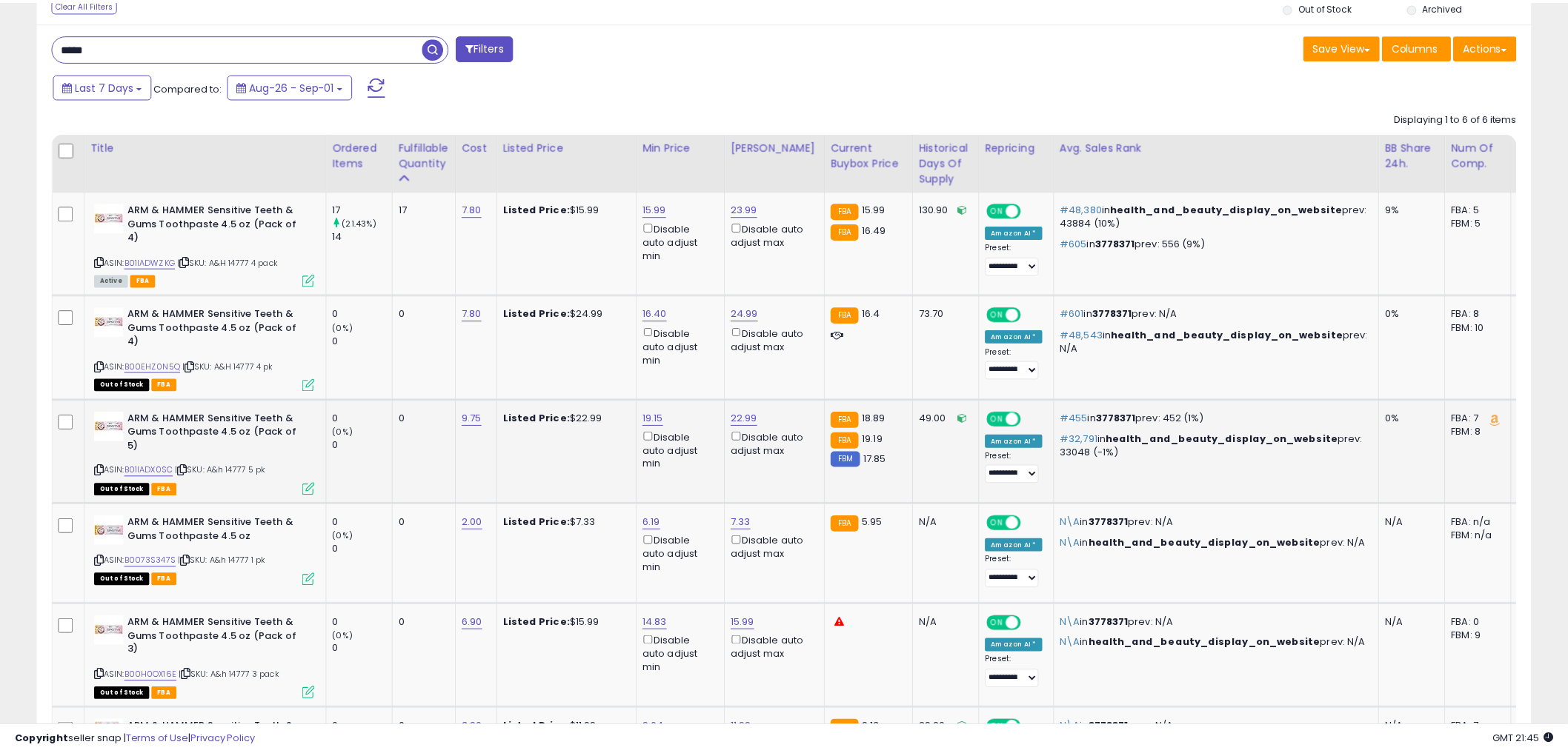
scroll to position [303, 875]
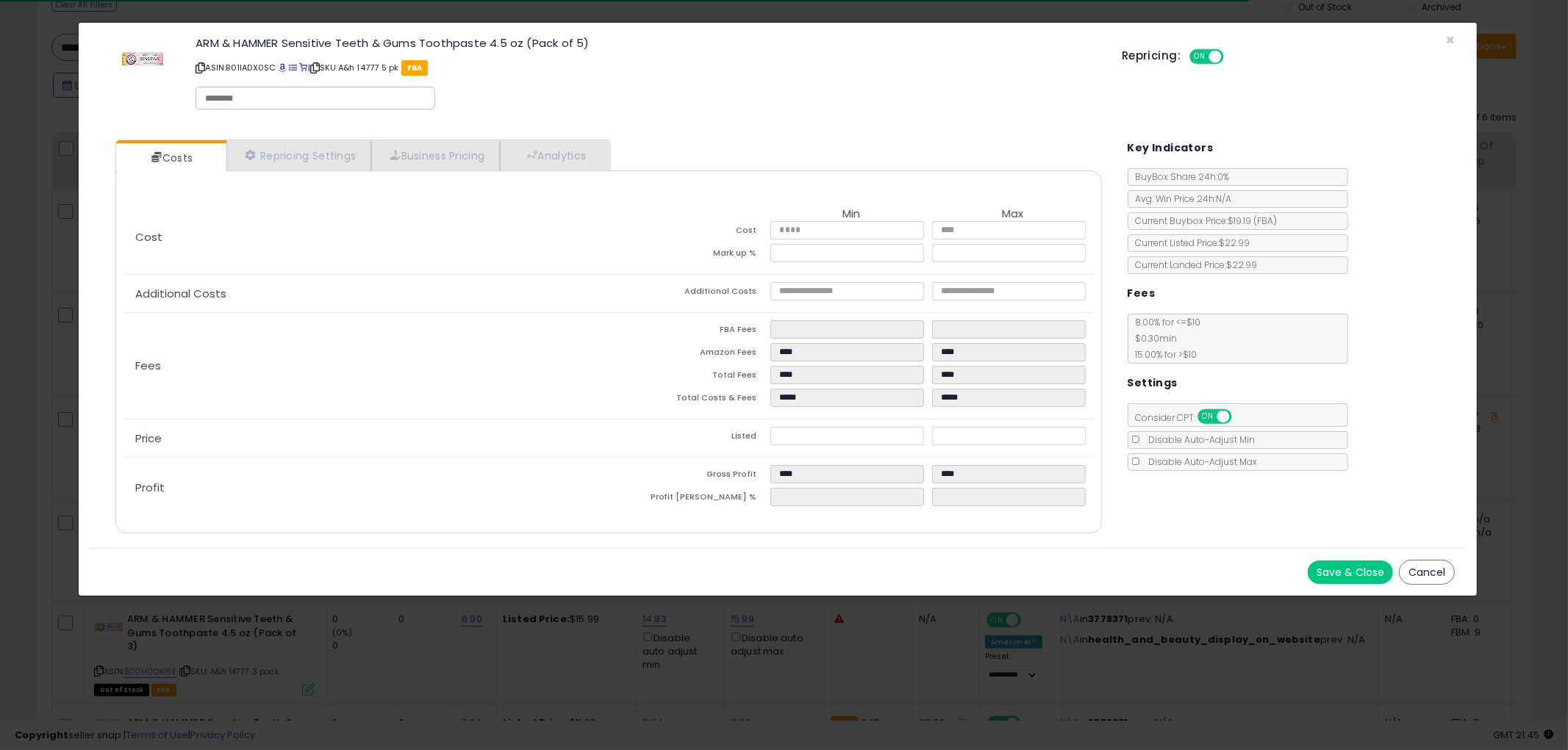
click at [1420, 567] on button "Cancel" at bounding box center [1427, 572] width 56 height 25
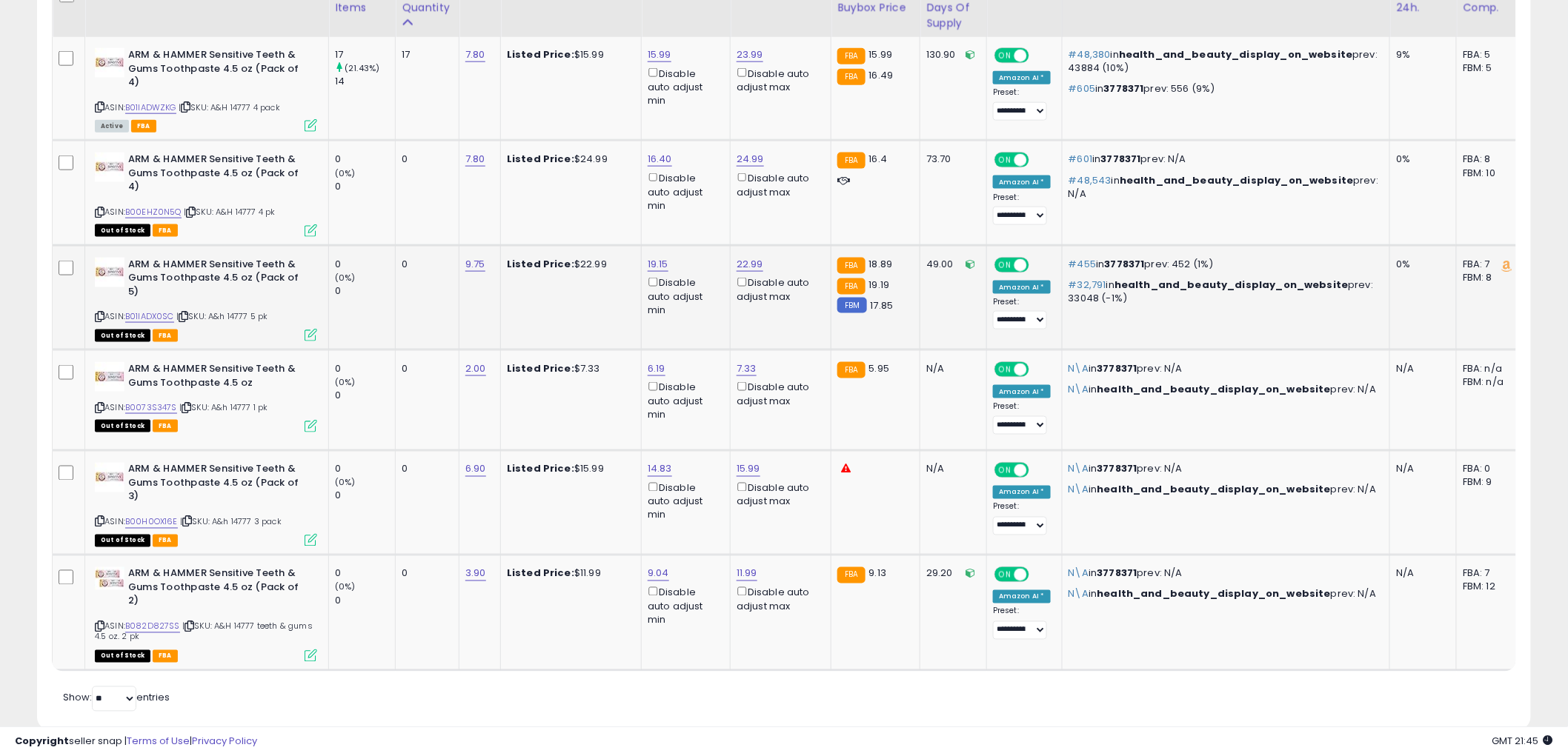
scroll to position [751, 0]
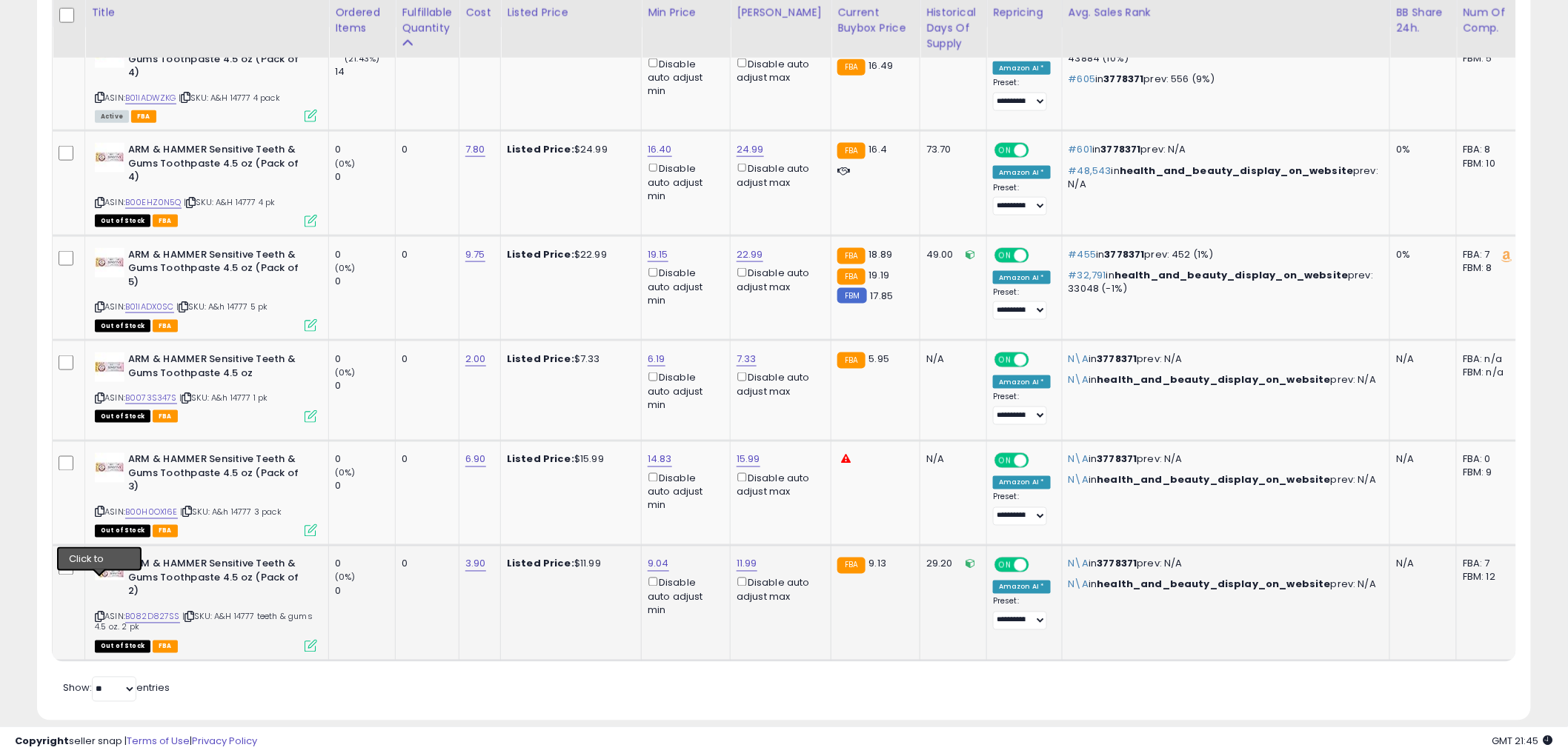
click at [101, 614] on icon at bounding box center [100, 617] width 9 height 9
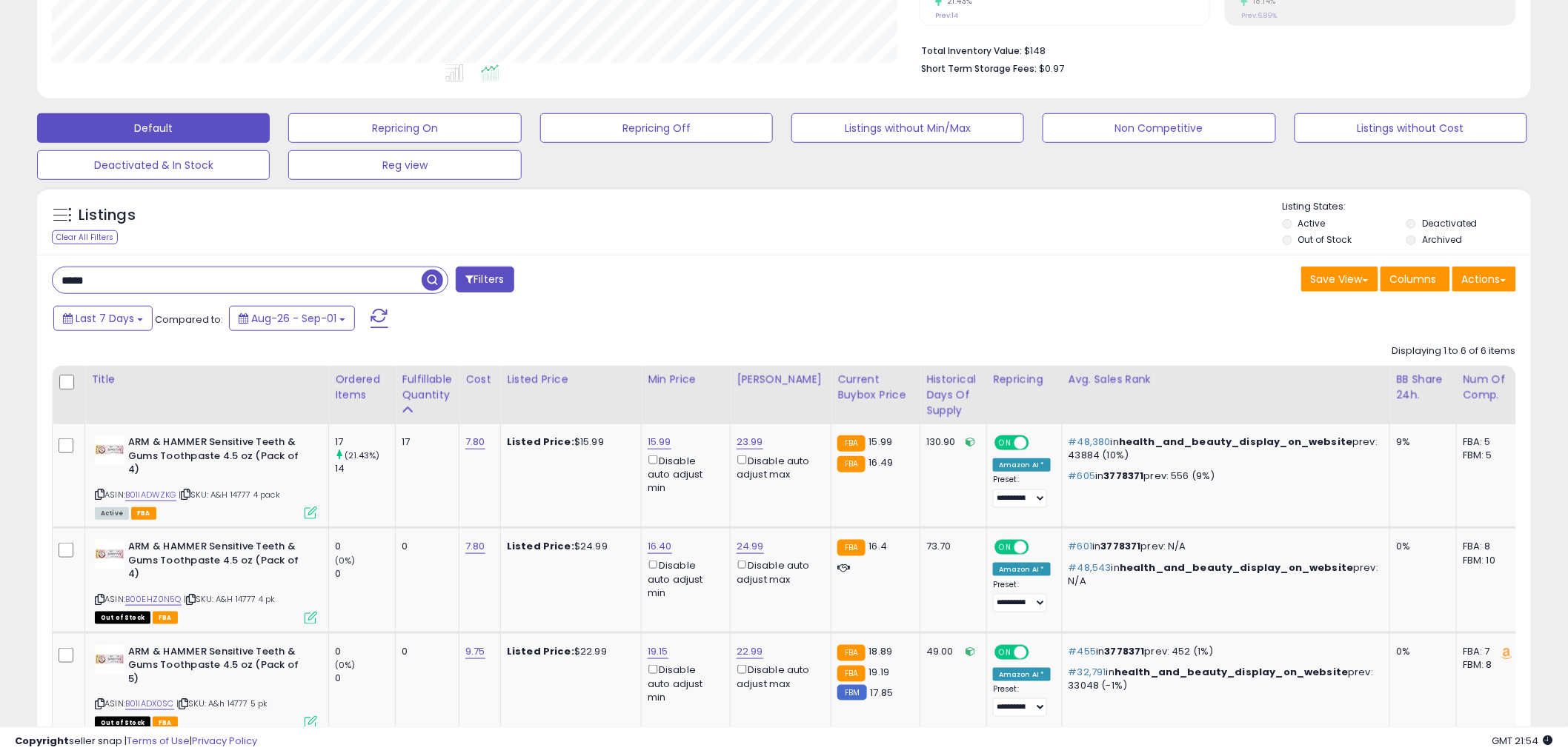
scroll to position [338, 0]
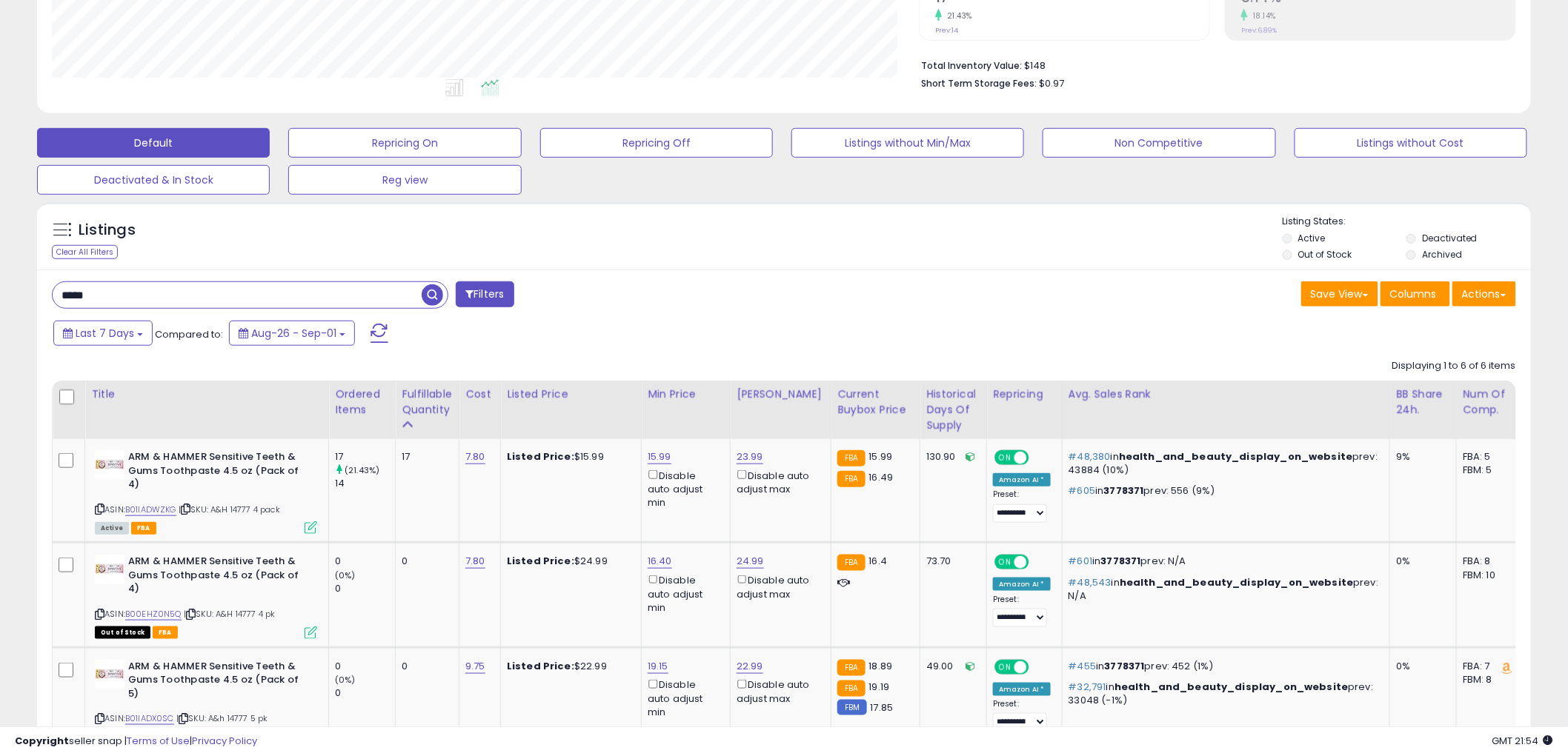
click at [173, 297] on input "*****" at bounding box center [237, 296] width 369 height 26
type input "****"
drag, startPoint x: 428, startPoint y: 296, endPoint x: 437, endPoint y: 287, distance: 12.7
click at [431, 292] on span "button" at bounding box center [433, 296] width 22 height 22
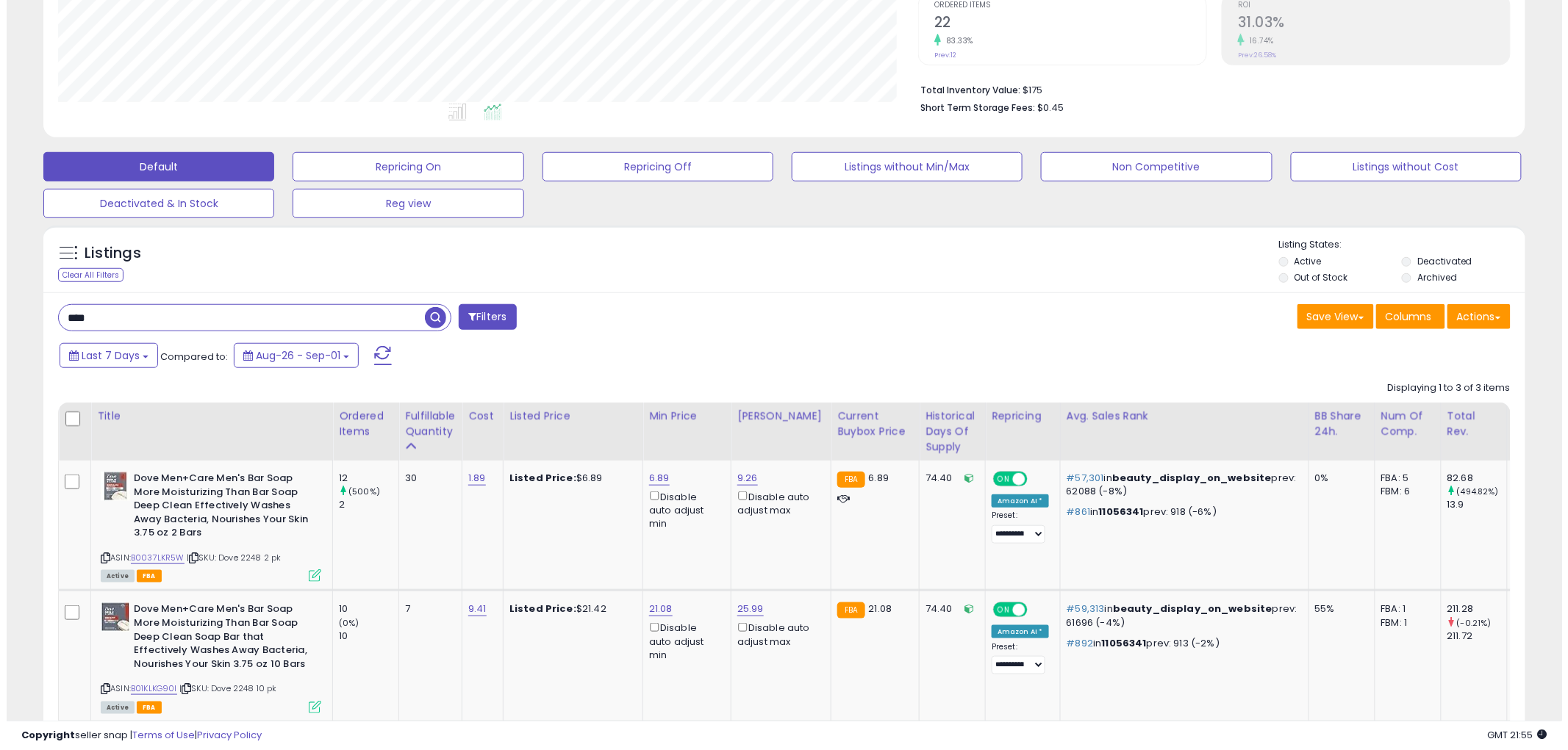
scroll to position [312, 0]
click at [309, 570] on icon at bounding box center [308, 575] width 12 height 12
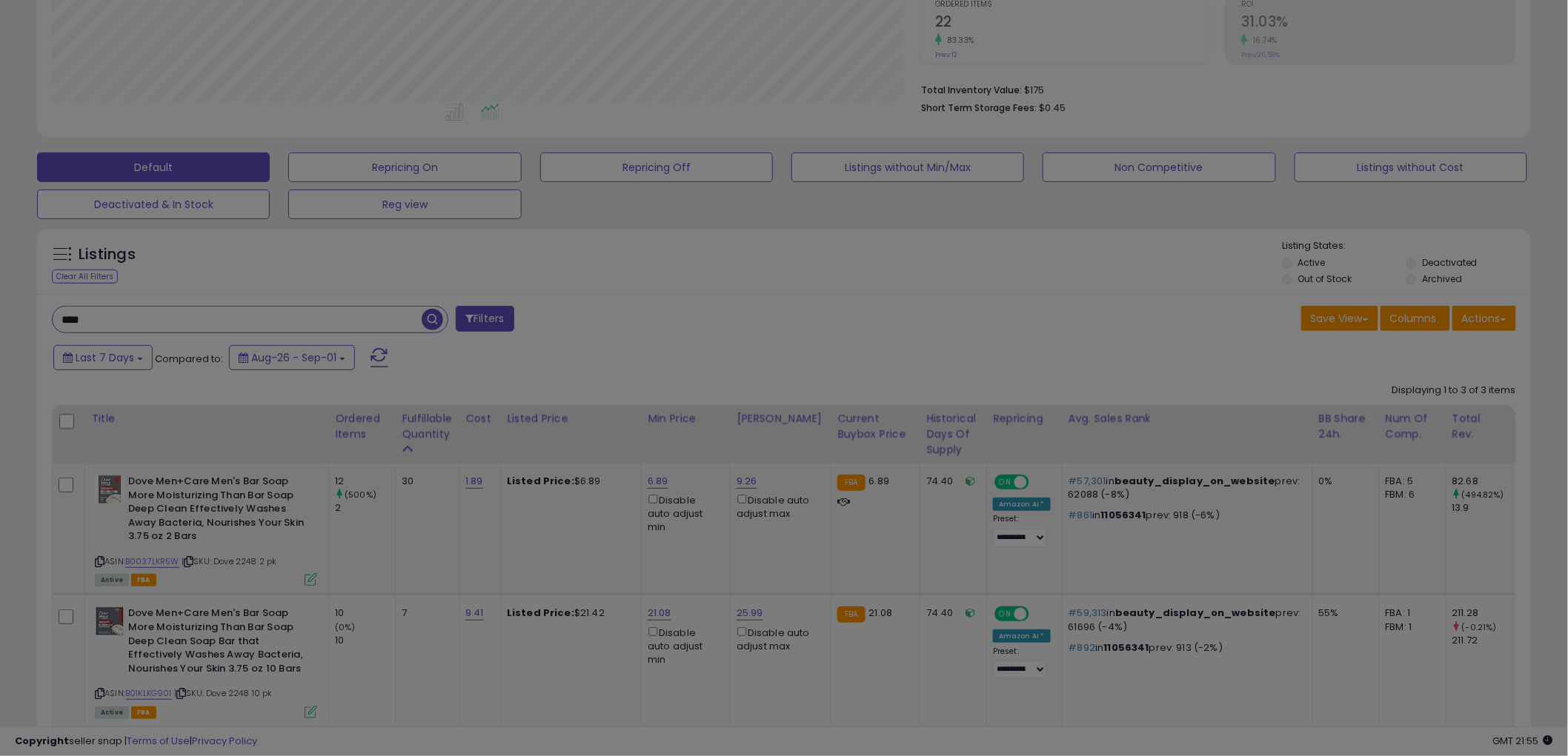
scroll to position [303, 875]
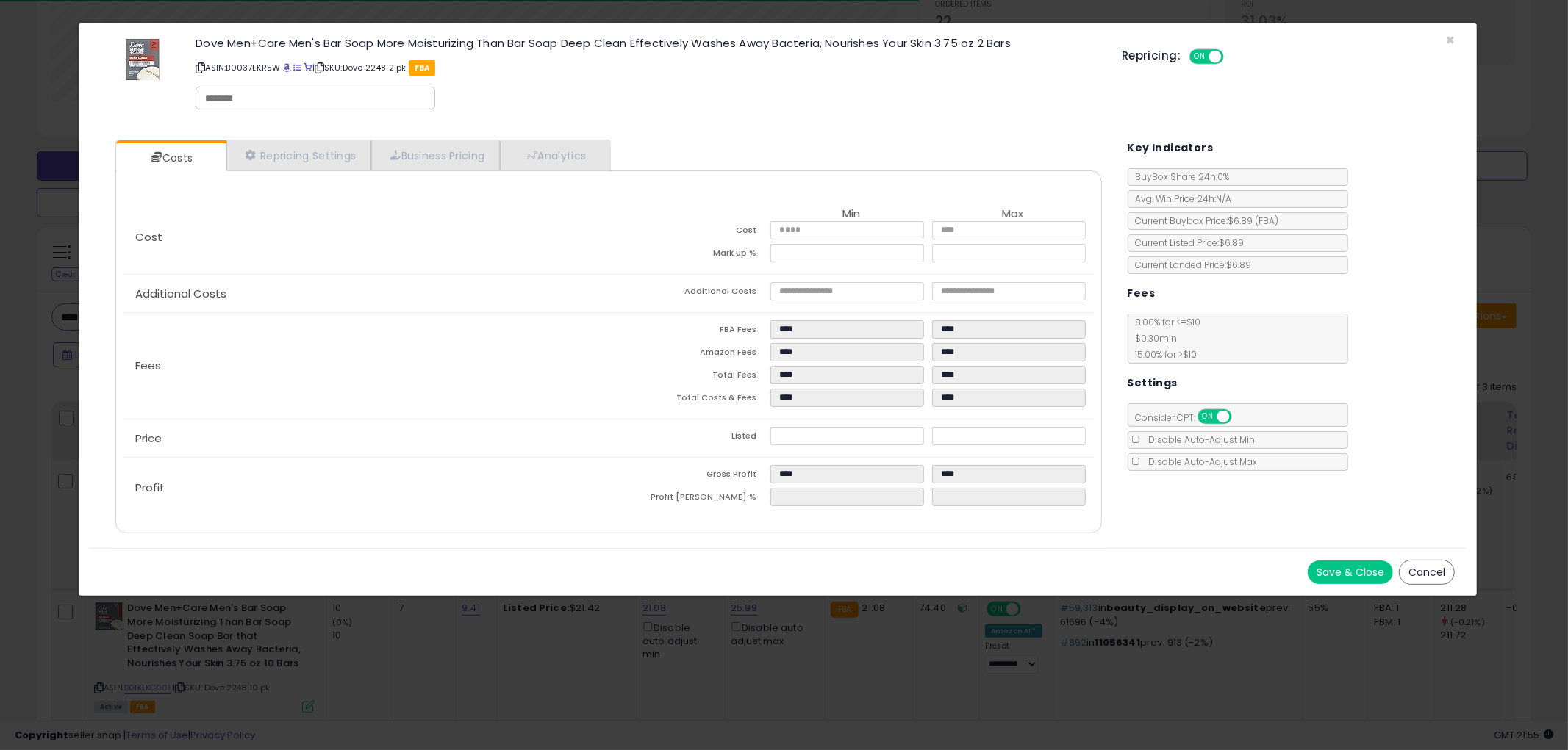
click at [1417, 569] on button "Cancel" at bounding box center [1427, 572] width 56 height 25
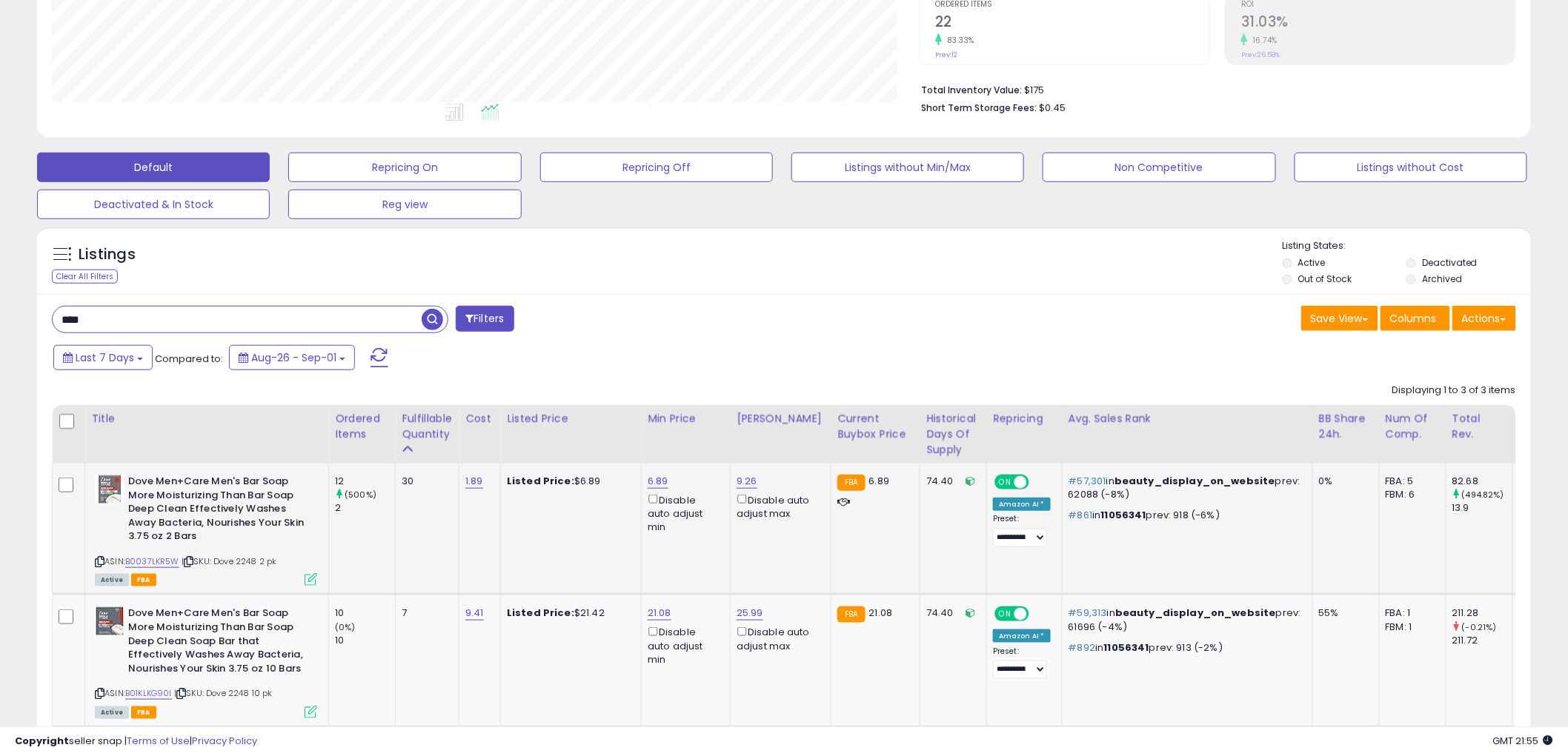
scroll to position [396, 0]
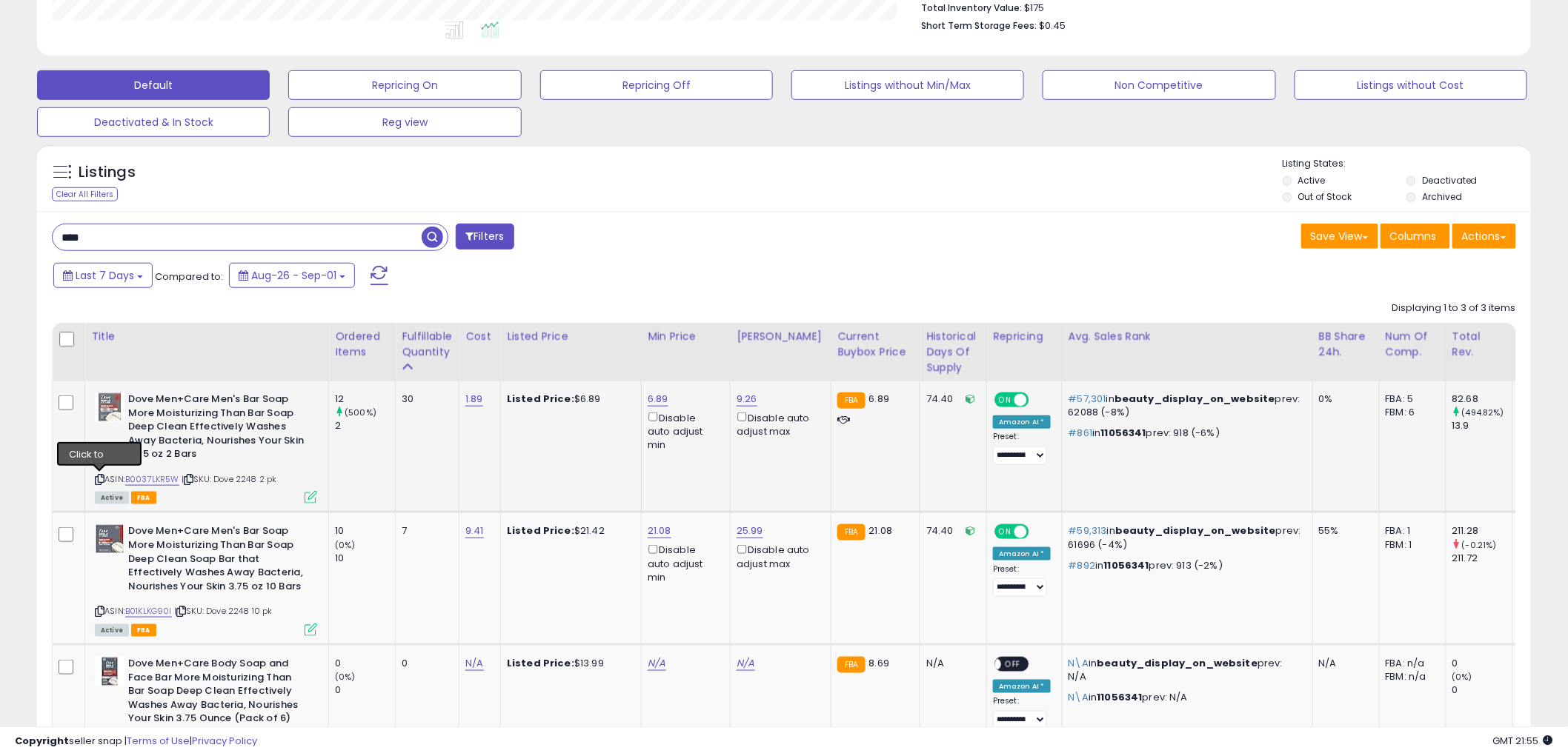
click at [100, 477] on icon at bounding box center [100, 480] width 9 height 9
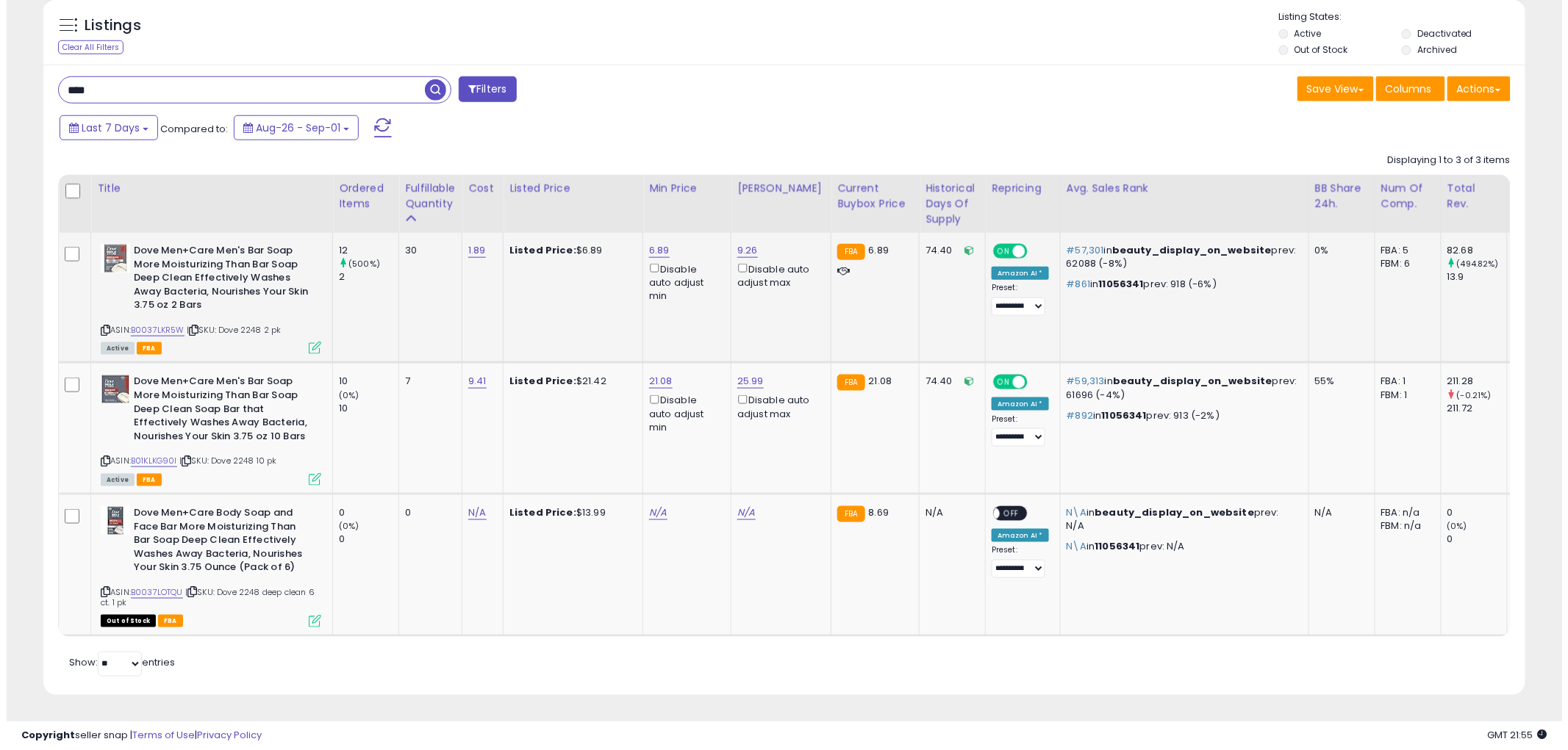
scroll to position [550, 0]
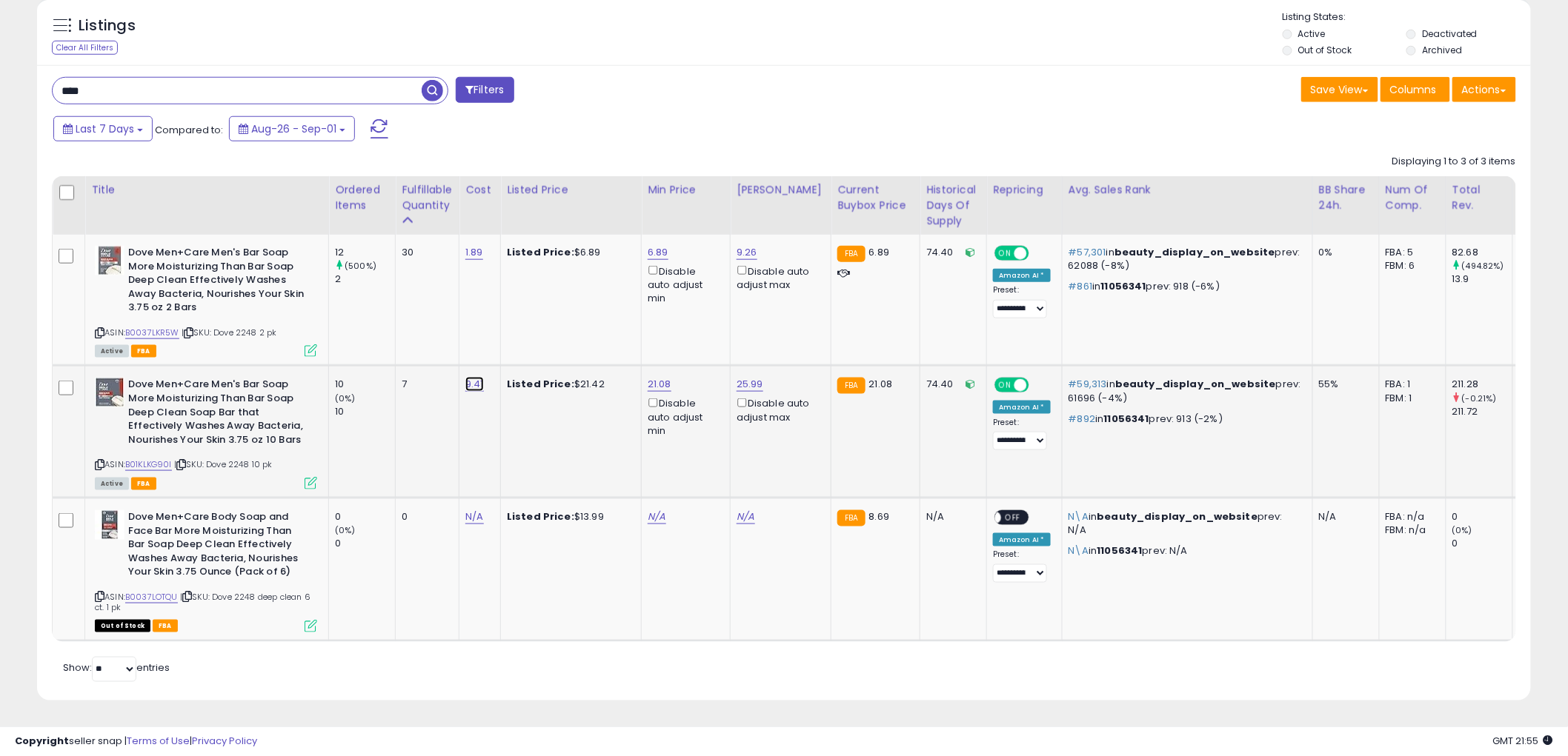
click at [476, 377] on link "9.41" at bounding box center [474, 384] width 19 height 15
type input "****"
click at [529, 342] on button "submit" at bounding box center [516, 347] width 26 height 22
click at [309, 477] on icon at bounding box center [310, 484] width 12 height 12
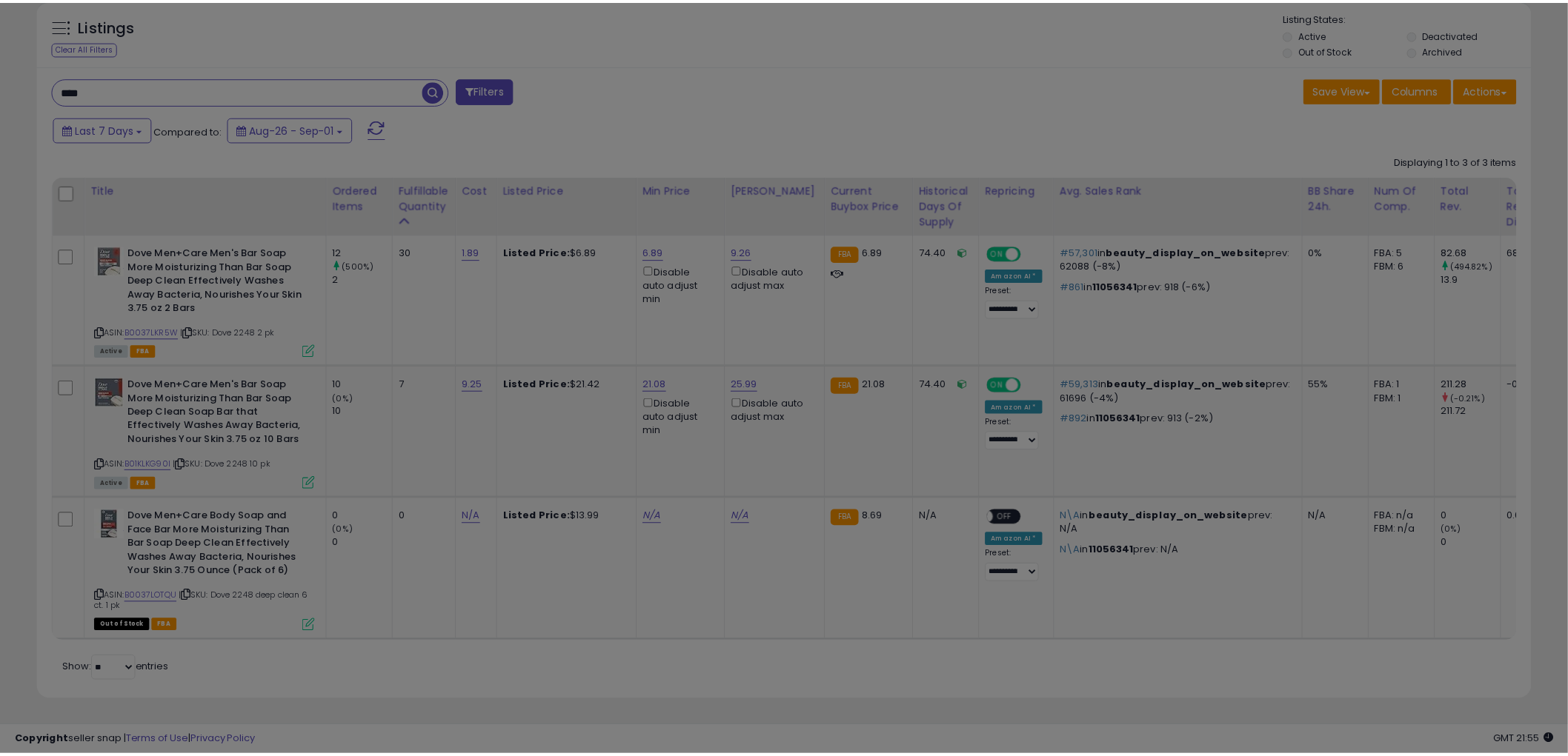
scroll to position [303, 875]
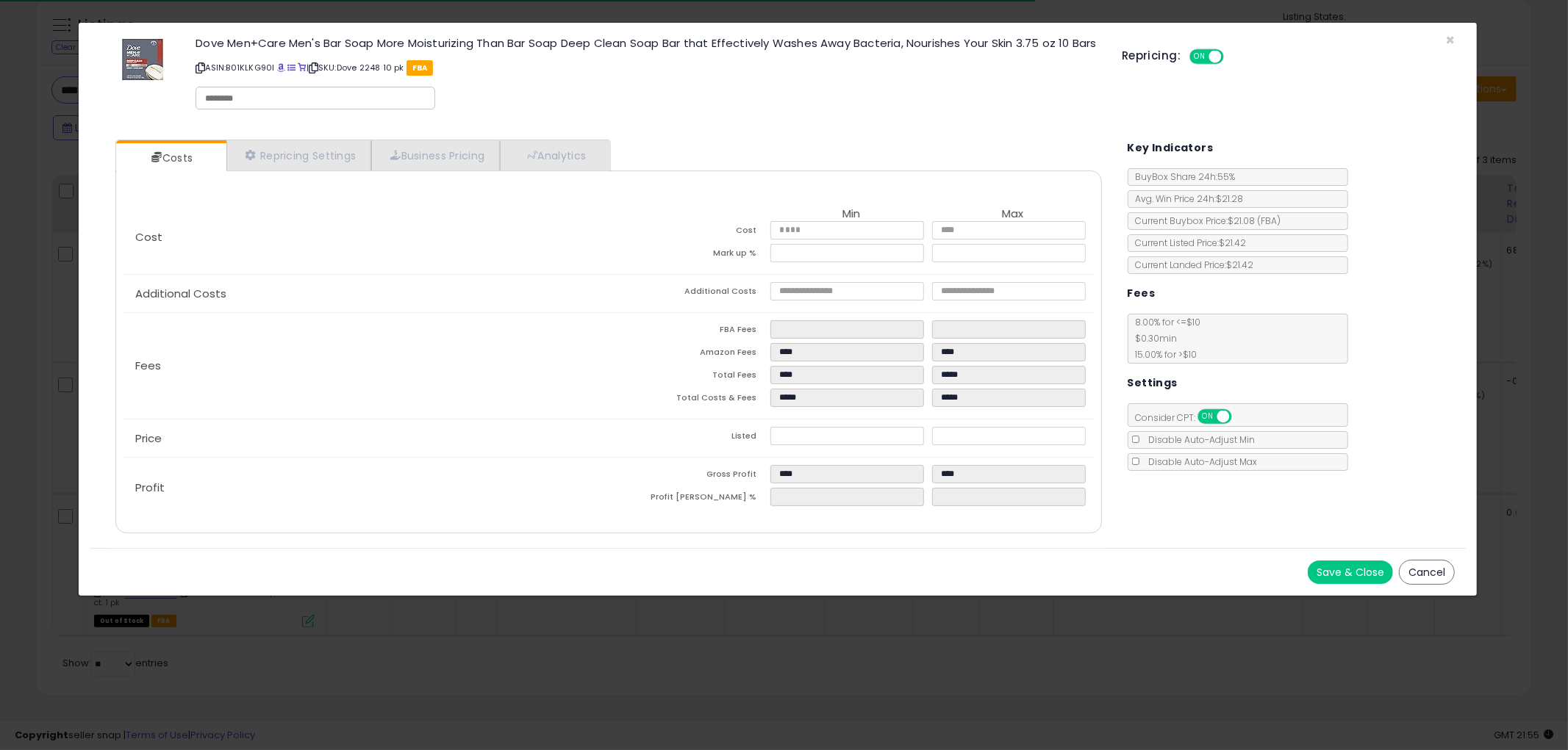
click at [1421, 566] on button "Cancel" at bounding box center [1427, 572] width 56 height 25
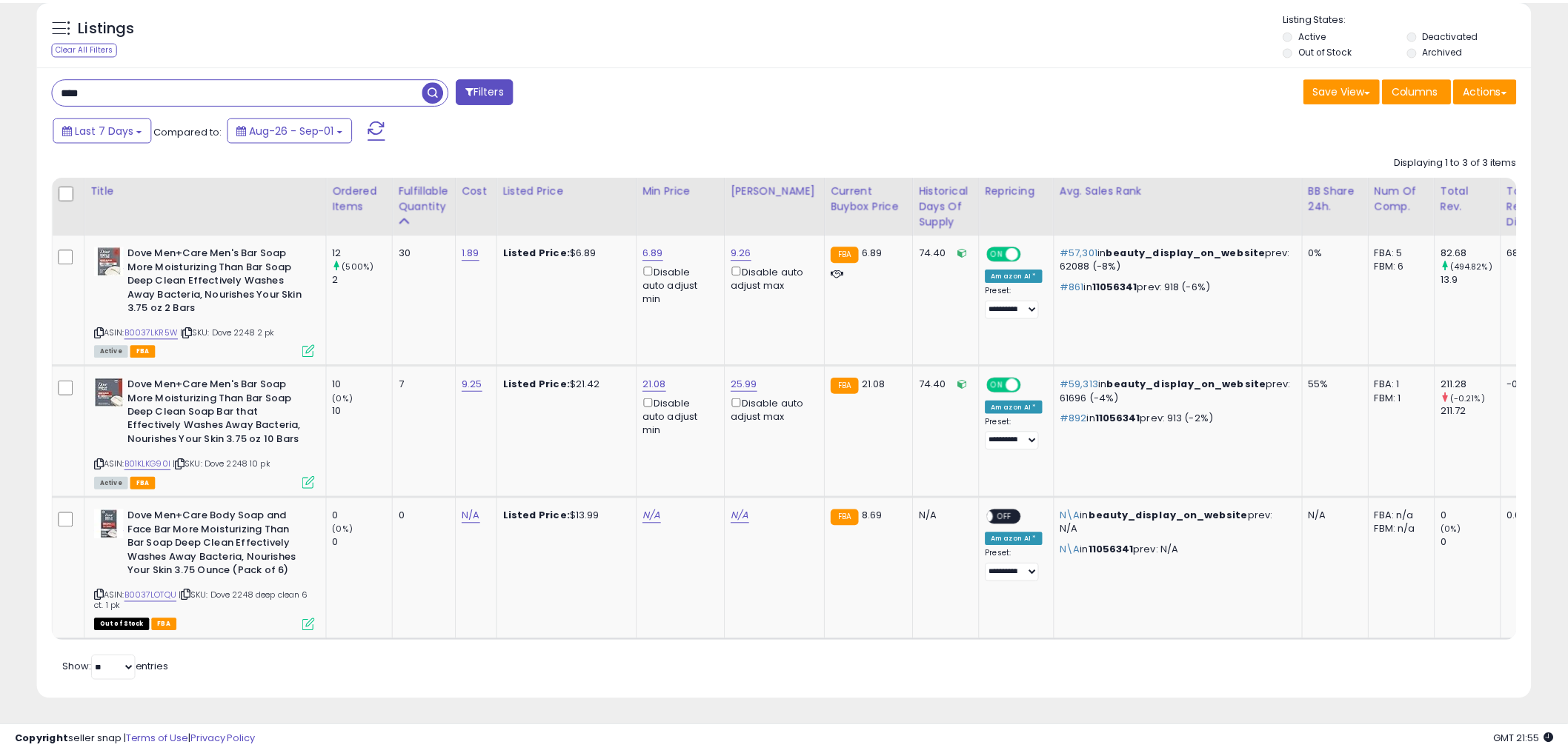
scroll to position [740455, 740026]
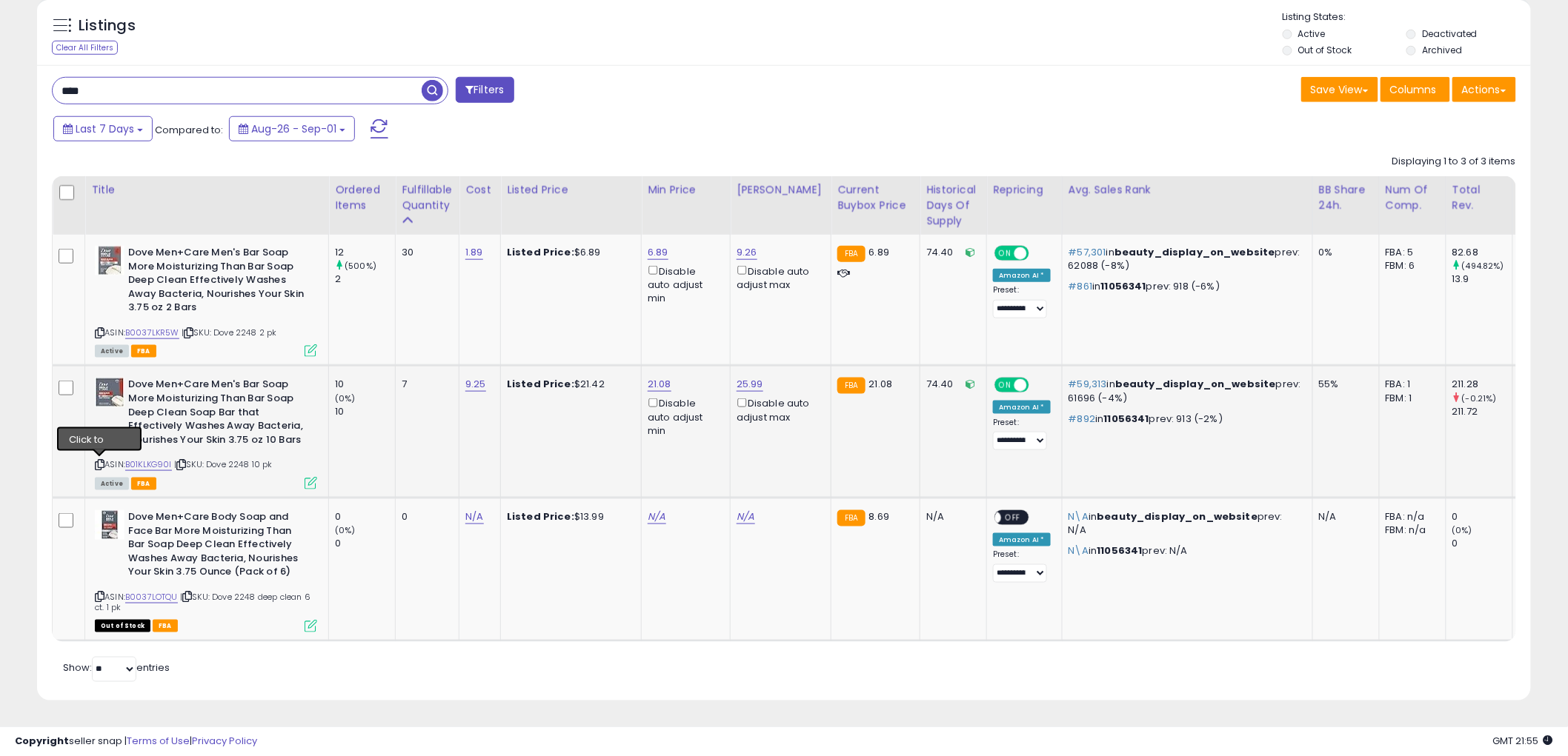
click at [95, 460] on icon at bounding box center [100, 464] width 9 height 9
click at [286, 79] on input "****" at bounding box center [237, 91] width 369 height 26
click at [439, 80] on span "button" at bounding box center [433, 91] width 22 height 22
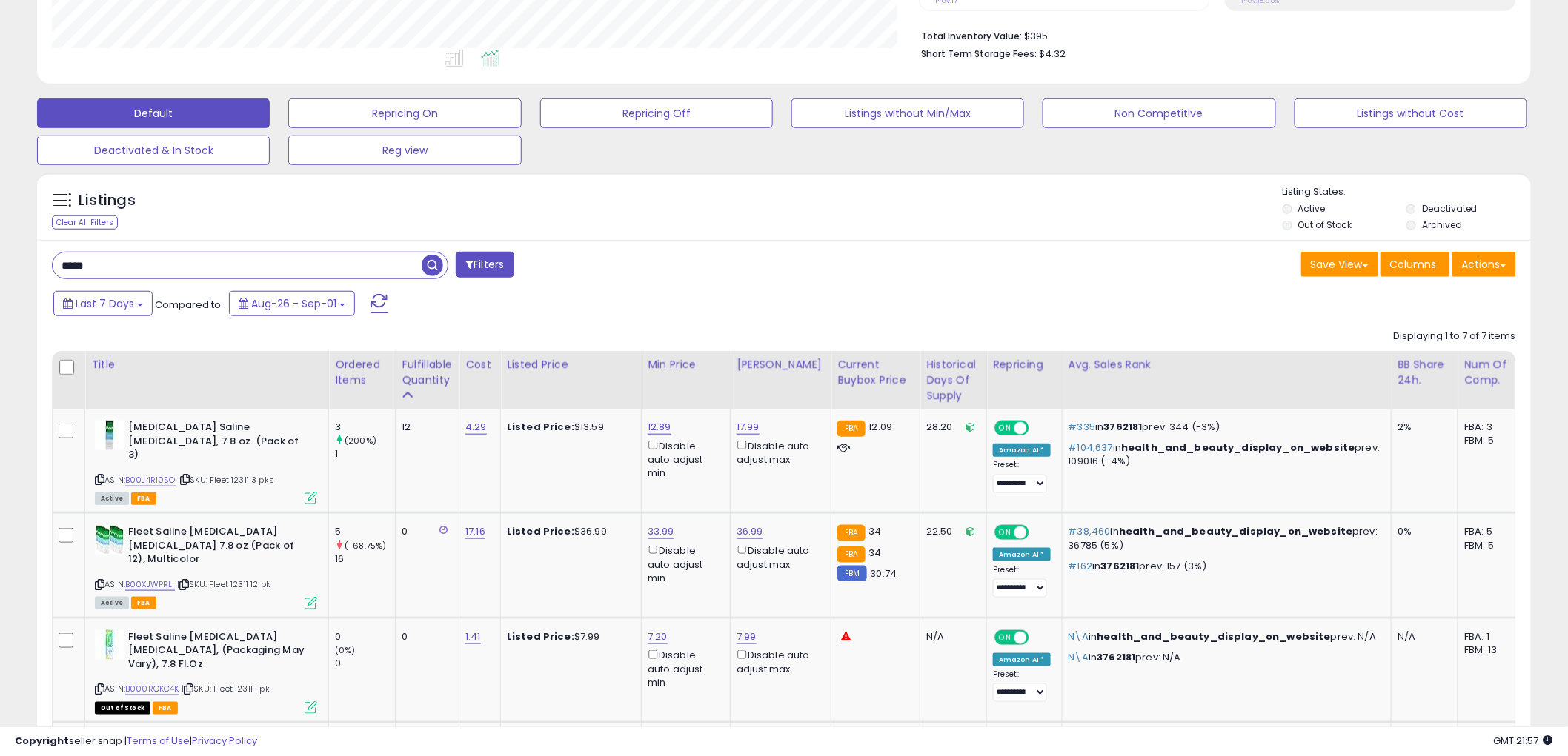
scroll to position [396, 0]
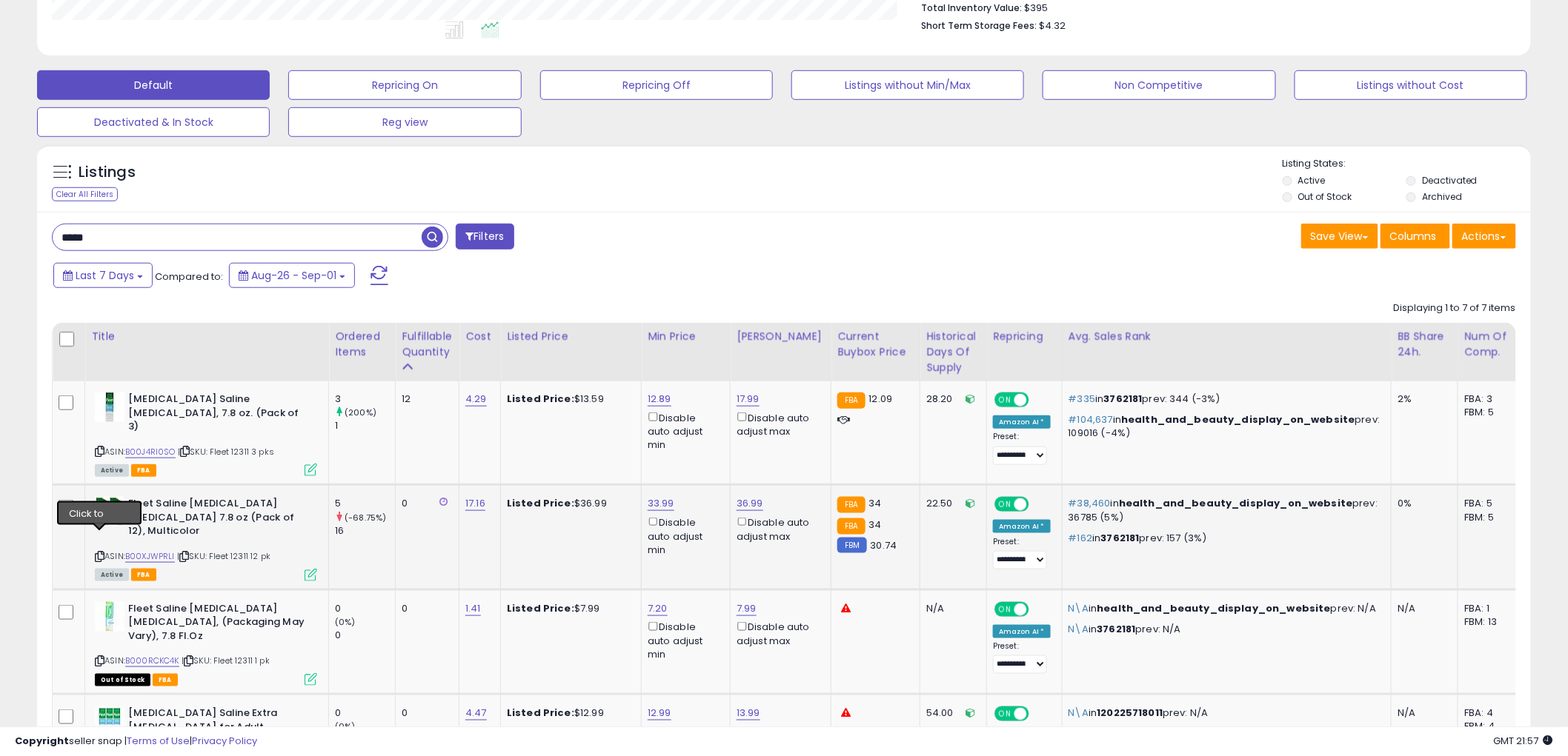
click at [98, 552] on icon at bounding box center [100, 556] width 9 height 9
click at [212, 231] on input "*****" at bounding box center [237, 238] width 369 height 26
click at [425, 235] on span "button" at bounding box center [433, 238] width 22 height 22
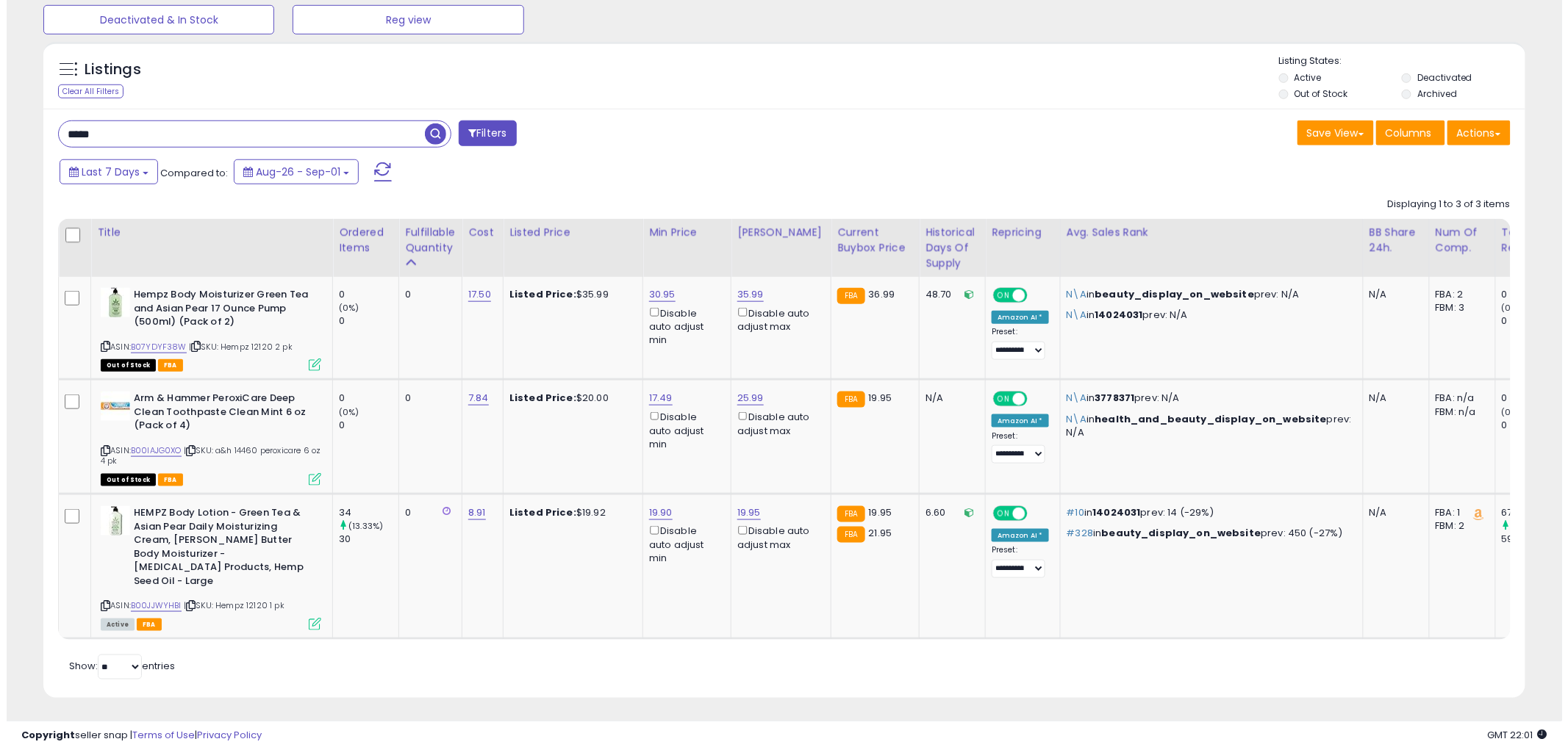
scroll to position [495, 0]
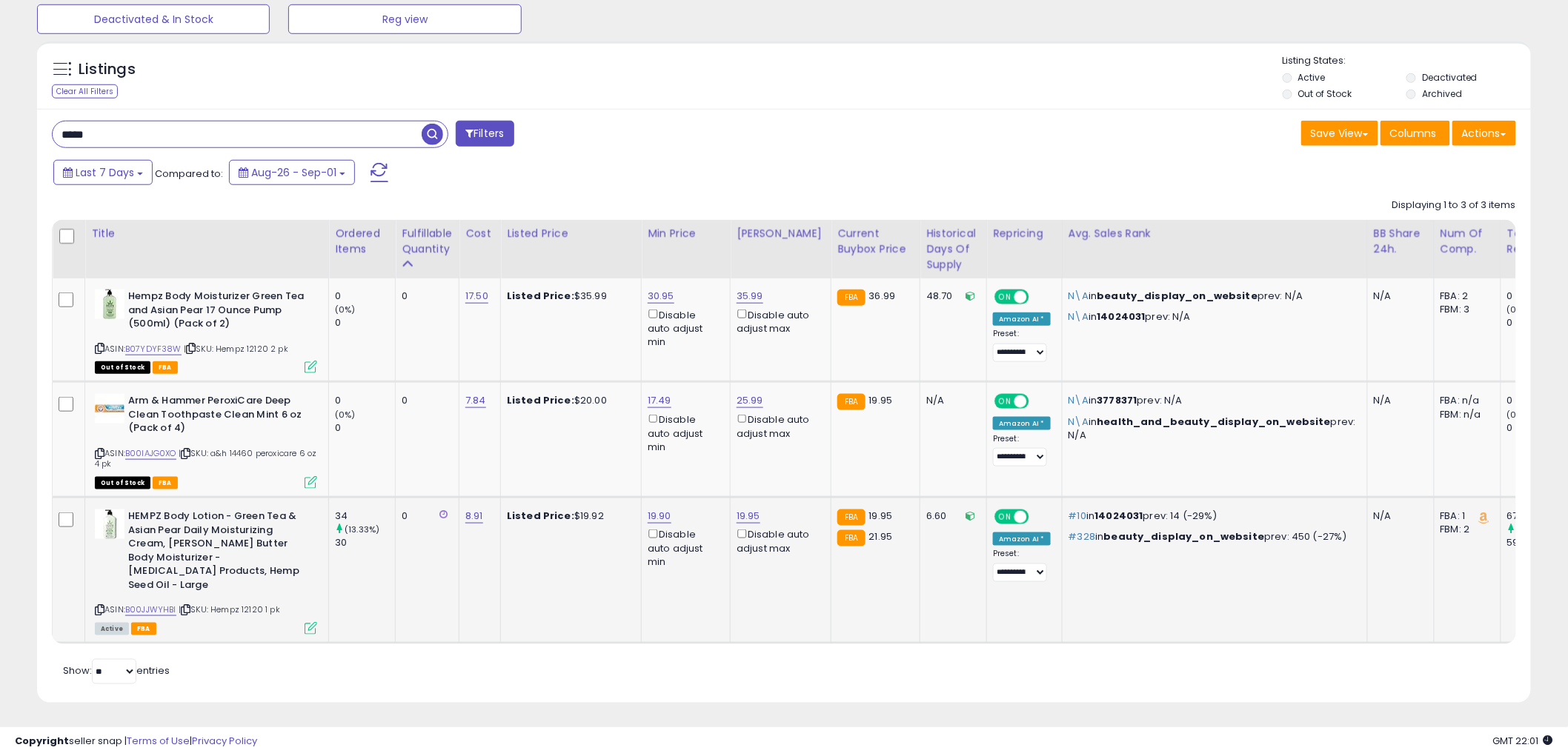
click at [310, 622] on icon at bounding box center [310, 628] width 12 height 12
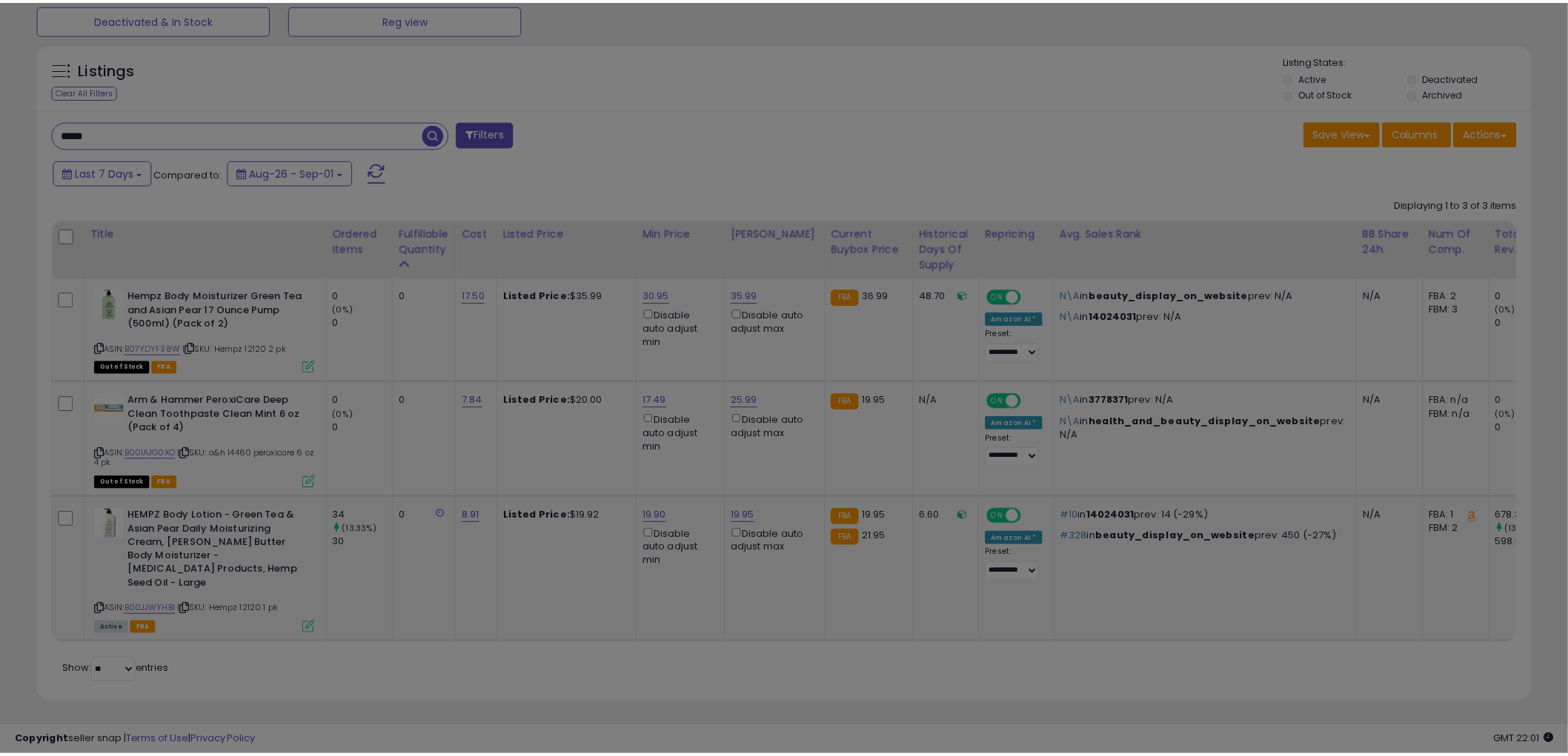
scroll to position [303, 875]
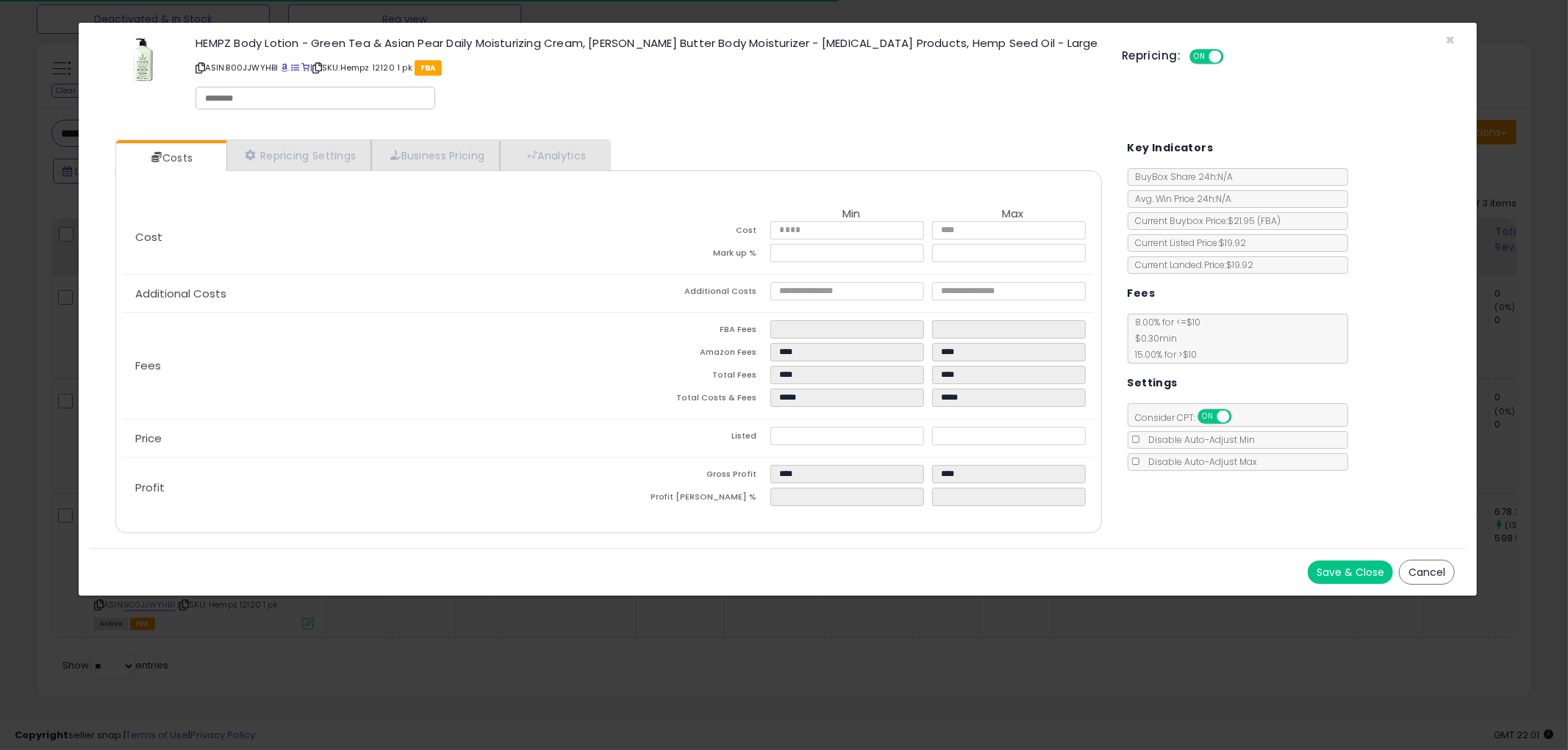
click at [1423, 566] on button "Cancel" at bounding box center [1427, 572] width 56 height 25
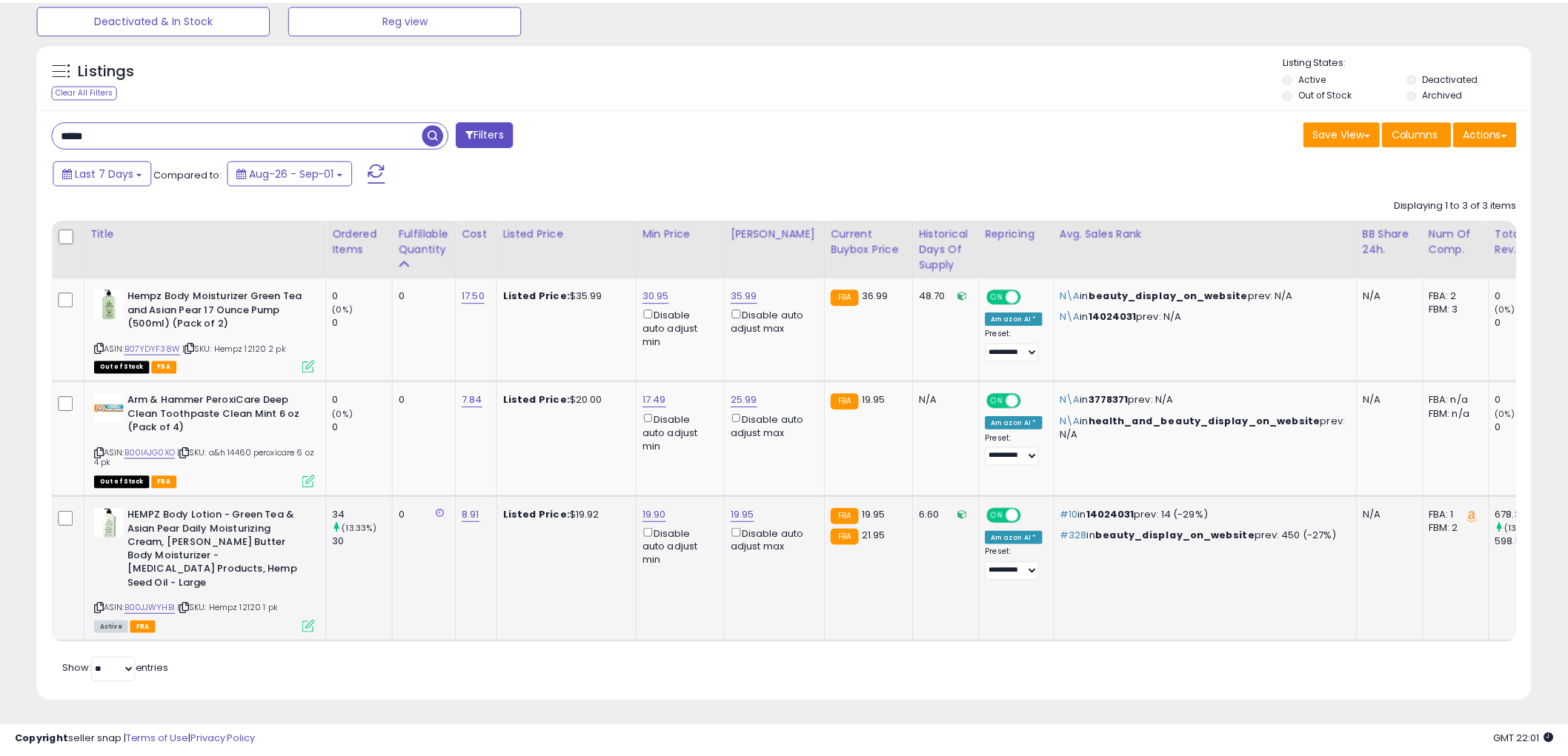
scroll to position [740455, 740026]
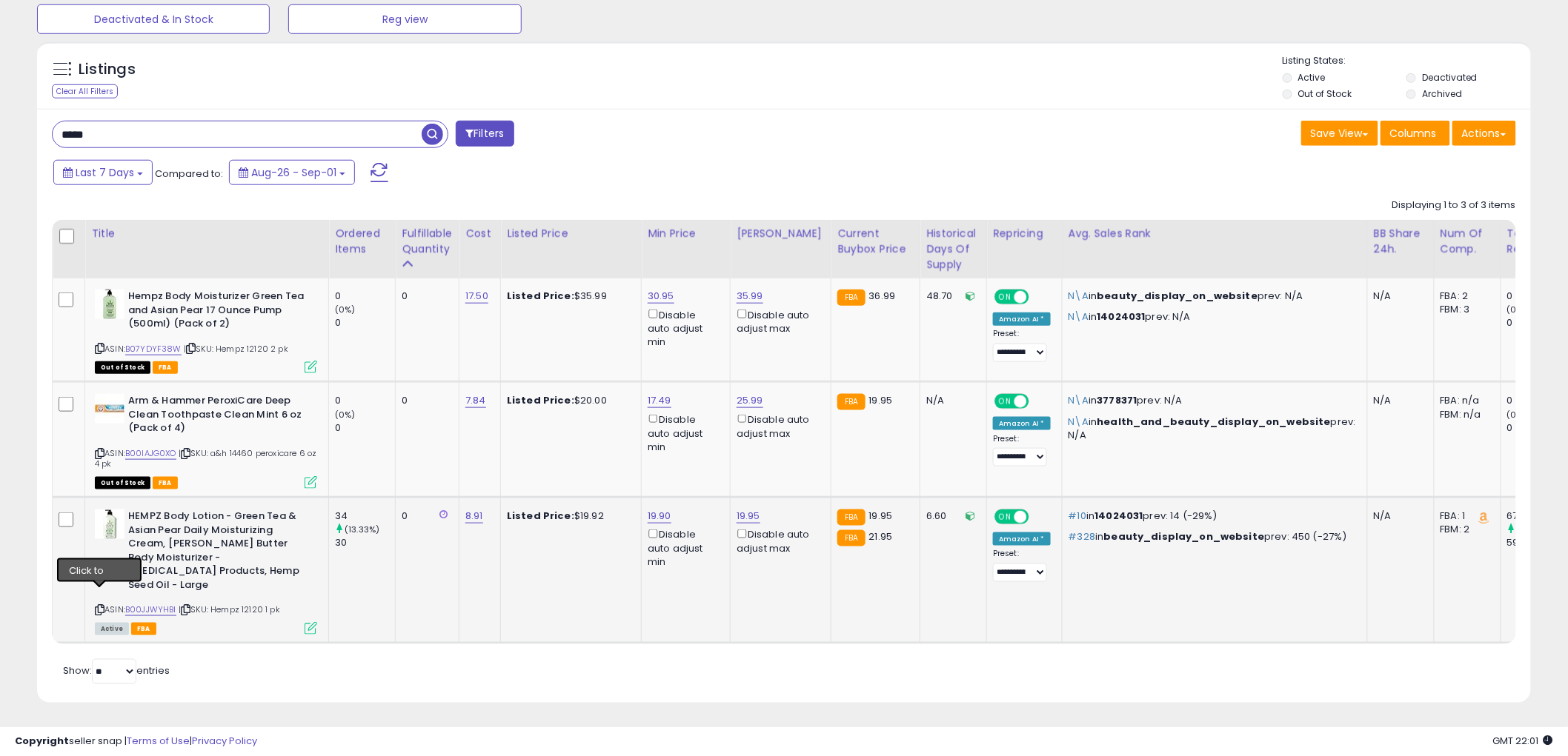
click at [98, 606] on icon at bounding box center [100, 610] width 9 height 9
click at [204, 147] on input "*****" at bounding box center [237, 135] width 369 height 26
click at [432, 134] on span "button" at bounding box center [433, 135] width 22 height 22
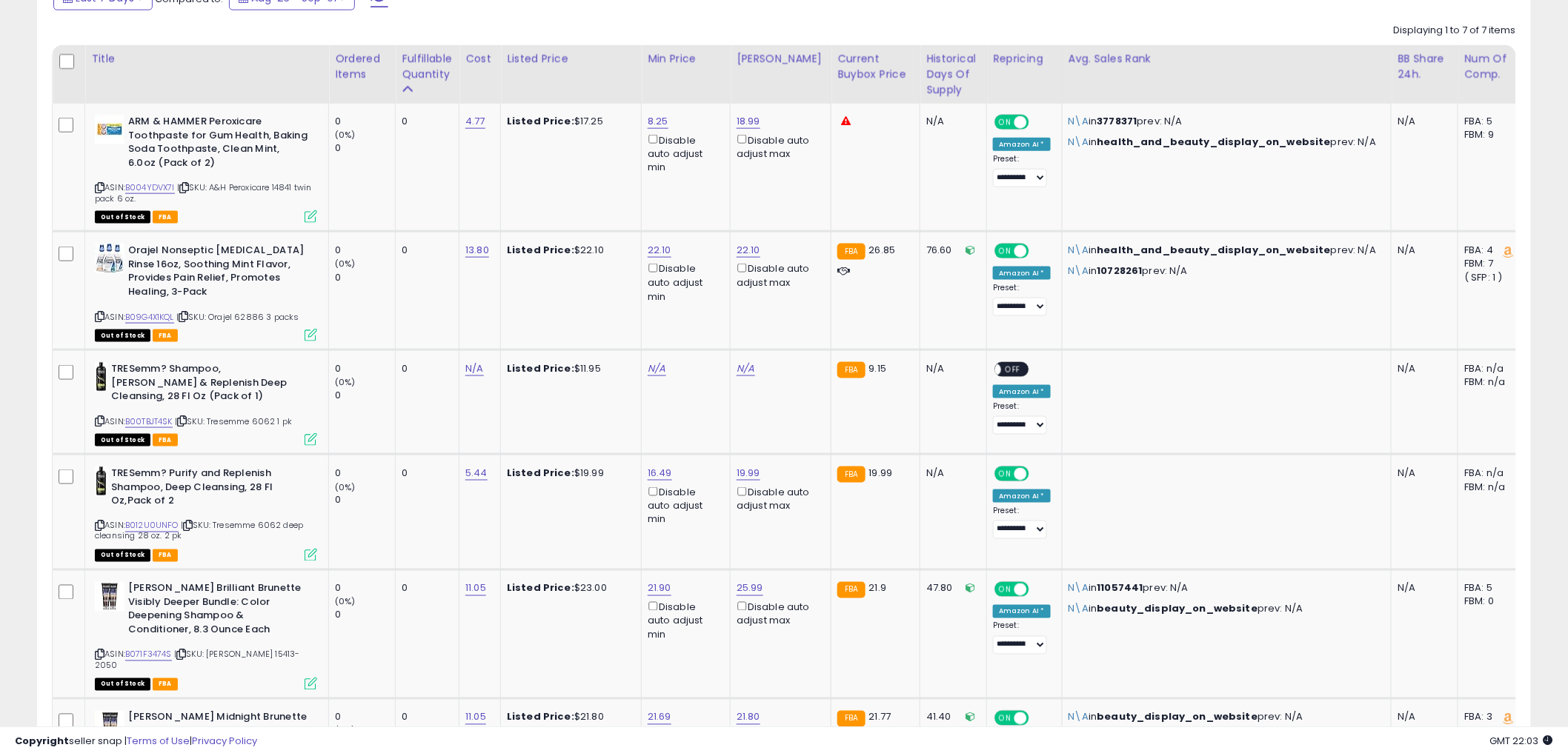
scroll to position [314, 0]
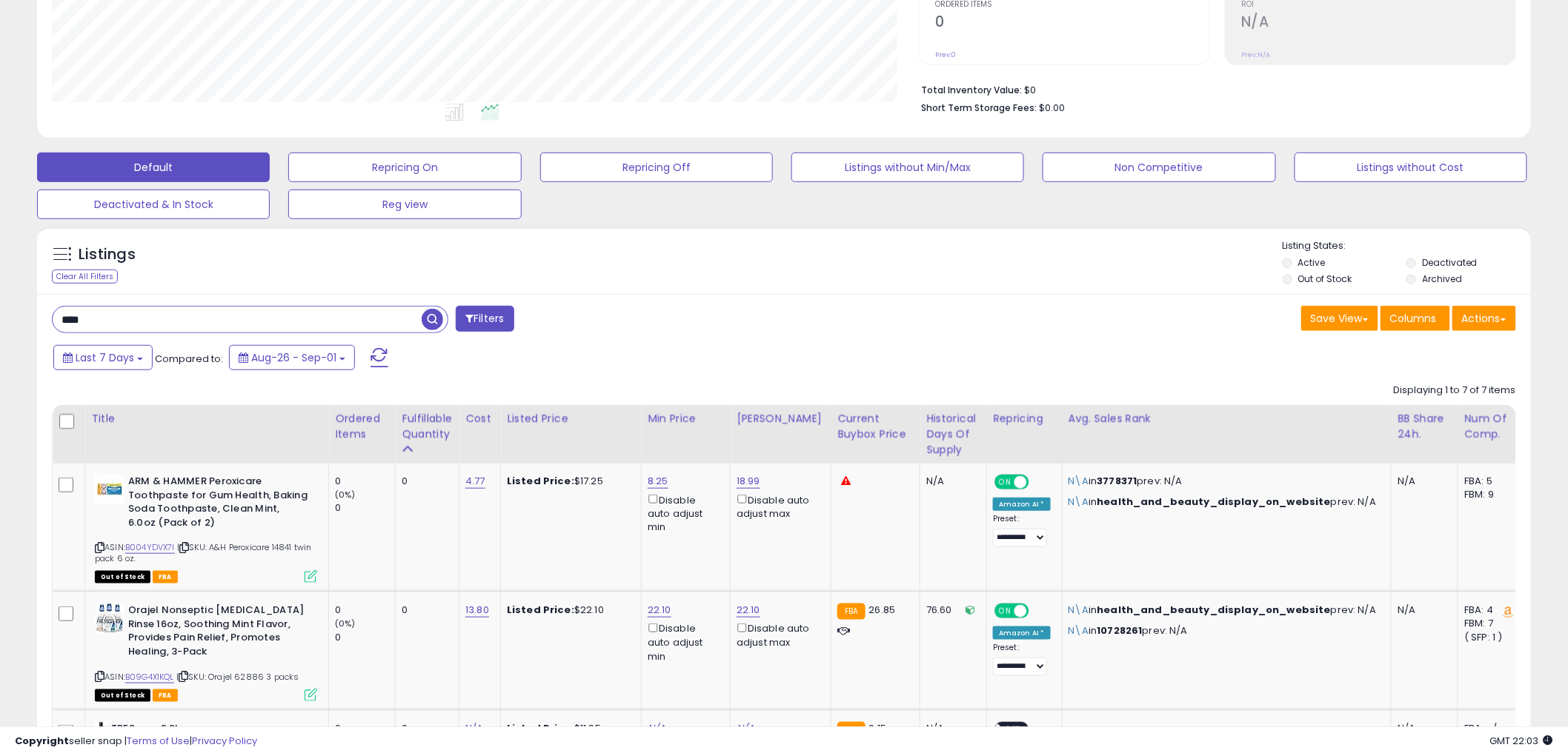
click at [226, 330] on input "****" at bounding box center [237, 320] width 369 height 26
click at [430, 319] on span "button" at bounding box center [433, 320] width 22 height 22
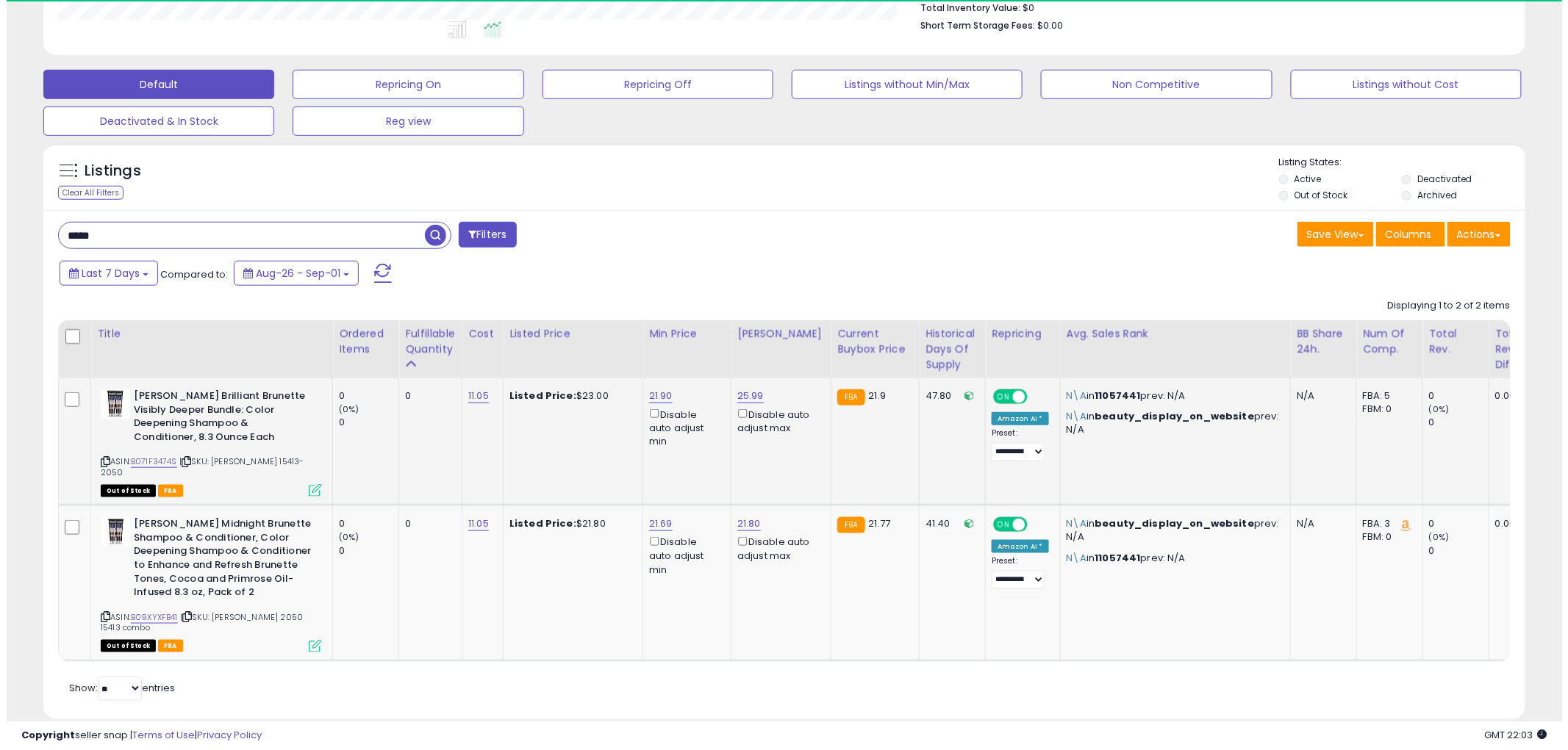
scroll to position [301, 860]
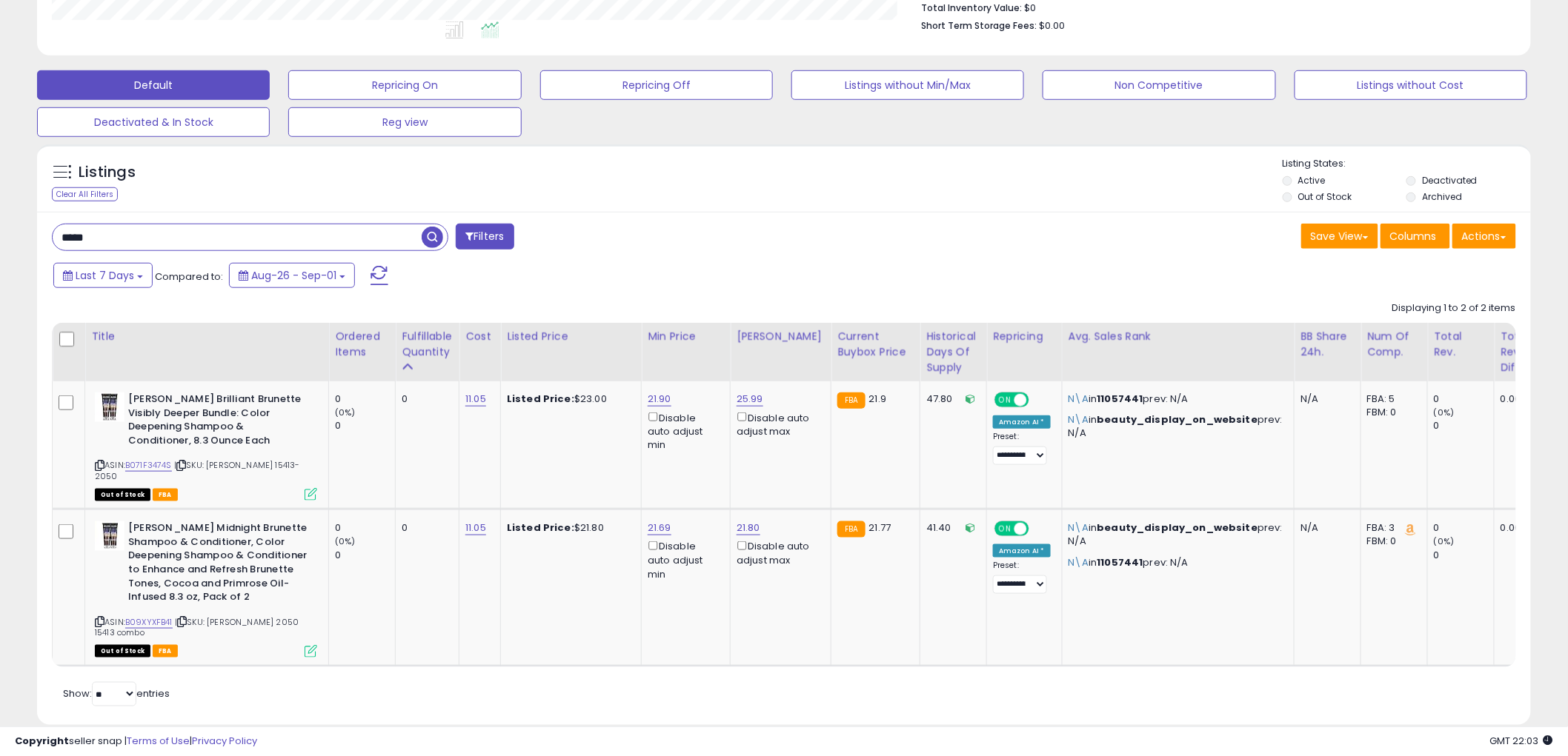
drag, startPoint x: 98, startPoint y: 611, endPoint x: 31, endPoint y: 557, distance: 86.1
click at [97, 617] on icon at bounding box center [100, 621] width 9 height 9
click at [308, 645] on icon at bounding box center [310, 652] width 12 height 12
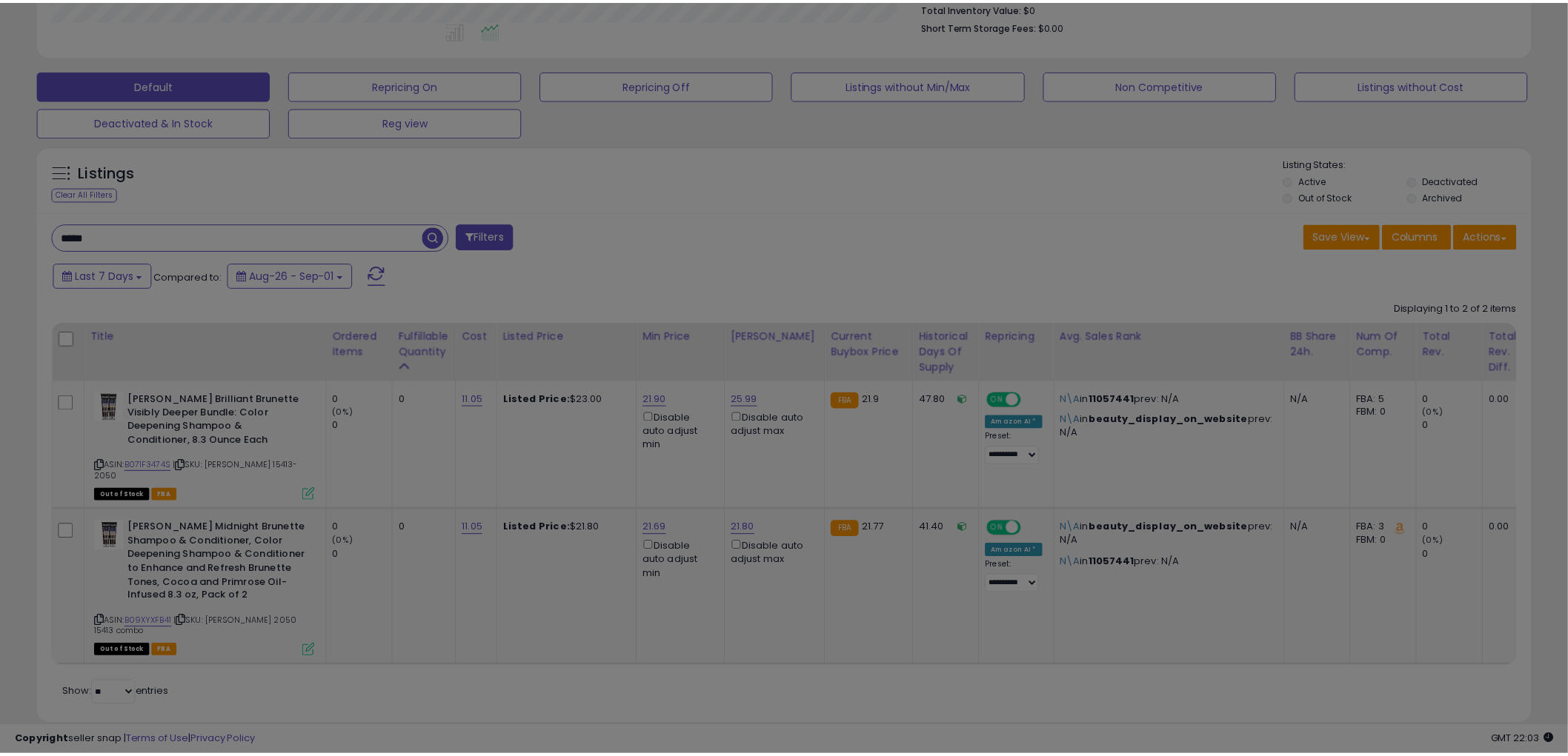
scroll to position [303, 875]
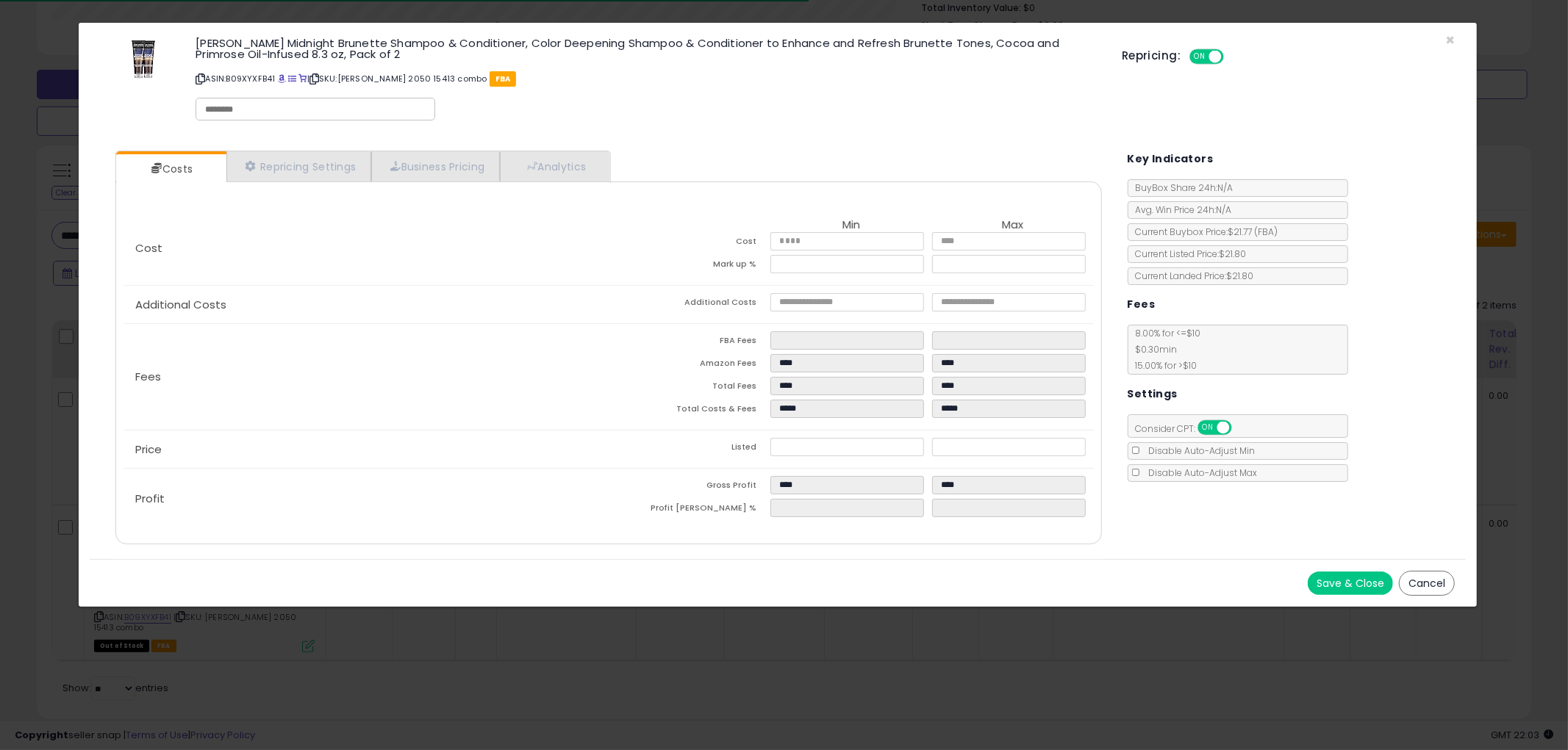
click at [1417, 577] on button "Cancel" at bounding box center [1427, 583] width 56 height 25
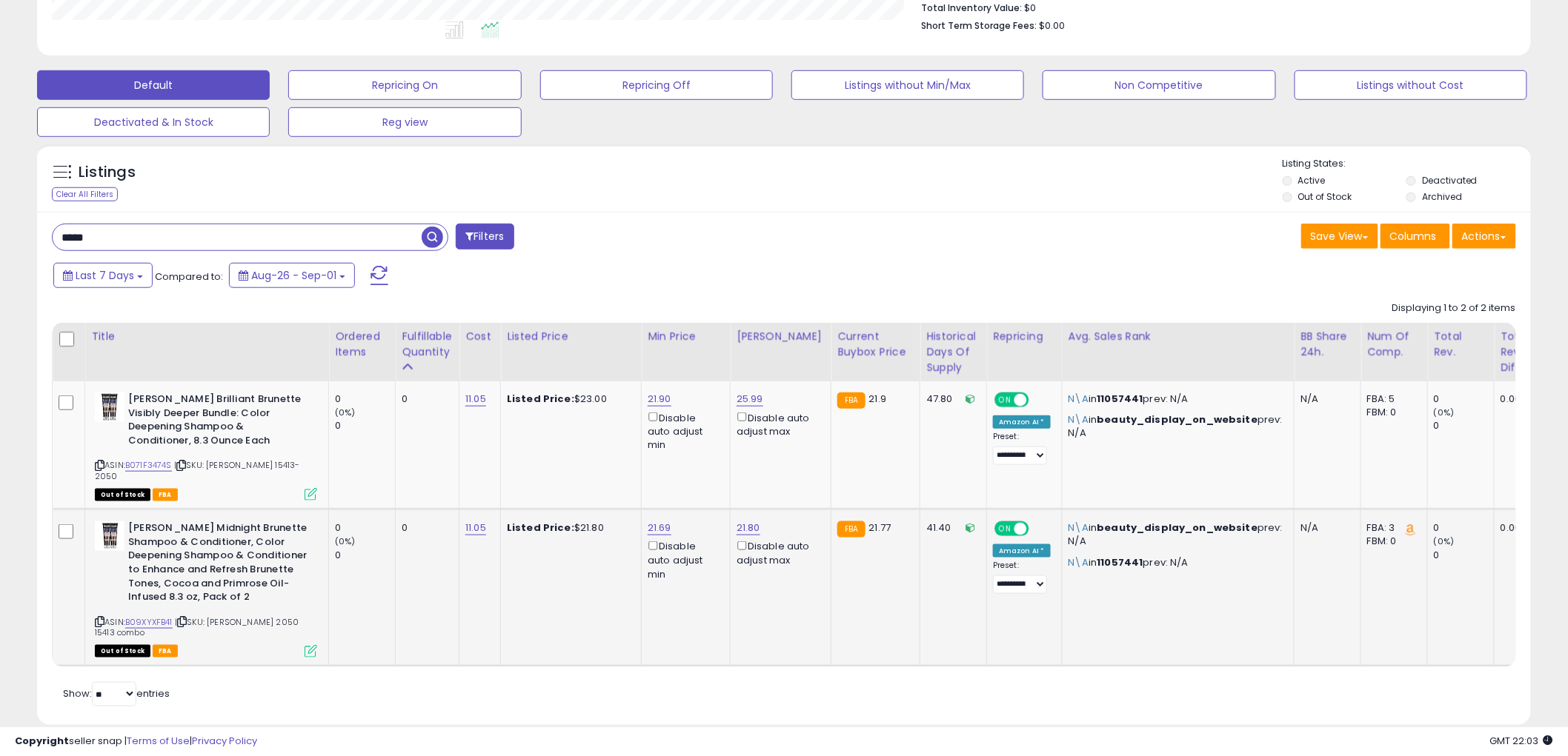
scroll to position [740455, 740026]
click at [98, 617] on icon at bounding box center [100, 621] width 9 height 9
click at [313, 231] on input "*****" at bounding box center [237, 238] width 369 height 26
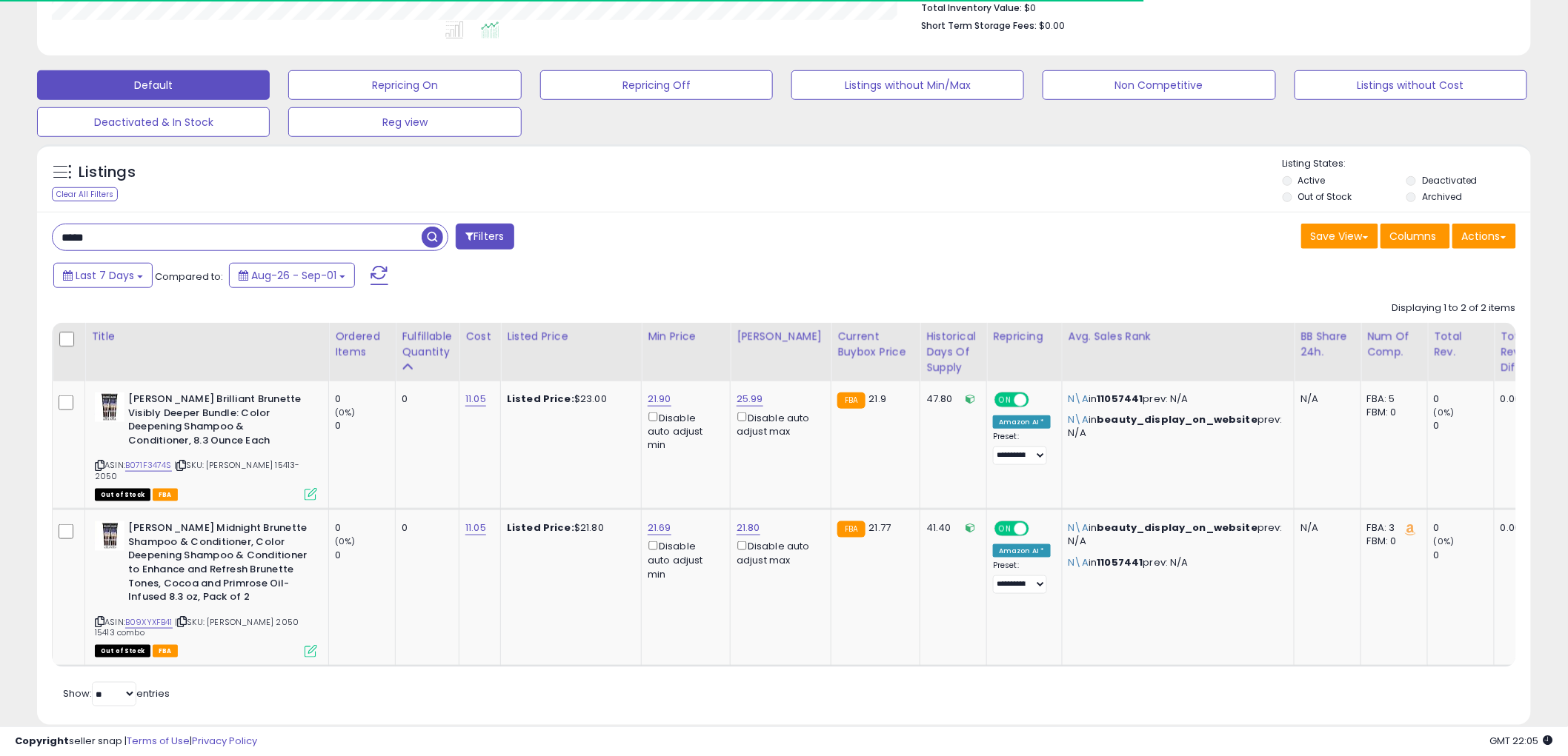
click at [313, 231] on input "*****" at bounding box center [237, 238] width 369 height 26
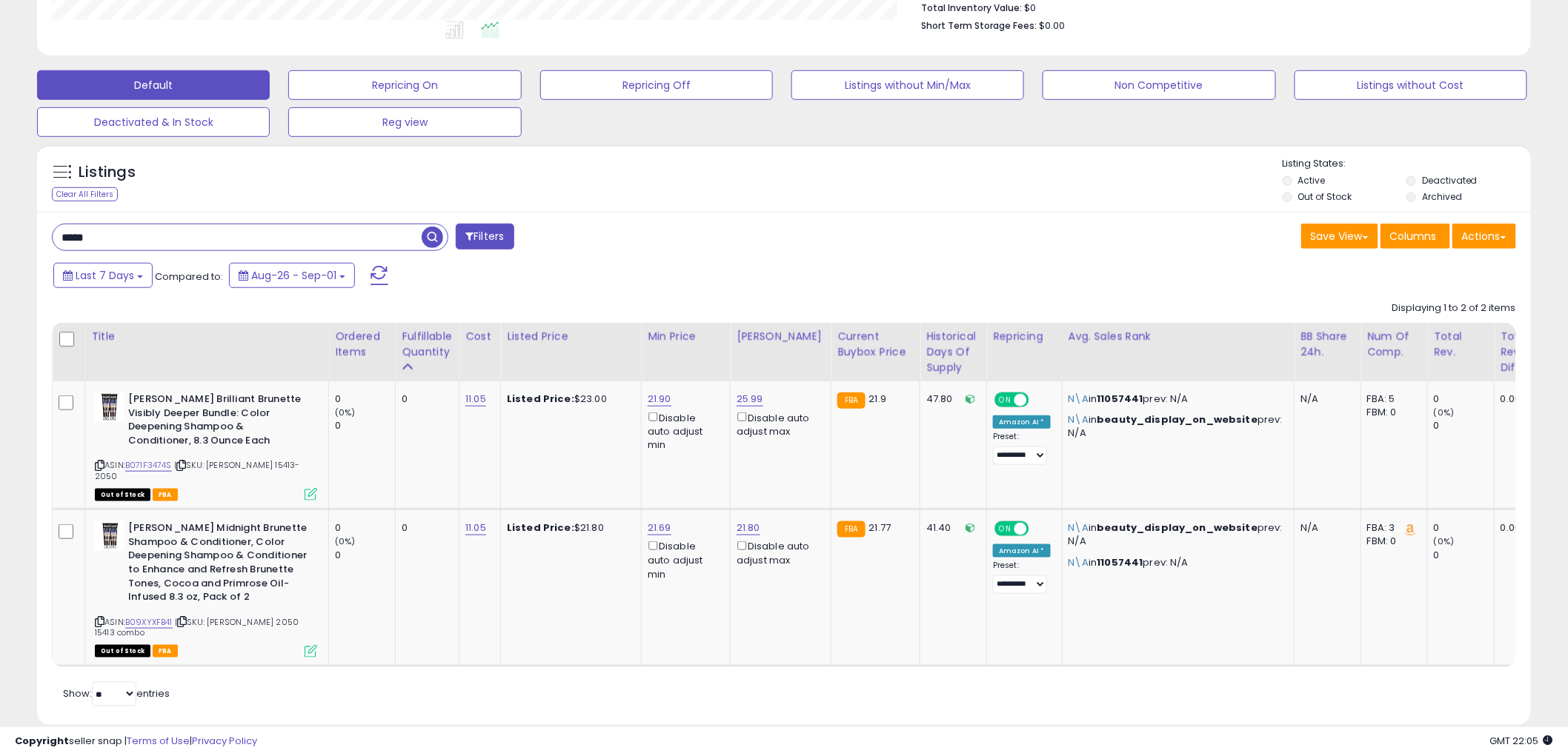
type input "*****"
click at [426, 237] on span "button" at bounding box center [433, 238] width 22 height 22
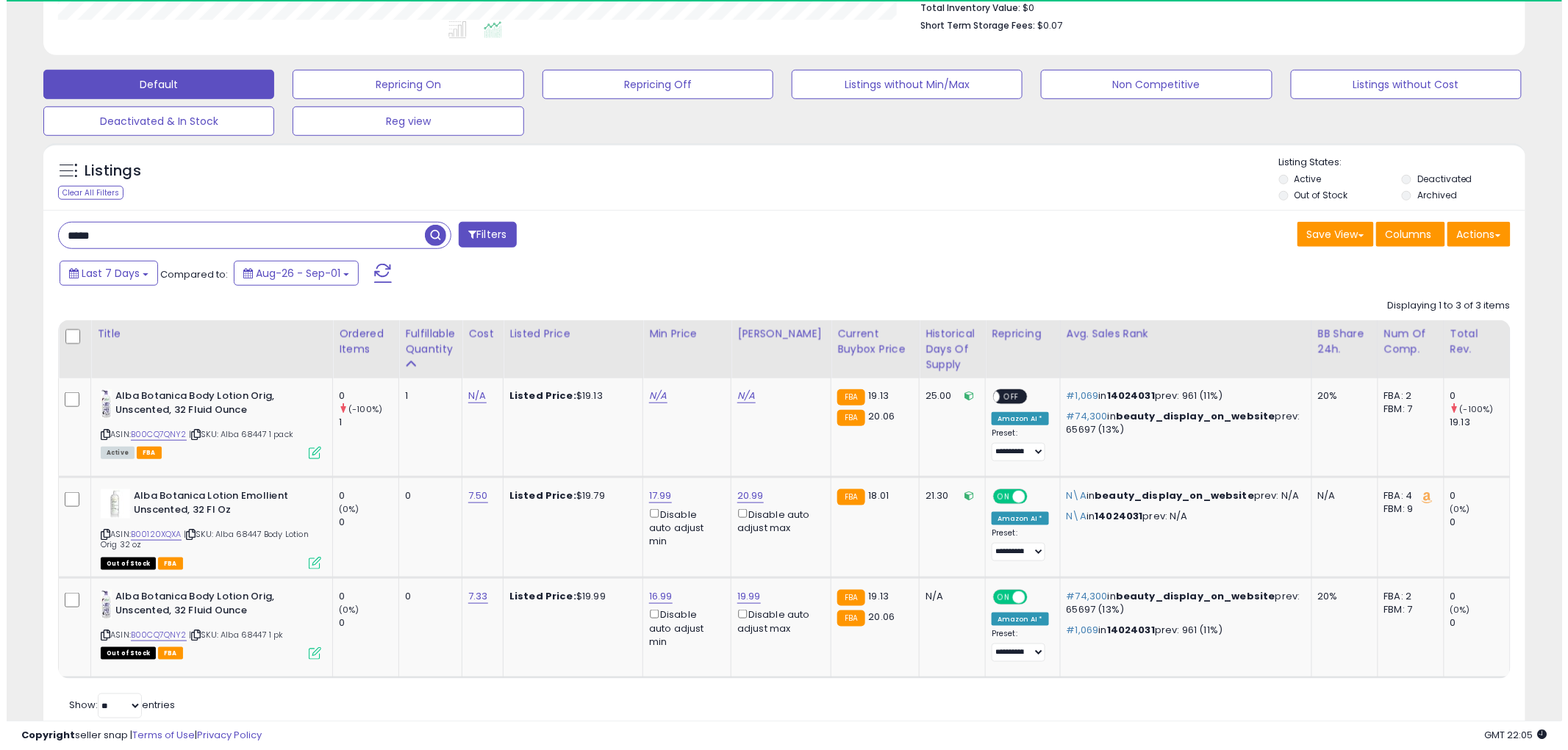
scroll to position [301, 860]
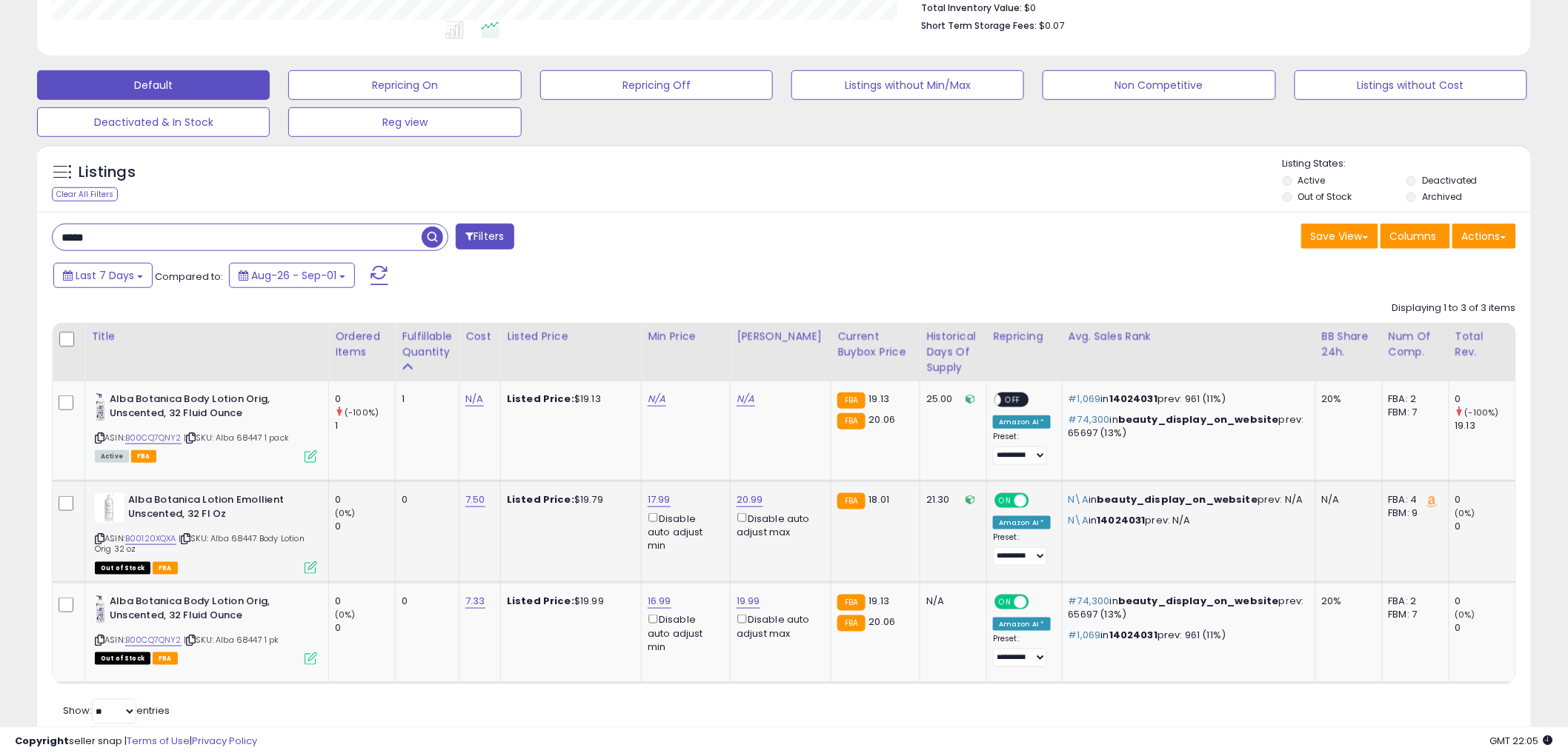
click at [310, 570] on icon at bounding box center [310, 568] width 12 height 12
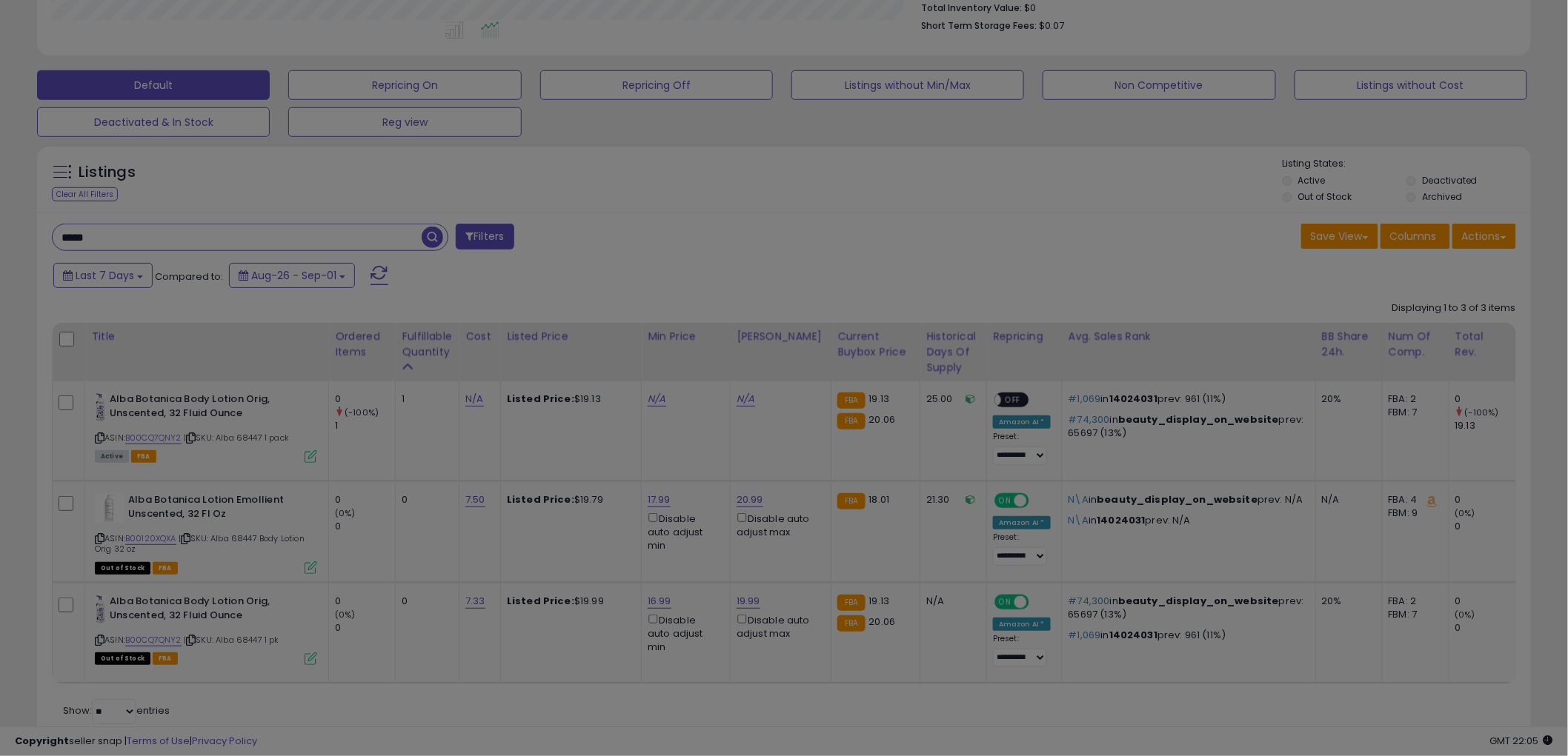
scroll to position [303, 875]
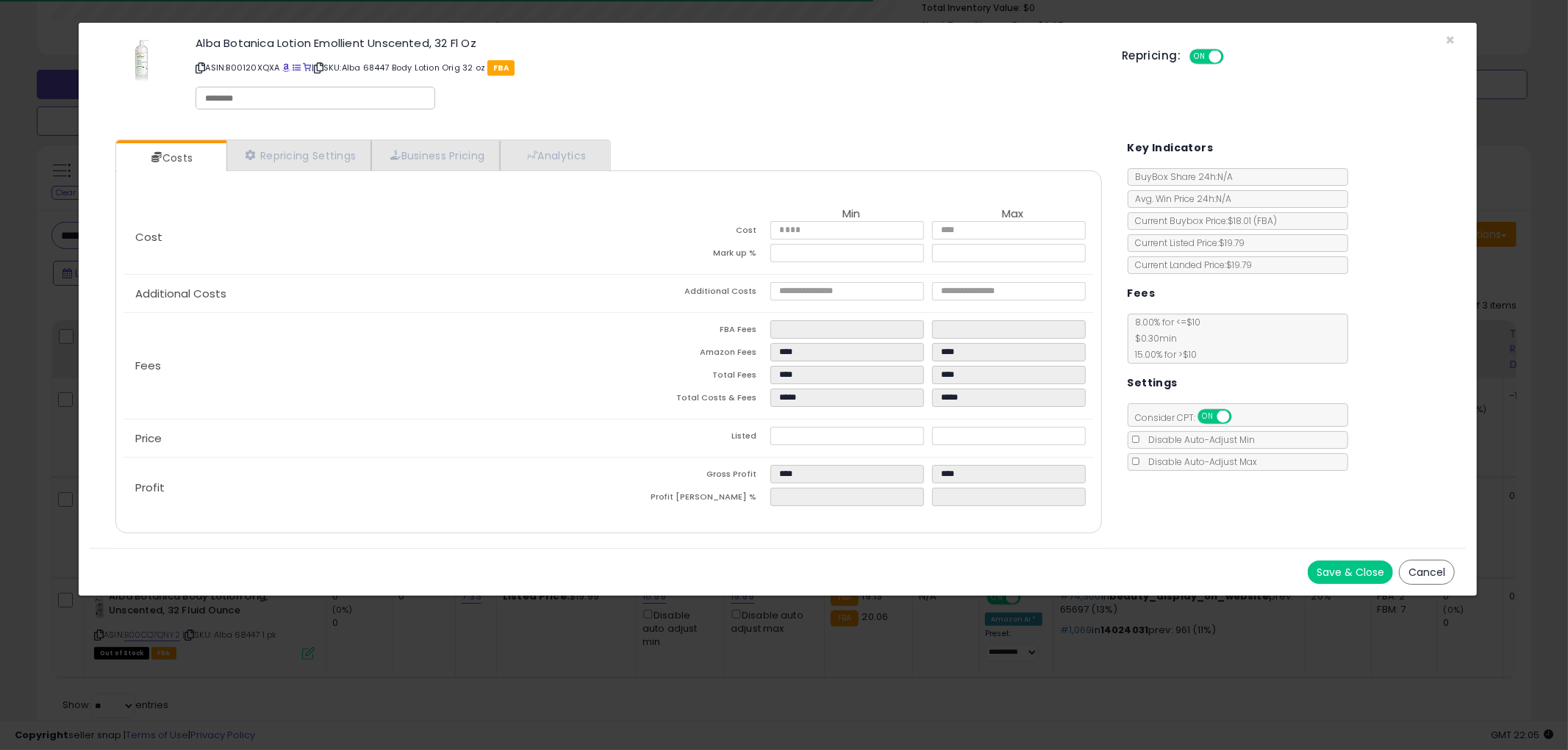
click at [1431, 563] on button "Cancel" at bounding box center [1427, 572] width 56 height 25
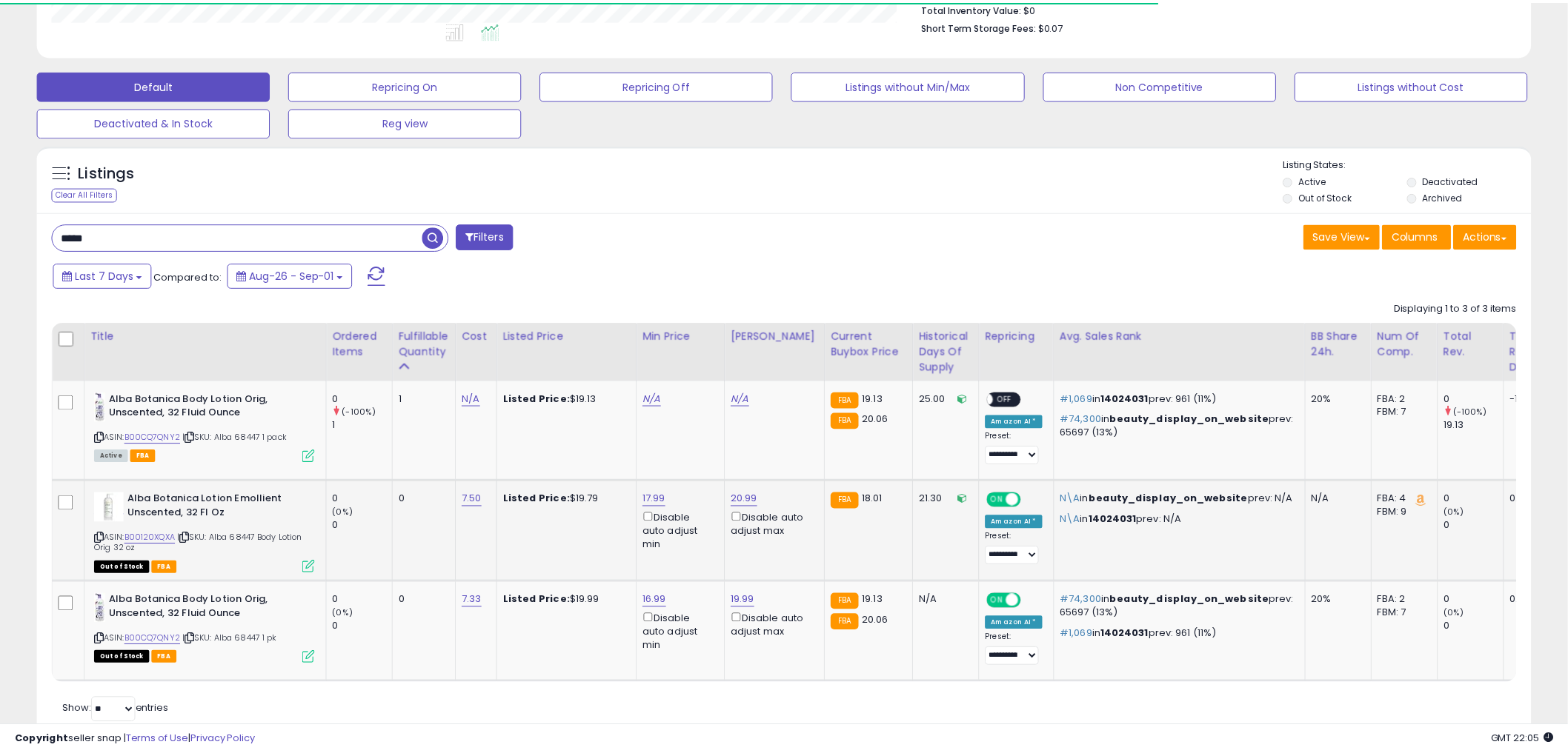
scroll to position [740455, 740026]
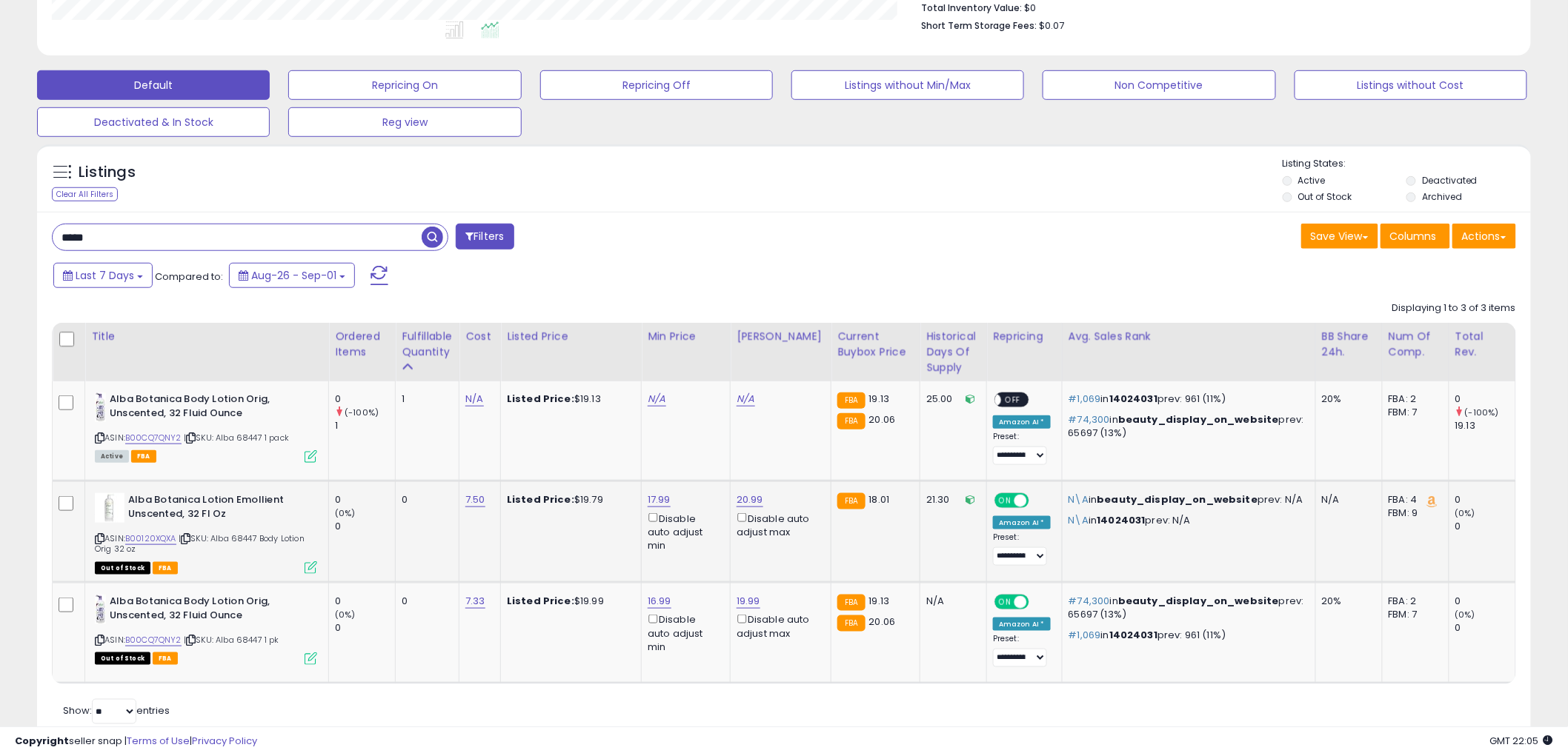
click at [98, 535] on icon at bounding box center [100, 539] width 9 height 9
click at [95, 535] on icon at bounding box center [100, 539] width 9 height 9
click at [749, 501] on link "20.99" at bounding box center [750, 500] width 26 height 15
type input "*"
type input "*****"
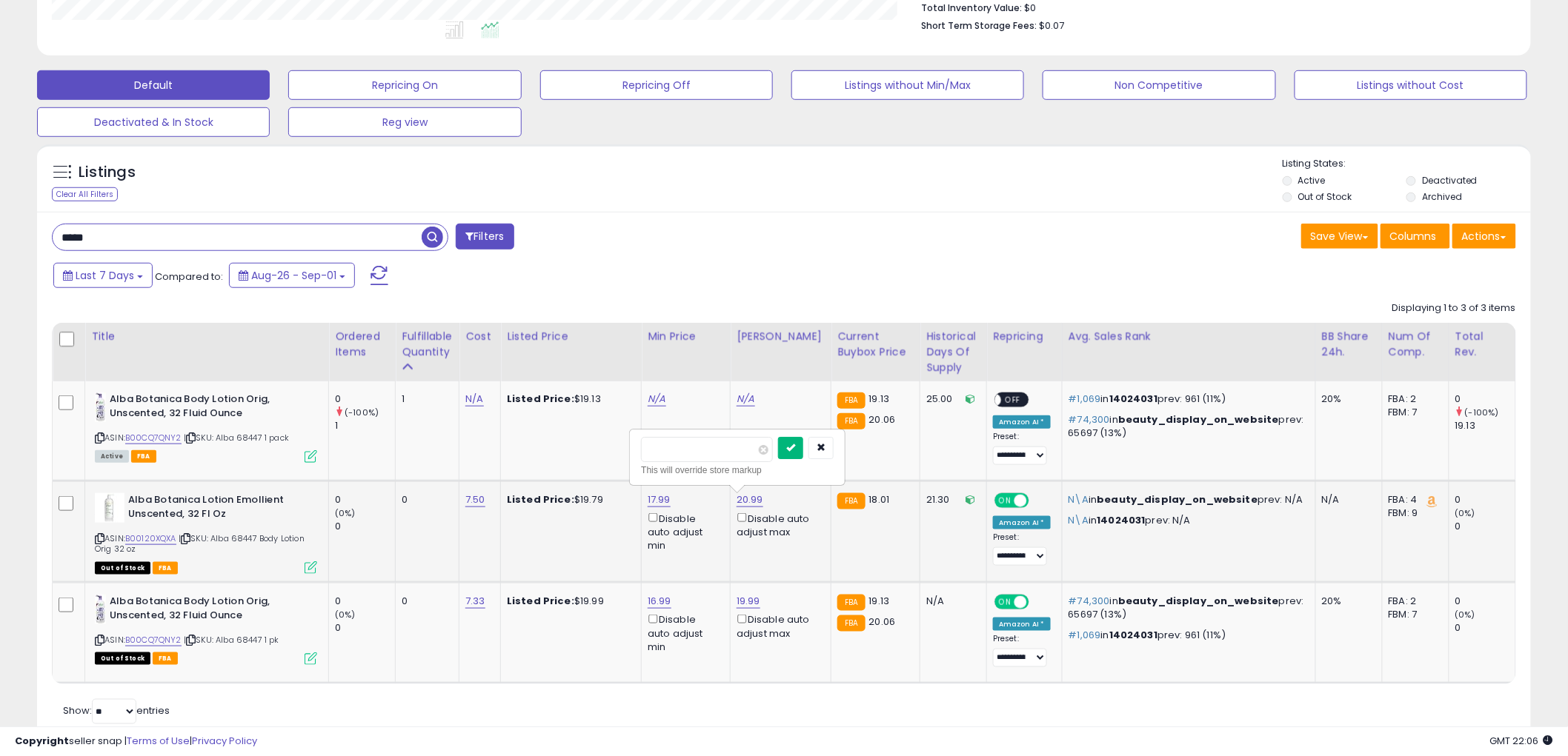
click at [803, 446] on button "submit" at bounding box center [790, 448] width 26 height 22
click at [98, 537] on icon at bounding box center [100, 539] width 9 height 9
click at [280, 245] on input "*****" at bounding box center [237, 238] width 369 height 26
type input "****"
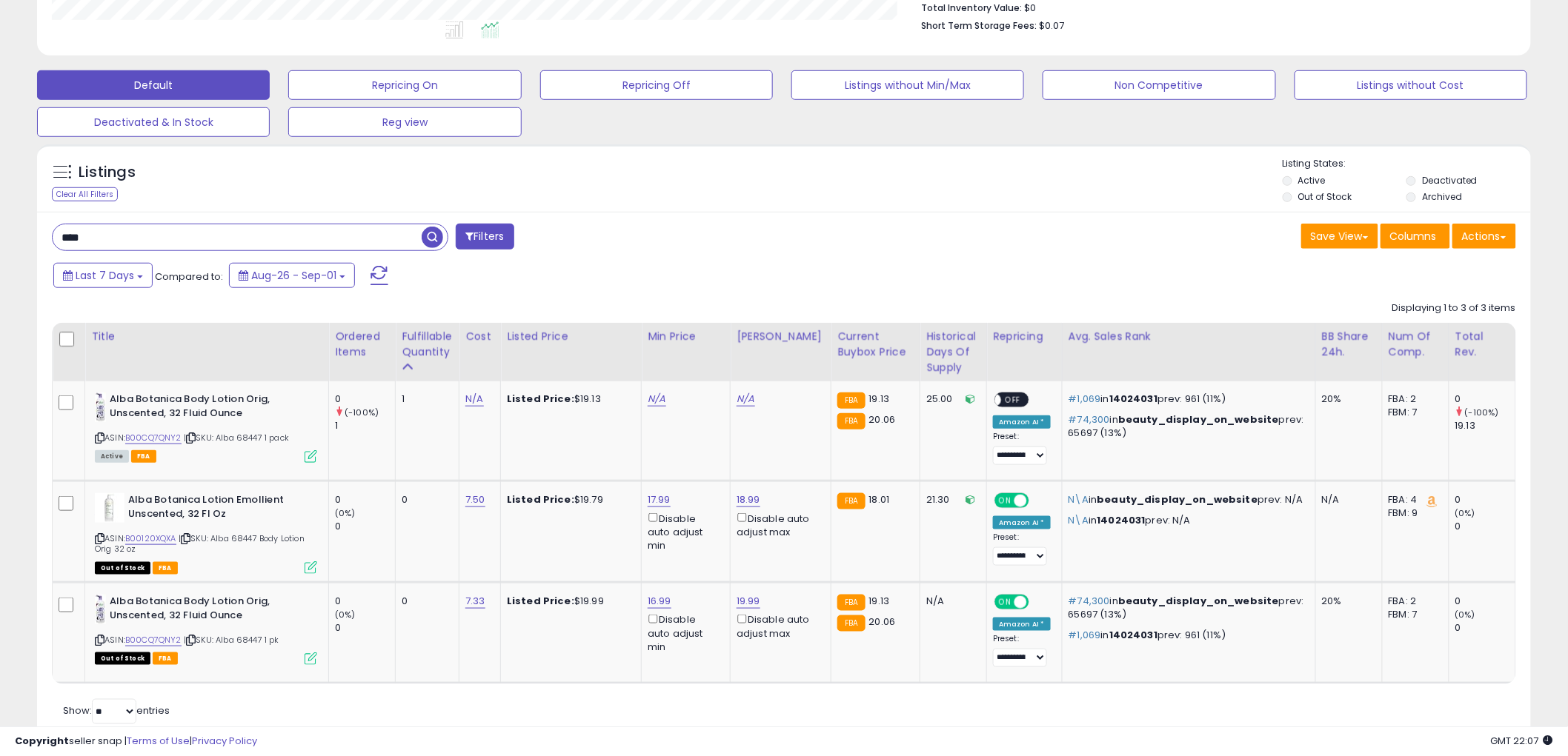
click at [434, 235] on span "button" at bounding box center [433, 238] width 22 height 22
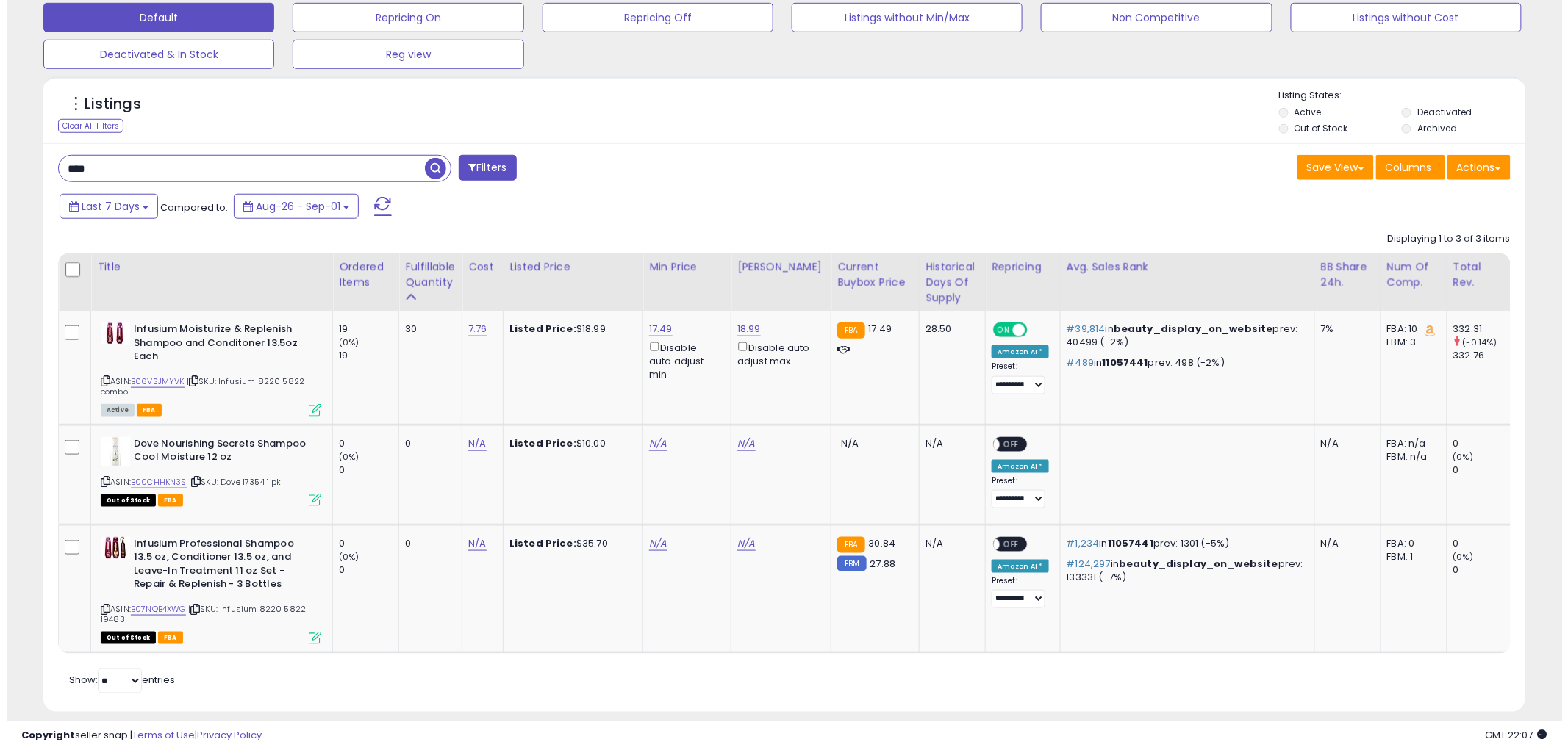
scroll to position [474, 0]
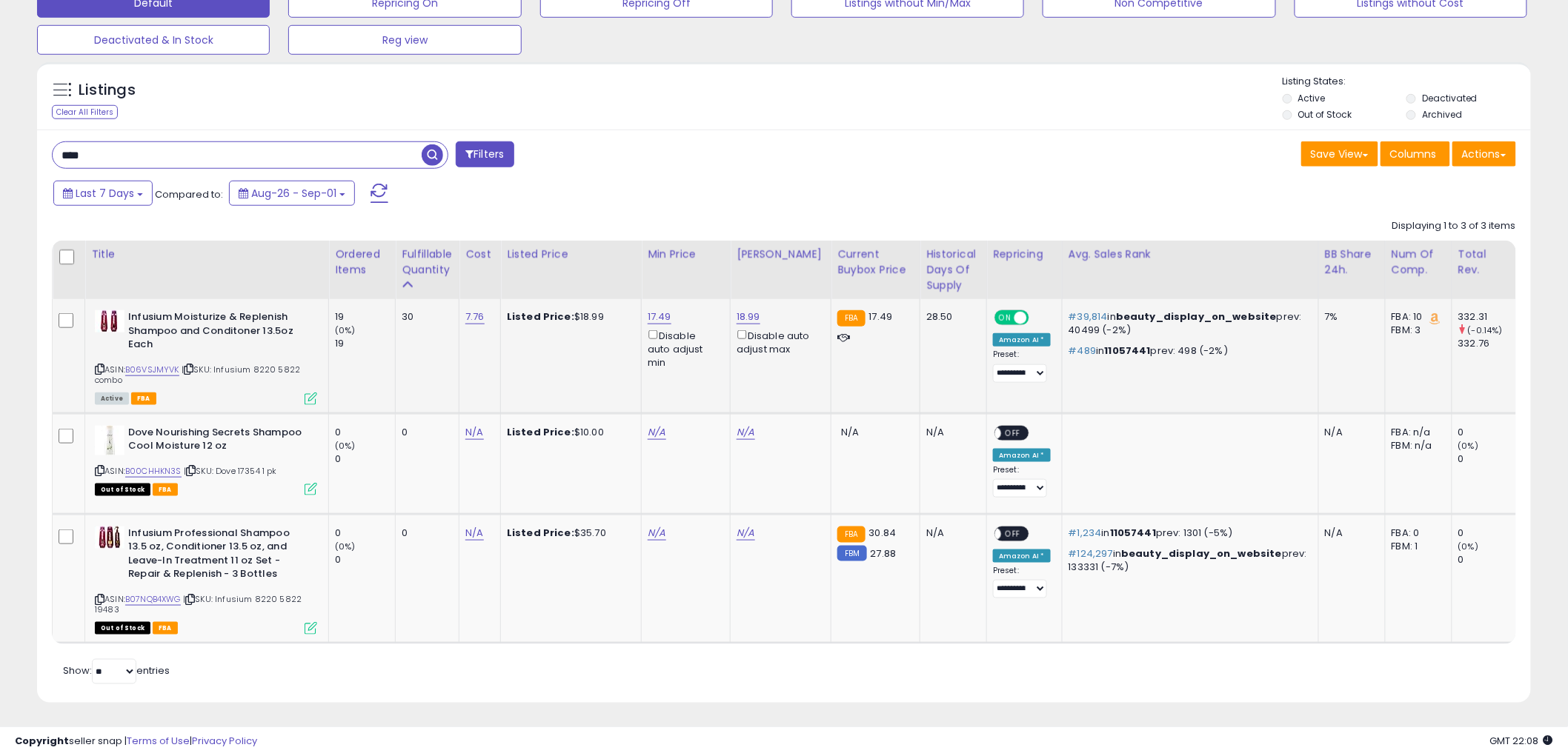
click at [306, 396] on icon at bounding box center [310, 399] width 12 height 12
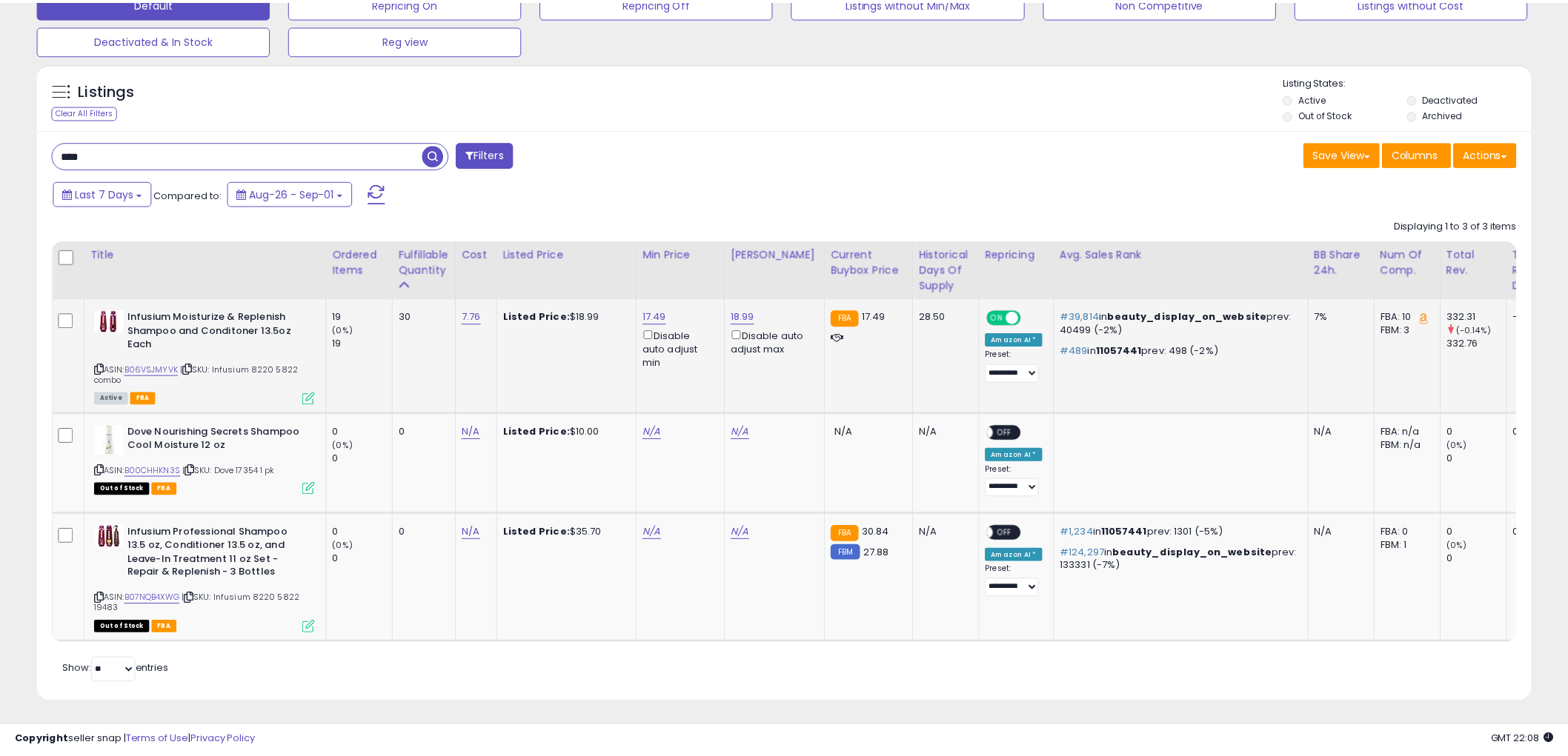
scroll to position [303, 875]
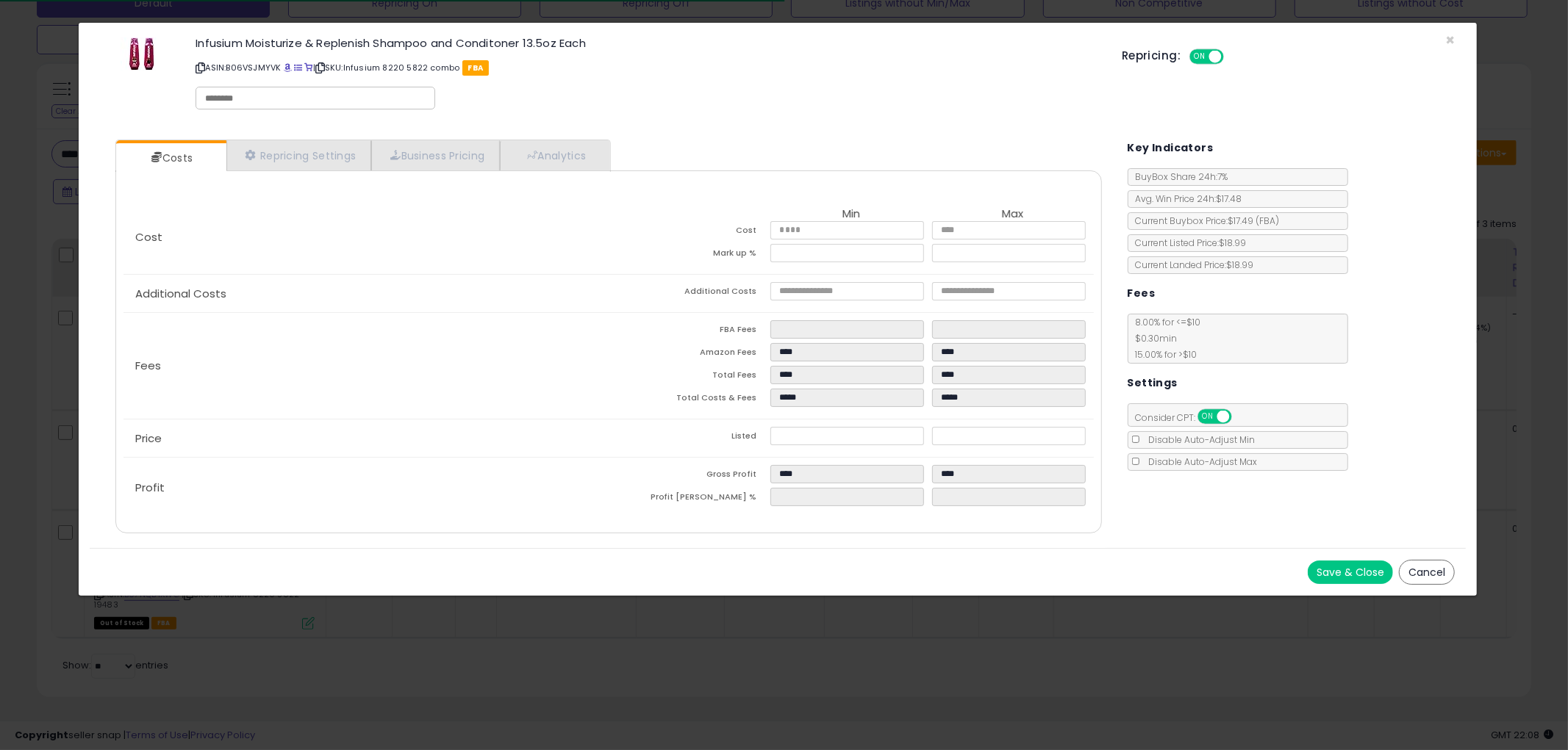
drag, startPoint x: 1426, startPoint y: 569, endPoint x: 1407, endPoint y: 570, distance: 19.0
click at [1424, 571] on button "Cancel" at bounding box center [1427, 572] width 56 height 25
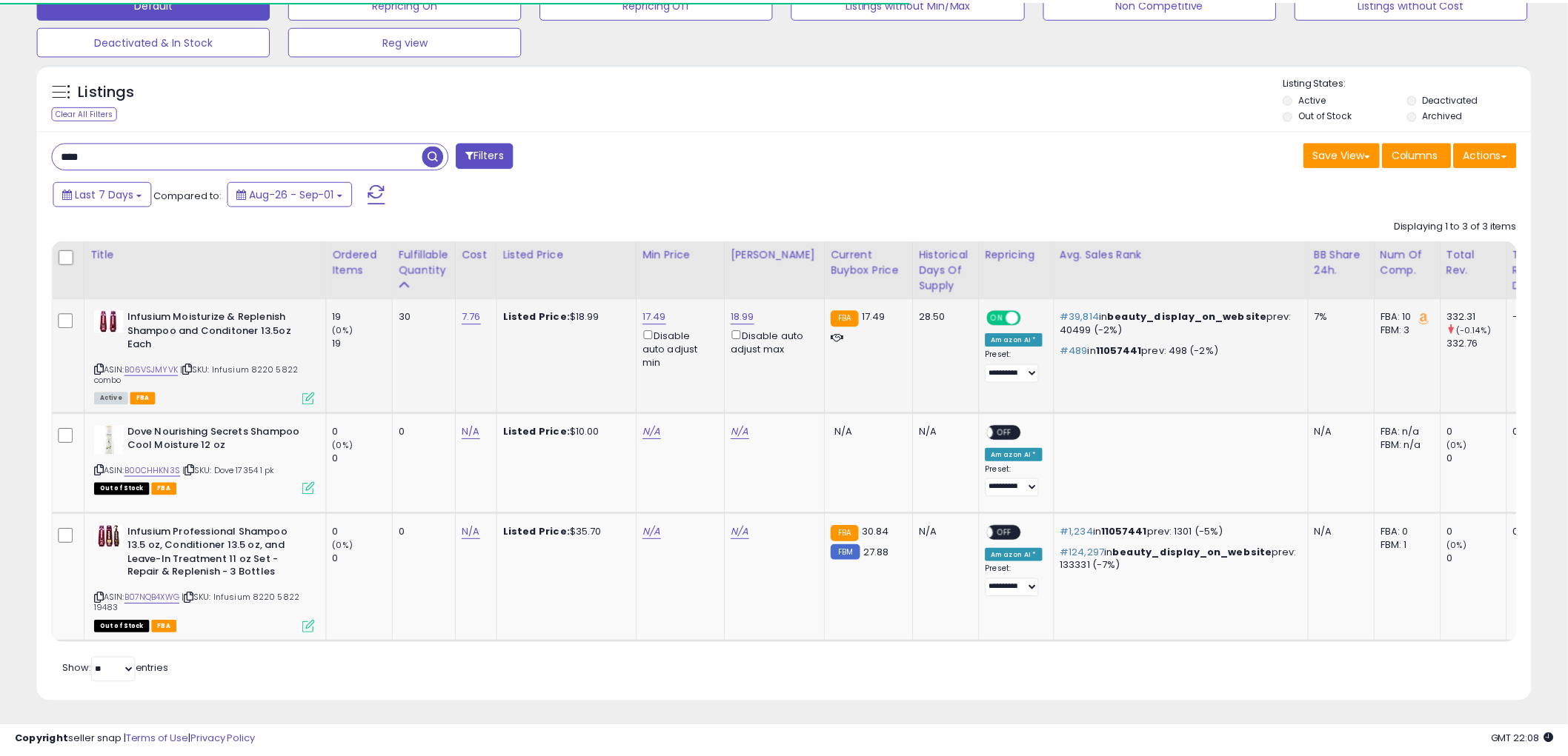
scroll to position [740455, 740026]
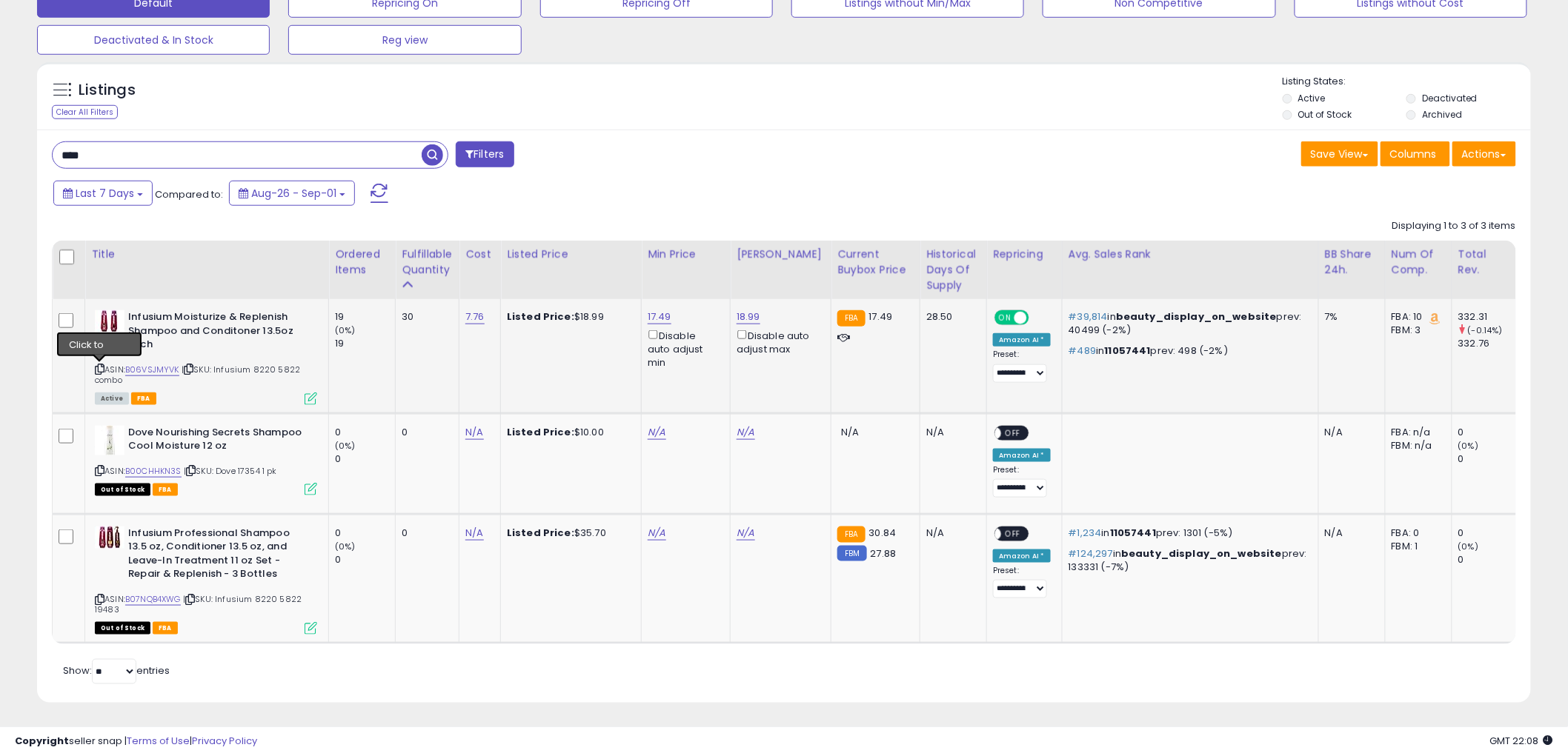
click at [96, 366] on icon at bounding box center [100, 369] width 9 height 9
